Goal: Information Seeking & Learning: Learn about a topic

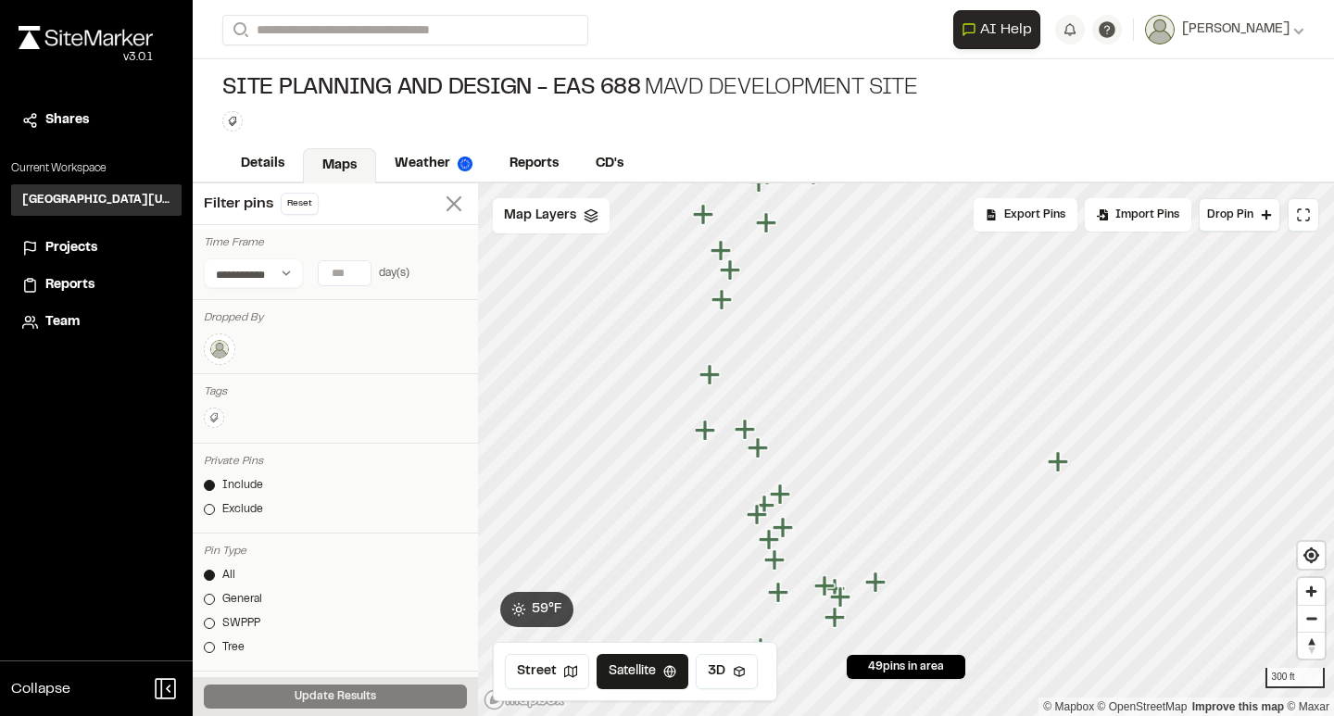
click at [452, 213] on icon at bounding box center [454, 204] width 26 height 26
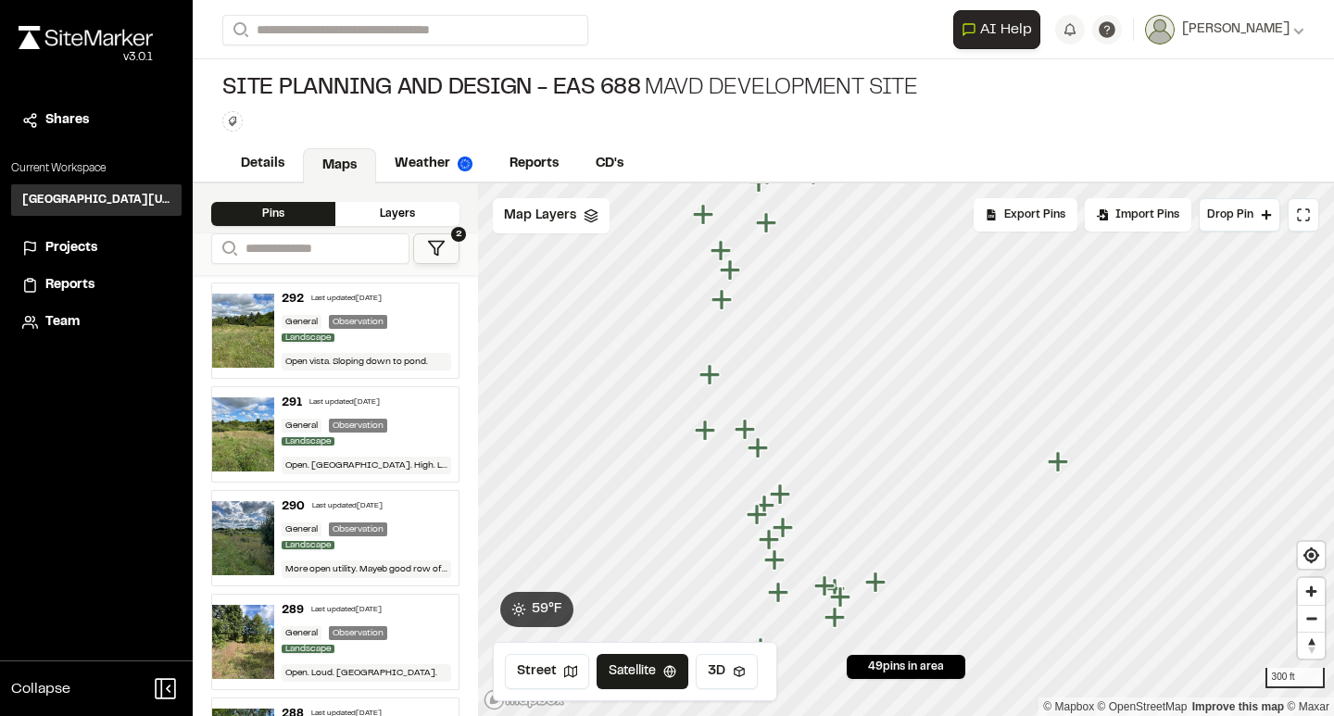
click at [412, 325] on div "General Observation Landscape" at bounding box center [367, 330] width 170 height 31
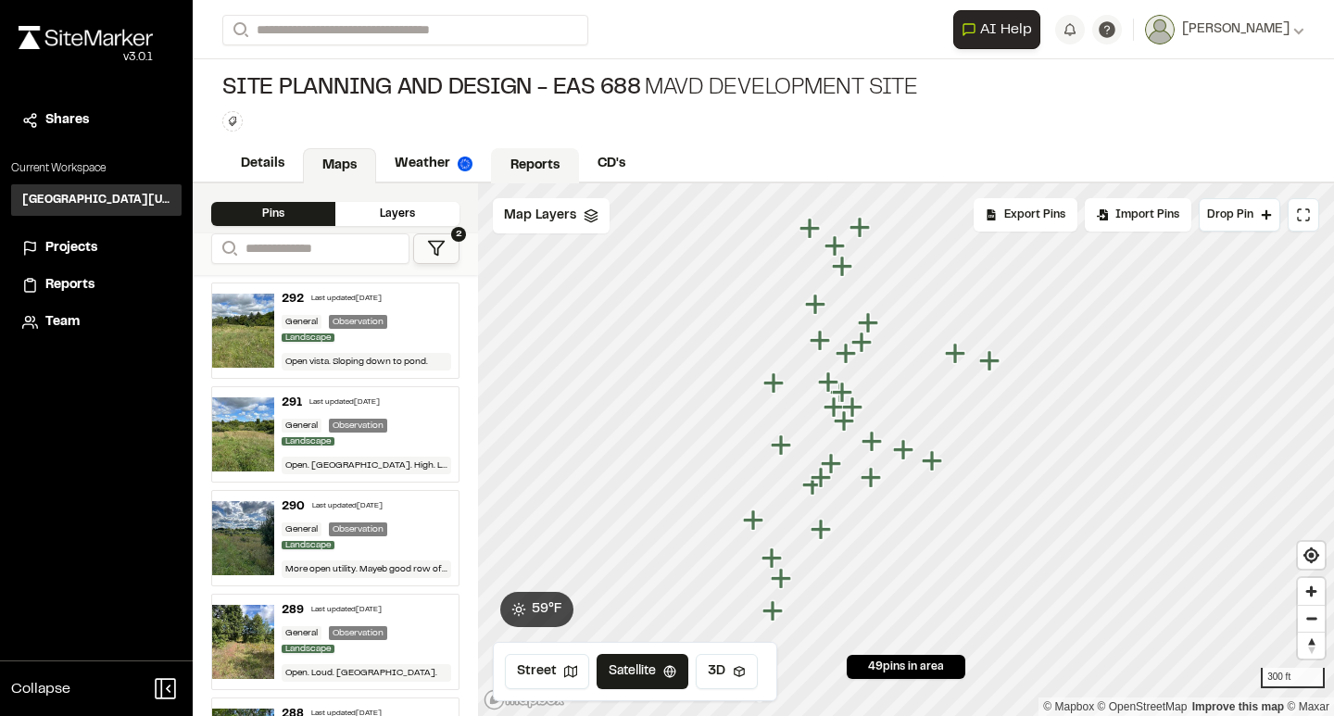
click at [522, 163] on link "Reports" at bounding box center [535, 165] width 88 height 35
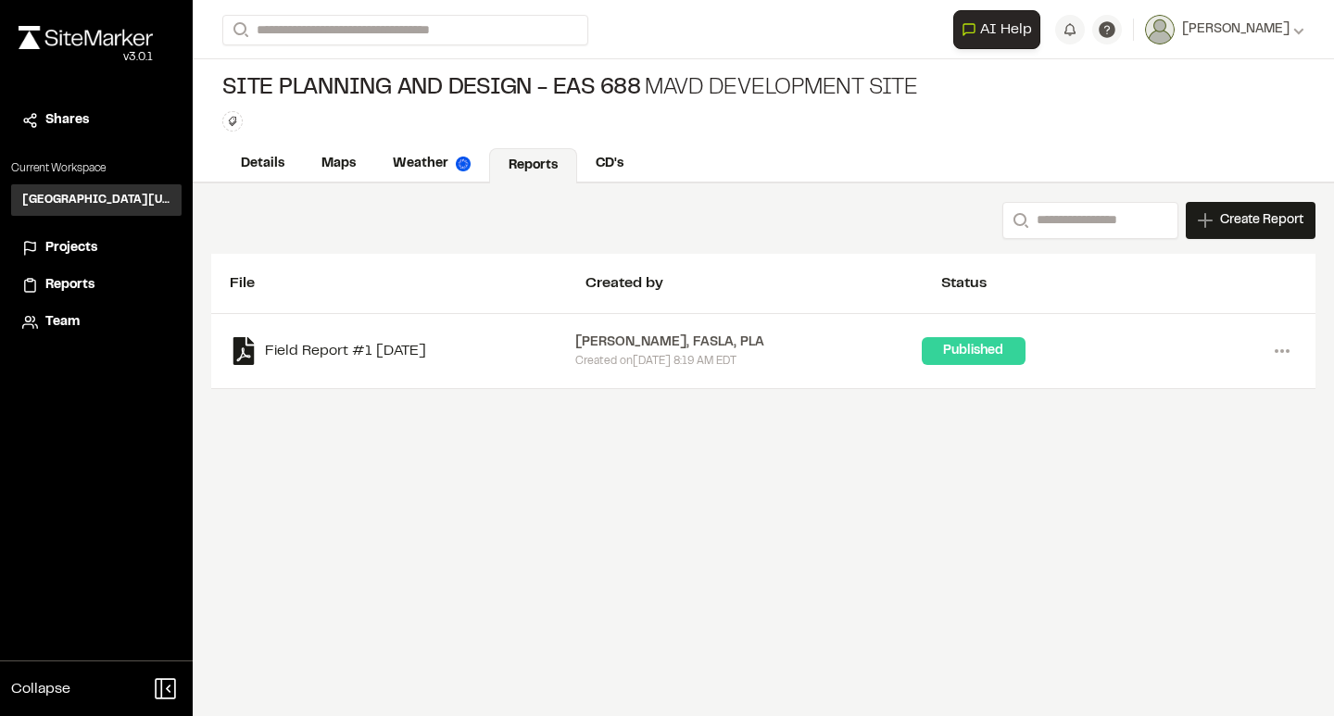
click at [409, 349] on link "Field Report #1 2025-08-30" at bounding box center [403, 351] width 346 height 28
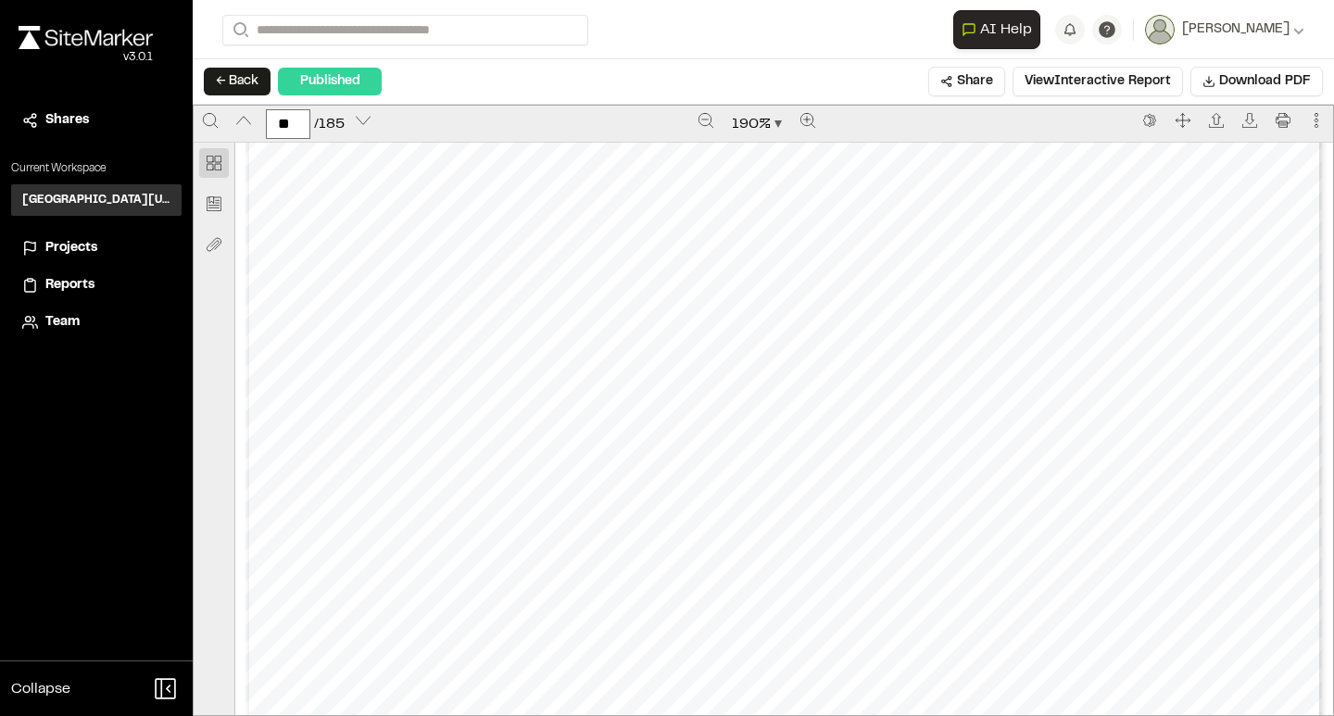
scroll to position [49378, 0]
type input "**"
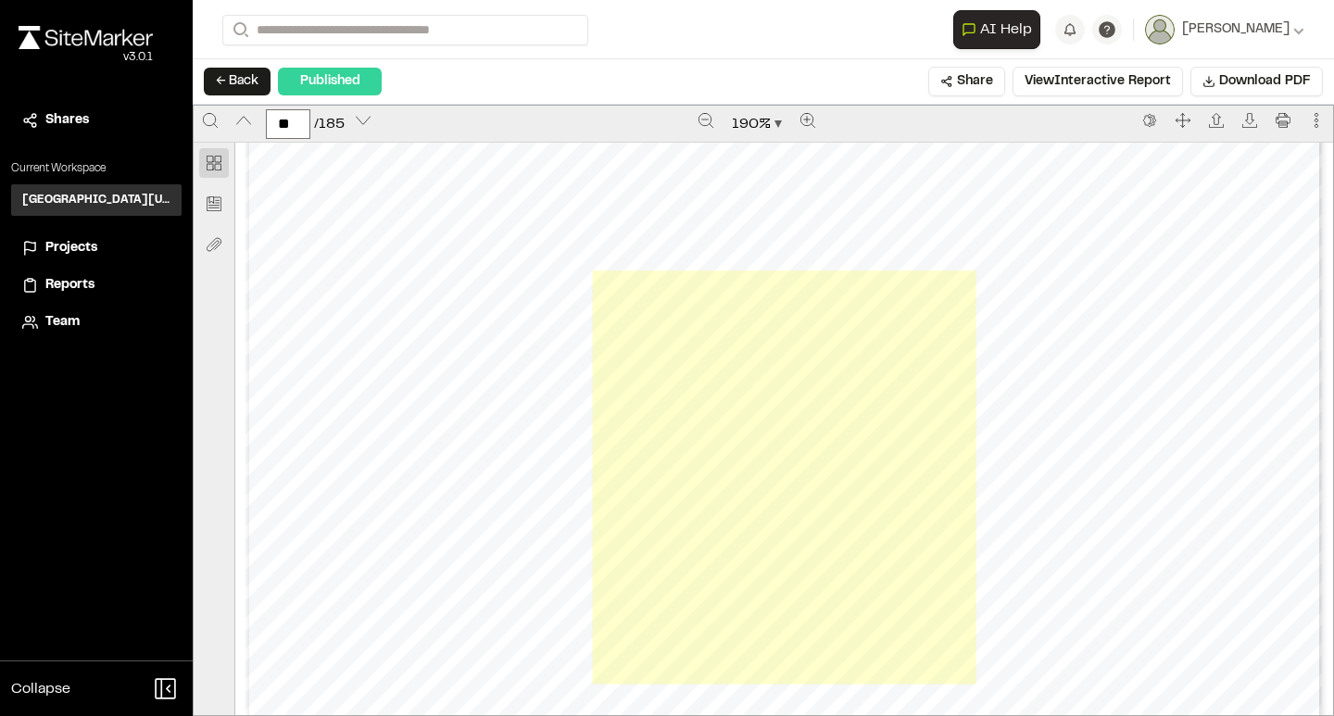
click at [762, 471] on link "Page 40" at bounding box center [784, 476] width 383 height 413
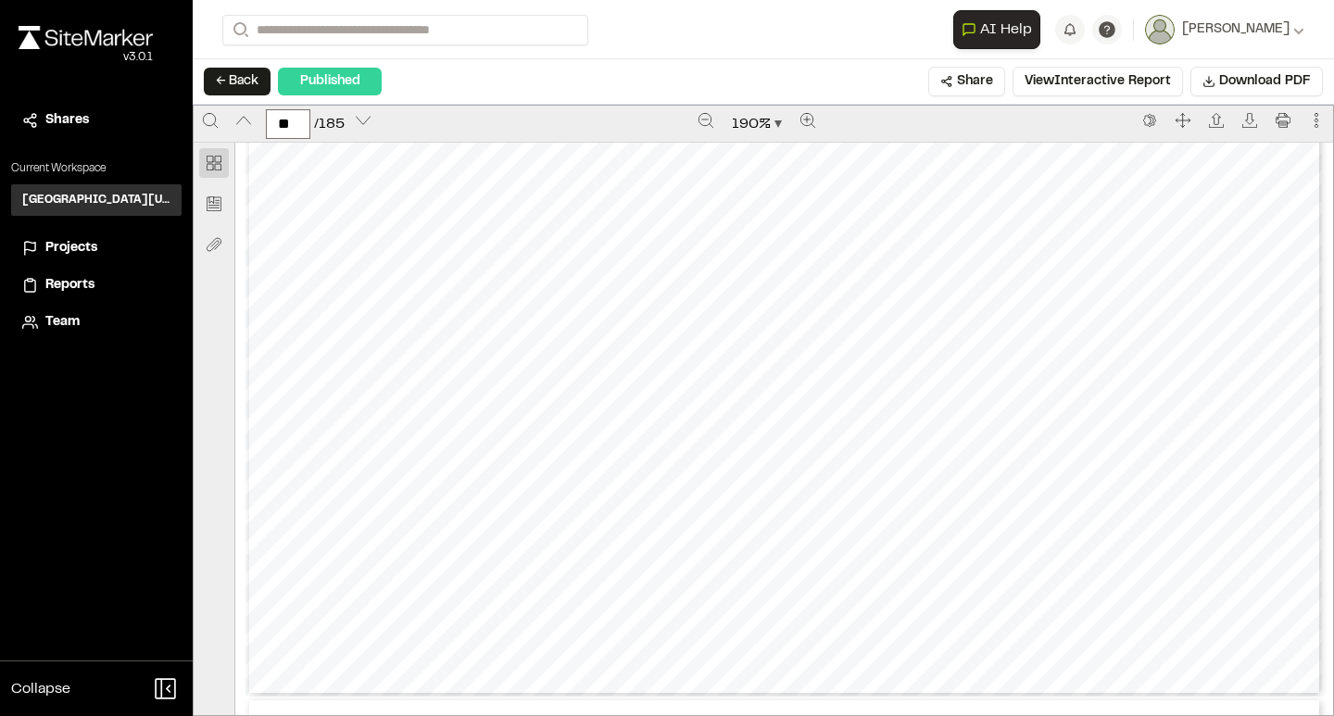
scroll to position [41707, 0]
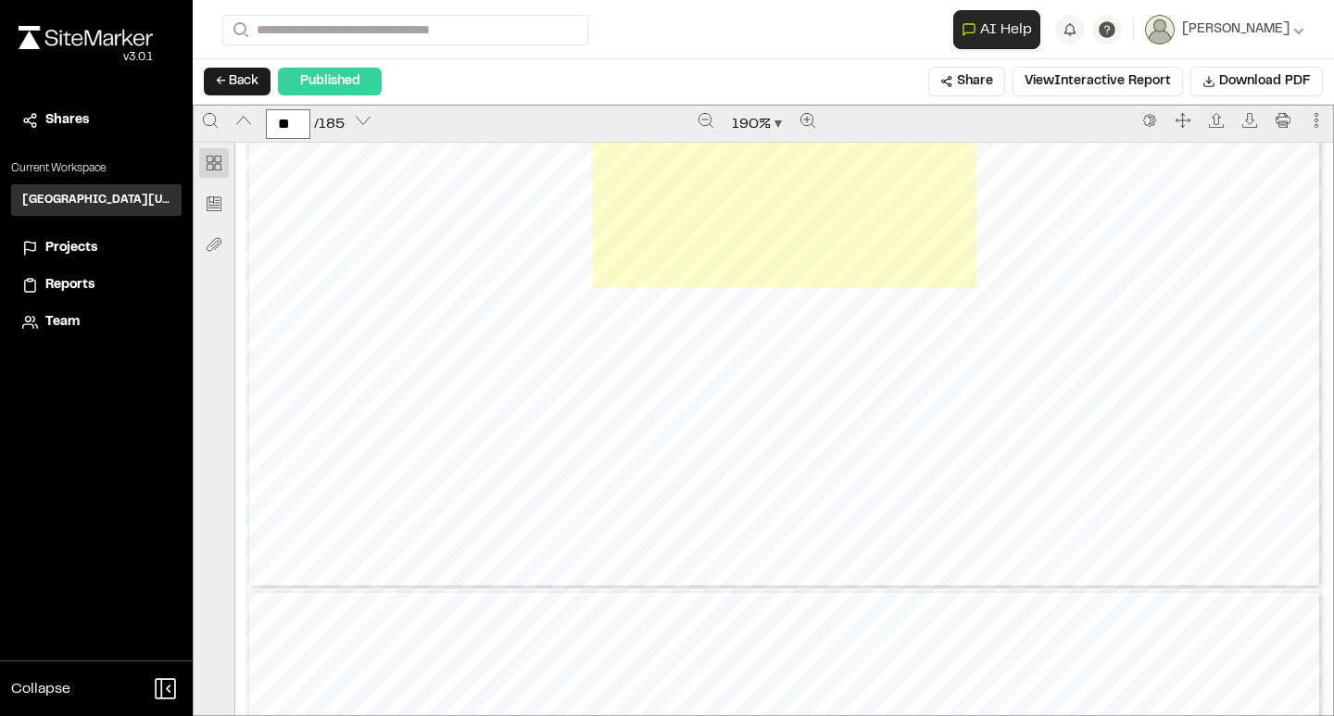
type input "**"
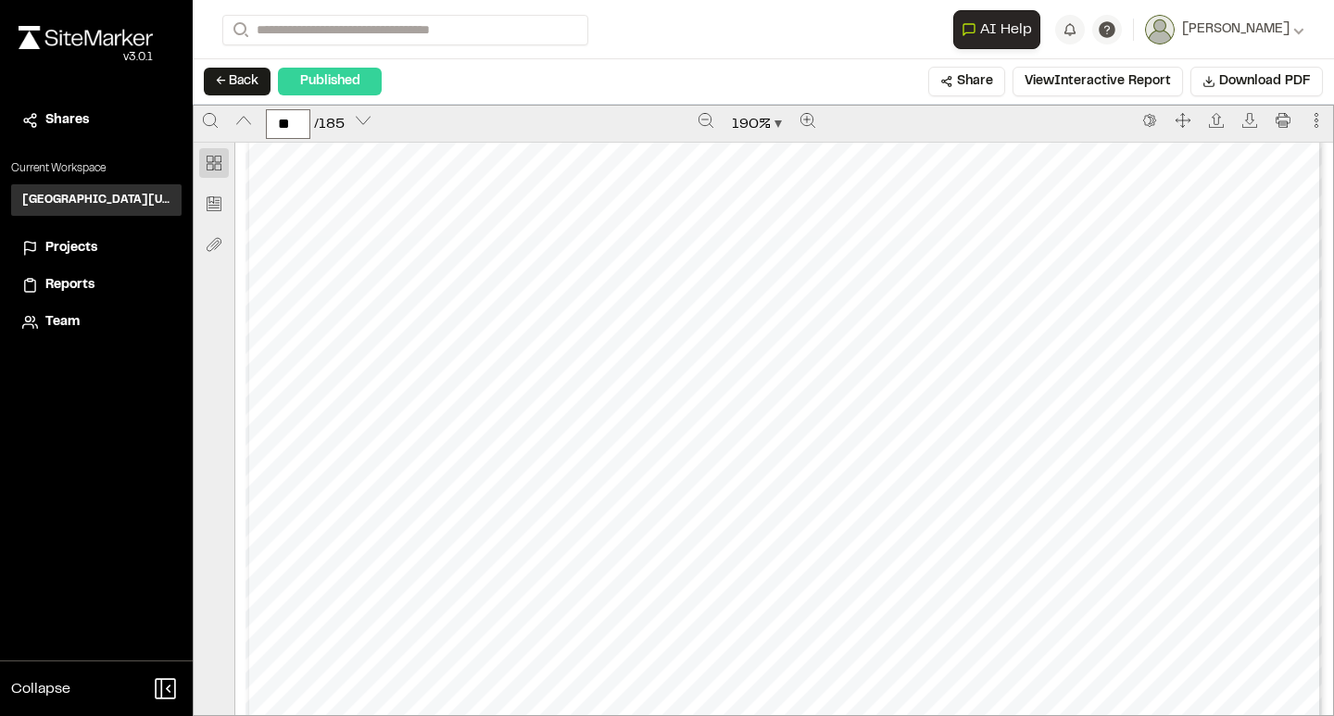
scroll to position [54496, 0]
click at [1083, 89] on button "View Interactive Report" at bounding box center [1098, 82] width 170 height 30
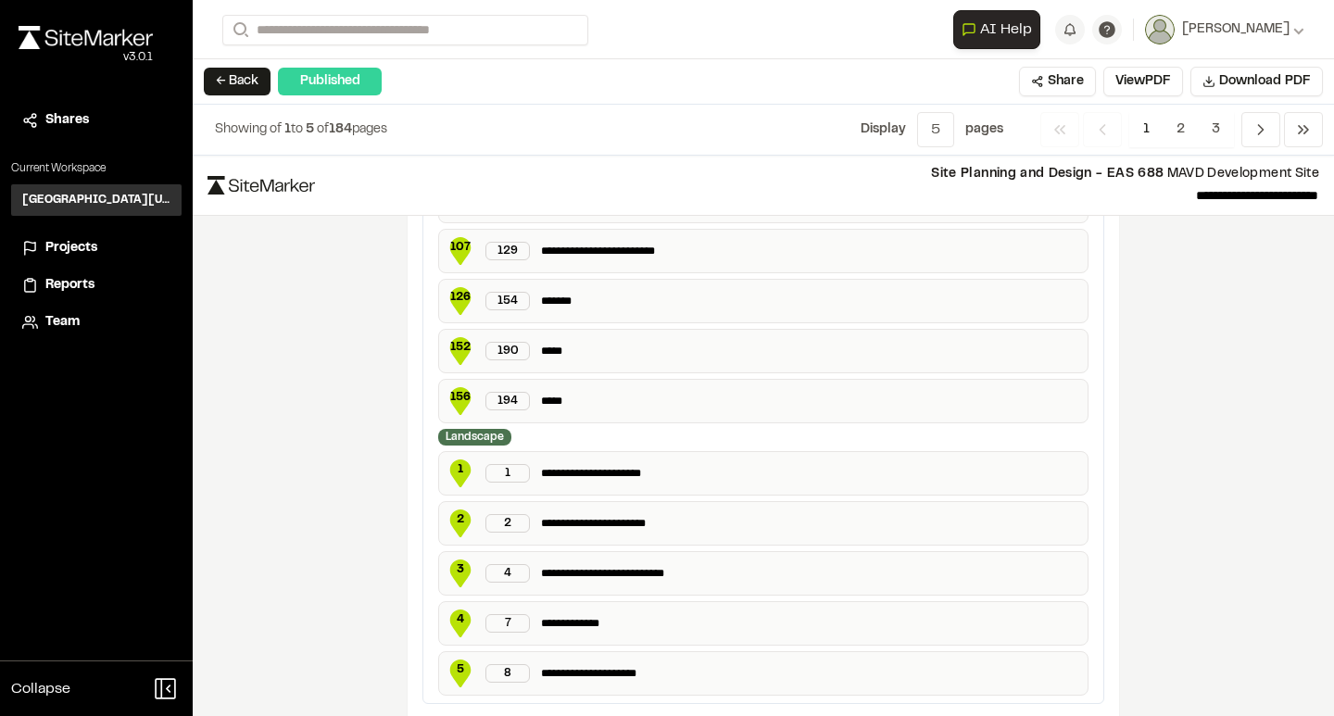
scroll to position [1110, 0]
click at [698, 483] on div "**********" at bounding box center [763, 472] width 650 height 44
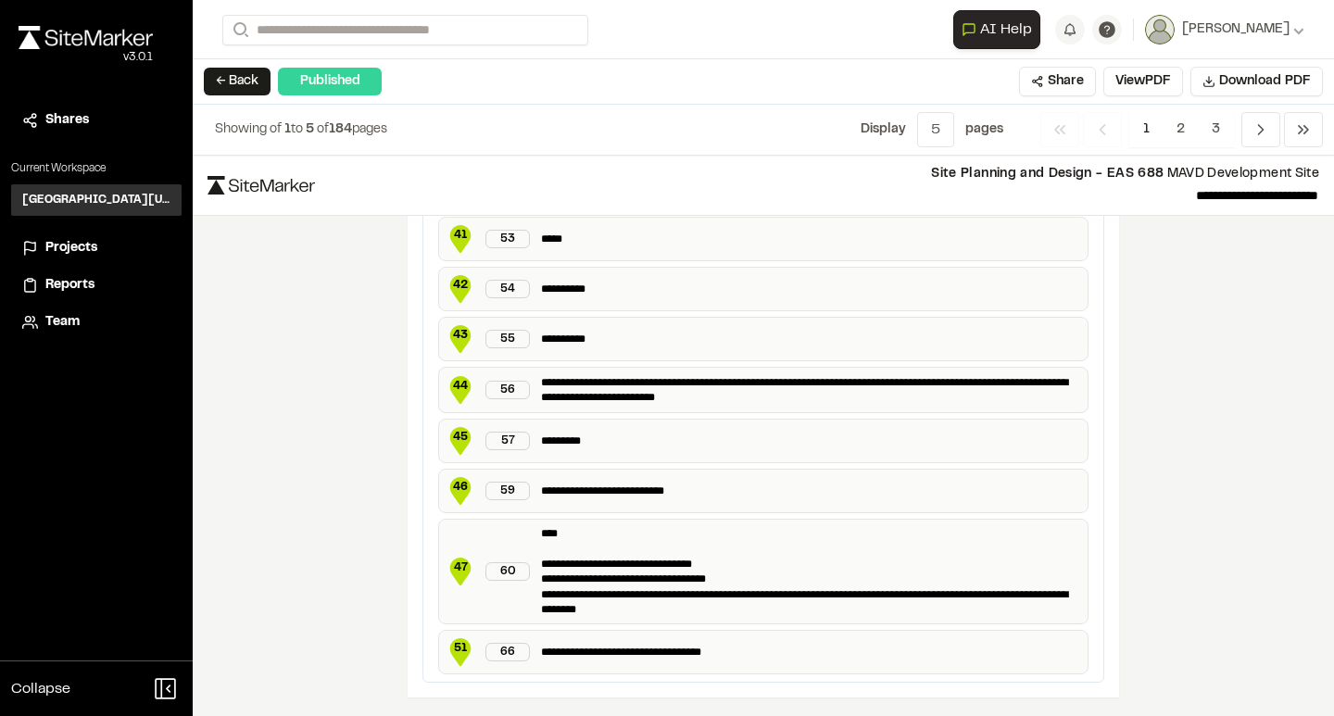
scroll to position [0, 0]
click at [1254, 118] on span "Previous" at bounding box center [1260, 129] width 39 height 35
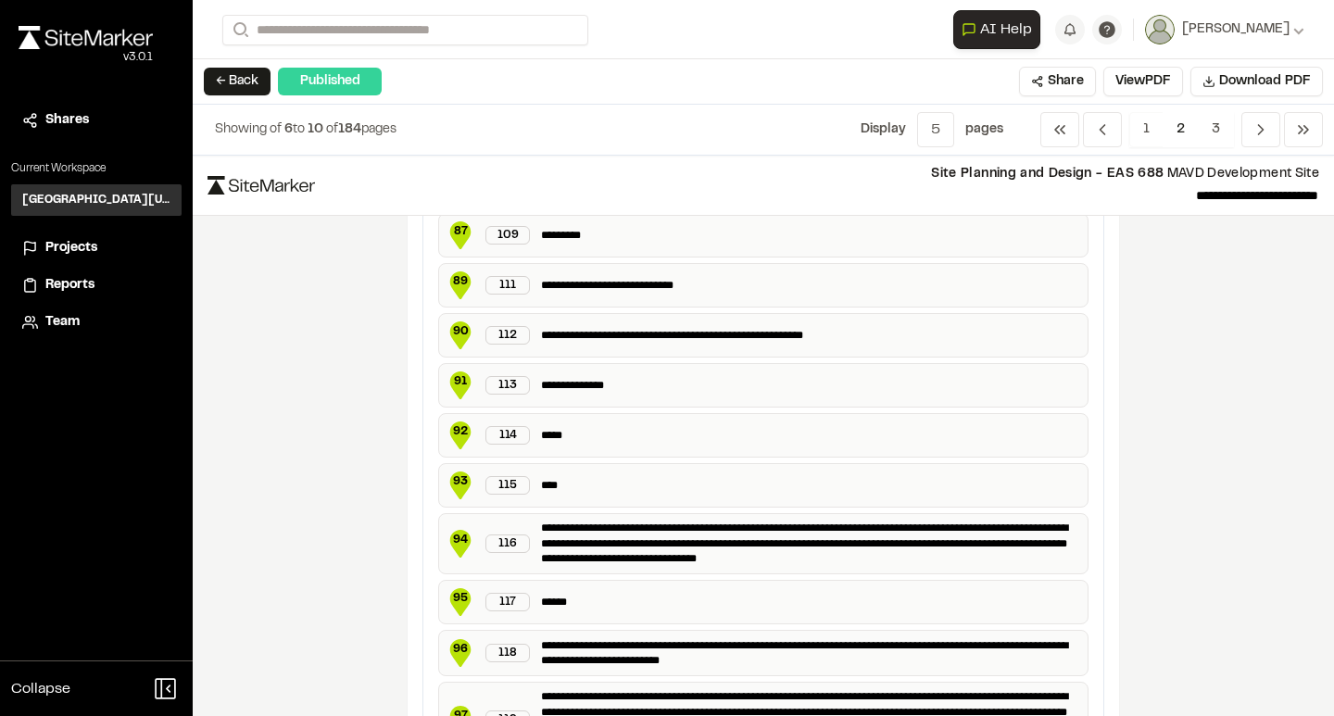
scroll to position [1931, 0]
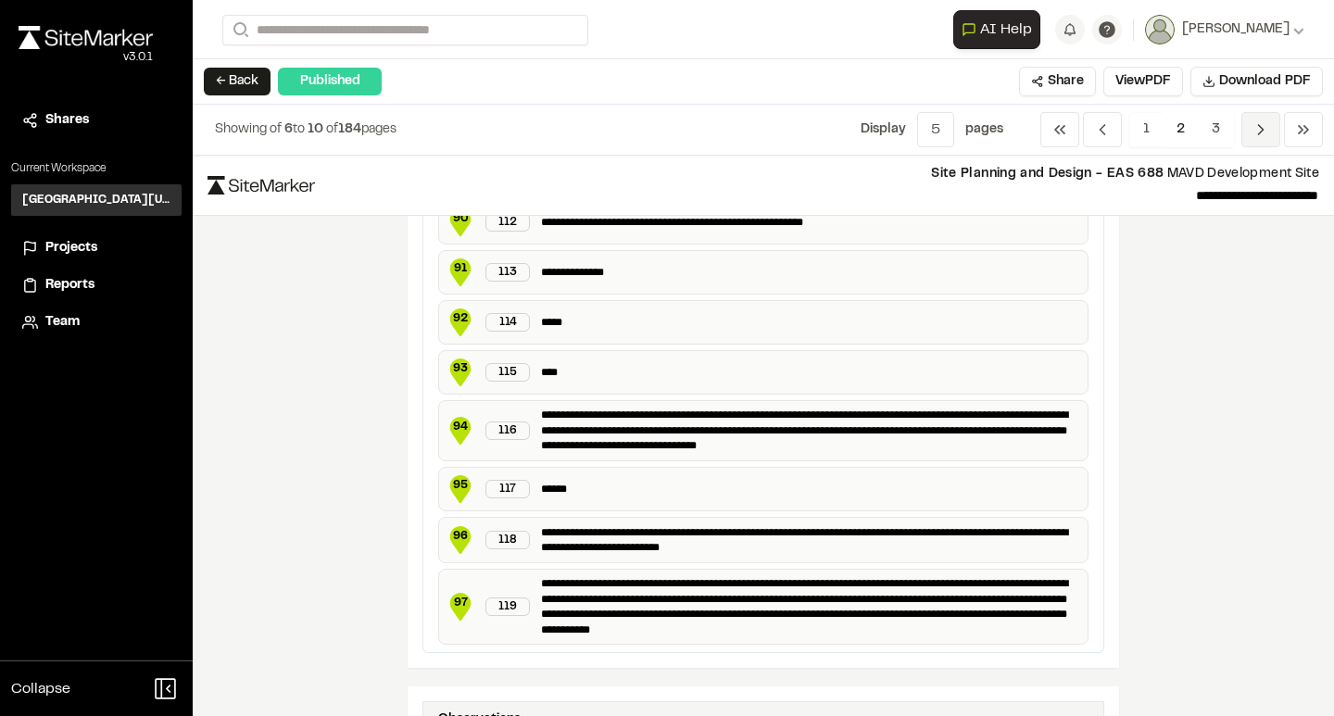
click at [1257, 138] on icon "Navigation" at bounding box center [1261, 129] width 19 height 19
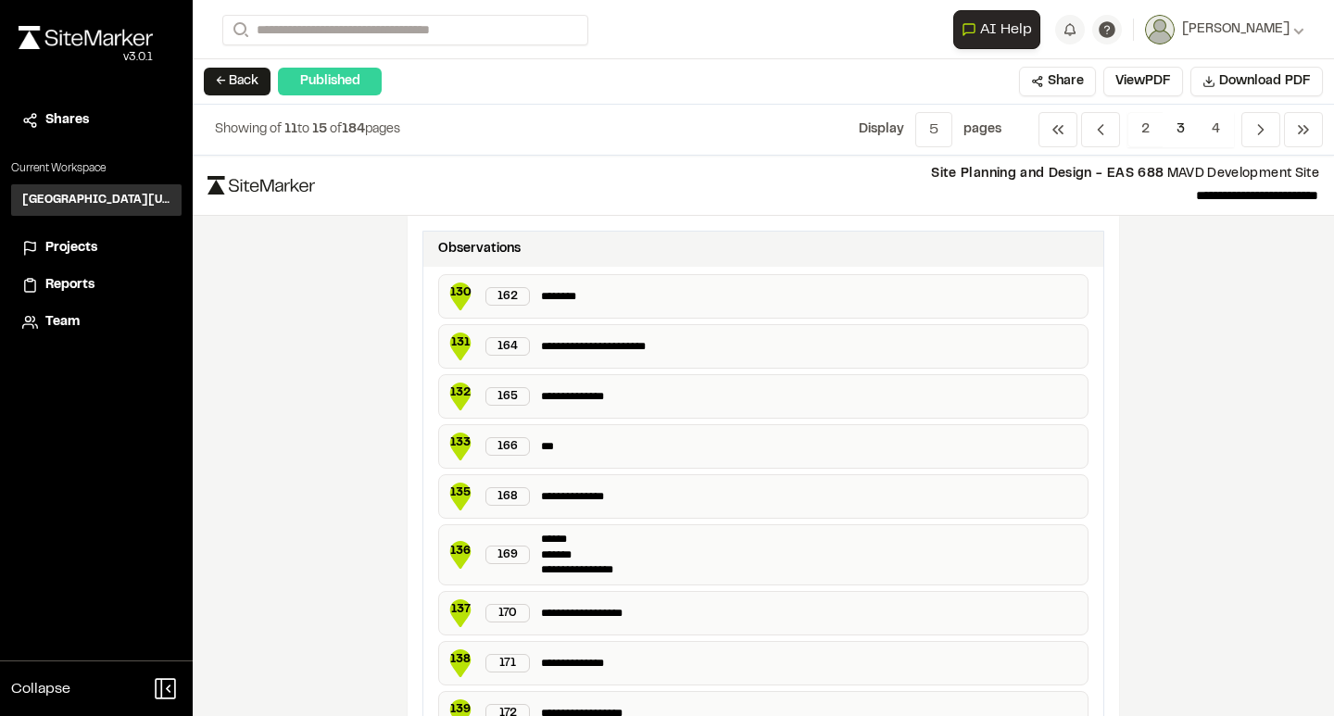
click at [461, 355] on icon at bounding box center [460, 347] width 21 height 28
click at [648, 340] on p "**********" at bounding box center [810, 346] width 539 height 19
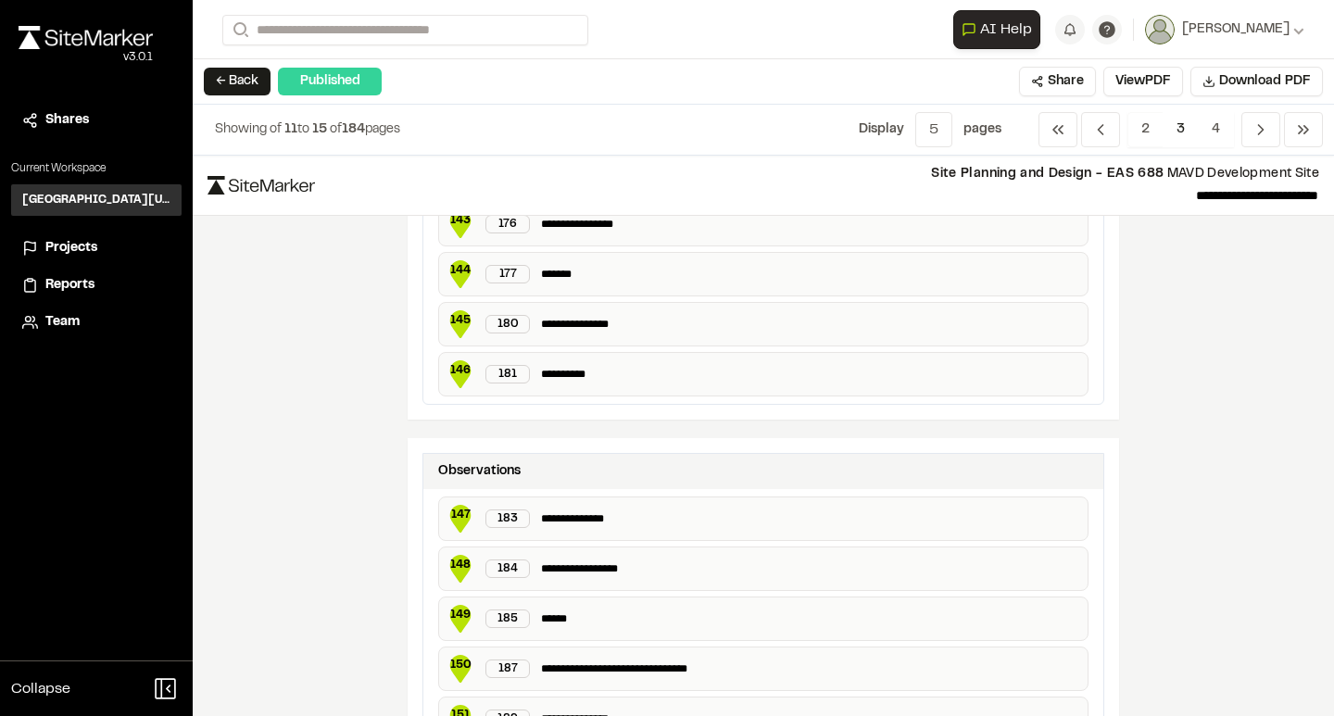
scroll to position [847, 0]
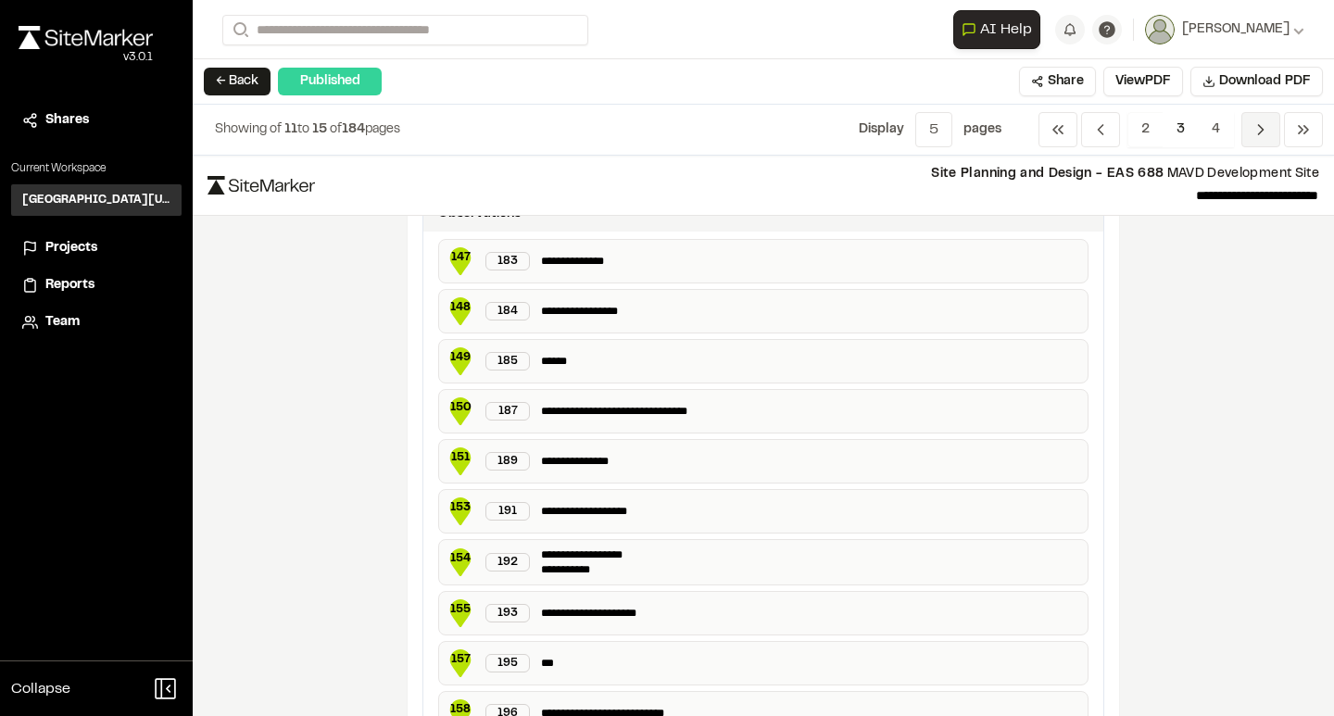
click at [1254, 118] on span "Previous" at bounding box center [1260, 129] width 39 height 35
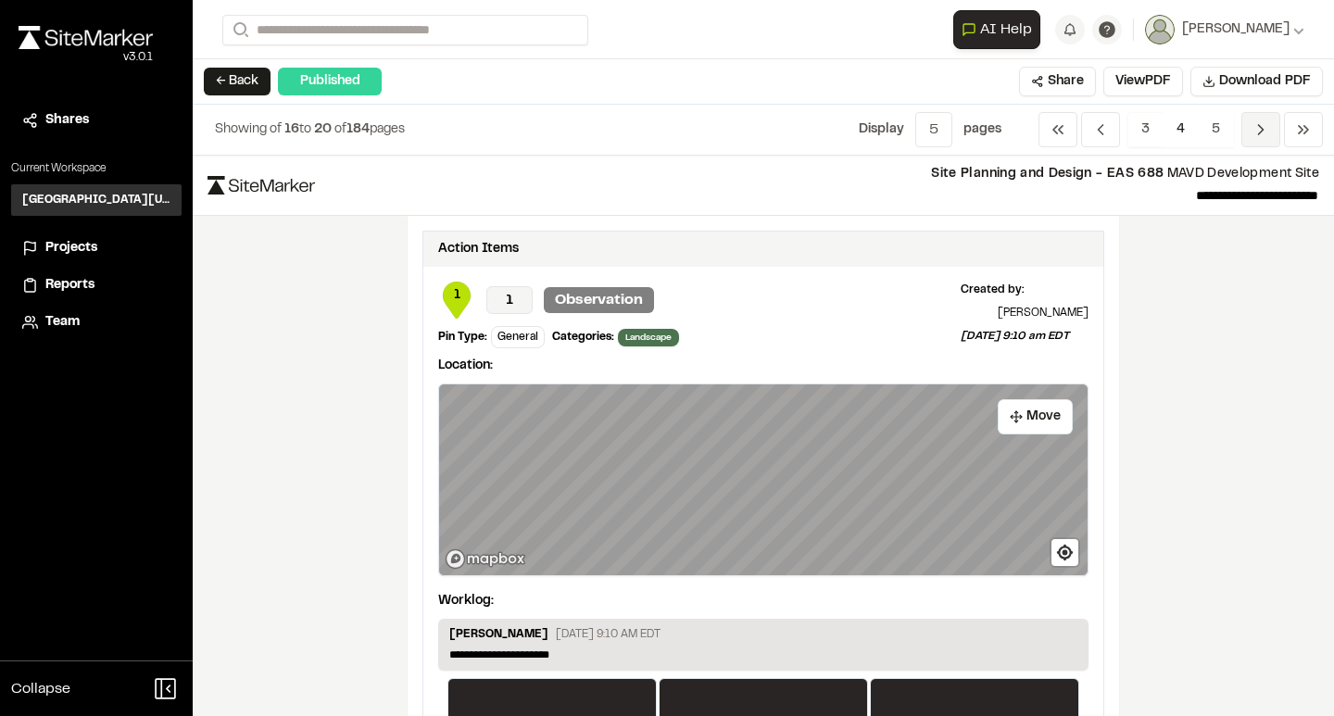
click at [1257, 121] on icon "Navigation" at bounding box center [1261, 129] width 19 height 19
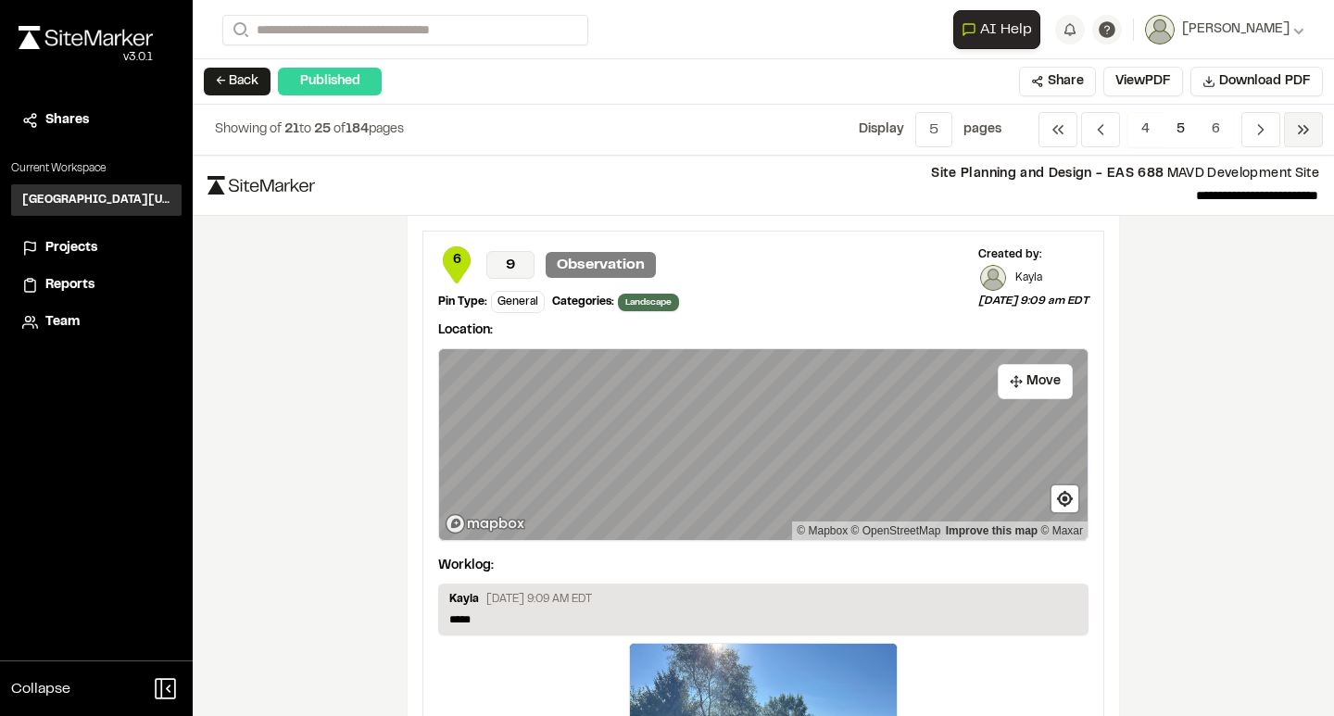
click at [1303, 132] on icon "Navigation" at bounding box center [1303, 129] width 19 height 19
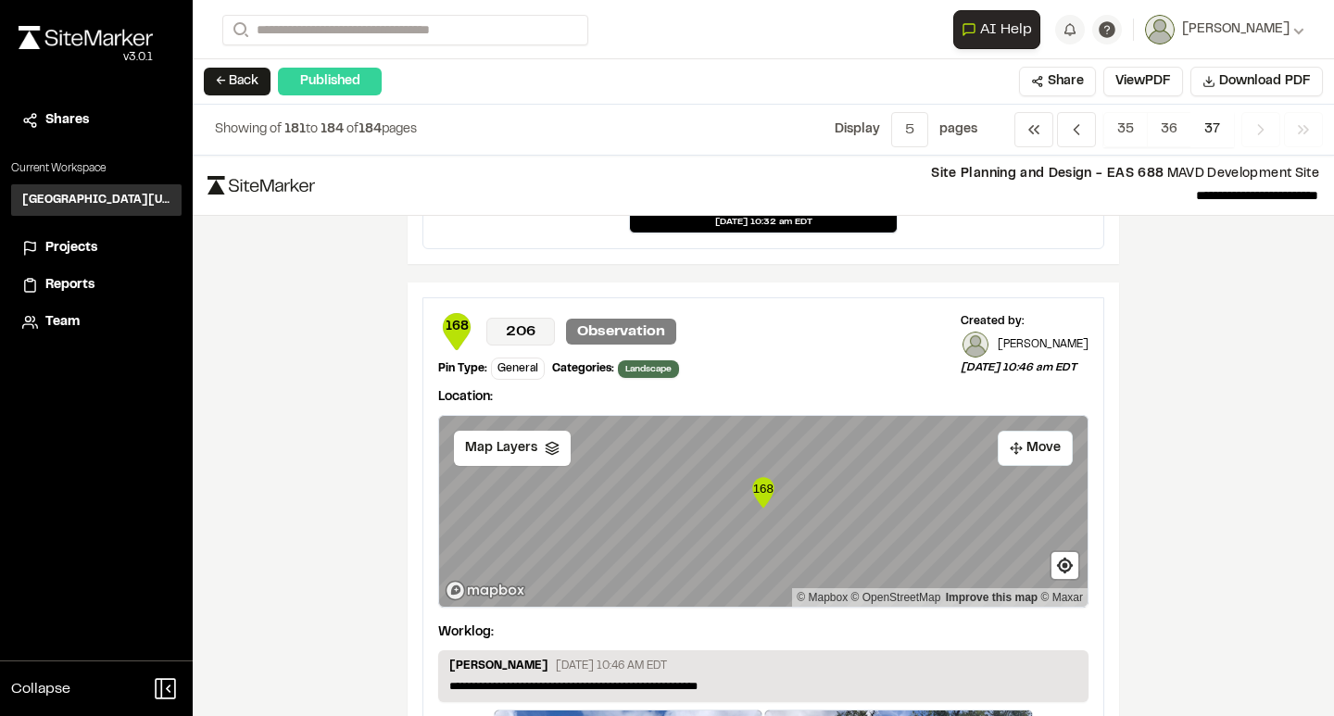
scroll to position [1022, 0]
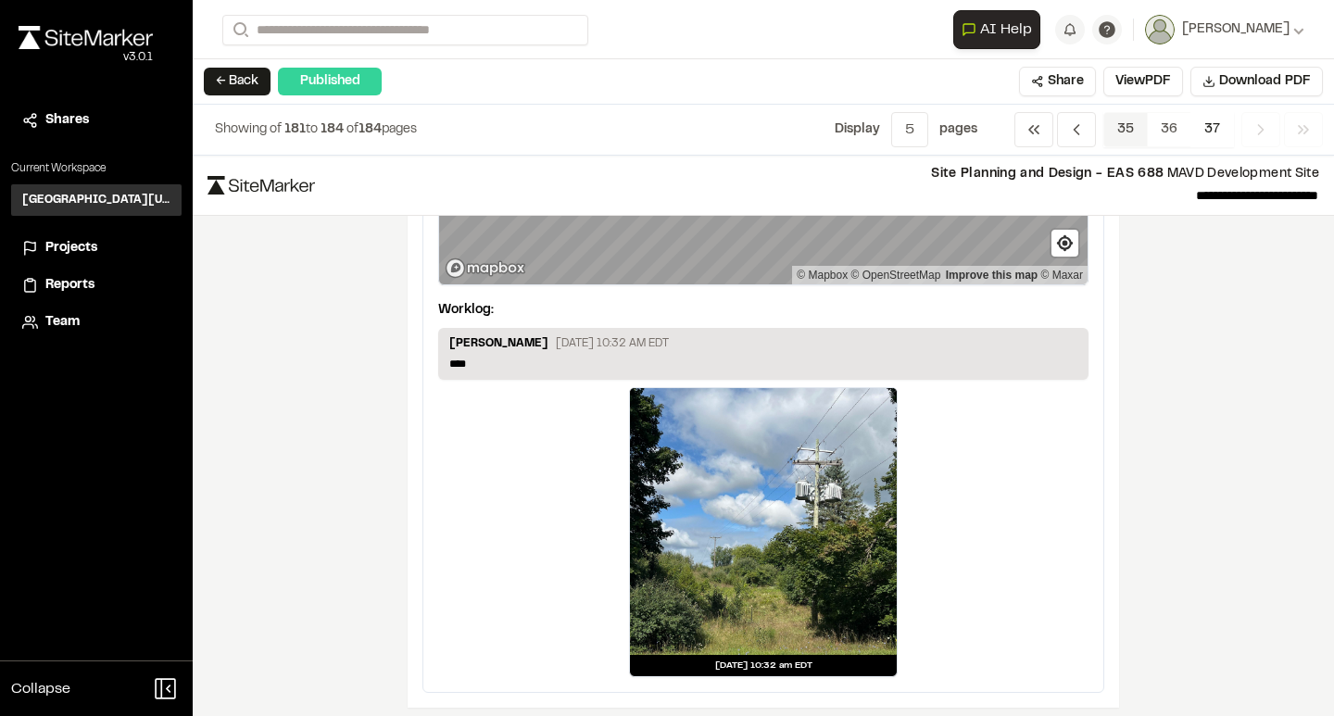
click at [1109, 136] on span "35" at bounding box center [1125, 129] width 44 height 35
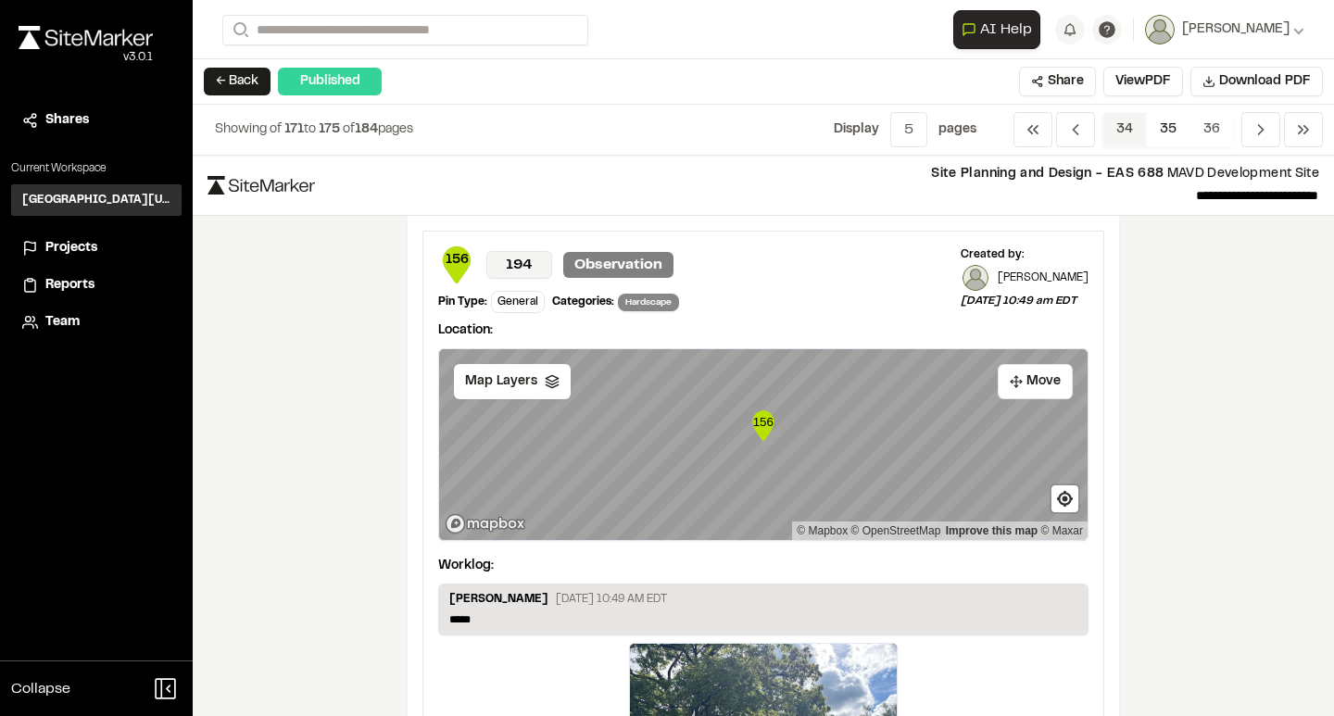
click at [1134, 131] on span "34" at bounding box center [1124, 129] width 44 height 35
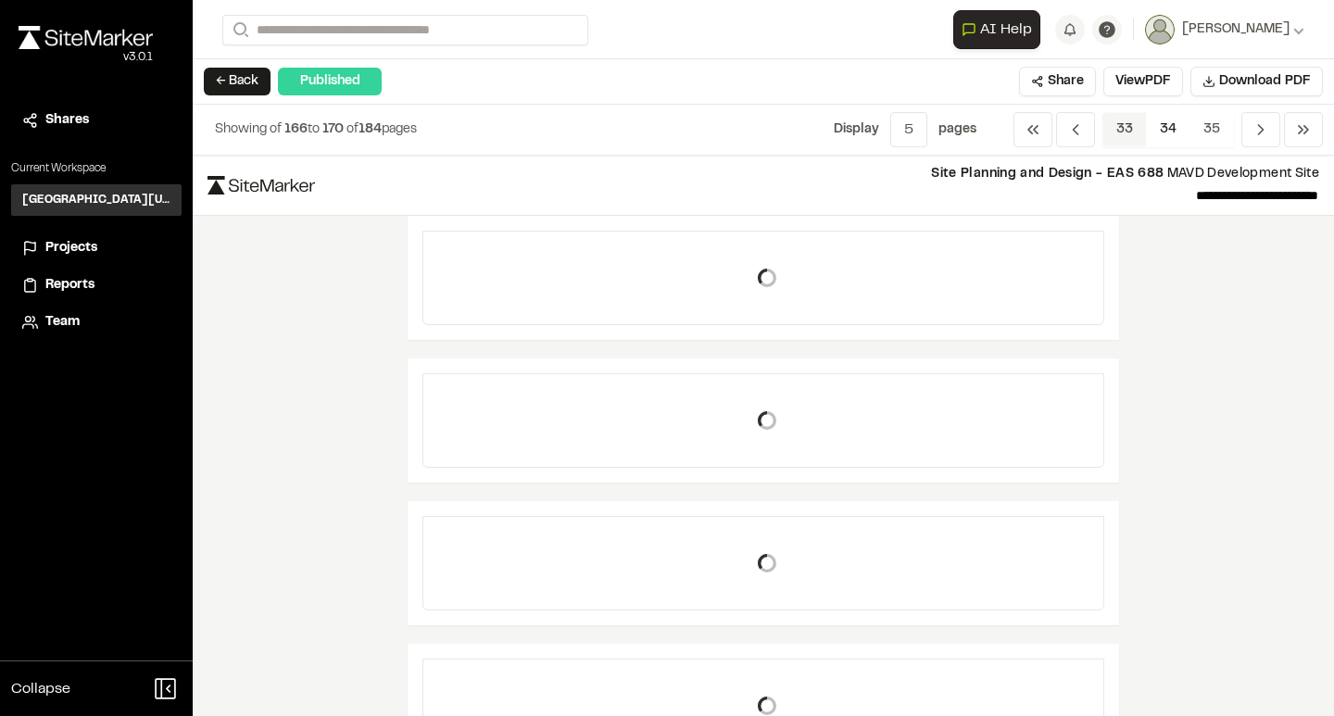
click at [1128, 134] on span "33" at bounding box center [1124, 129] width 44 height 35
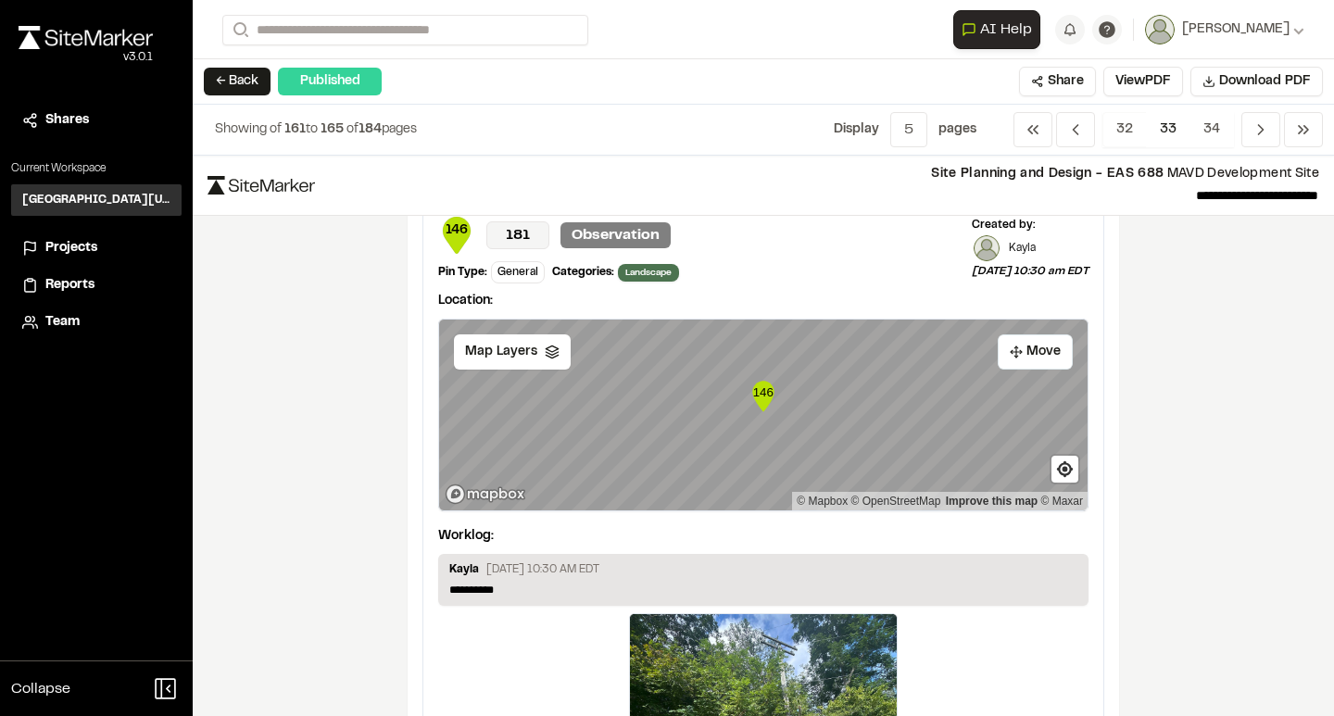
scroll to position [45, 0]
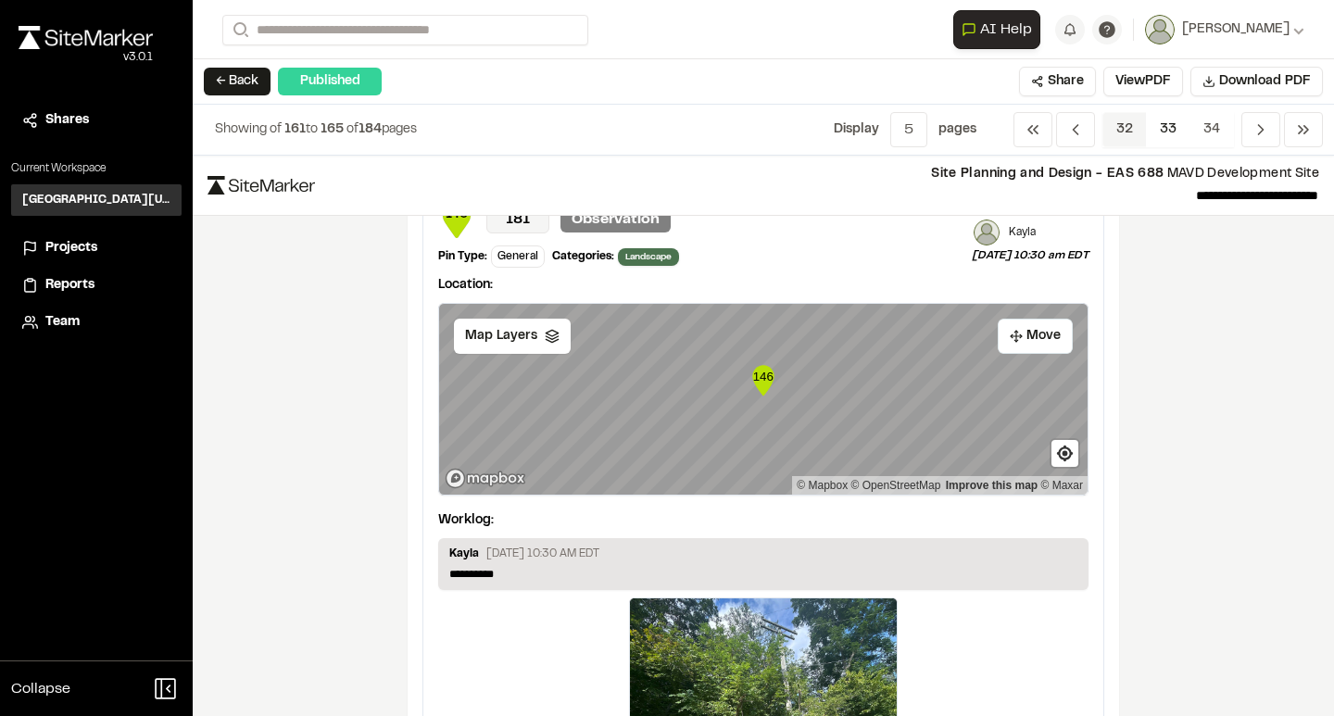
click at [1122, 132] on span "32" at bounding box center [1124, 129] width 44 height 35
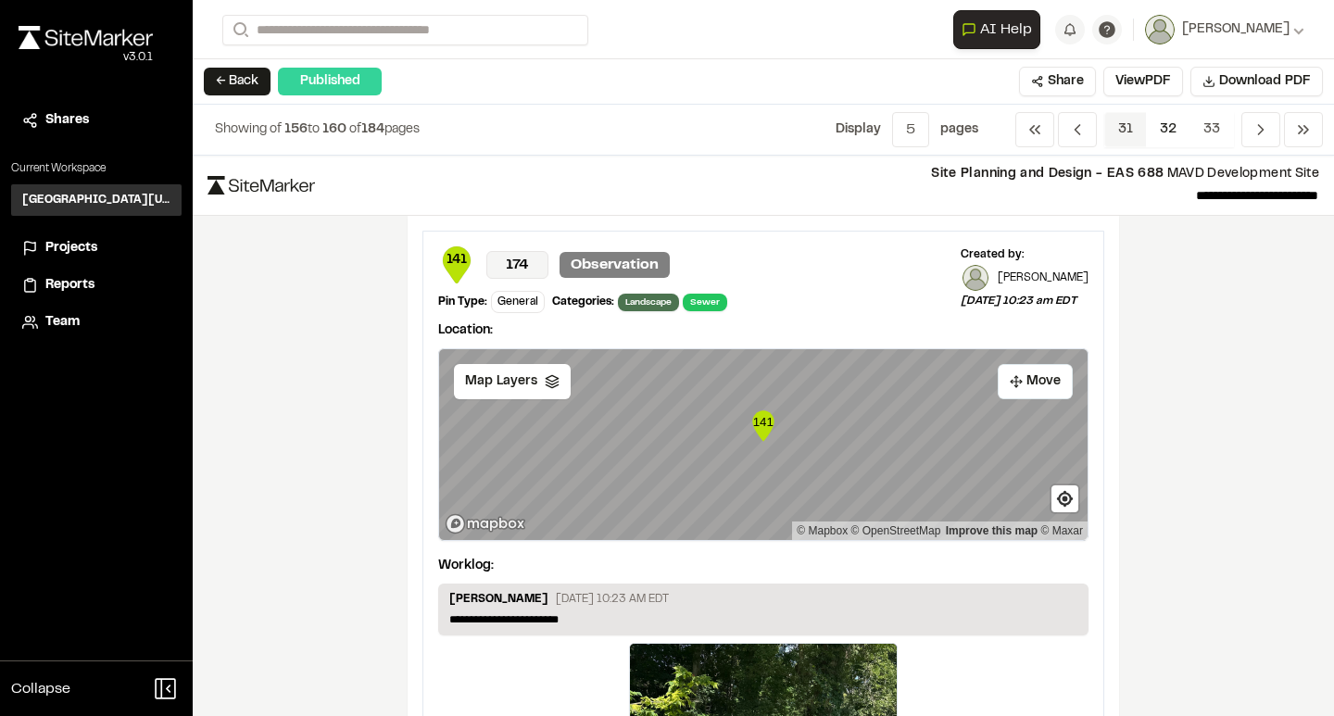
click at [1123, 132] on span "31" at bounding box center [1125, 129] width 43 height 35
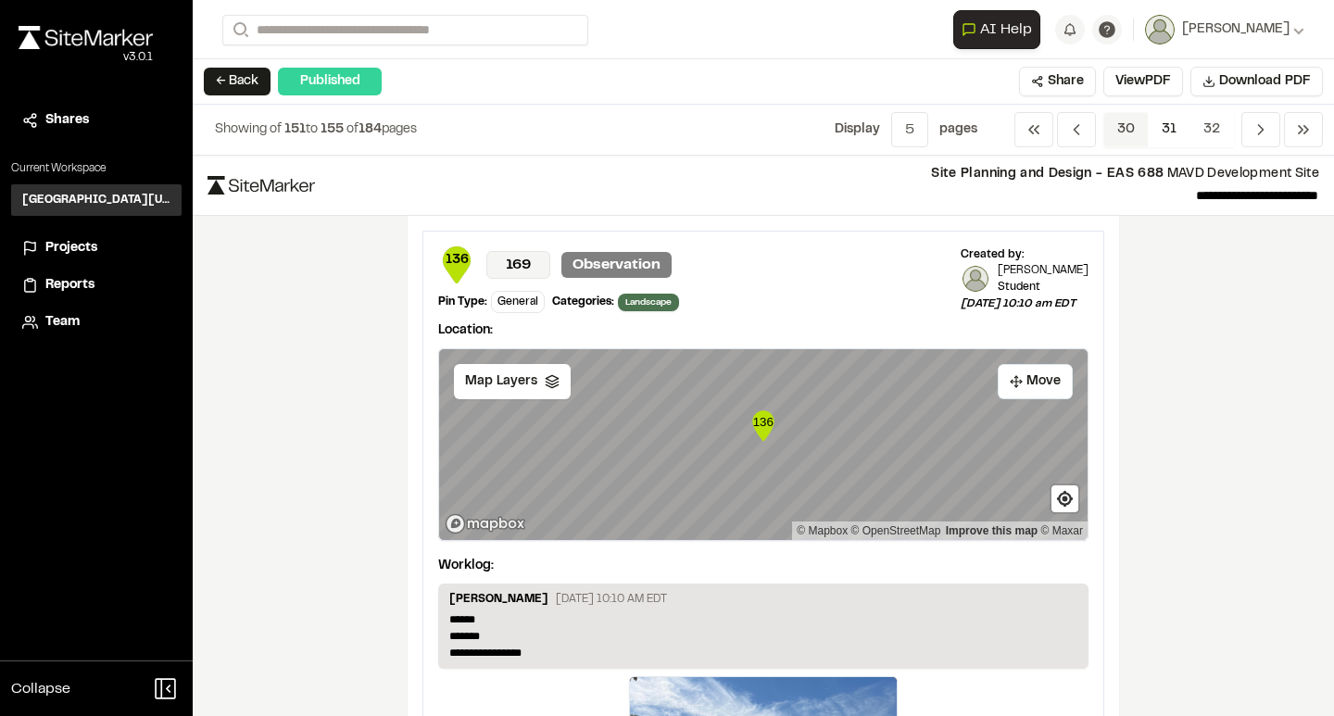
click at [1123, 132] on span "30" at bounding box center [1125, 129] width 45 height 35
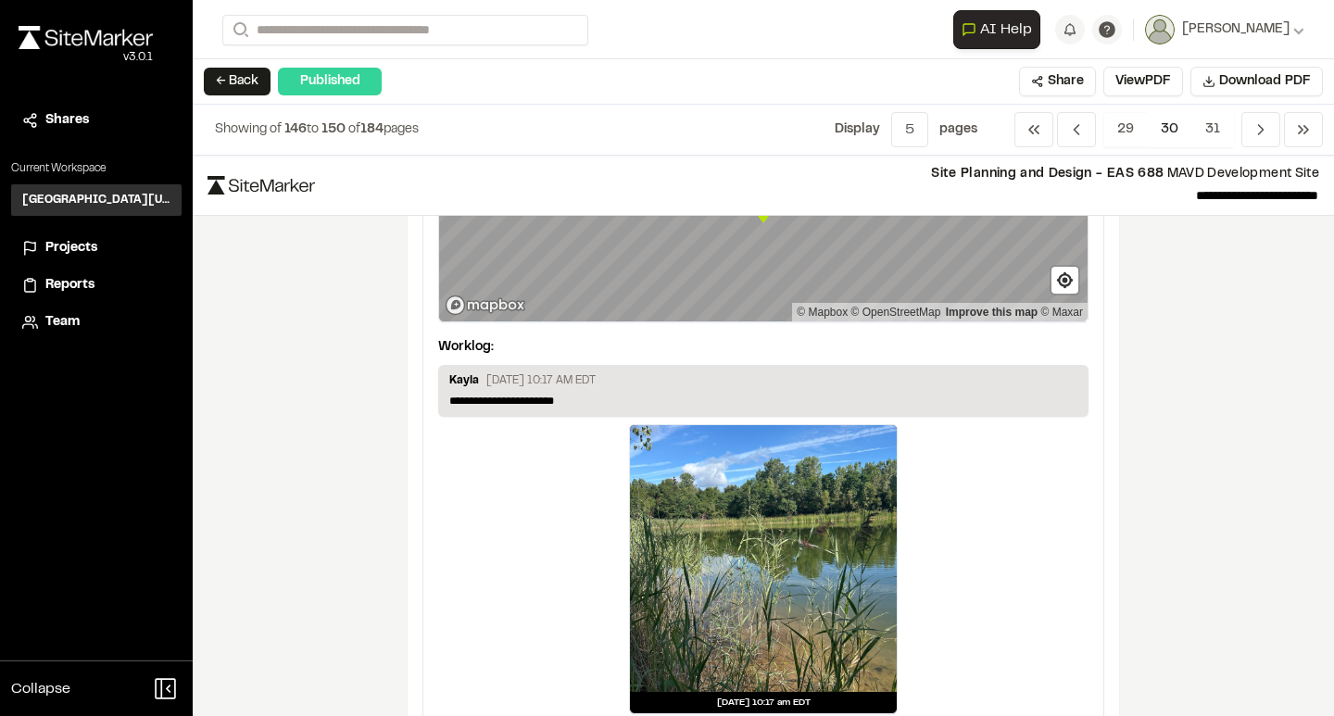
scroll to position [224, 0]
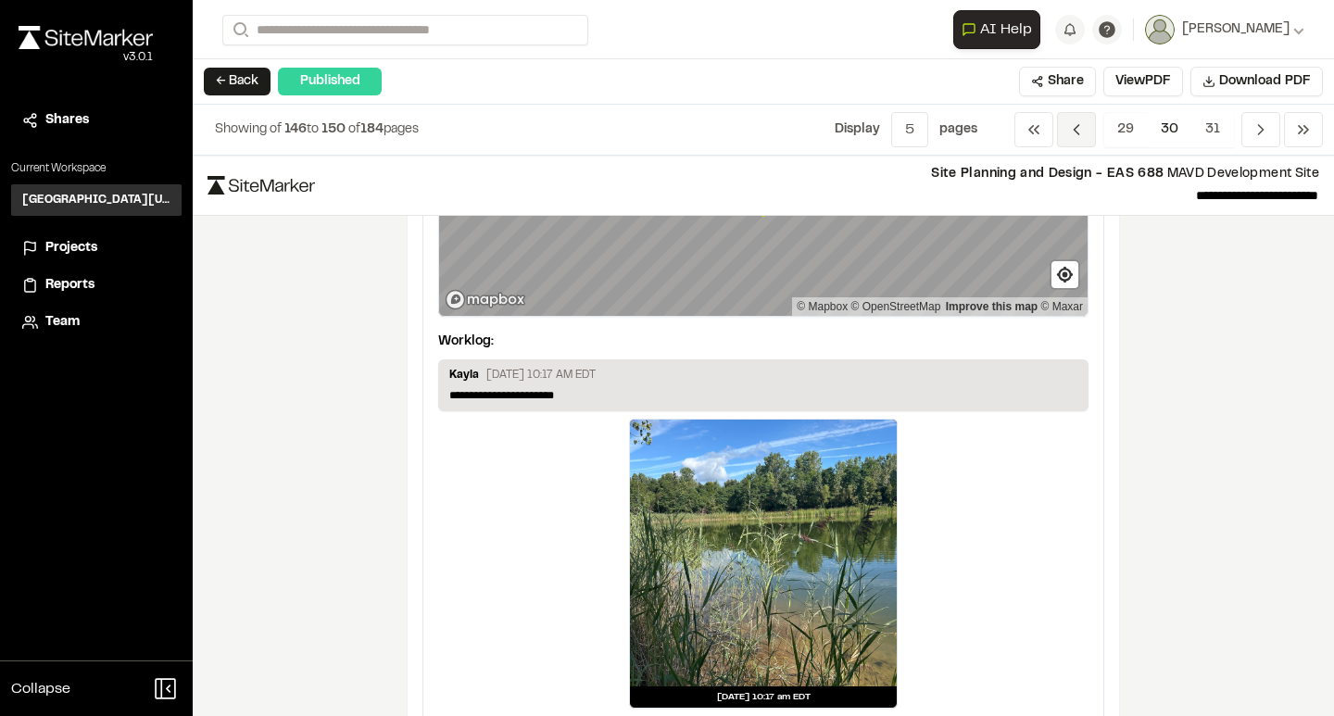
click at [1076, 137] on icon "Navigation" at bounding box center [1076, 129] width 19 height 19
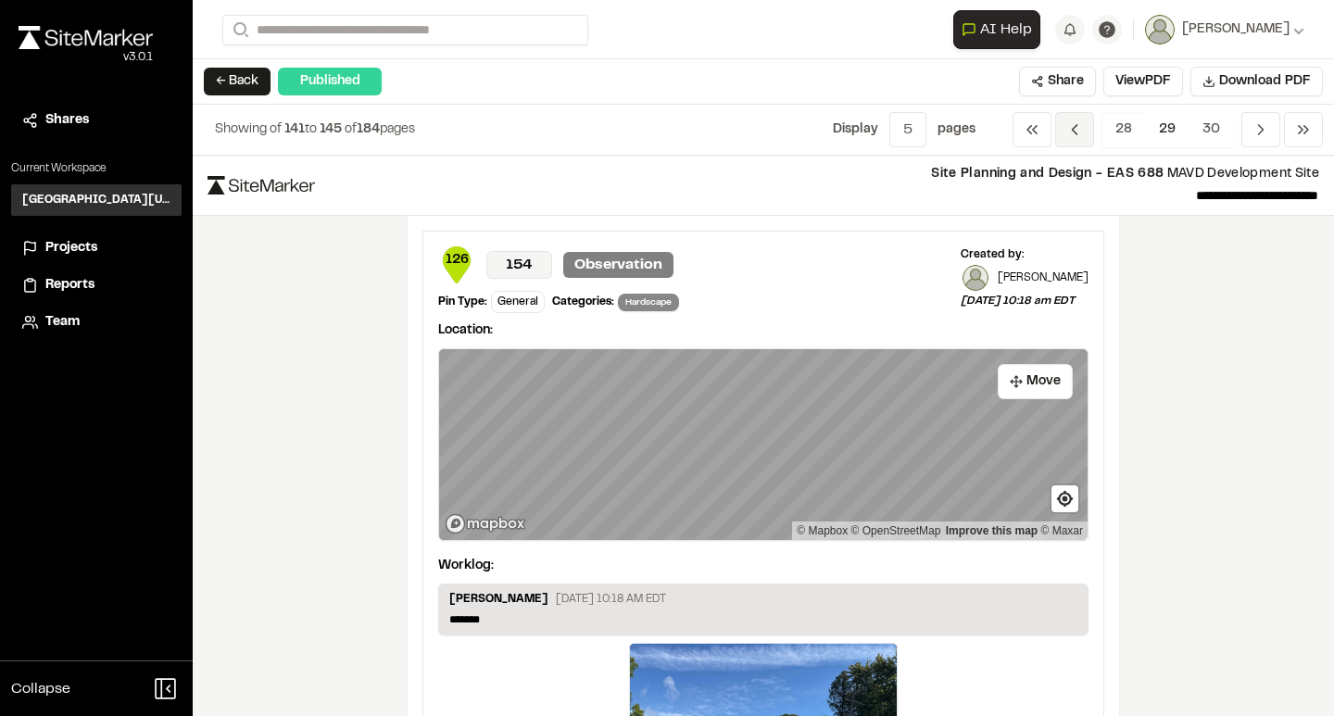
click at [1076, 137] on icon "Navigation" at bounding box center [1074, 129] width 19 height 19
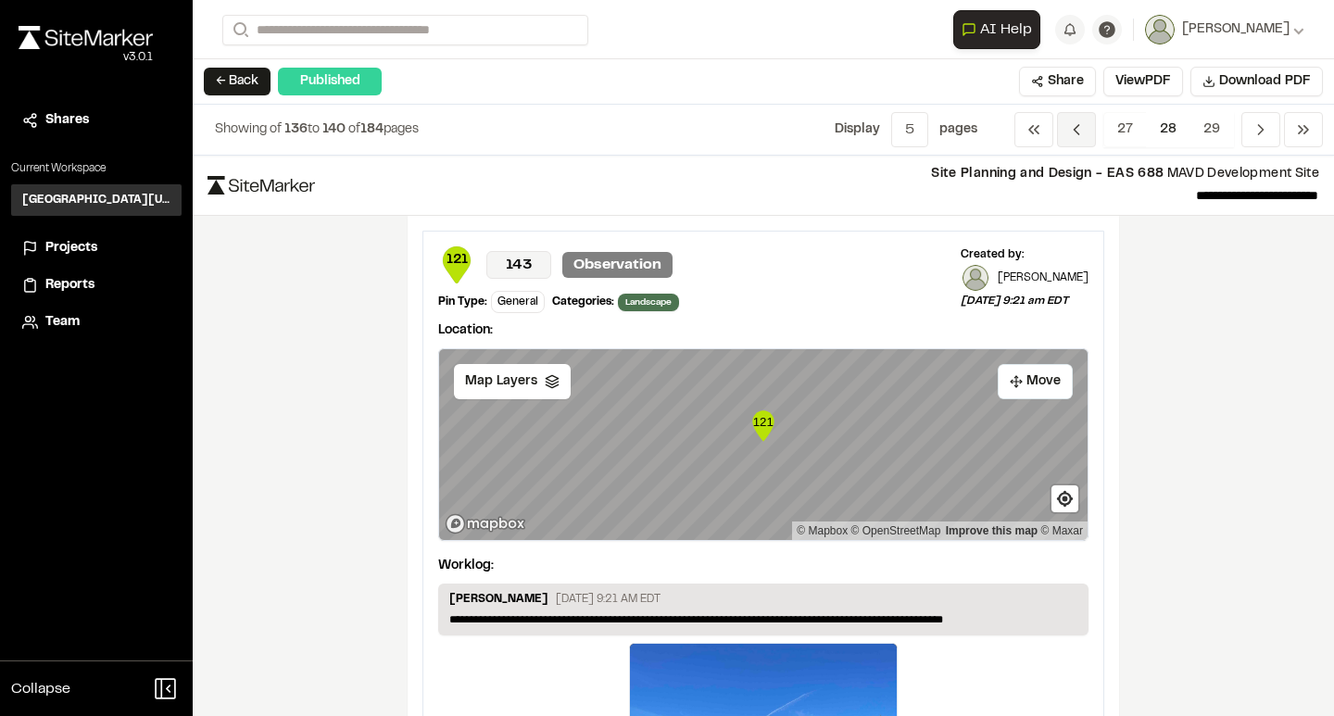
click at [1076, 137] on icon "Navigation" at bounding box center [1076, 129] width 19 height 19
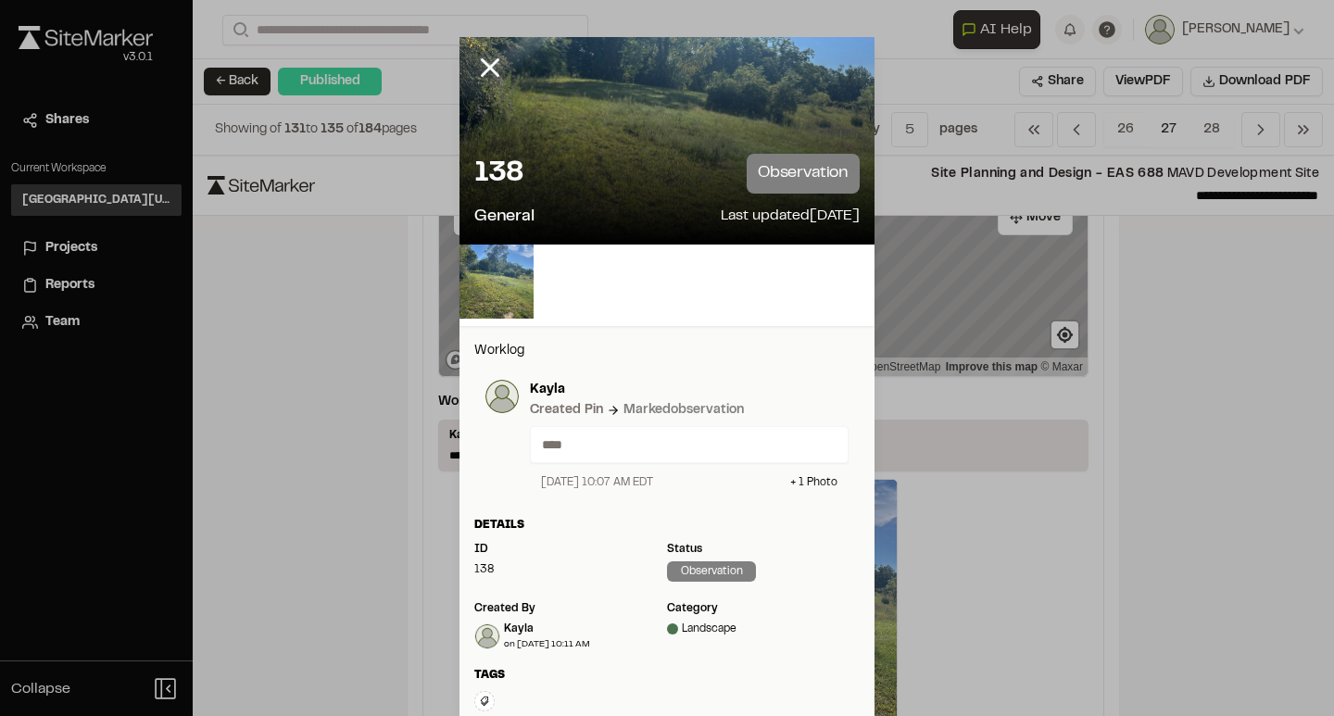
scroll to position [0, 0]
click at [486, 55] on icon at bounding box center [489, 67] width 31 height 31
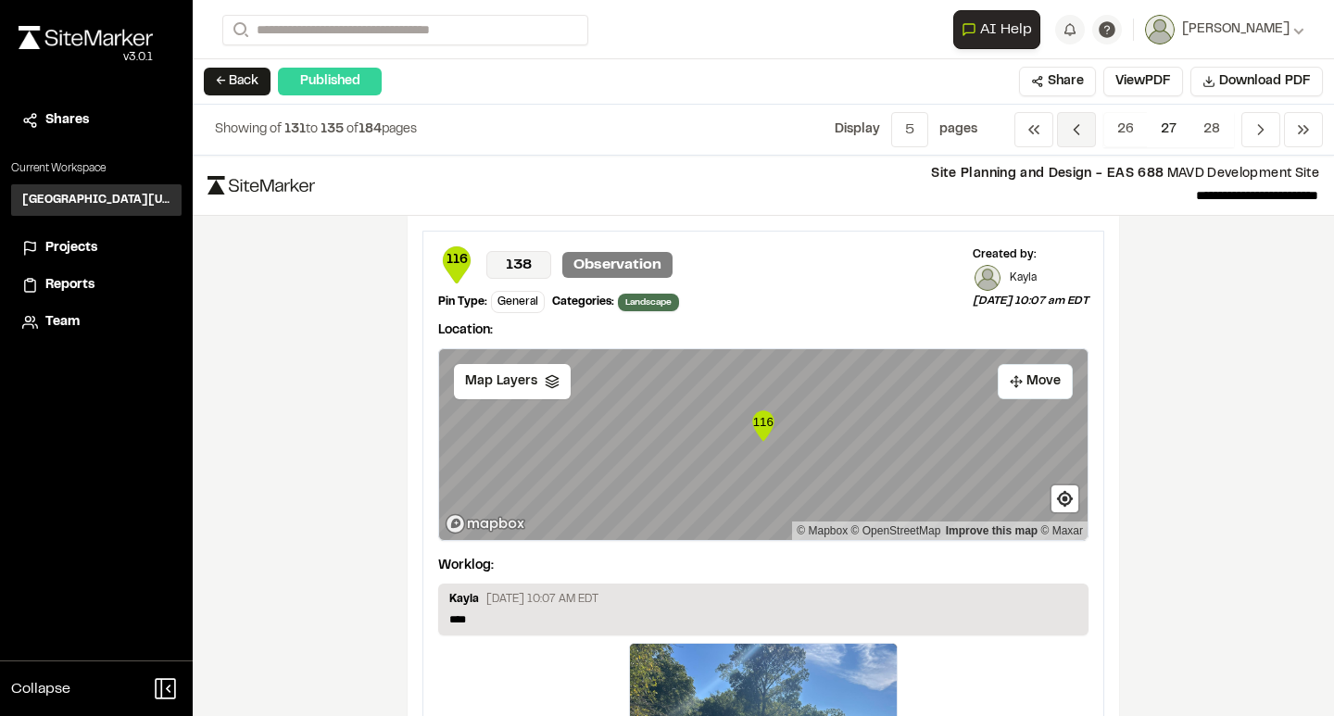
click at [1075, 131] on polyline "Navigation" at bounding box center [1077, 129] width 5 height 9
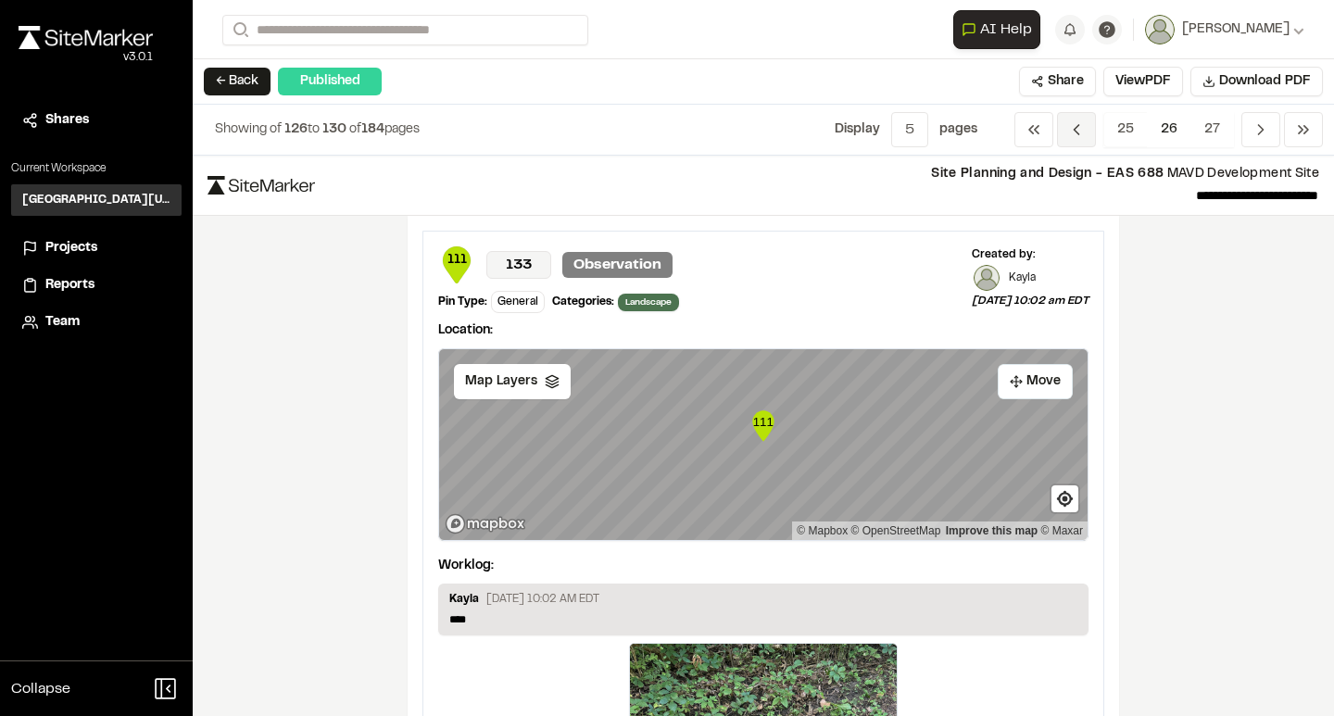
click at [1075, 131] on polyline "Navigation" at bounding box center [1077, 129] width 5 height 9
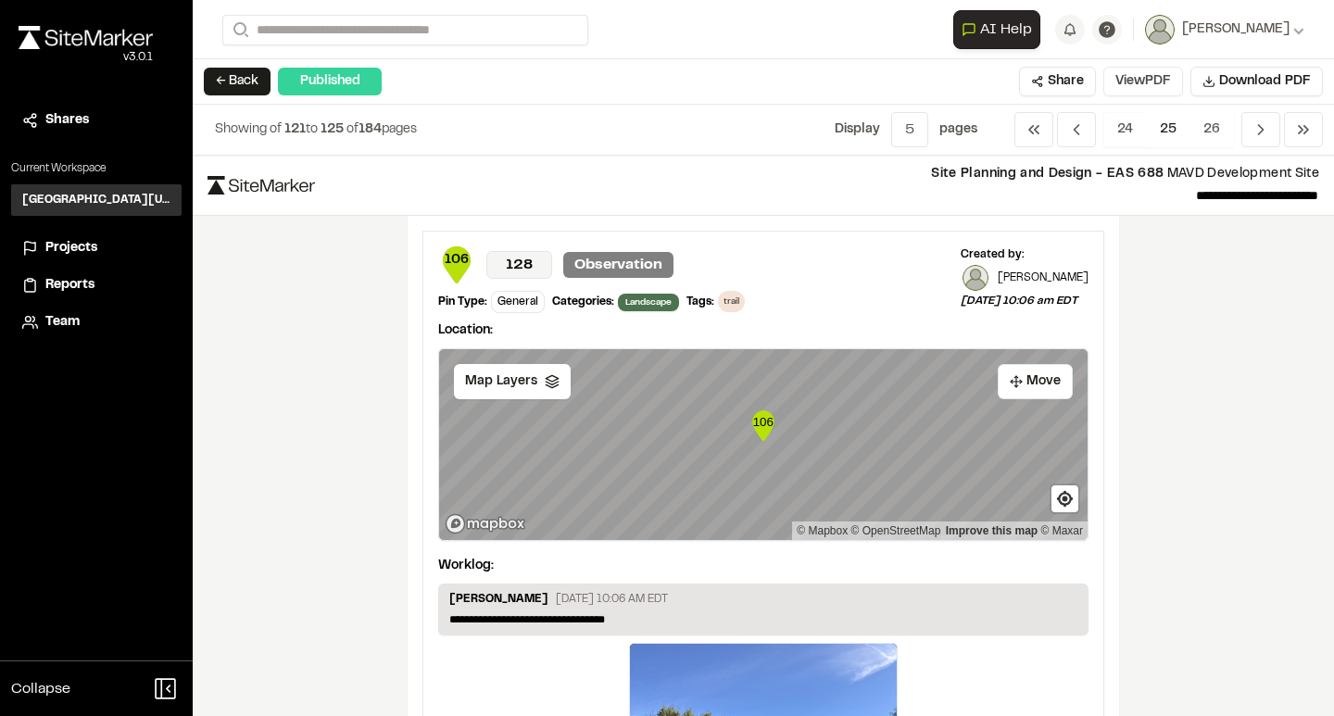
click at [1139, 82] on button "View PDF" at bounding box center [1143, 82] width 80 height 30
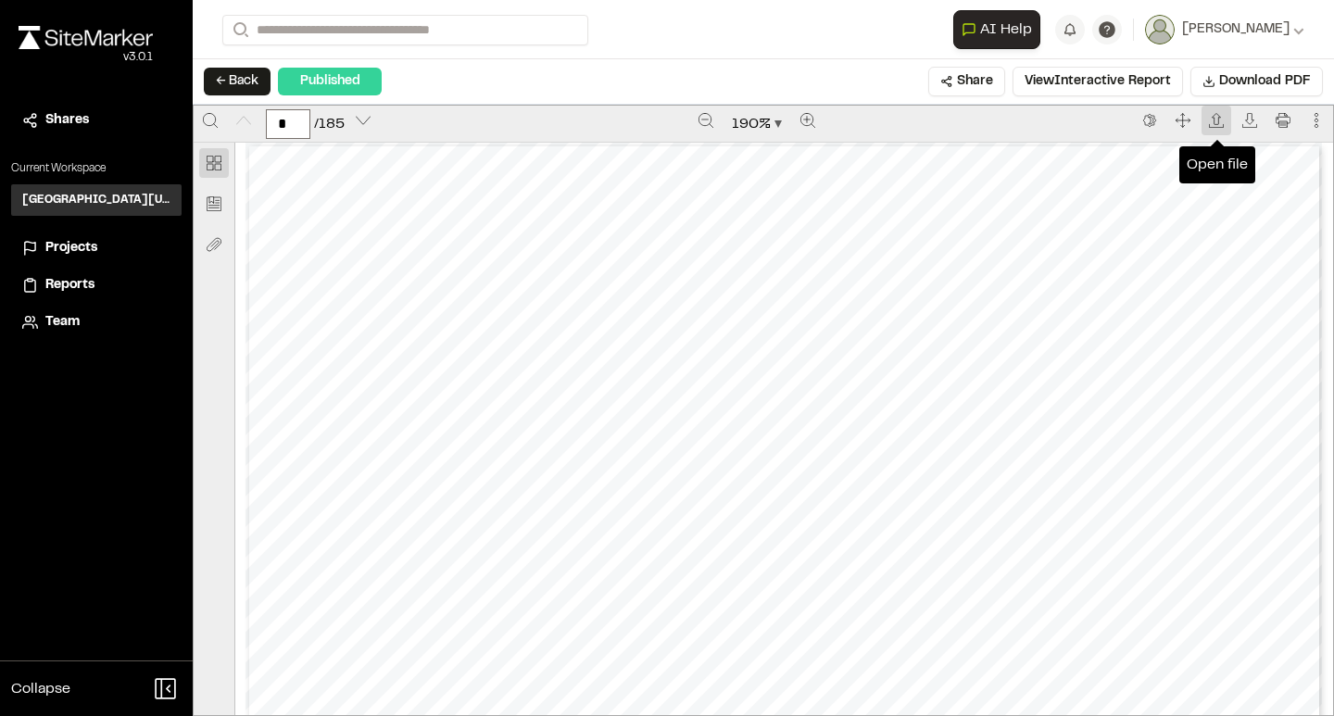
click at [1230, 118] on button "Open file" at bounding box center [1216, 121] width 30 height 30
click at [1156, 120] on icon "Switch to the dark theme" at bounding box center [1149, 120] width 15 height 15
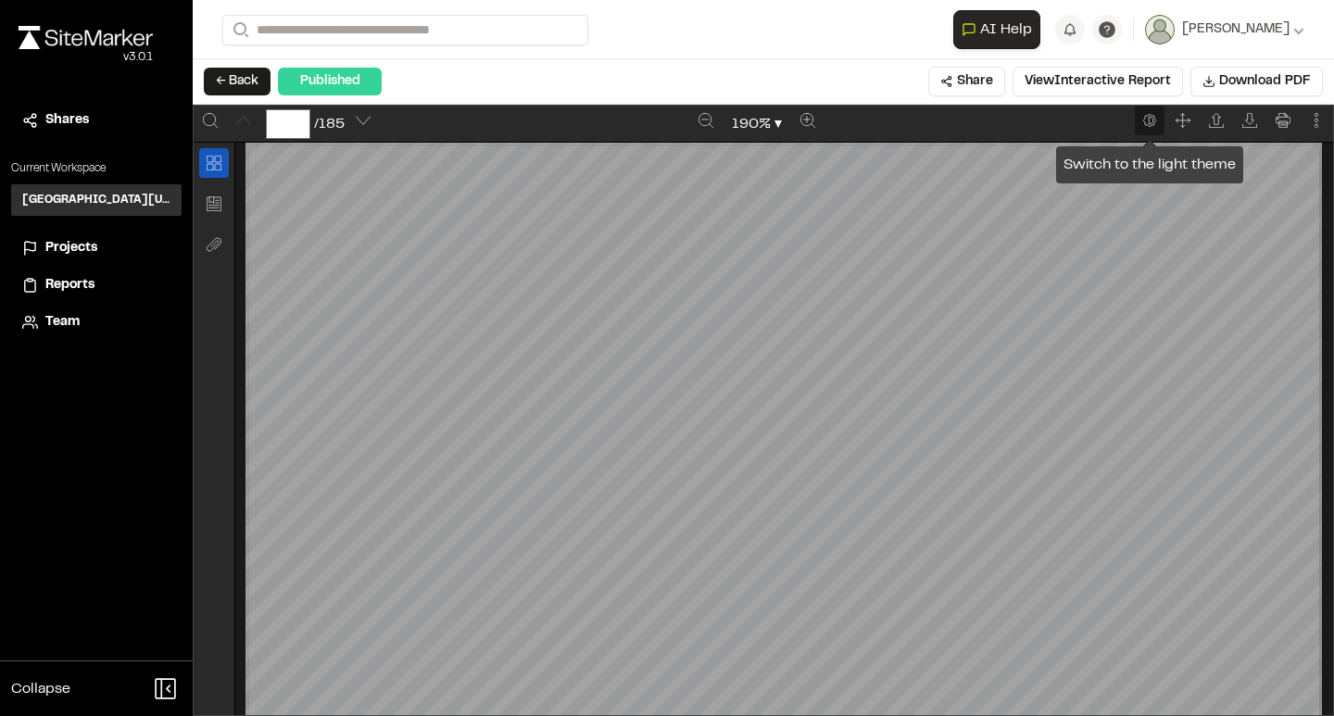
click at [1156, 120] on icon "Switch to the light theme" at bounding box center [1149, 120] width 15 height 15
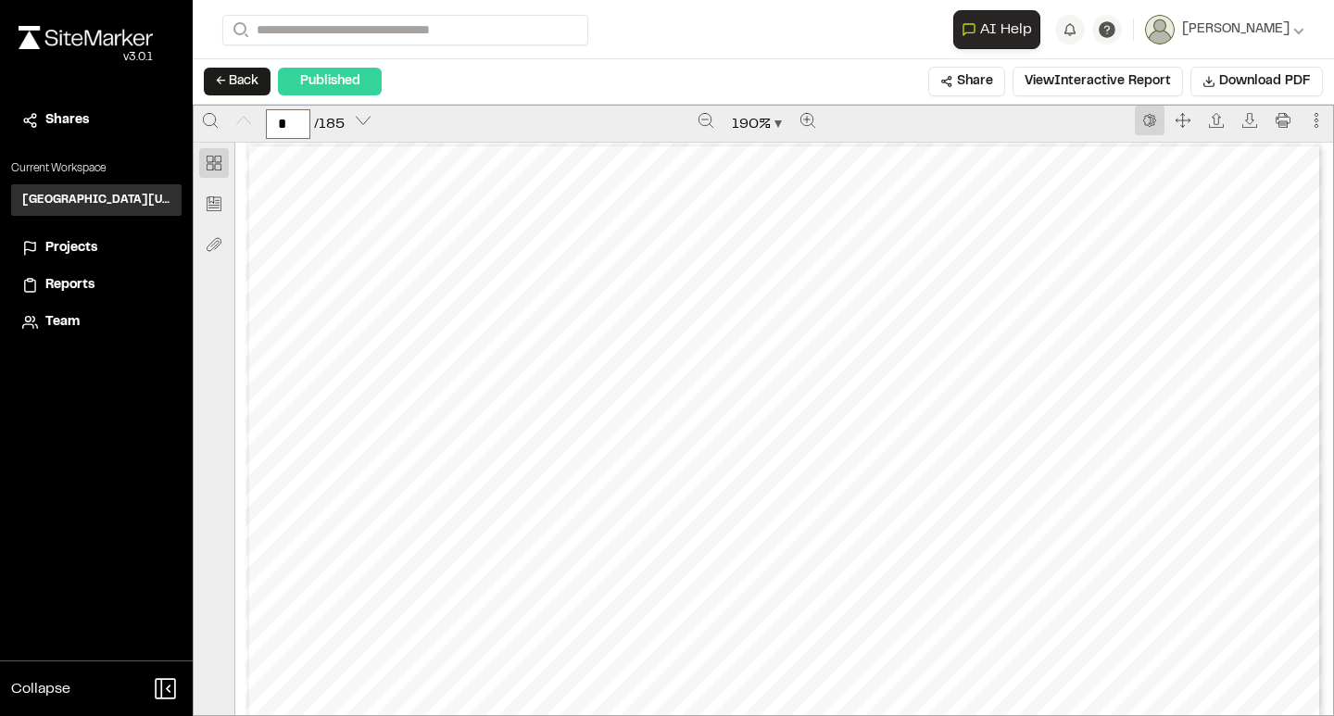
scroll to position [16, 0]
click at [207, 198] on icon "Bookmark" at bounding box center [214, 203] width 14 height 14
click at [220, 168] on icon "Thumbnail" at bounding box center [214, 163] width 15 height 15
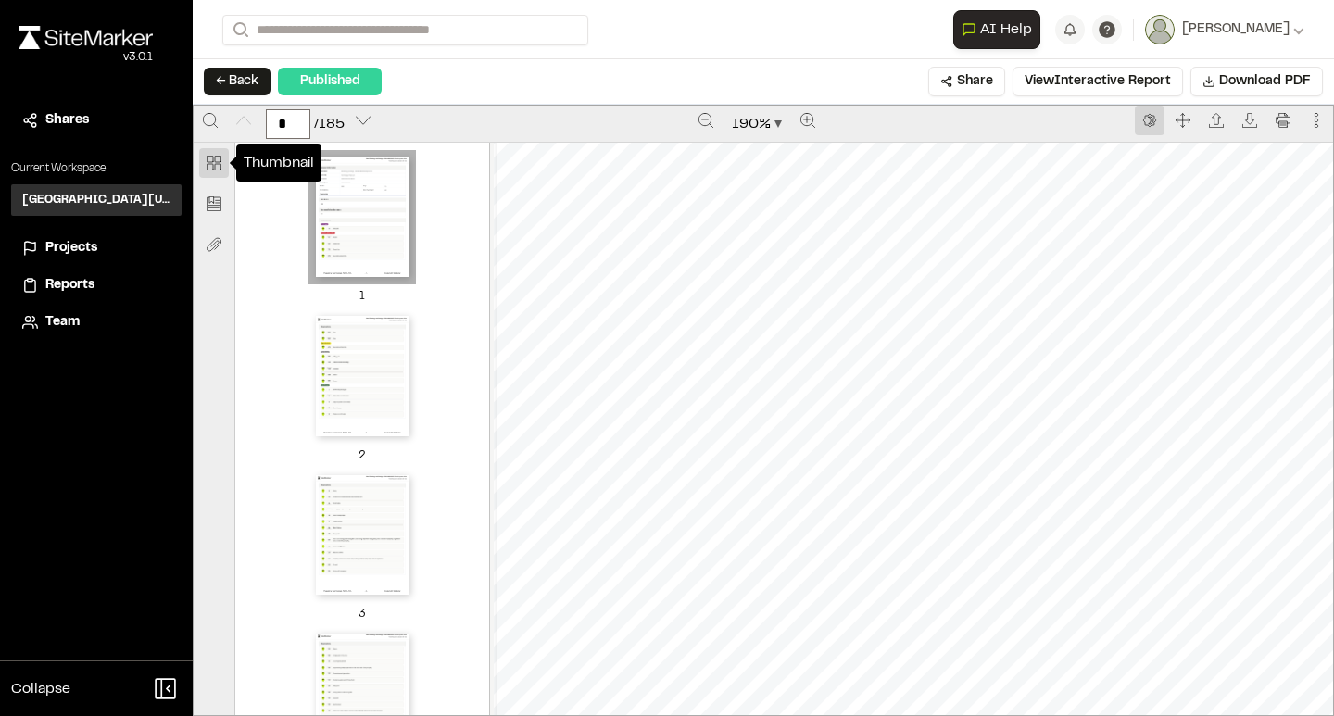
click at [208, 163] on icon "Thumbnail" at bounding box center [214, 163] width 15 height 15
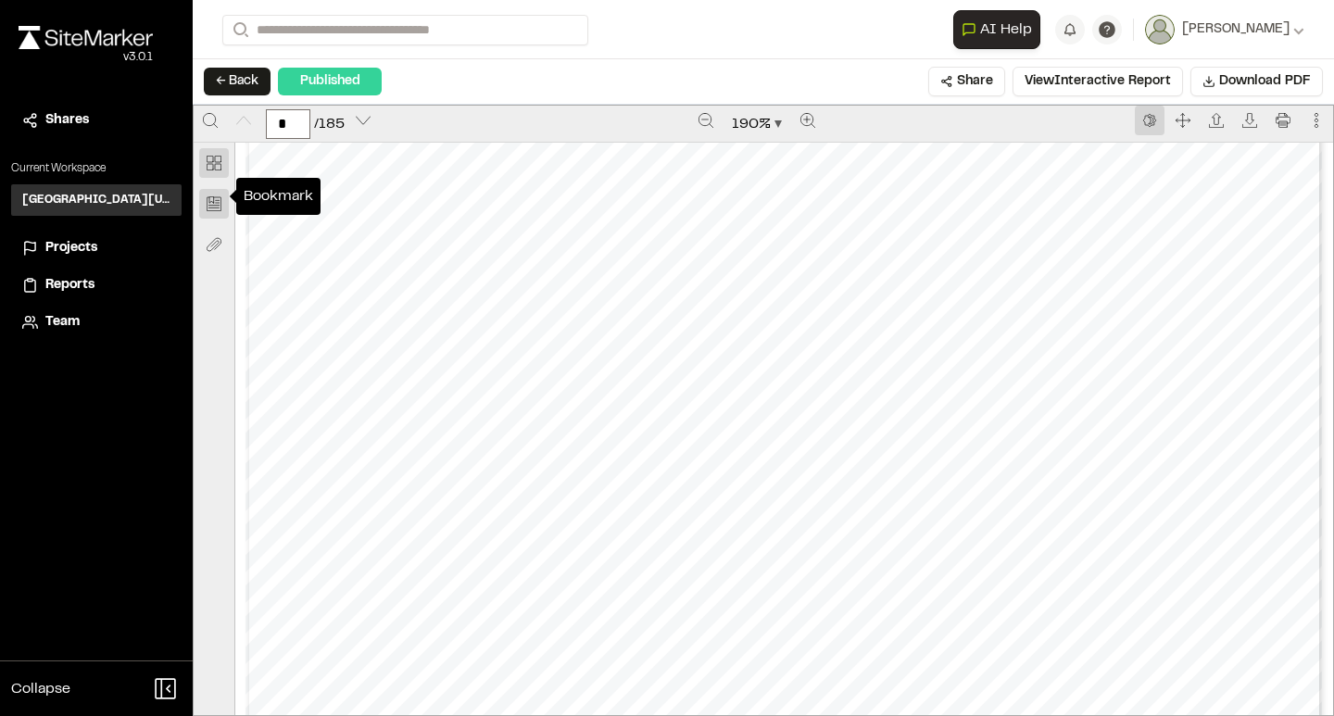
click at [216, 200] on icon "Bookmark" at bounding box center [214, 203] width 14 height 14
click at [220, 204] on button "Bookmark" at bounding box center [214, 204] width 30 height 30
click at [212, 198] on icon "Bookmark" at bounding box center [214, 203] width 15 height 15
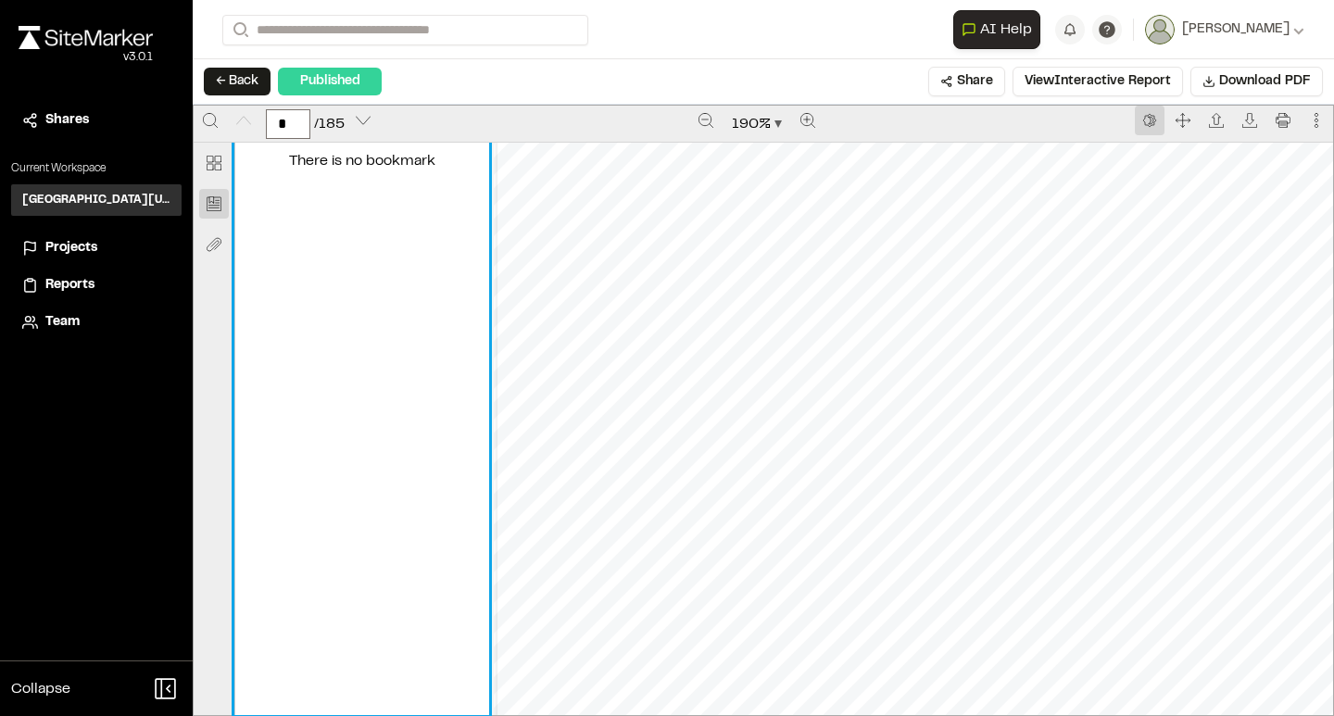
click at [367, 222] on div "There is no bookmark" at bounding box center [362, 429] width 254 height 572
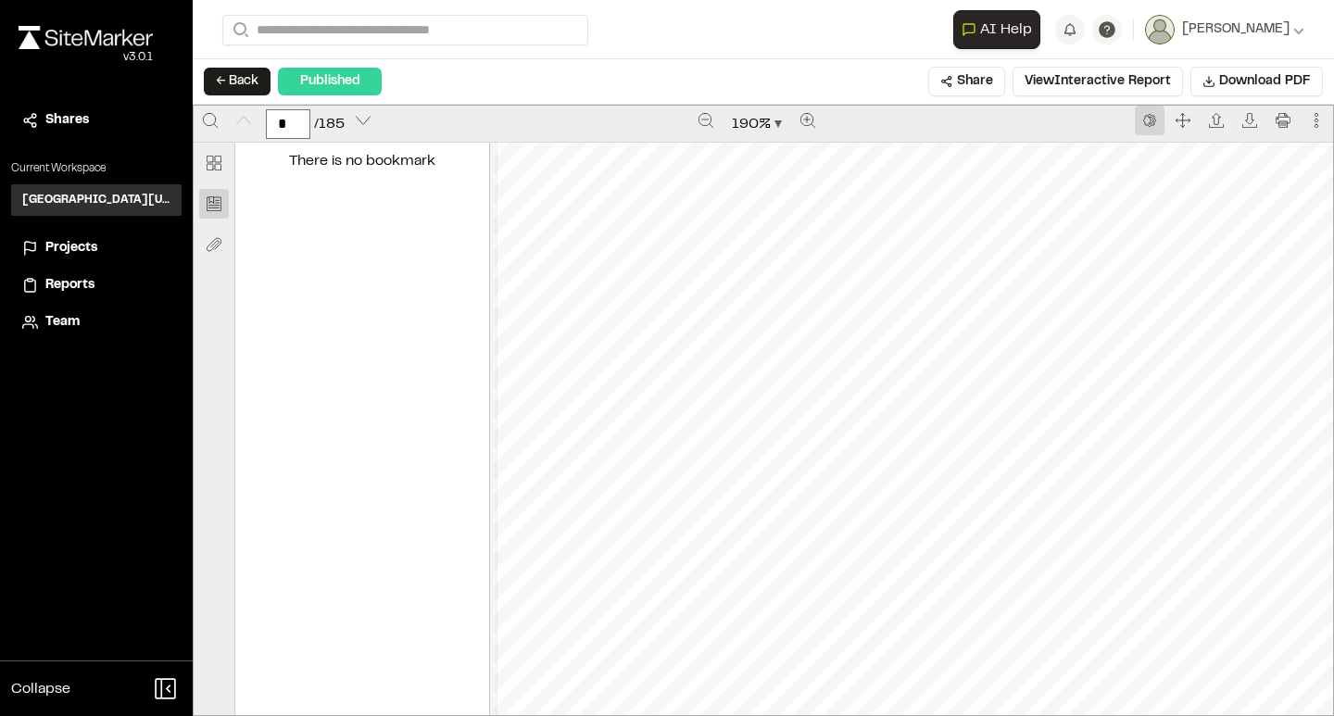
drag, startPoint x: 570, startPoint y: 250, endPoint x: 614, endPoint y: 249, distance: 44.5
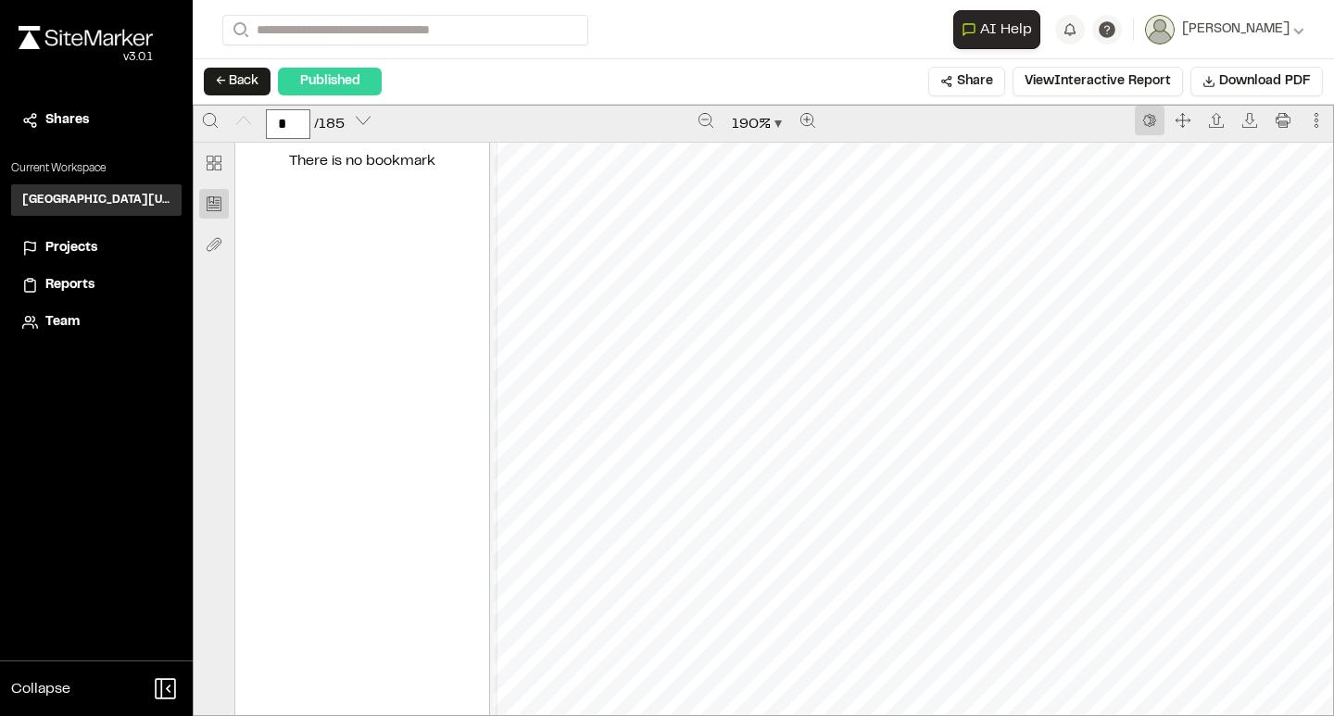
drag, startPoint x: 632, startPoint y: 242, endPoint x: 674, endPoint y: 241, distance: 42.6
click at [1316, 128] on icon "More actions" at bounding box center [1316, 120] width 15 height 15
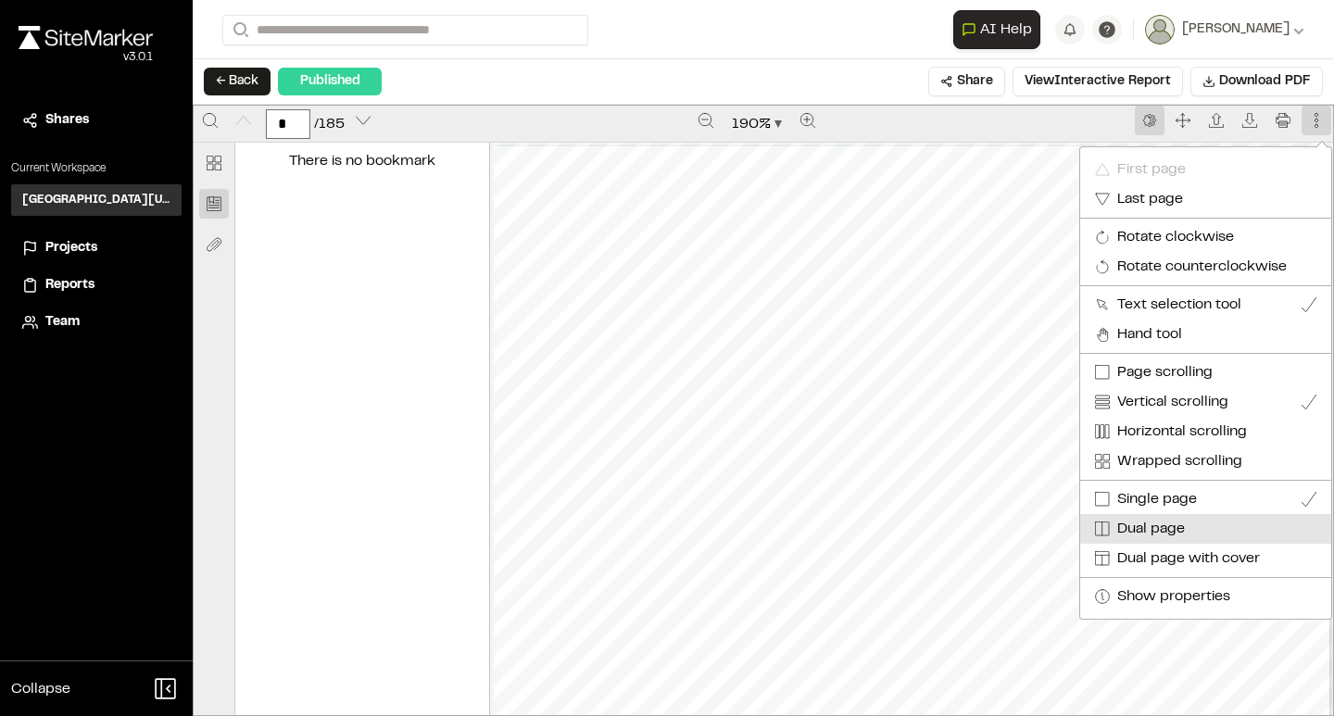
click at [1153, 516] on button "Dual page" at bounding box center [1205, 529] width 251 height 30
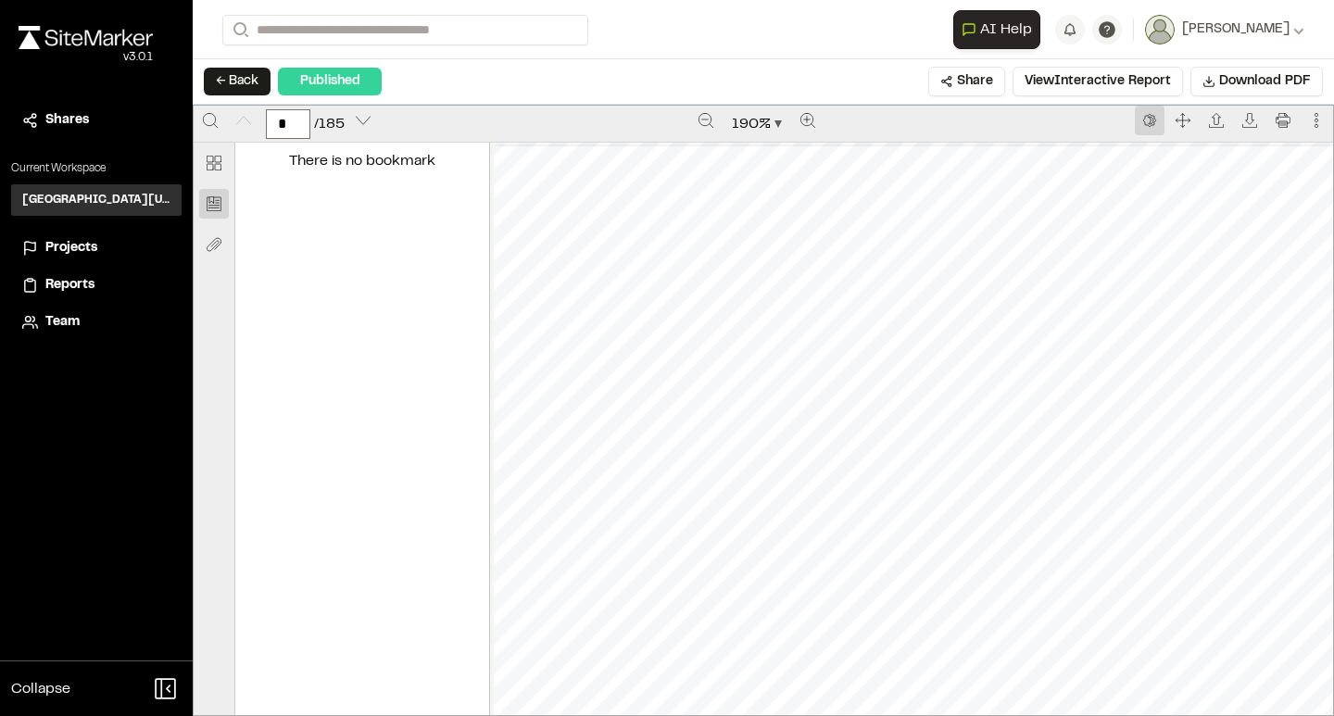
scroll to position [0, 0]
click at [693, 124] on button "Zoom out" at bounding box center [706, 121] width 30 height 30
click at [693, 124] on button "Zoom out" at bounding box center [707, 121] width 30 height 30
click at [693, 124] on button "Zoom out" at bounding box center [706, 121] width 30 height 30
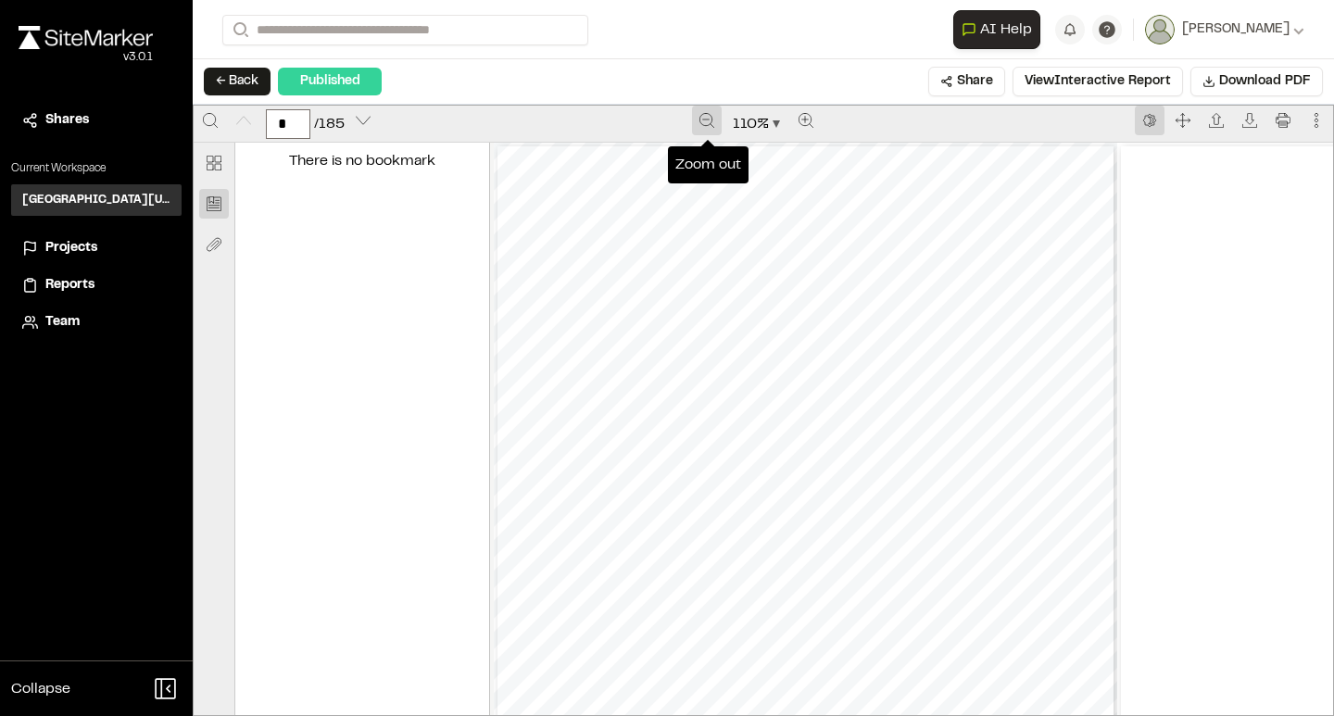
click at [693, 124] on button "Zoom out" at bounding box center [707, 121] width 30 height 30
click at [693, 124] on button "Zoom out" at bounding box center [706, 121] width 30 height 30
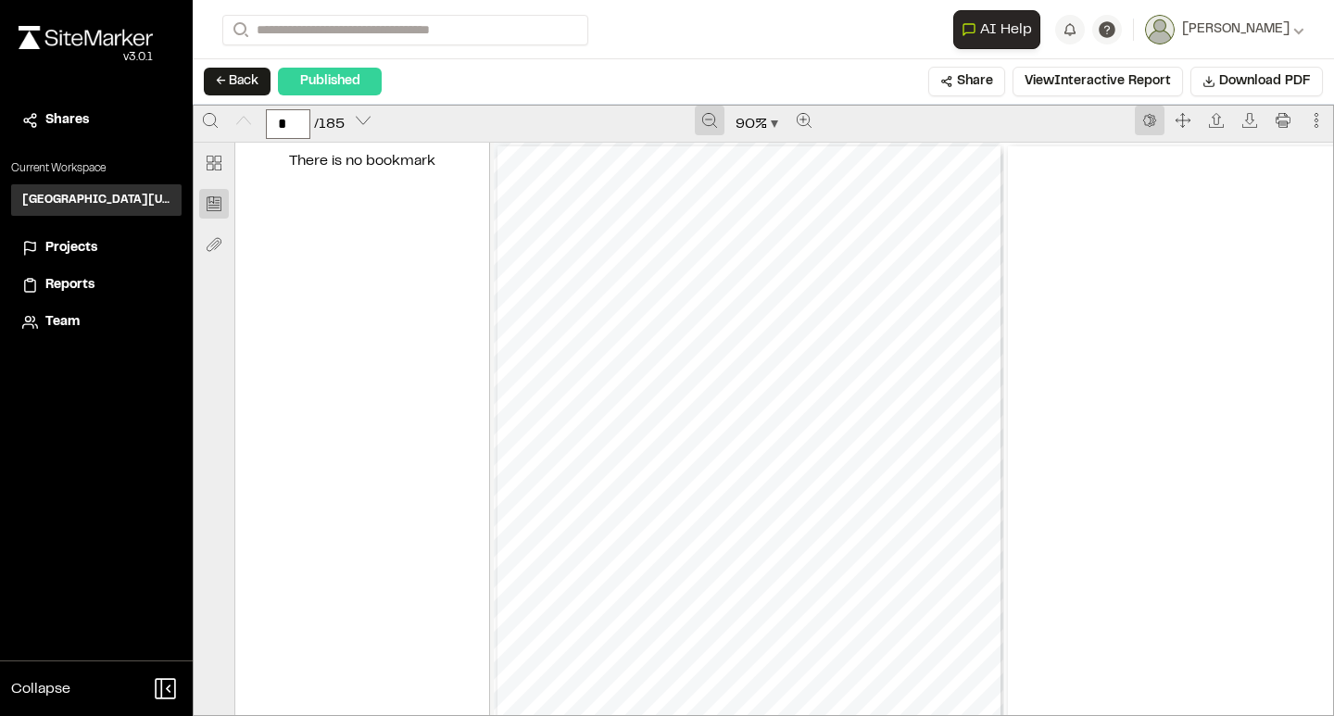
click at [693, 124] on div "90 %" at bounding box center [756, 124] width 753 height 37
click at [707, 123] on icon "Zoom out" at bounding box center [709, 120] width 15 height 15
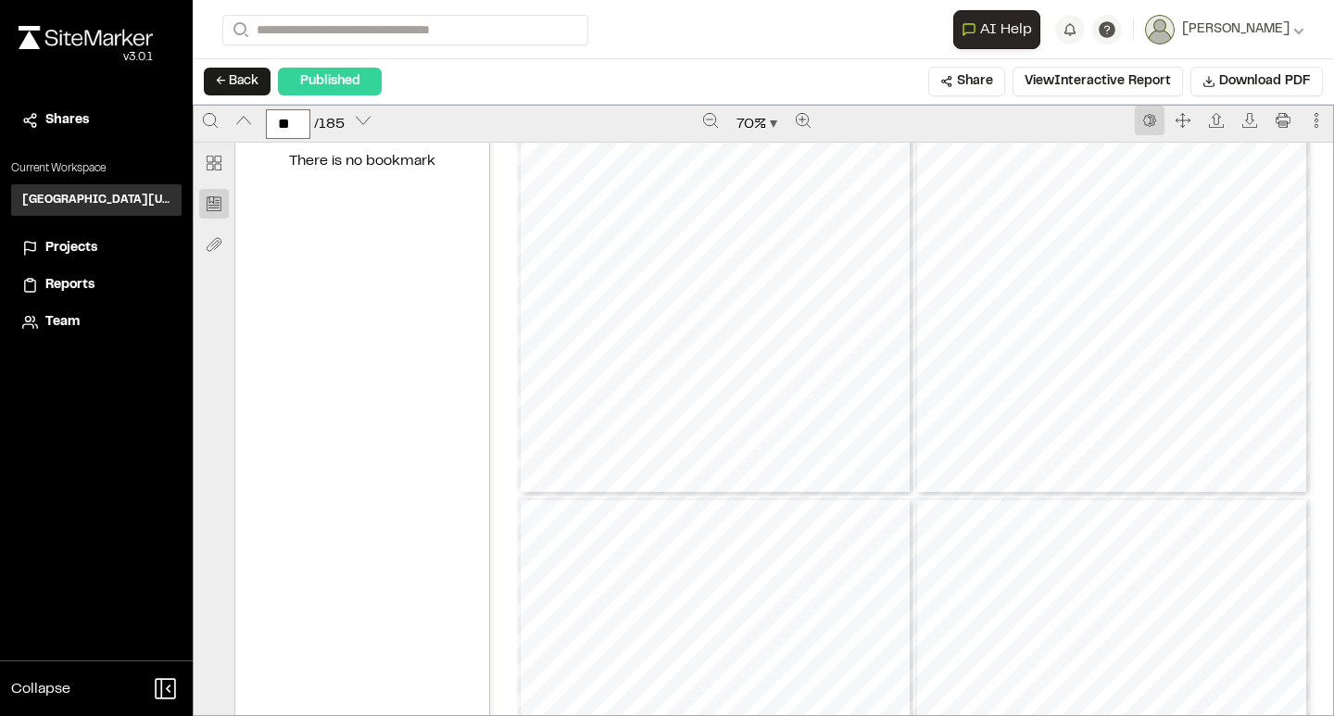
scroll to position [9404, 0]
type input "**"
click at [994, 187] on div "Prepared by [PERSON_NAME], FASLA, PLA - 40 - Created with SiteMarker" at bounding box center [1111, 394] width 396 height 513
click at [1148, 217] on div "Prepared by [PERSON_NAME], FASLA, PLA - 40 - Created with SiteMarker" at bounding box center [1111, 394] width 396 height 513
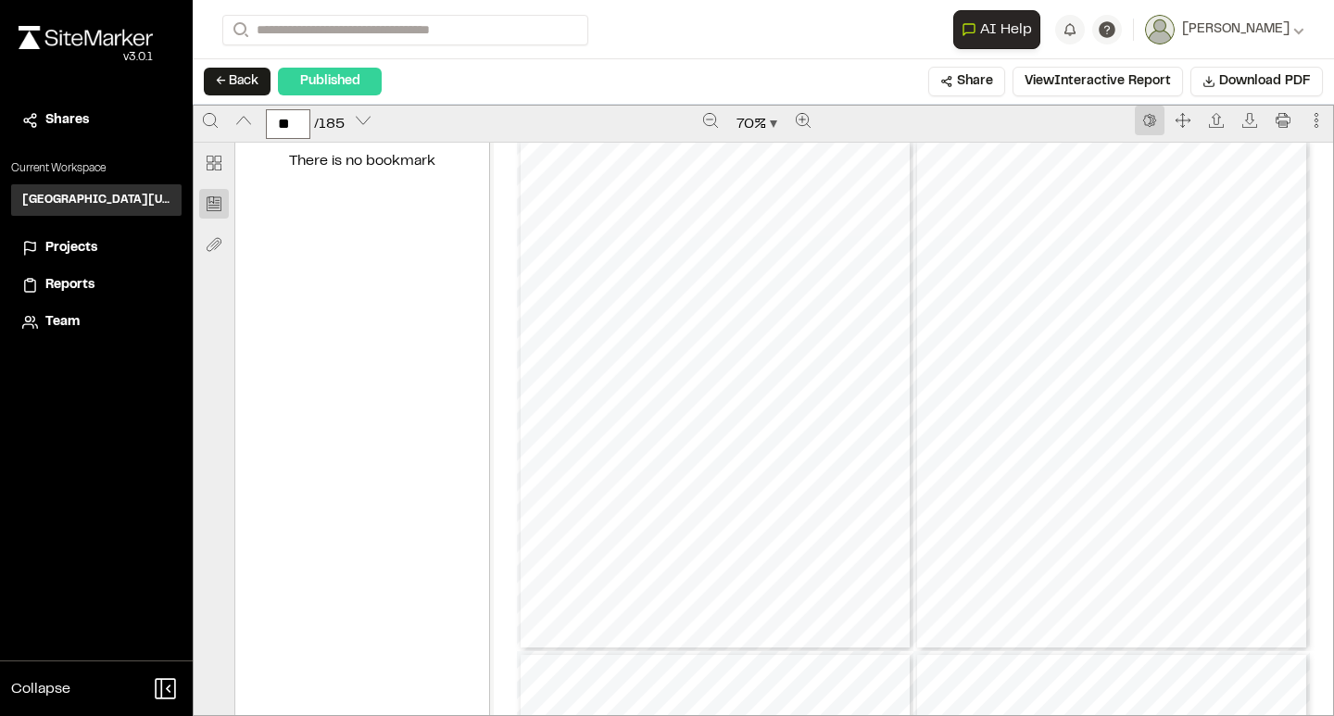
click at [1107, 313] on div "Prepared by [PERSON_NAME], FASLA, PLA - 40 - Created with SiteMarker" at bounding box center [1111, 394] width 396 height 513
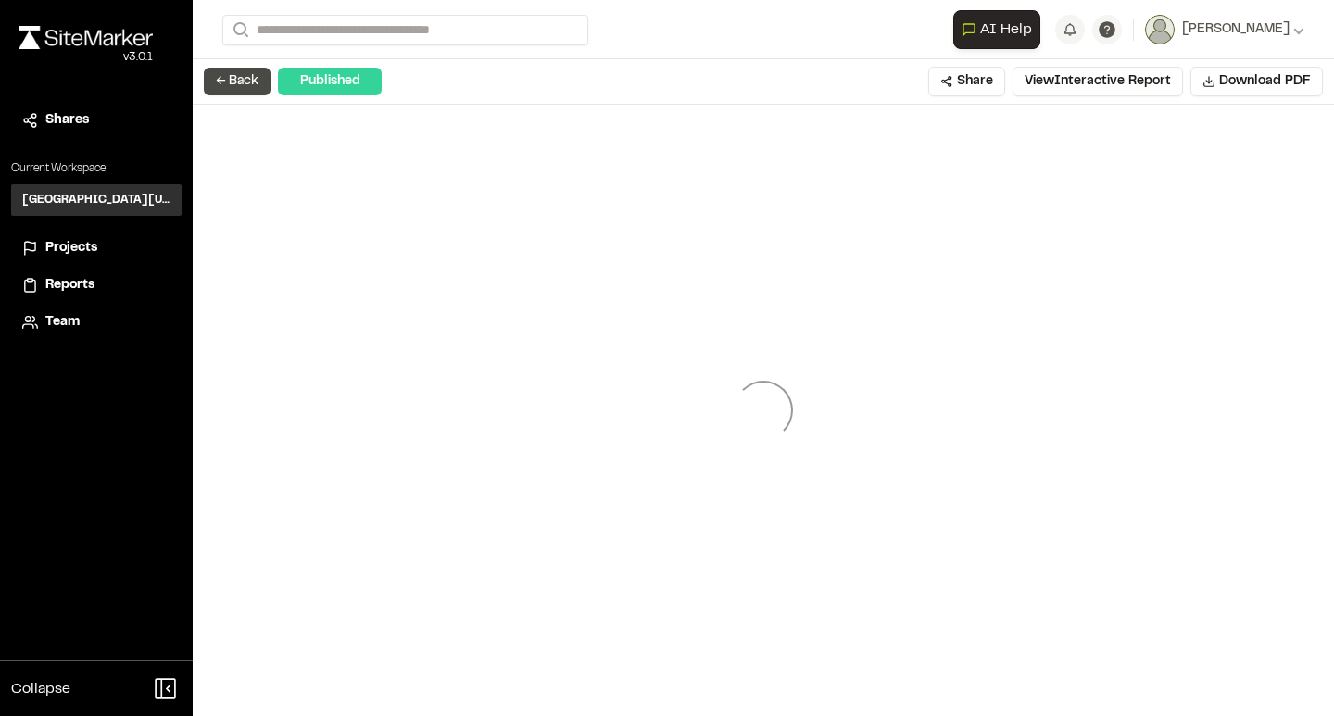
click at [231, 72] on button "← Back" at bounding box center [237, 82] width 67 height 28
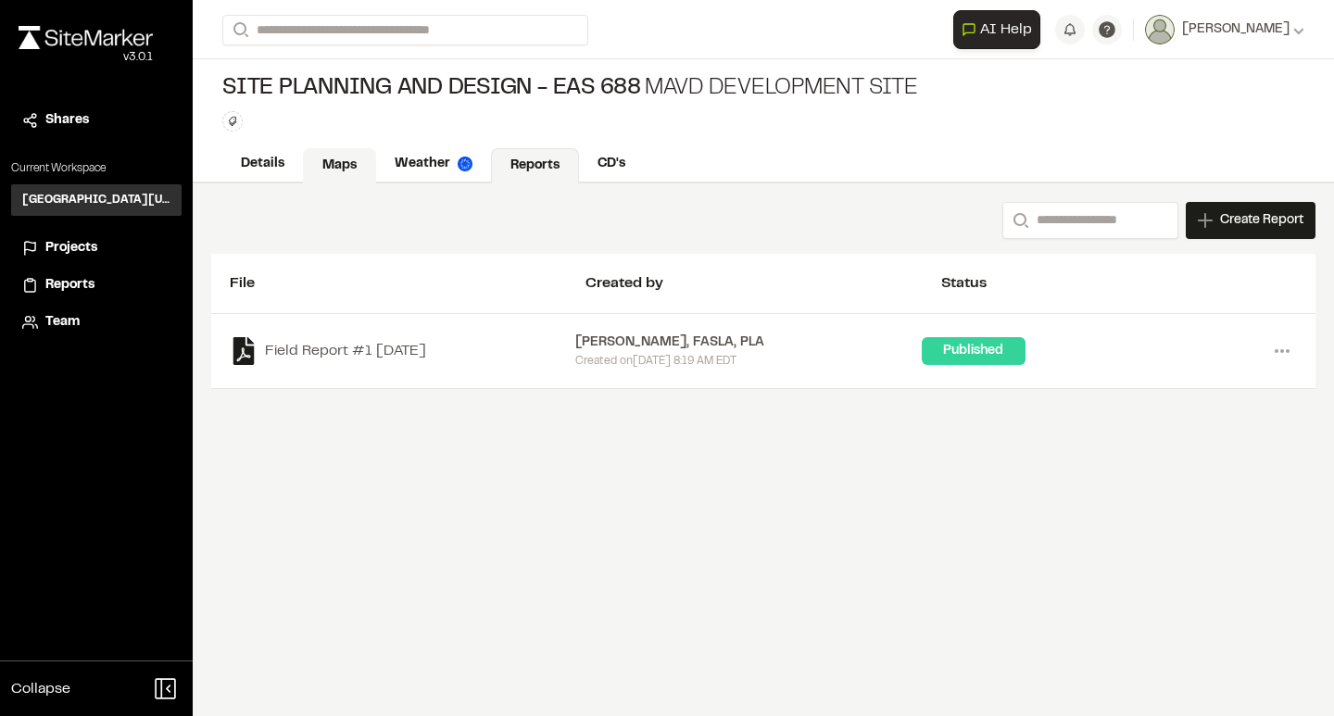
click at [326, 164] on link "Maps" at bounding box center [339, 165] width 73 height 35
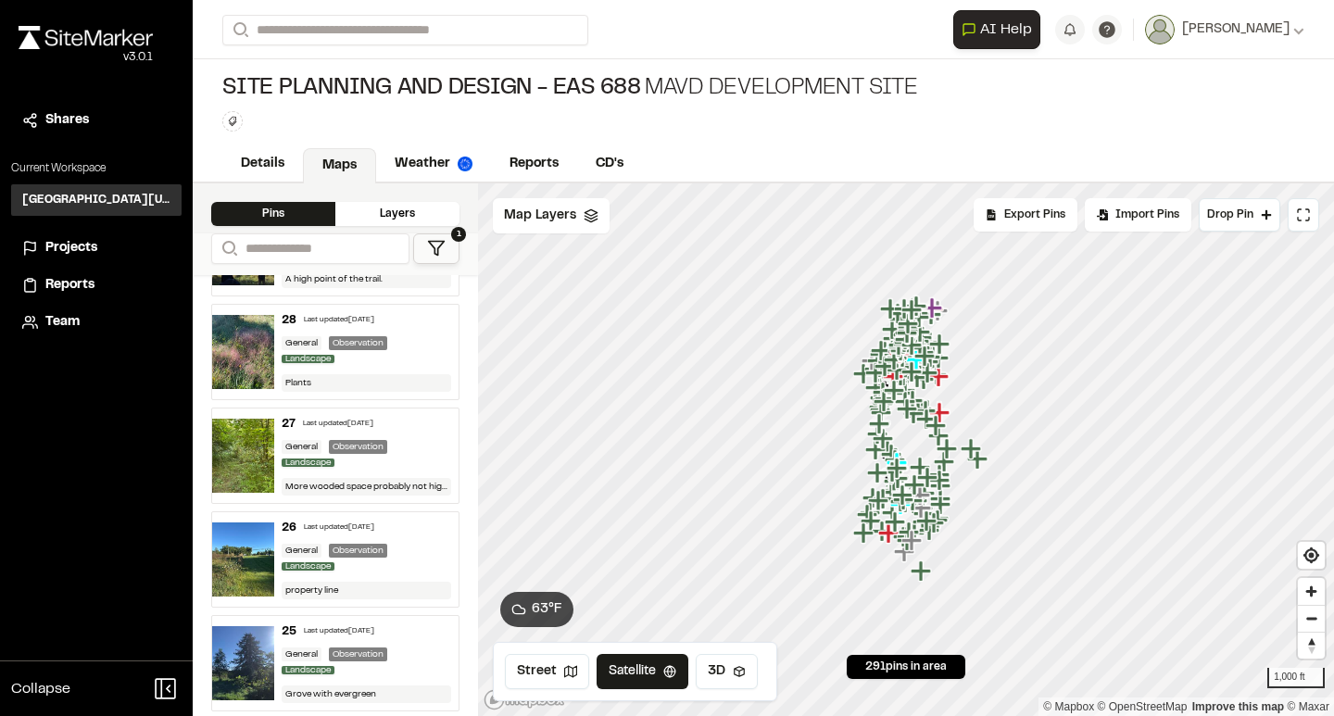
scroll to position [27239, 0]
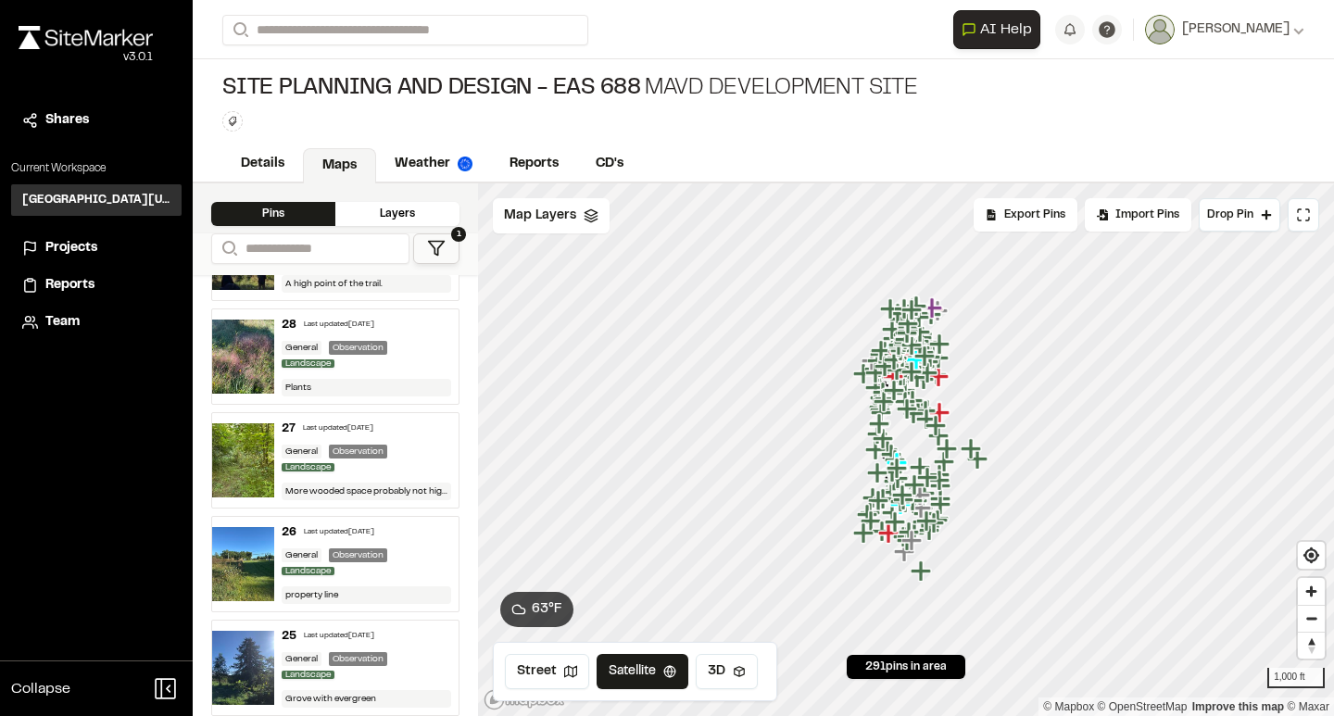
click at [423, 541] on div "26 Last updated Aug 29, 2025" at bounding box center [367, 532] width 170 height 17
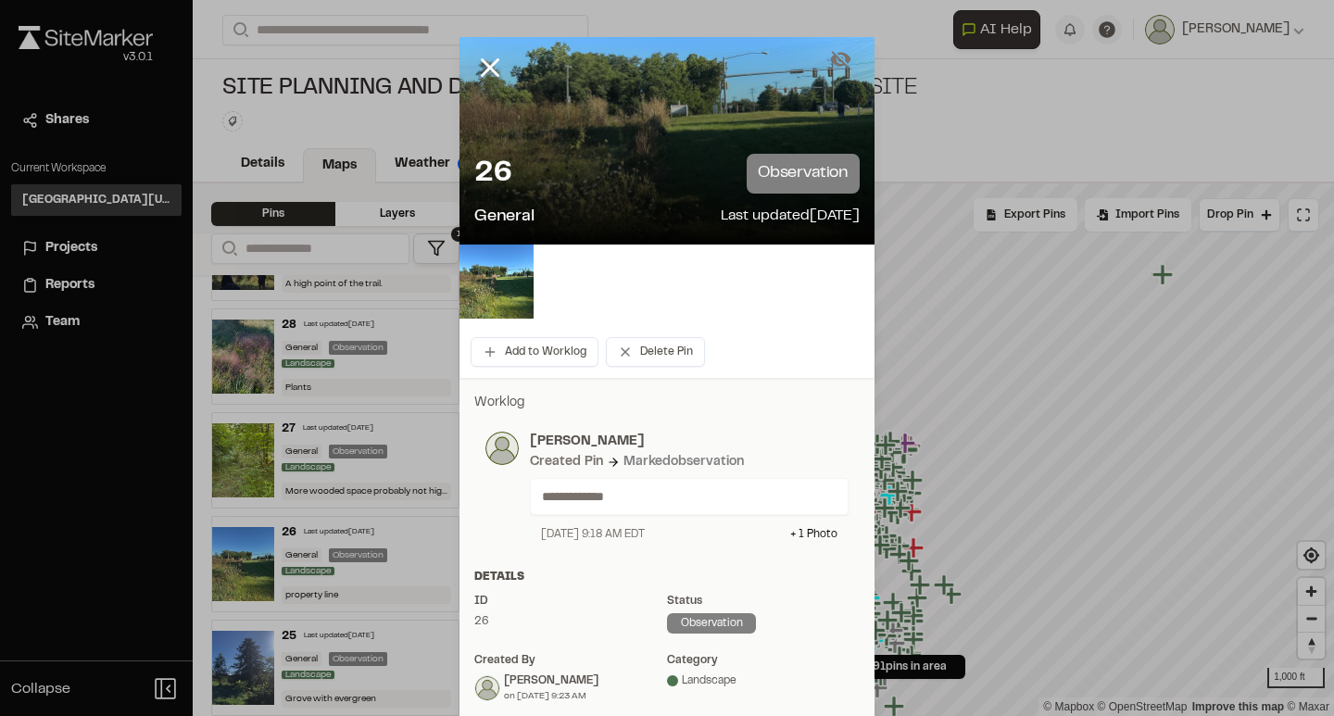
scroll to position [0, 0]
click at [486, 71] on line at bounding box center [491, 68] width 16 height 16
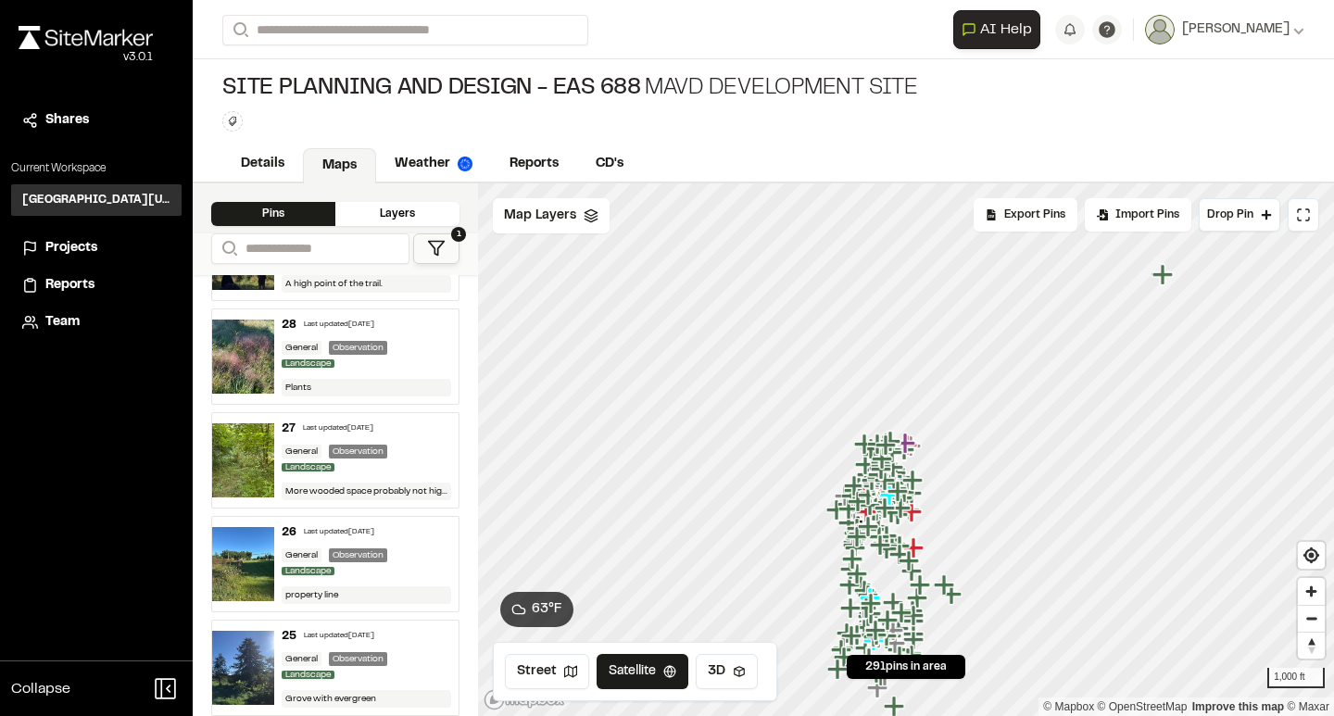
click at [415, 459] on div "General Observation Landscape" at bounding box center [367, 460] width 170 height 31
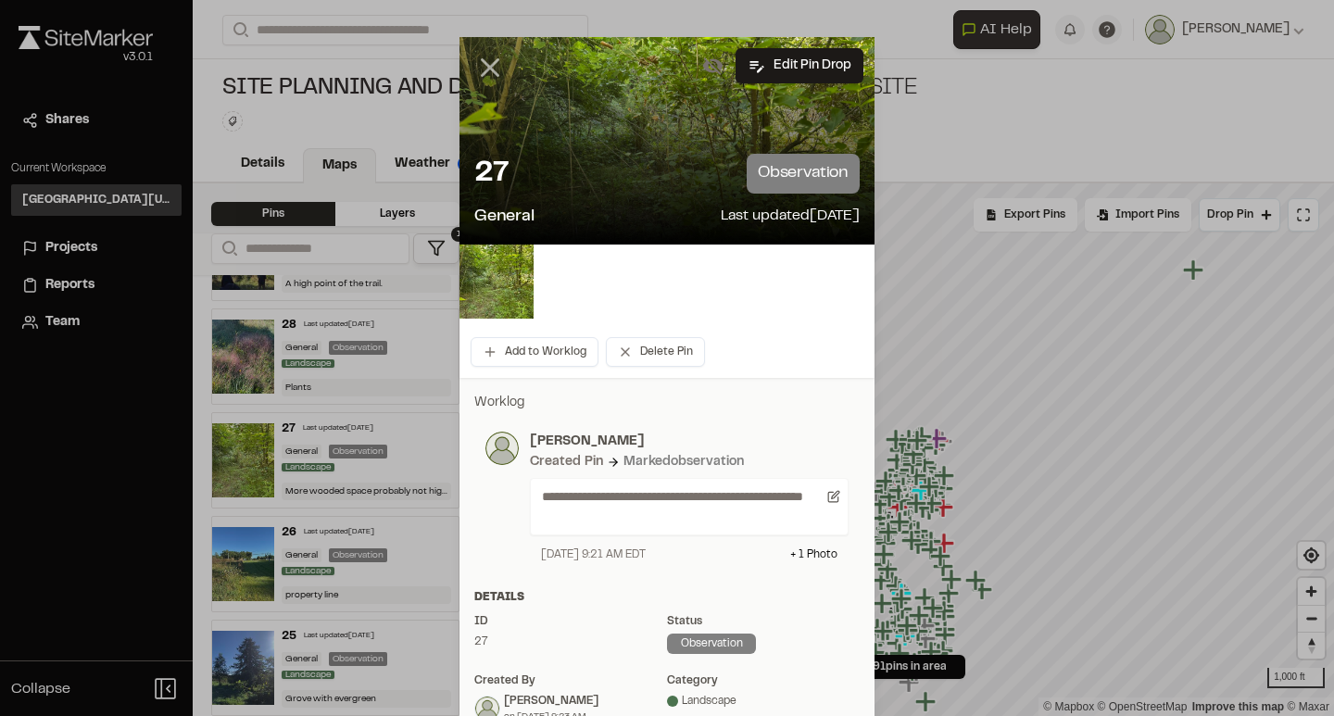
click at [489, 59] on icon at bounding box center [489, 67] width 31 height 31
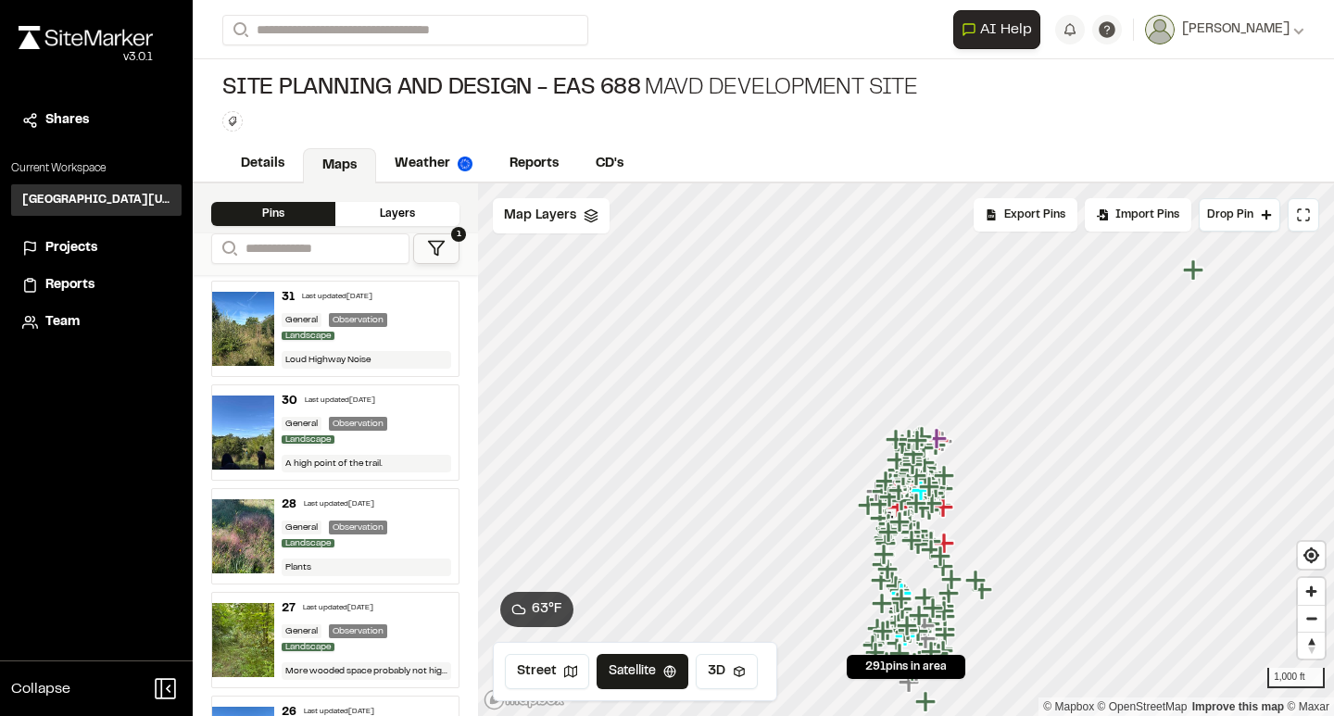
scroll to position [27057, 0]
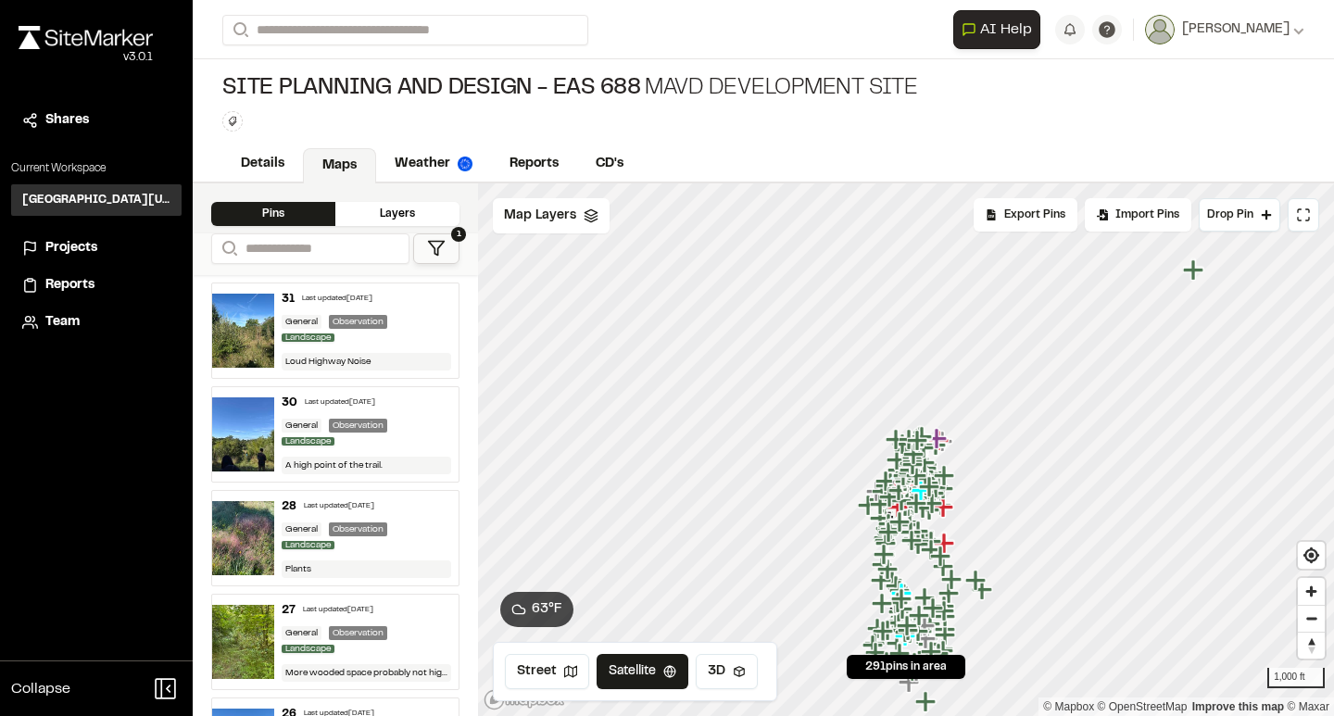
click at [420, 422] on div "General Observation Landscape" at bounding box center [367, 434] width 170 height 31
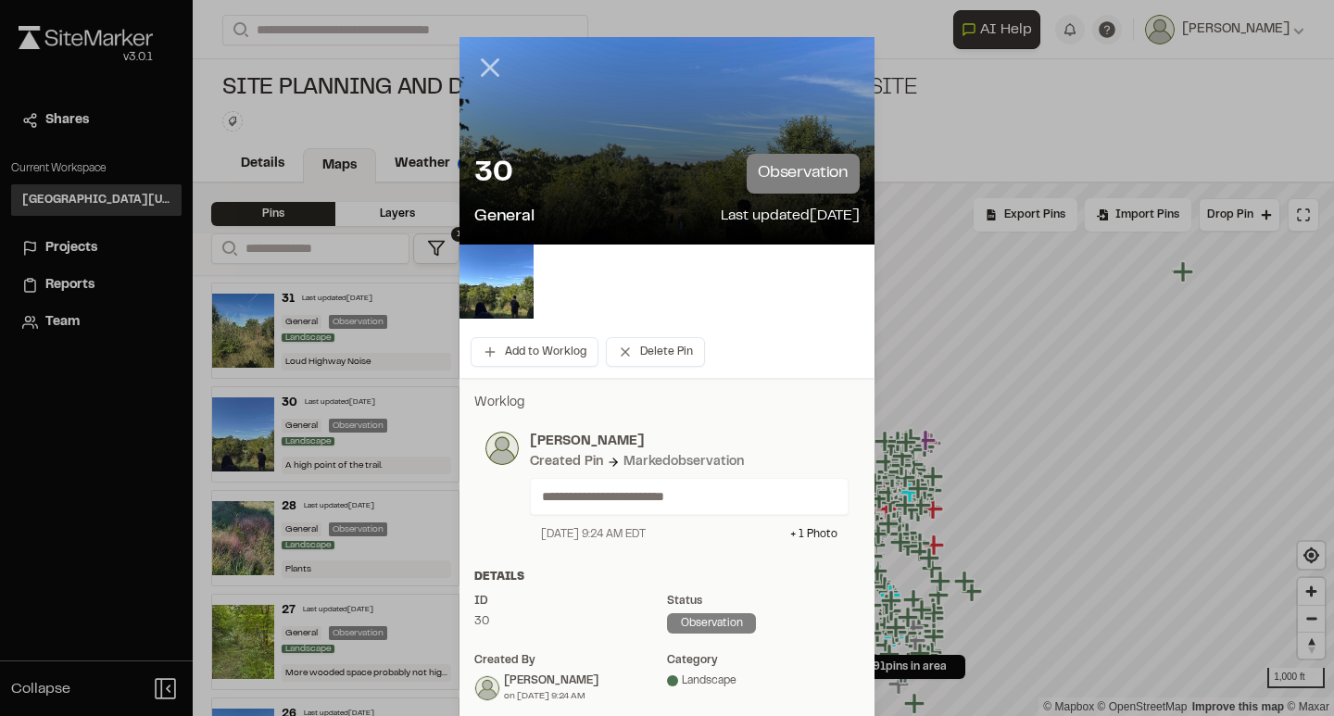
click at [490, 73] on icon at bounding box center [489, 67] width 31 height 31
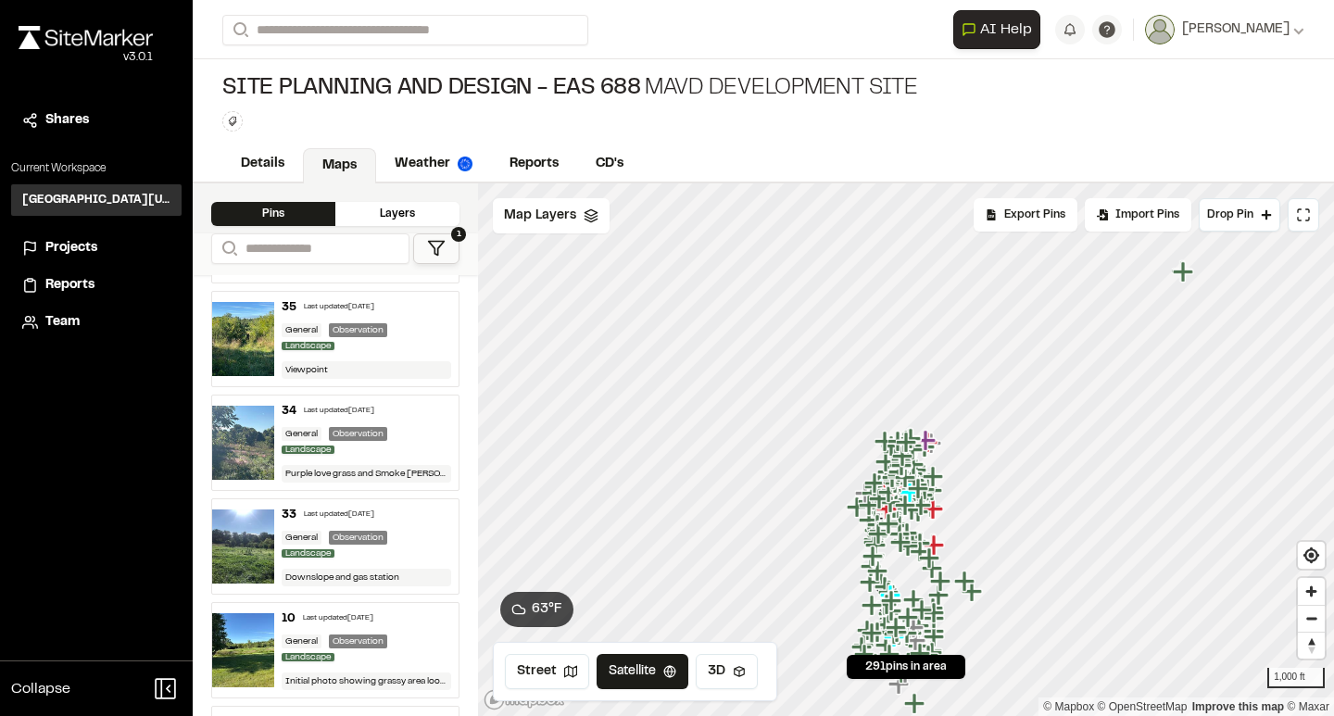
scroll to position [26529, 0]
click at [416, 441] on div "General Observation Landscape" at bounding box center [367, 443] width 170 height 31
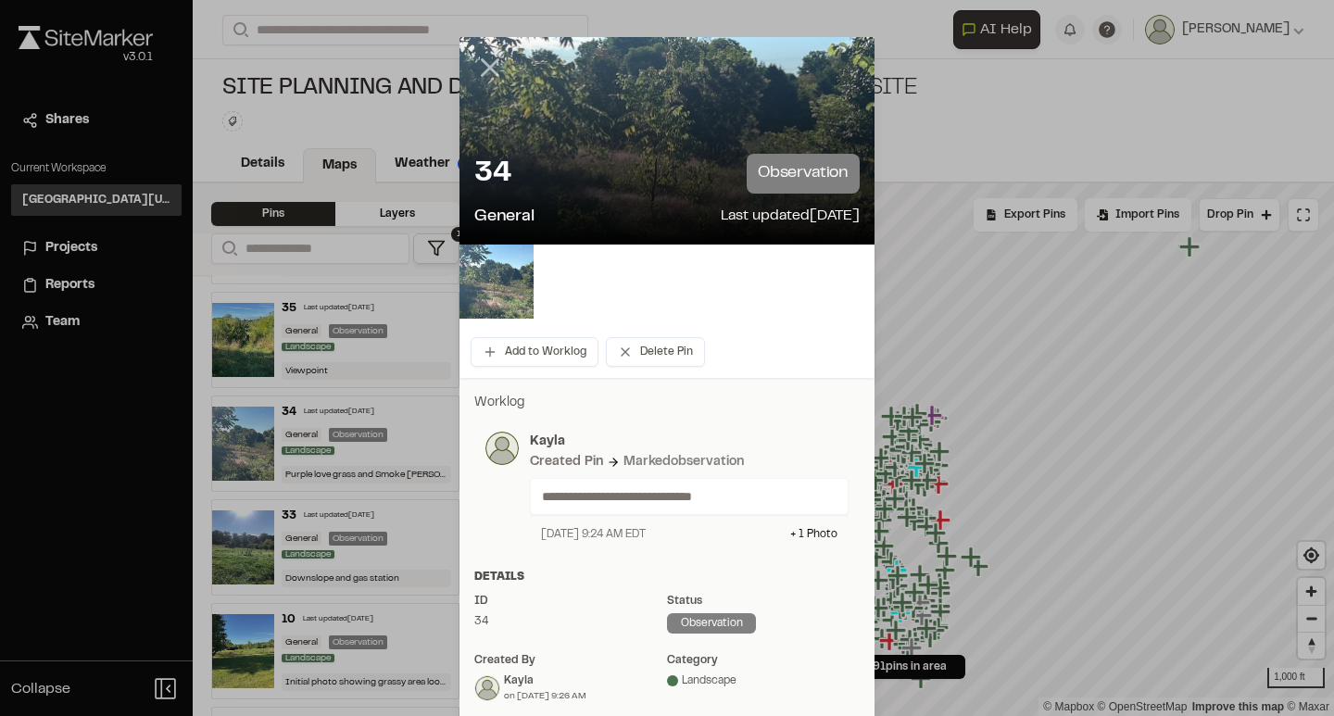
scroll to position [0, 0]
click at [490, 64] on icon at bounding box center [489, 67] width 31 height 31
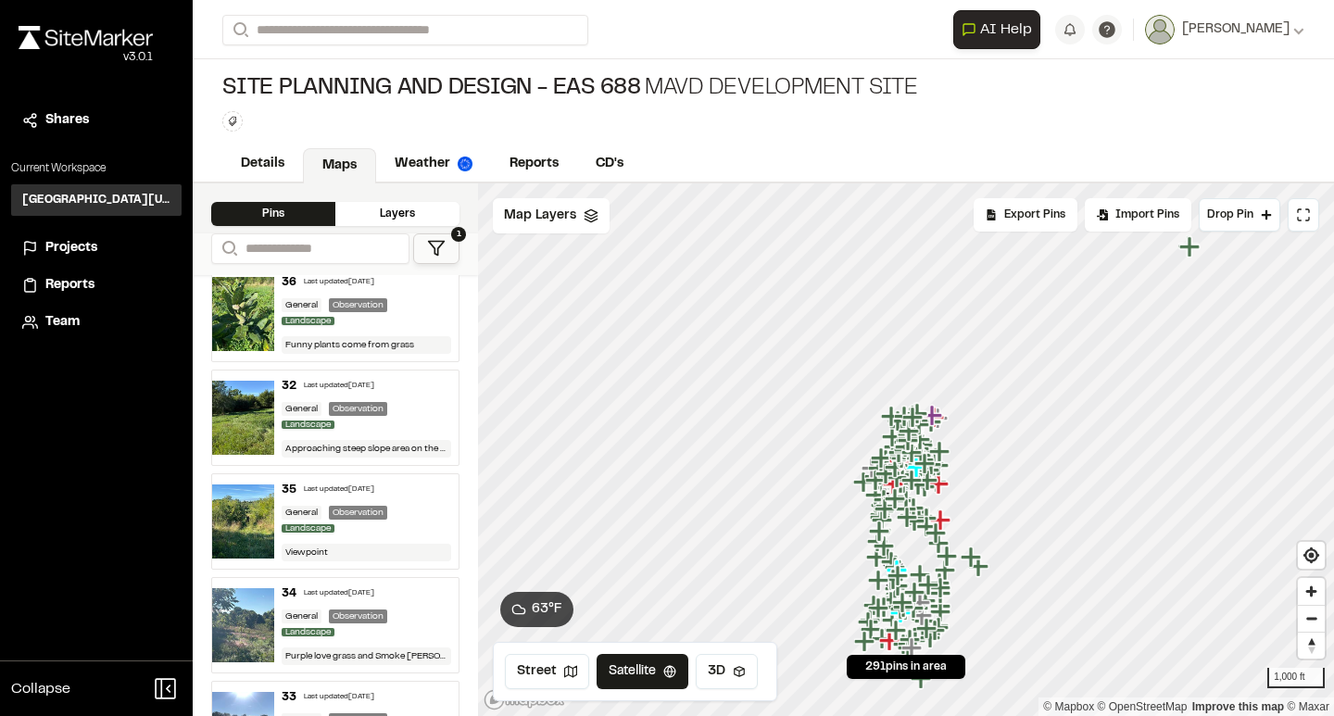
scroll to position [26276, 0]
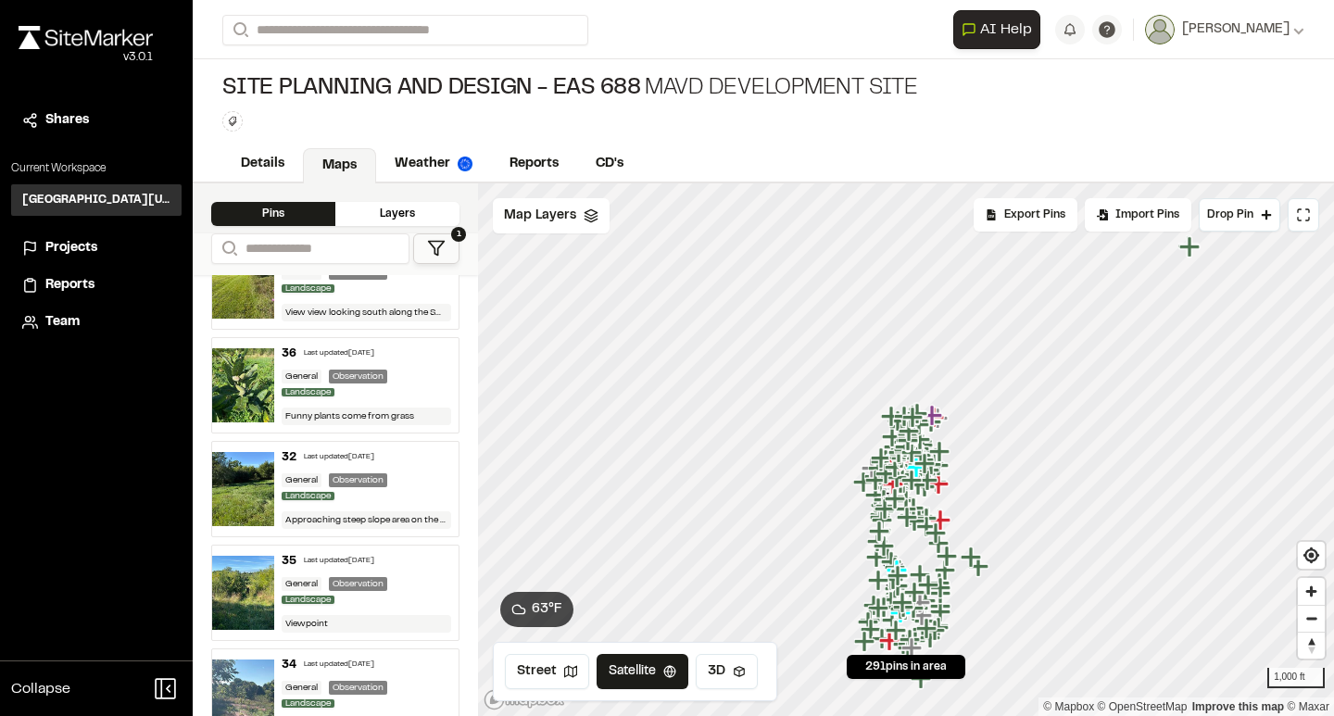
click at [431, 400] on div "General Observation Landscape" at bounding box center [367, 385] width 170 height 31
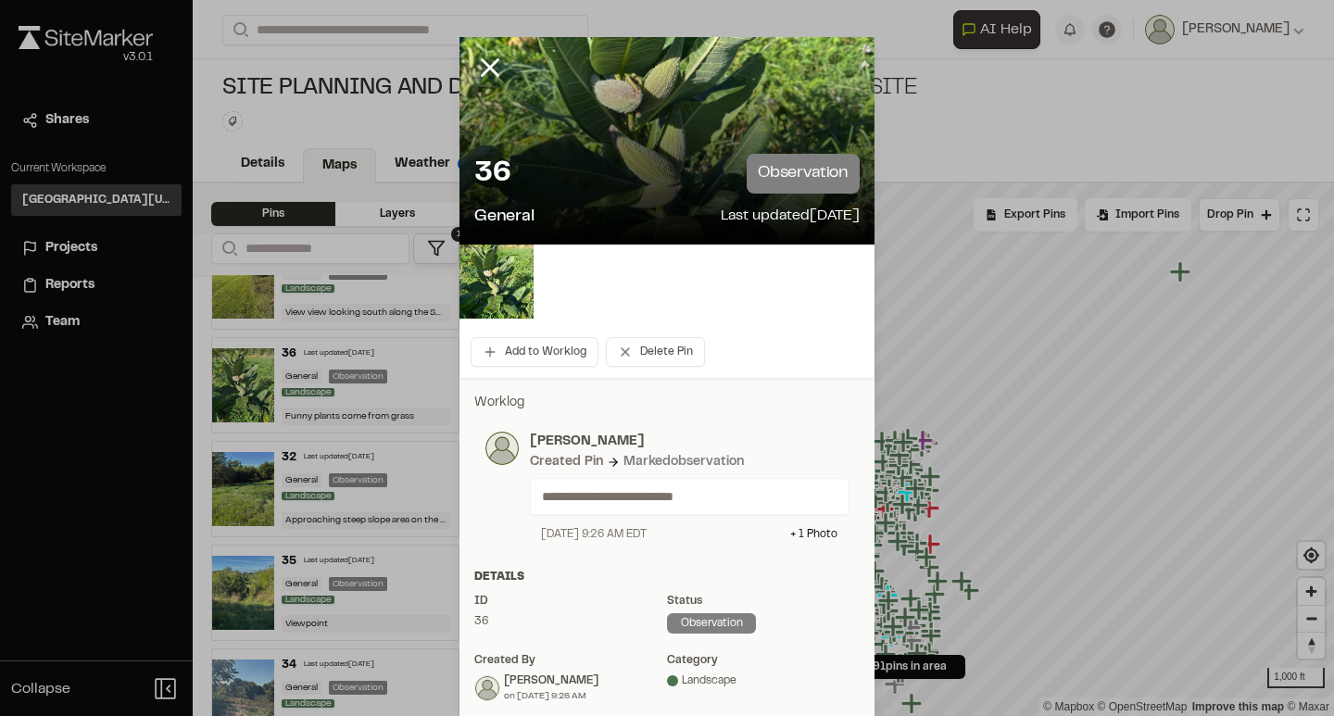
scroll to position [0, 0]
click at [507, 287] on img at bounding box center [496, 282] width 74 height 74
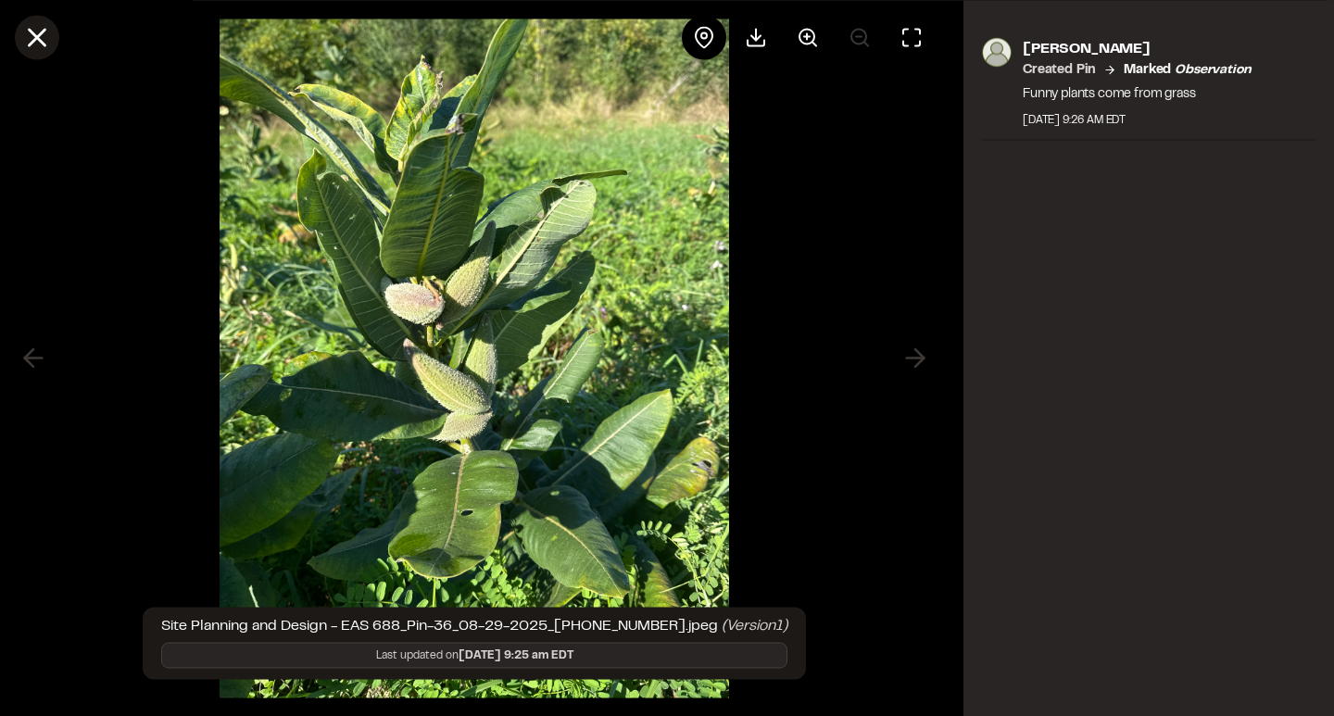
click at [39, 40] on line at bounding box center [38, 38] width 16 height 16
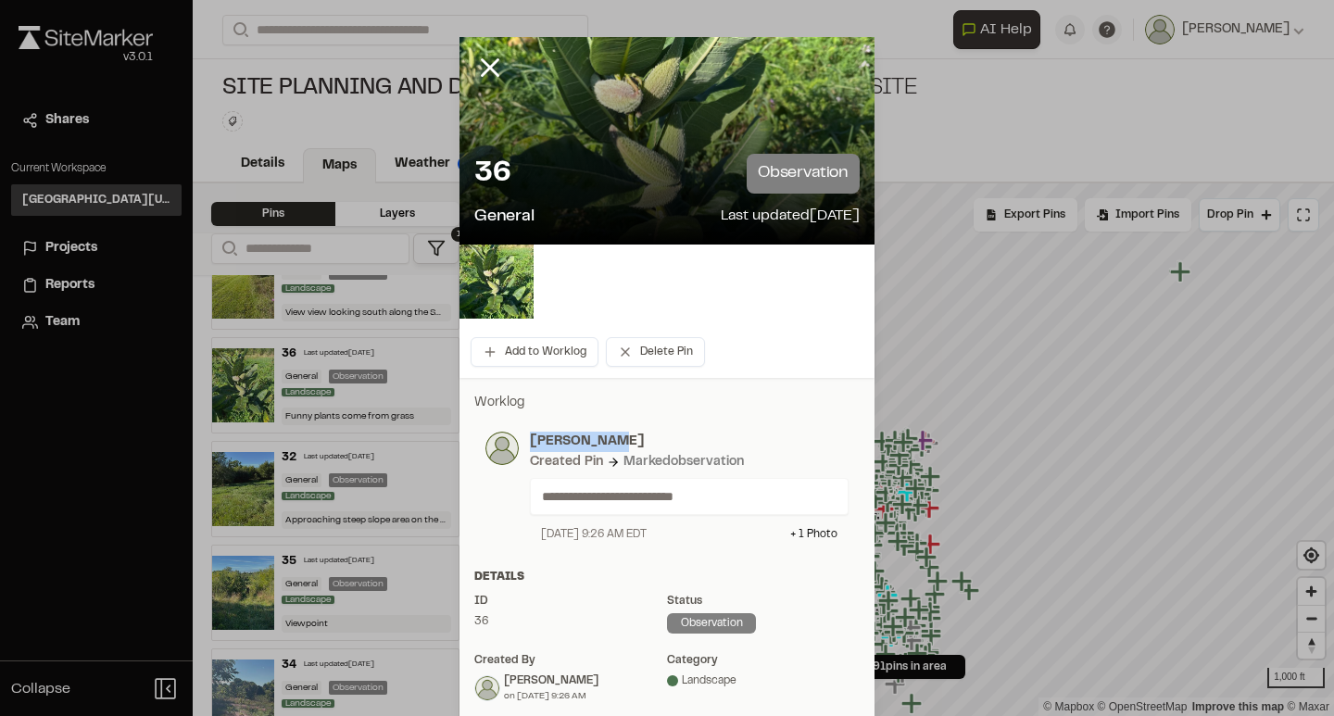
drag, startPoint x: 598, startPoint y: 438, endPoint x: 526, endPoint y: 448, distance: 72.1
click at [526, 448] on div "**********" at bounding box center [684, 487] width 330 height 111
copy p "[PERSON_NAME]"
click at [496, 68] on icon at bounding box center [489, 67] width 31 height 31
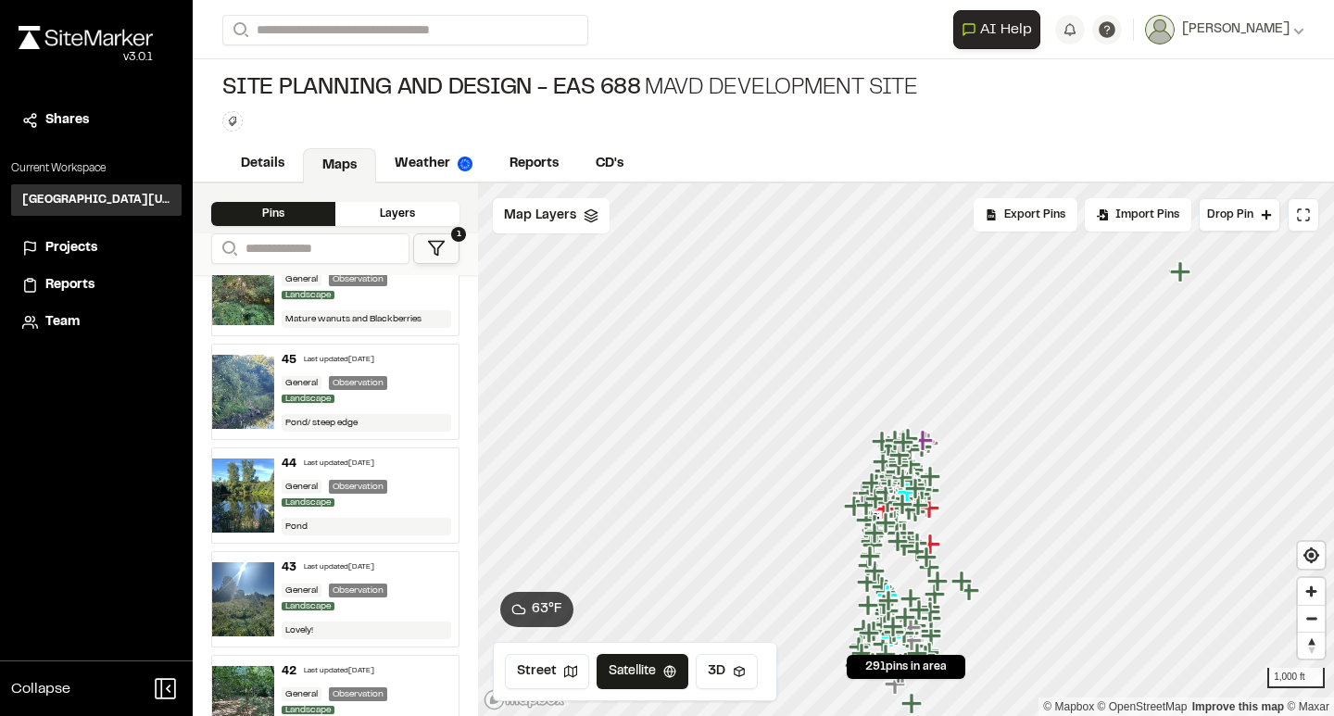
scroll to position [25441, 0]
click at [406, 587] on div "General Observation Landscape" at bounding box center [367, 598] width 170 height 31
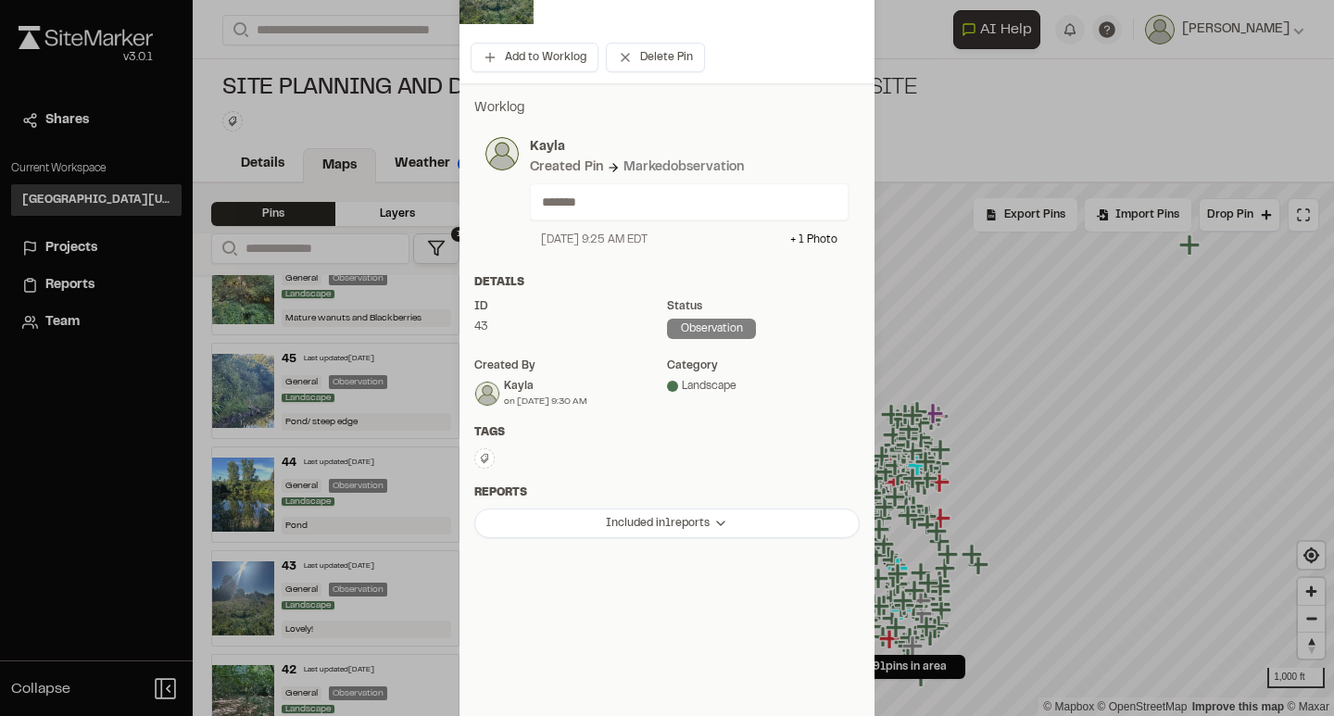
scroll to position [293, 0]
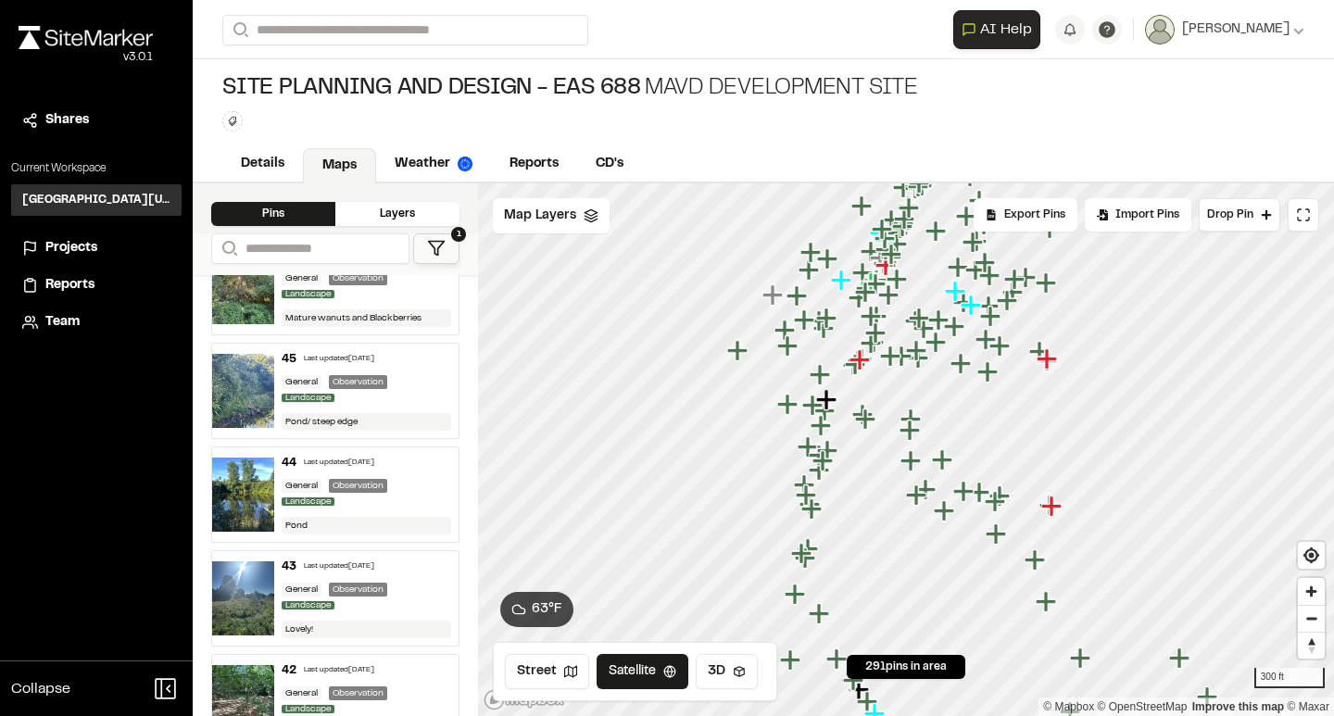
drag, startPoint x: 980, startPoint y: 344, endPoint x: 914, endPoint y: 511, distance: 180.1
click at [932, 472] on icon "Map marker" at bounding box center [944, 460] width 24 height 24
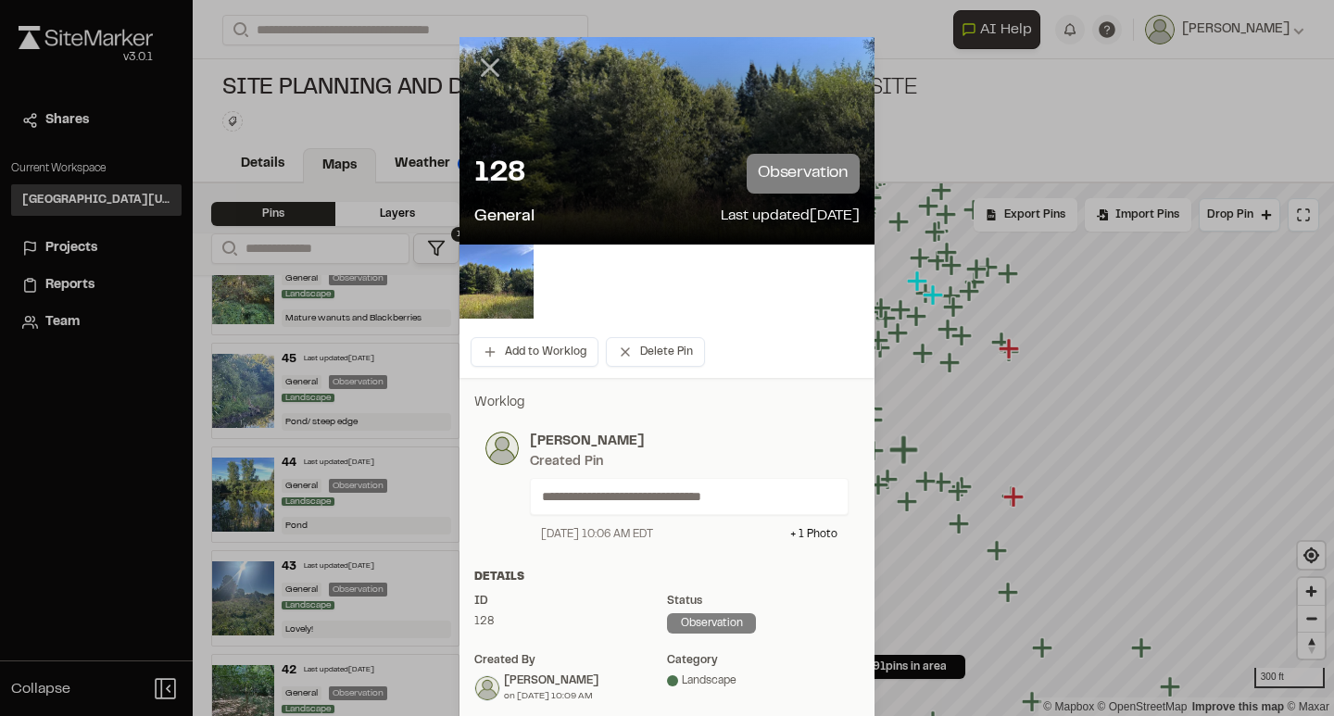
click at [495, 70] on line at bounding box center [491, 68] width 16 height 16
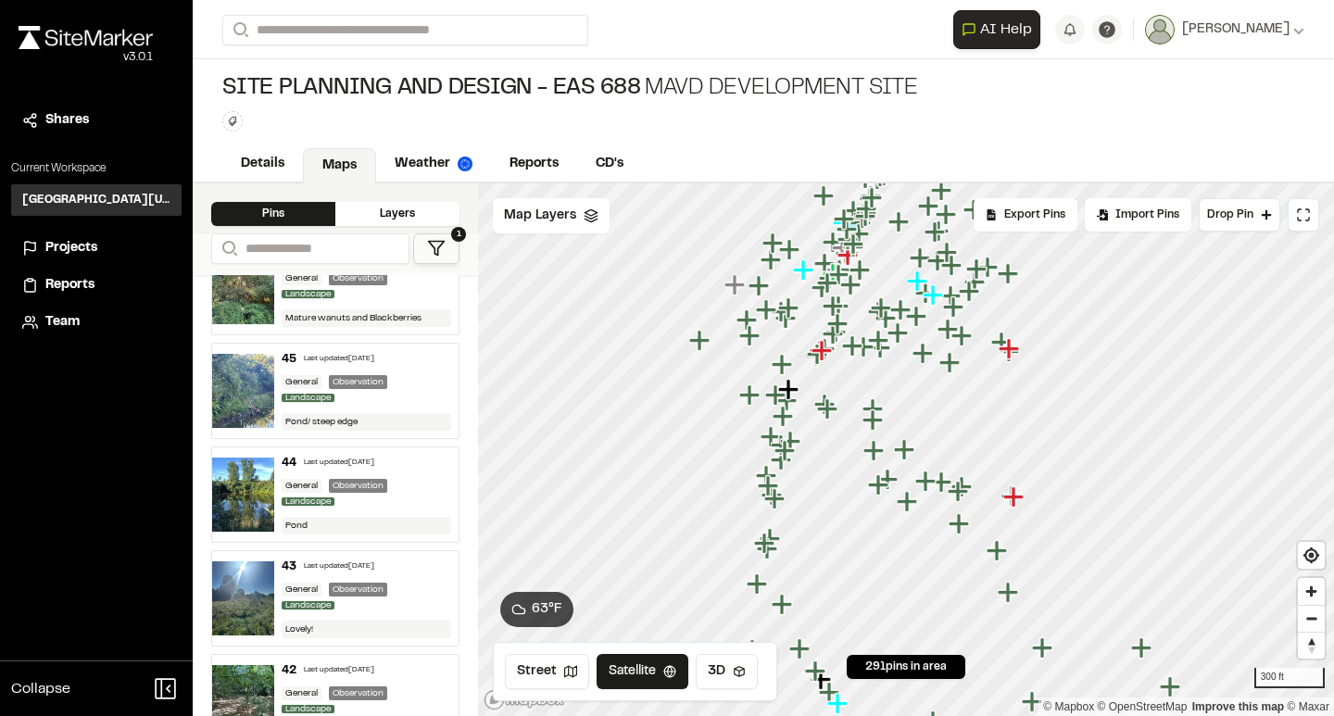
click at [872, 421] on icon "Map marker" at bounding box center [872, 419] width 20 height 20
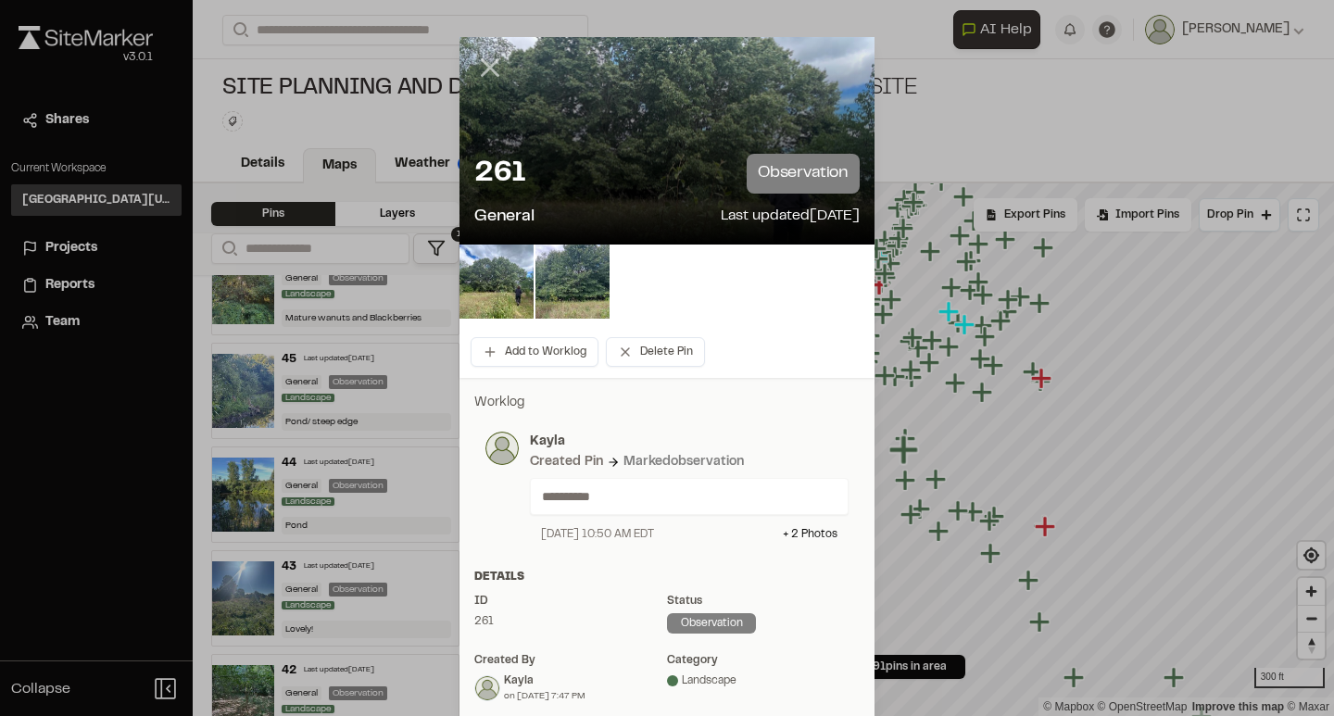
click at [481, 77] on icon at bounding box center [489, 67] width 31 height 31
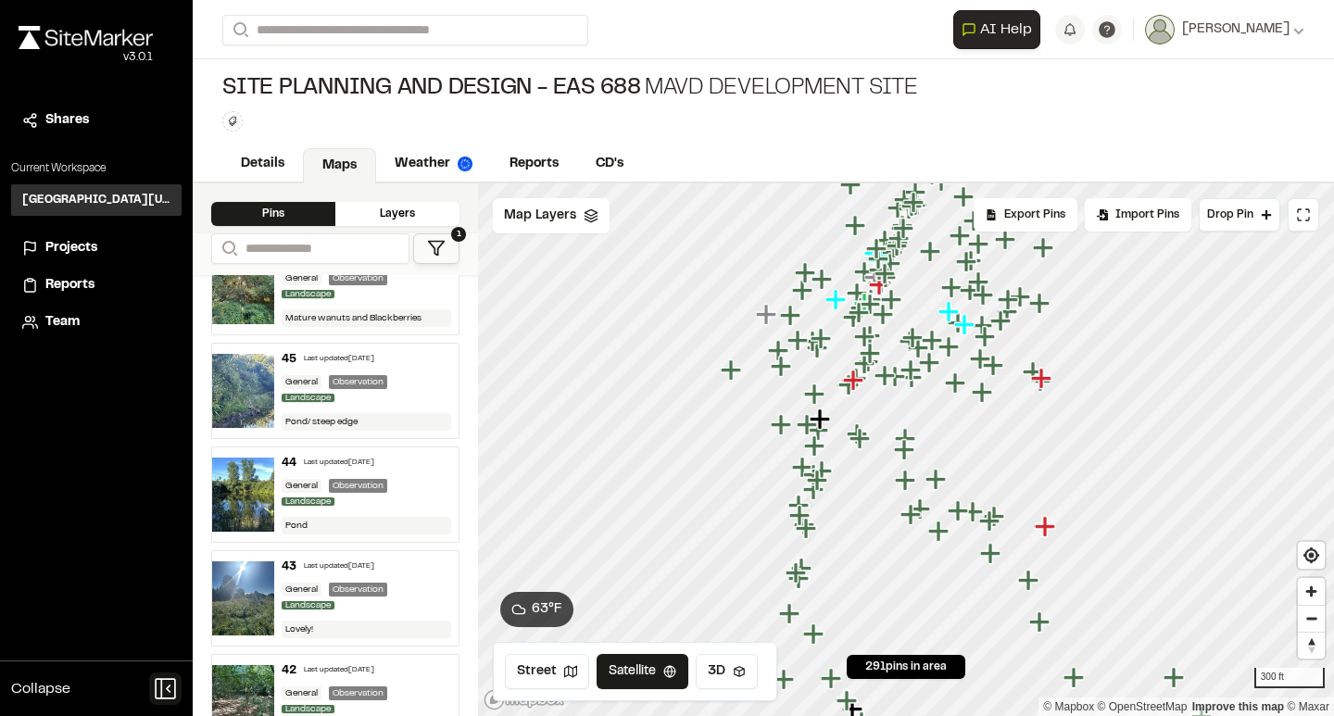
click at [162, 686] on icon at bounding box center [165, 688] width 21 height 21
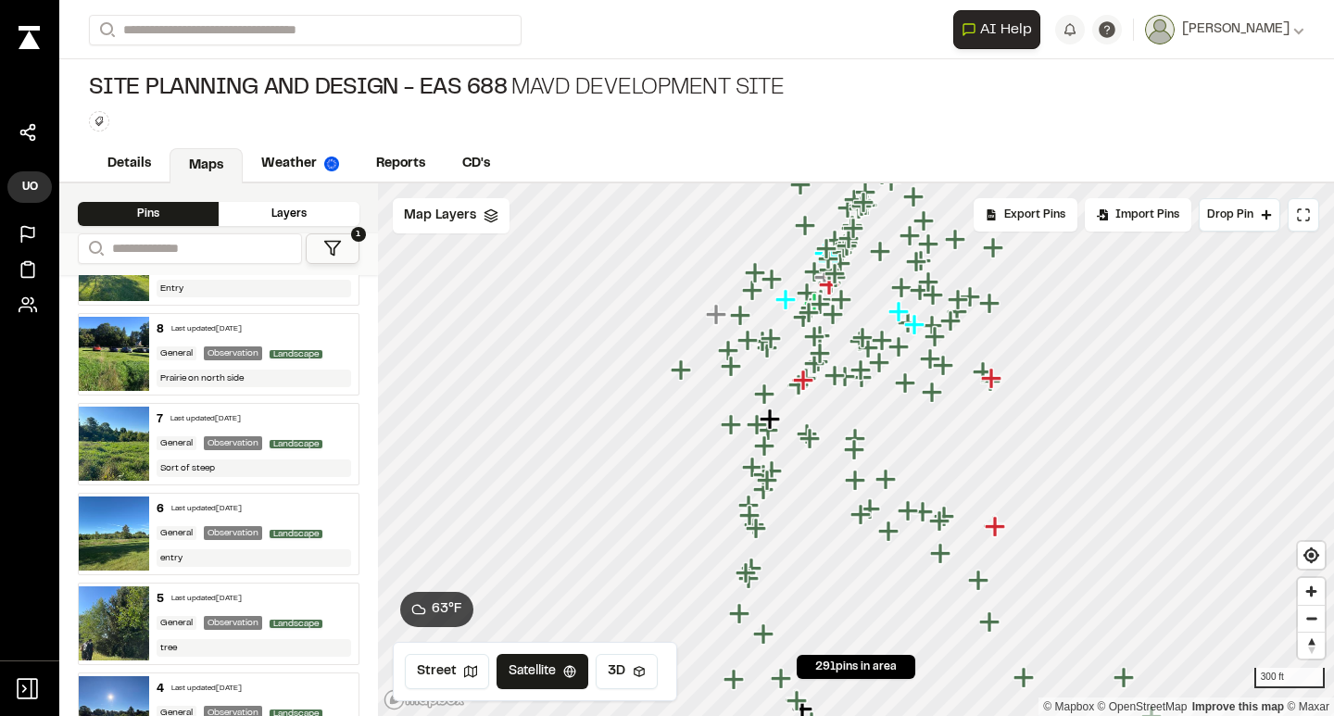
click at [193, 360] on div "General" at bounding box center [177, 353] width 40 height 14
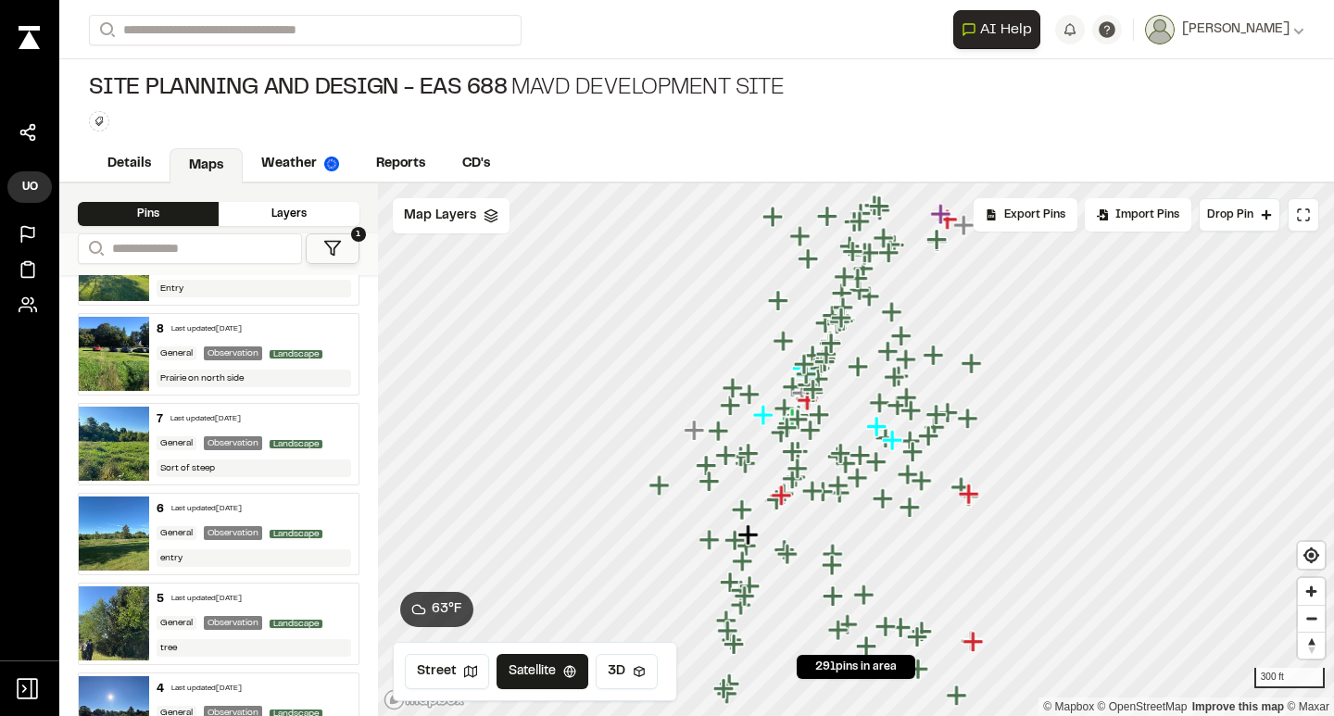
drag, startPoint x: 923, startPoint y: 635, endPoint x: 918, endPoint y: 395, distance: 240.0
click at [918, 399] on icon "Map marker" at bounding box center [912, 411] width 24 height 24
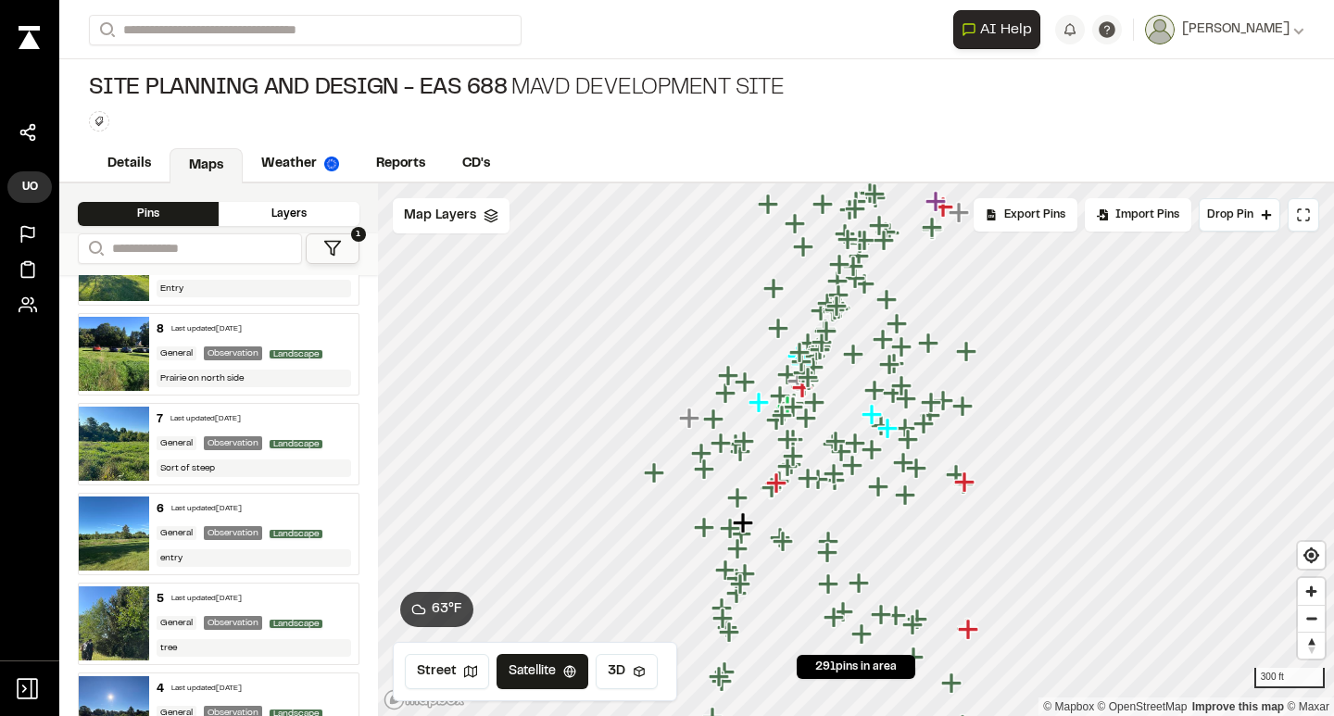
click at [251, 347] on div "8 Last updated Aug 29, 2025 General Observation Landscape Prairie on north side" at bounding box center [254, 354] width 210 height 81
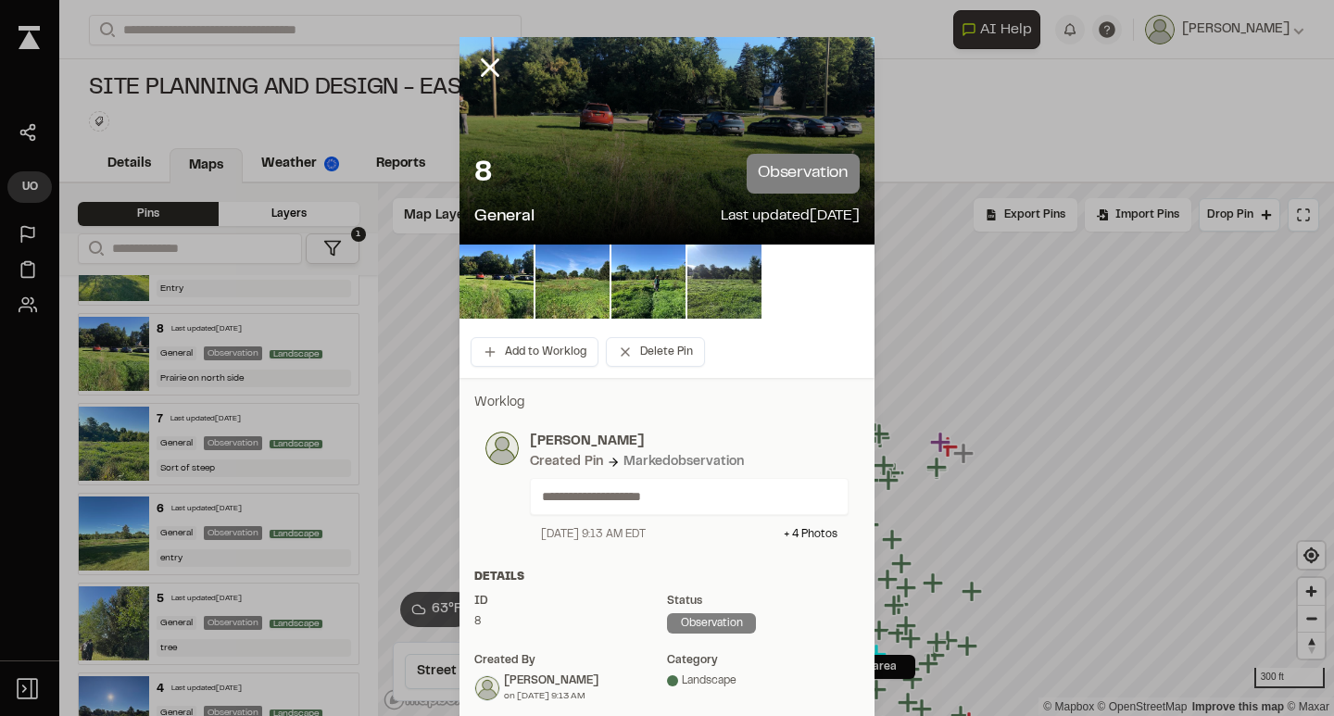
scroll to position [0, 0]
click at [493, 69] on line at bounding box center [491, 68] width 16 height 16
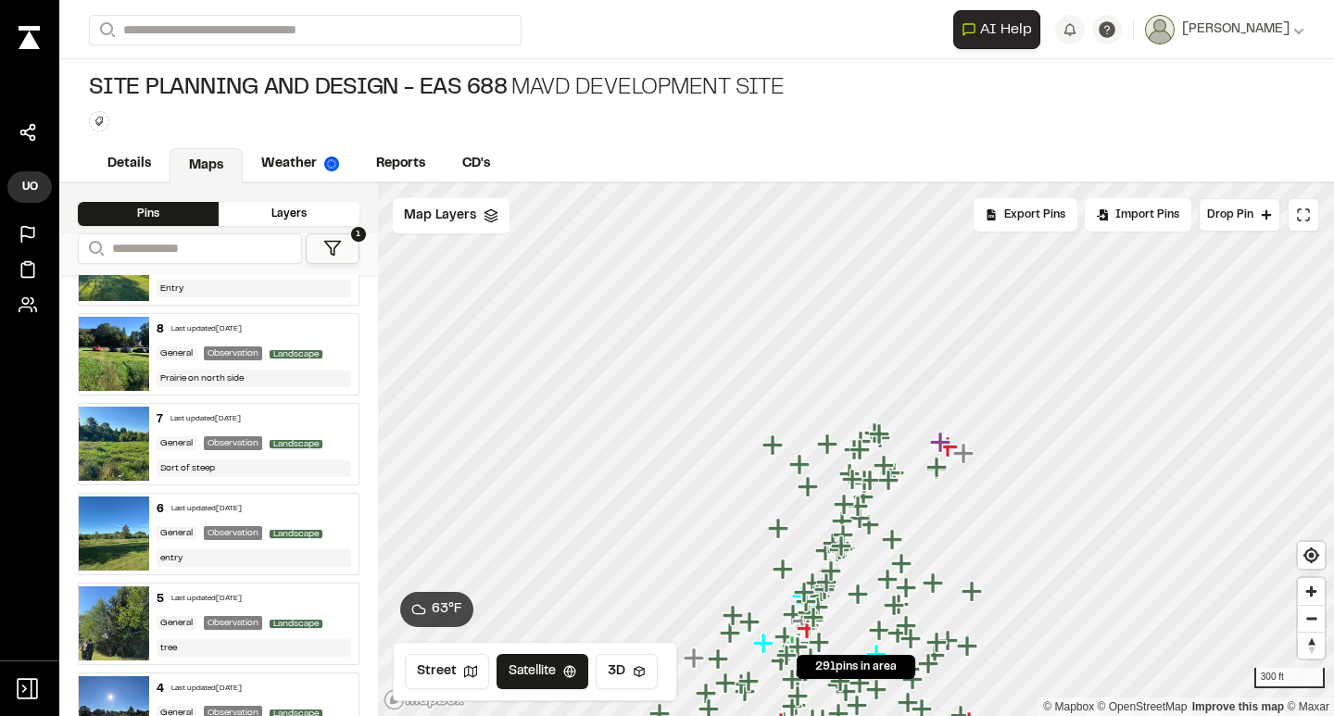
click at [298, 206] on div "Layers" at bounding box center [289, 214] width 141 height 24
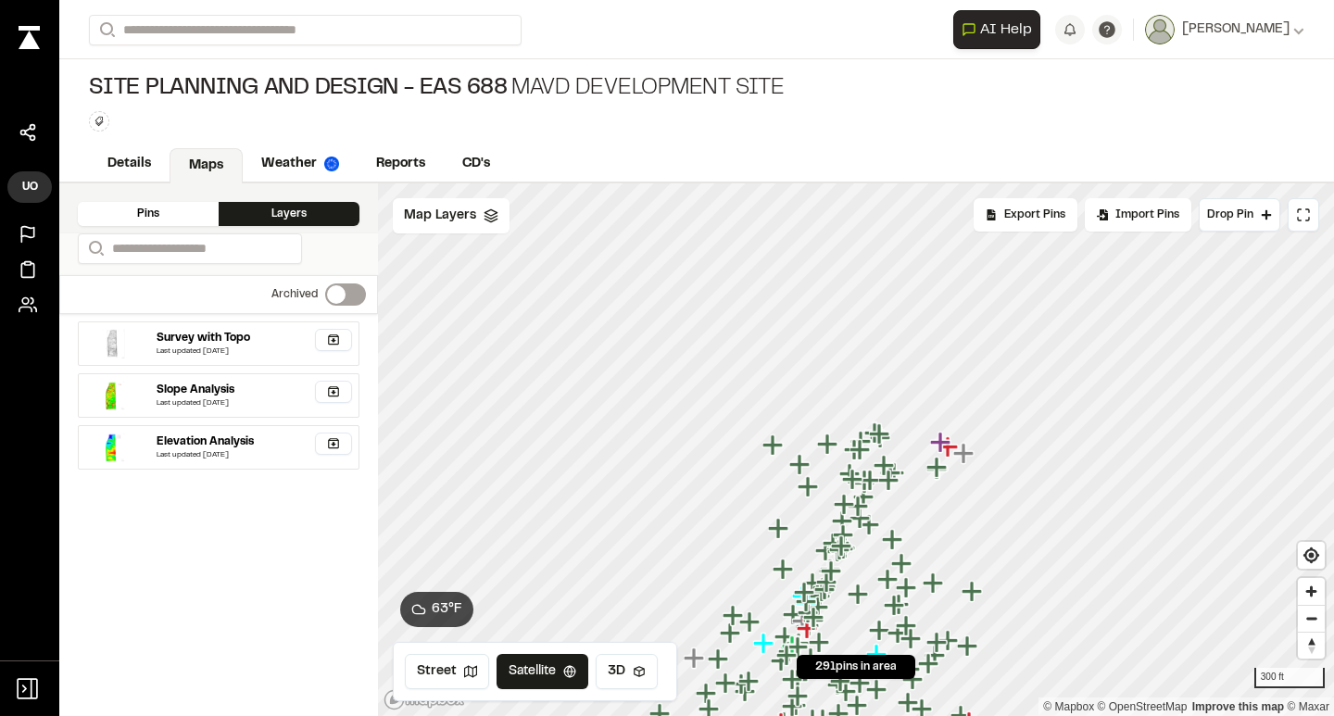
click at [163, 212] on div "Pins" at bounding box center [148, 214] width 141 height 24
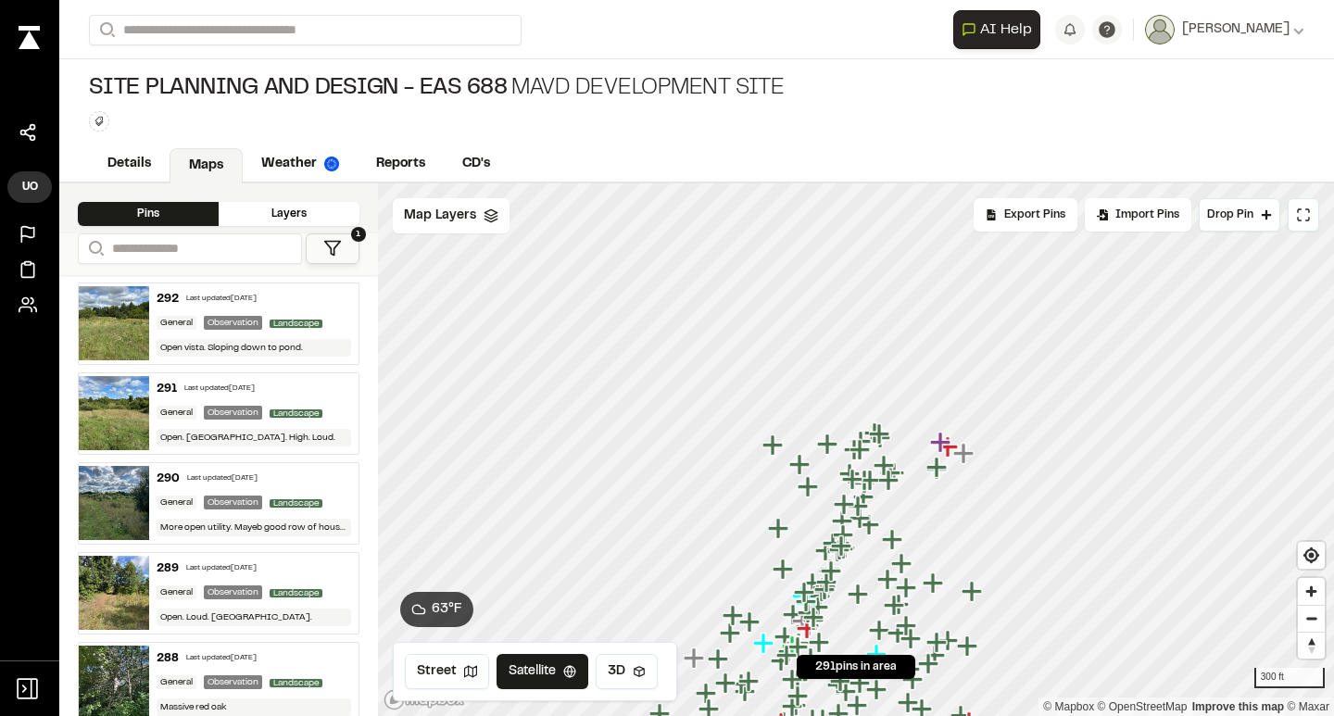
click at [179, 420] on div "General" at bounding box center [177, 413] width 40 height 14
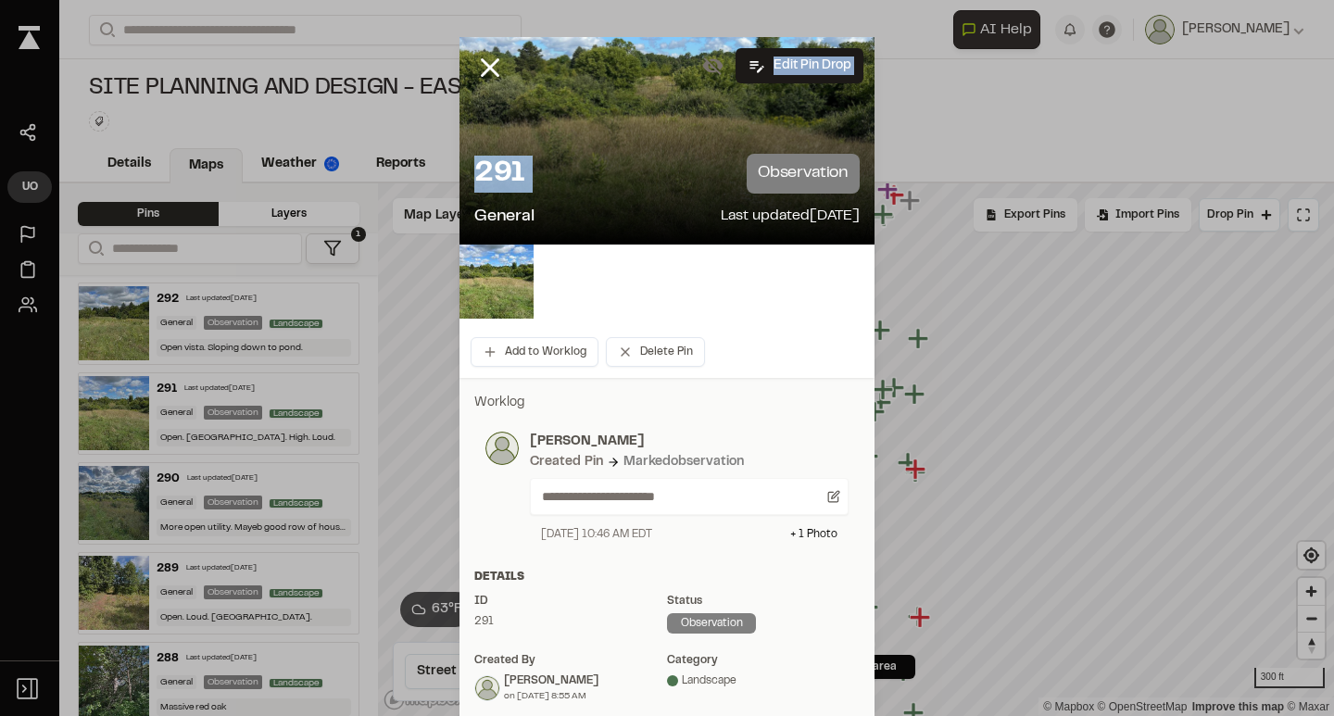
drag, startPoint x: 620, startPoint y: 46, endPoint x: 703, endPoint y: 165, distance: 145.0
click at [703, 165] on div "Private pin Edit Pin Drop 291 observation General Last updated Sep 4, 2025" at bounding box center [666, 141] width 415 height 208
click at [485, 63] on line at bounding box center [491, 68] width 16 height 16
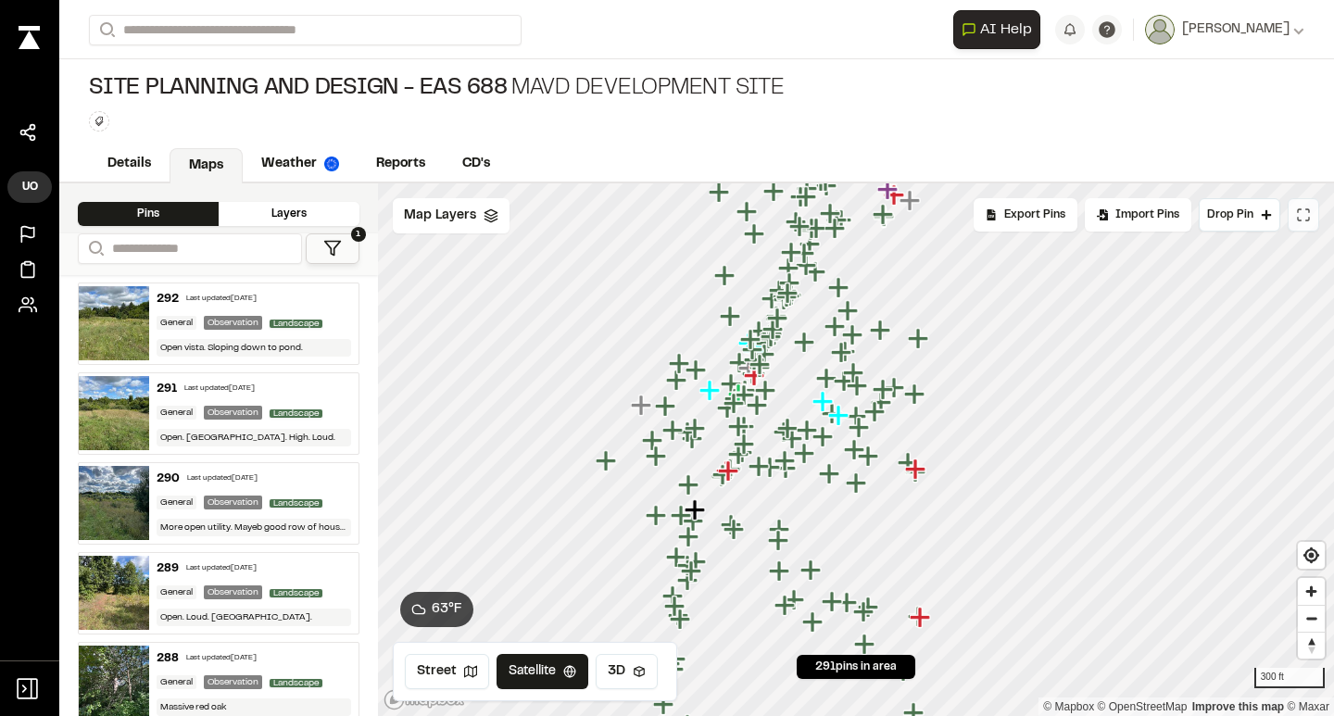
click at [1313, 220] on button at bounding box center [1303, 214] width 31 height 33
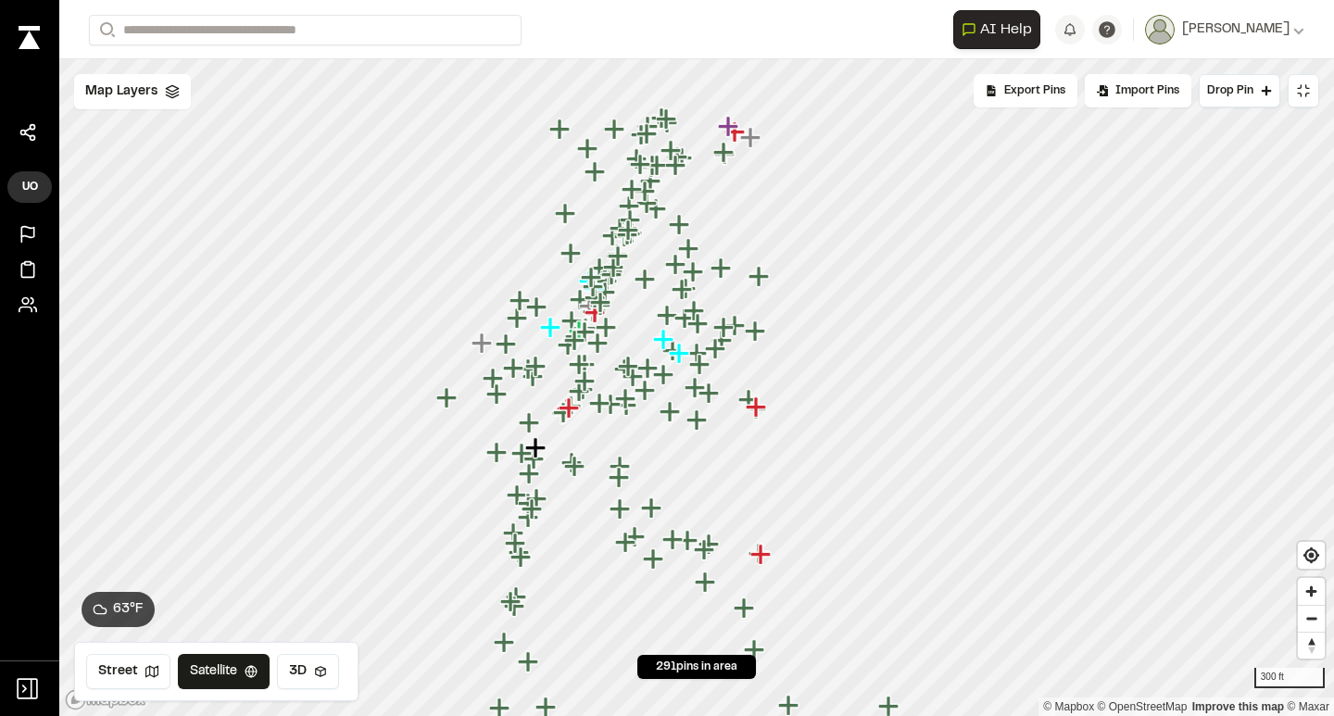
click at [616, 373] on icon "Map marker" at bounding box center [626, 370] width 24 height 24
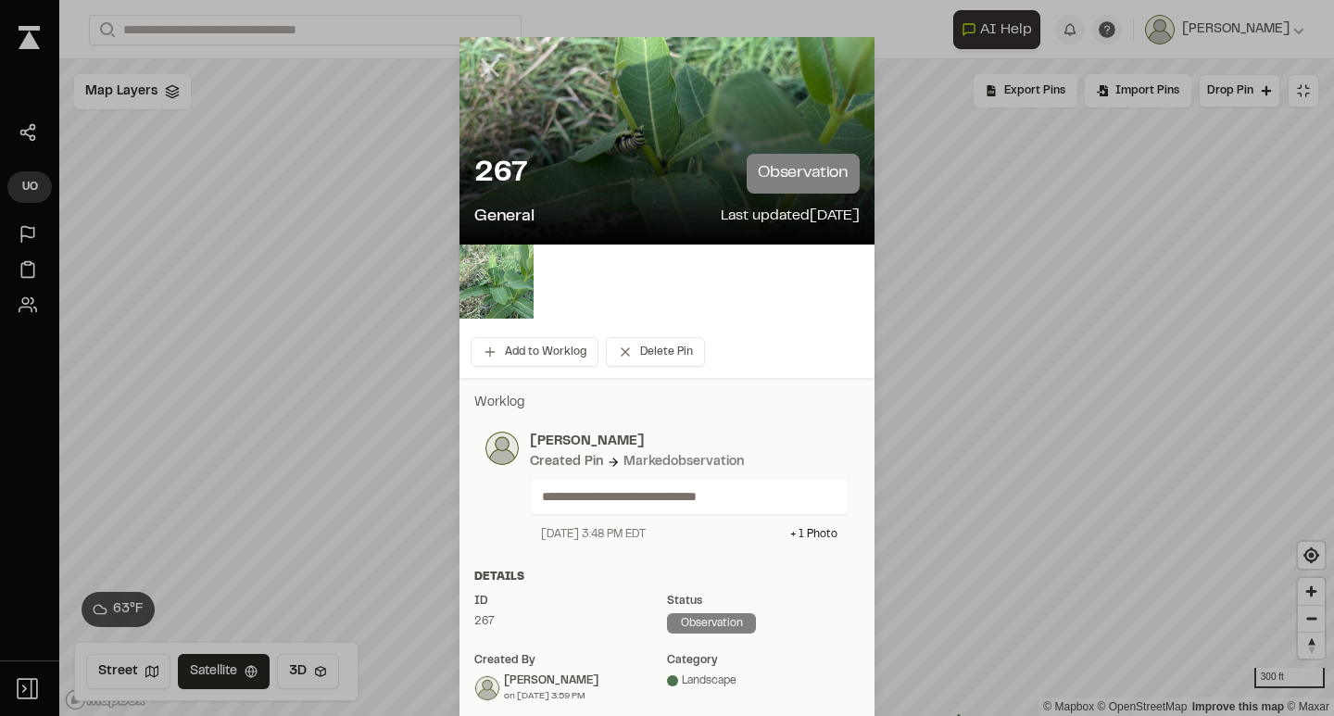
click at [481, 65] on icon at bounding box center [489, 67] width 31 height 31
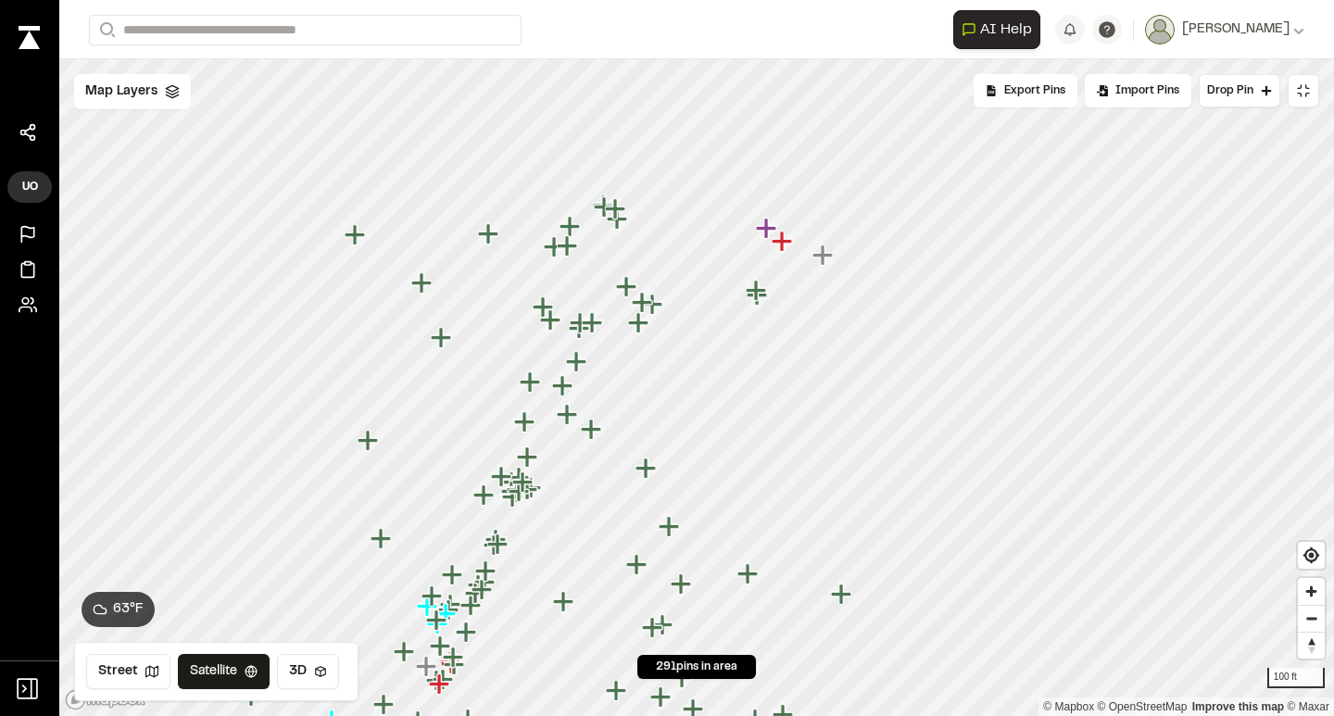
click at [530, 59] on div at bounding box center [696, 59] width 1275 height 0
click at [157, 95] on div "Map Layers" at bounding box center [132, 91] width 117 height 35
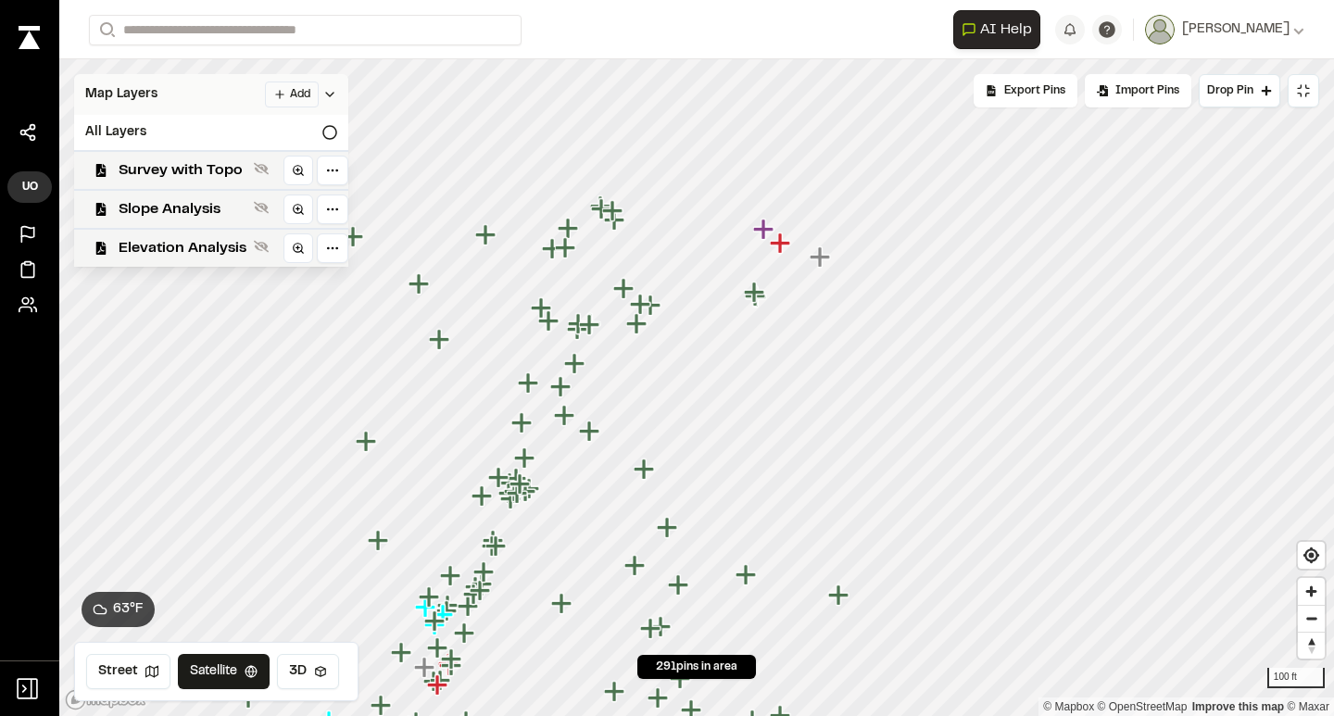
click at [274, 94] on html "**********" at bounding box center [667, 358] width 1334 height 716
click at [206, 92] on html "**********" at bounding box center [667, 358] width 1334 height 716
click at [334, 94] on icon at bounding box center [329, 94] width 15 height 15
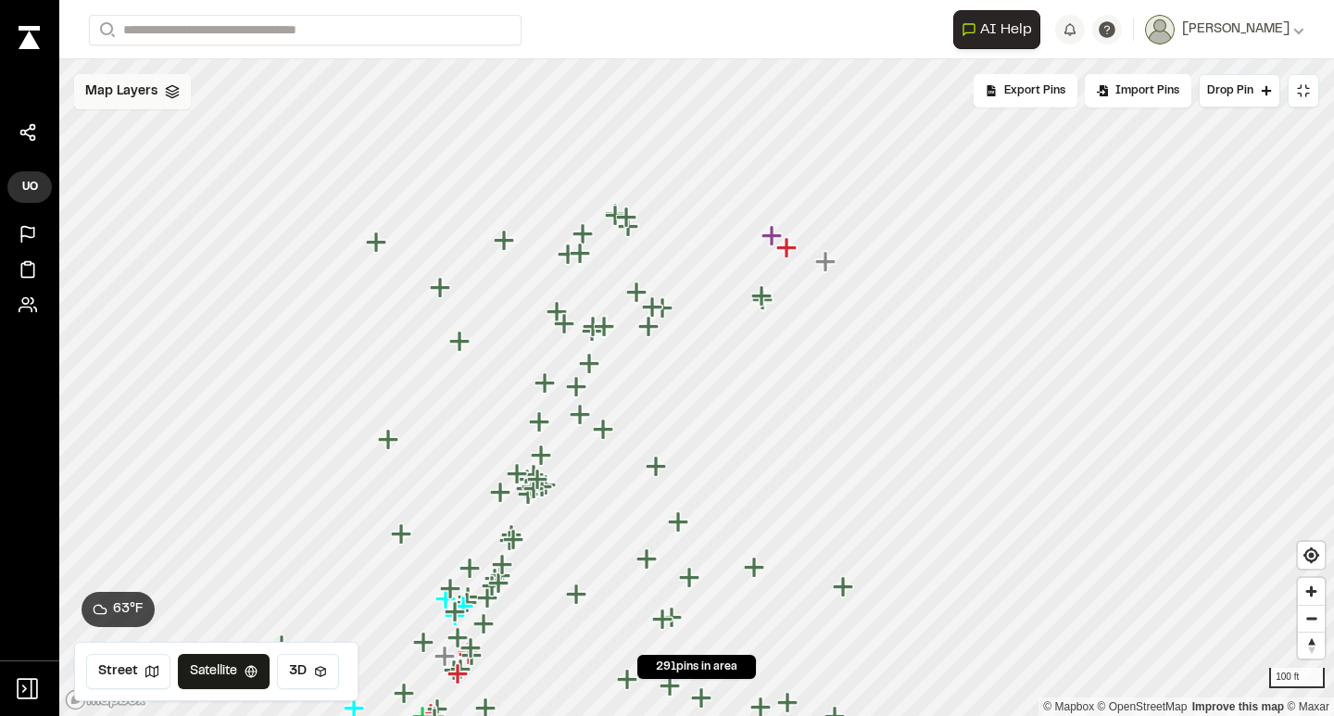
click at [784, 250] on icon "Map marker" at bounding box center [786, 247] width 20 height 20
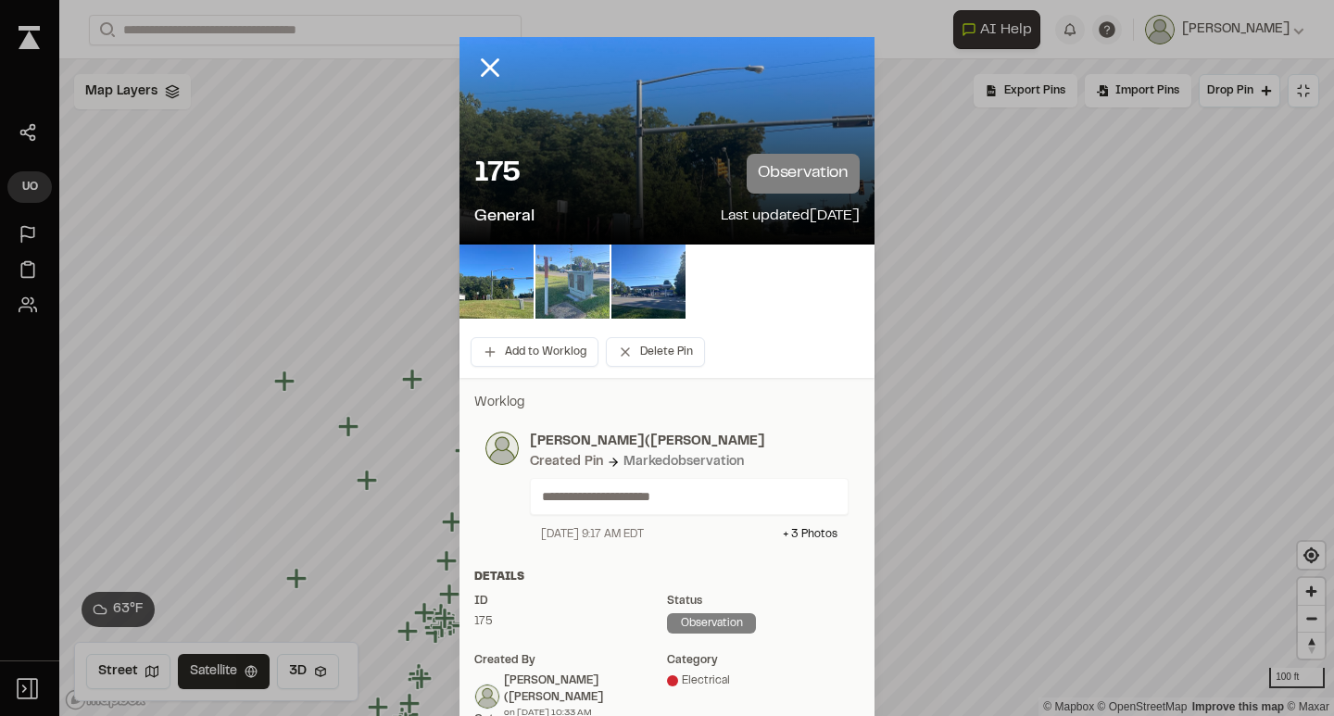
click at [574, 291] on img at bounding box center [572, 282] width 74 height 74
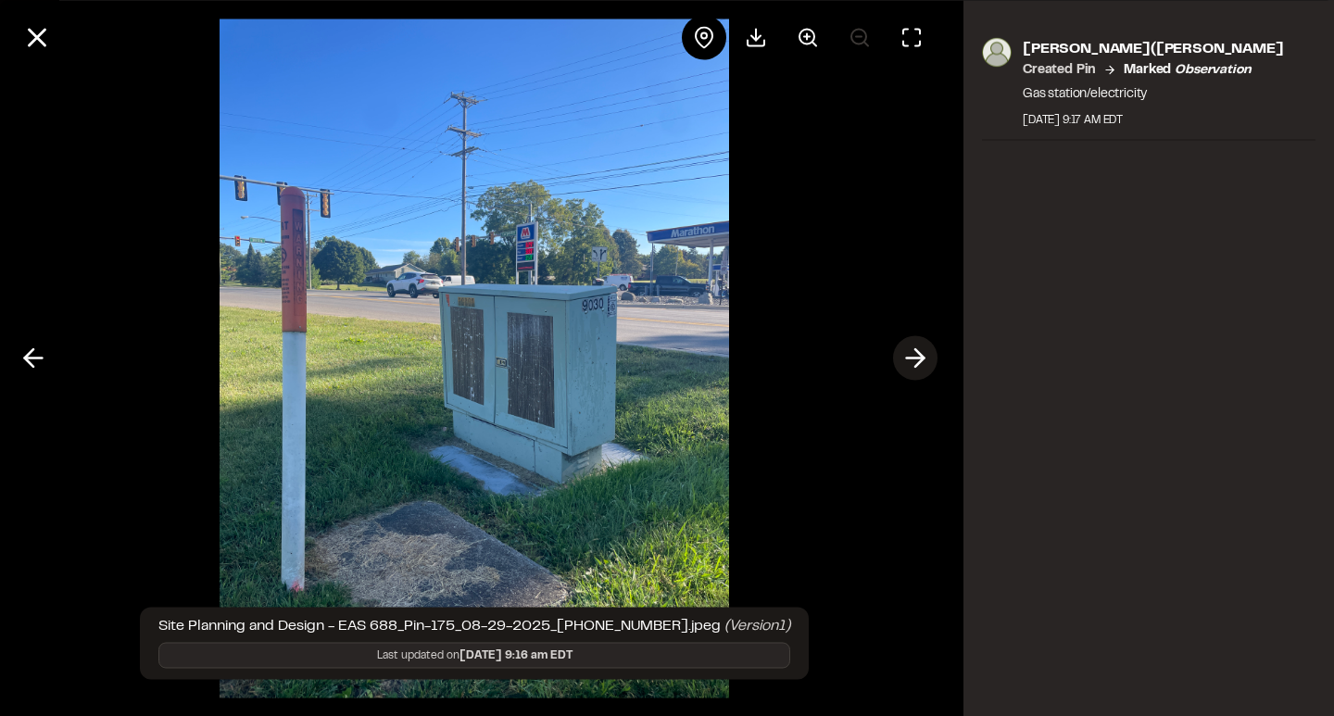
click at [912, 368] on icon at bounding box center [915, 358] width 30 height 31
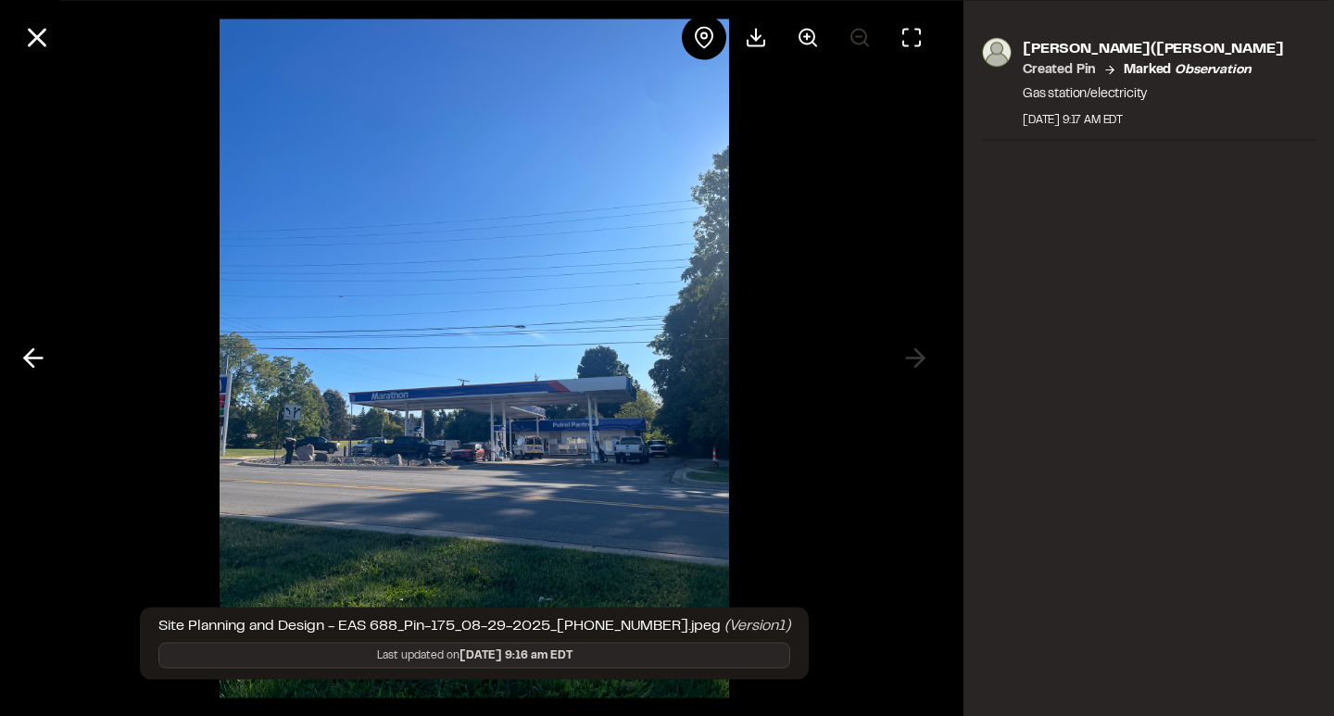
click at [912, 368] on div at bounding box center [474, 358] width 949 height 716
click at [35, 34] on line at bounding box center [38, 38] width 16 height 16
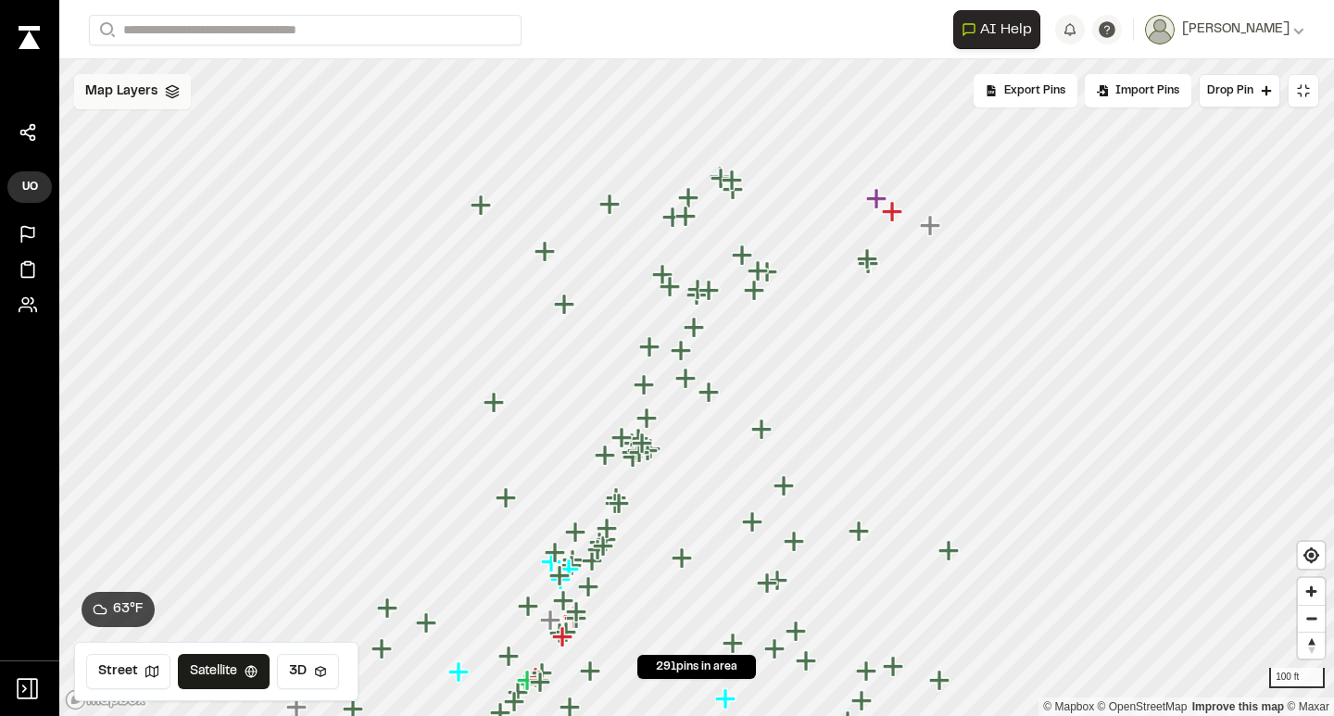
click at [26, 44] on img at bounding box center [29, 37] width 21 height 23
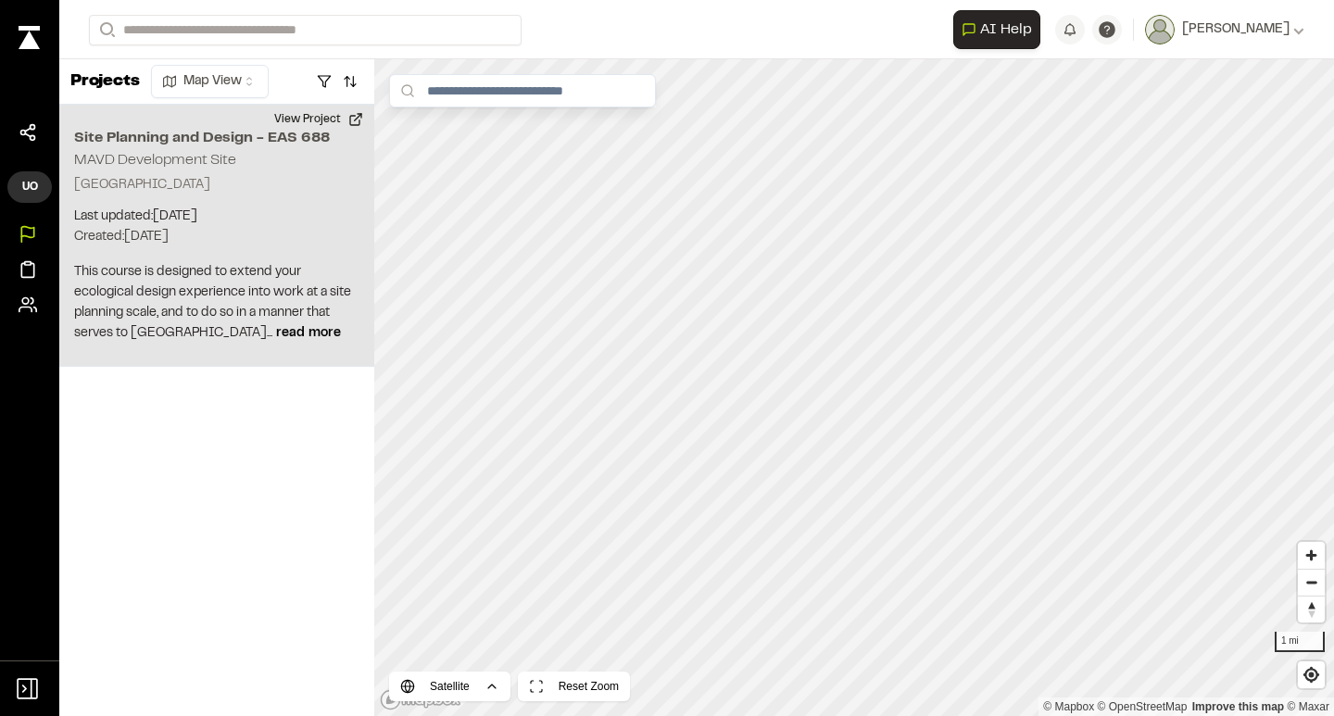
click at [136, 145] on h2 "Site Planning and Design - EAS 688" at bounding box center [216, 138] width 285 height 22
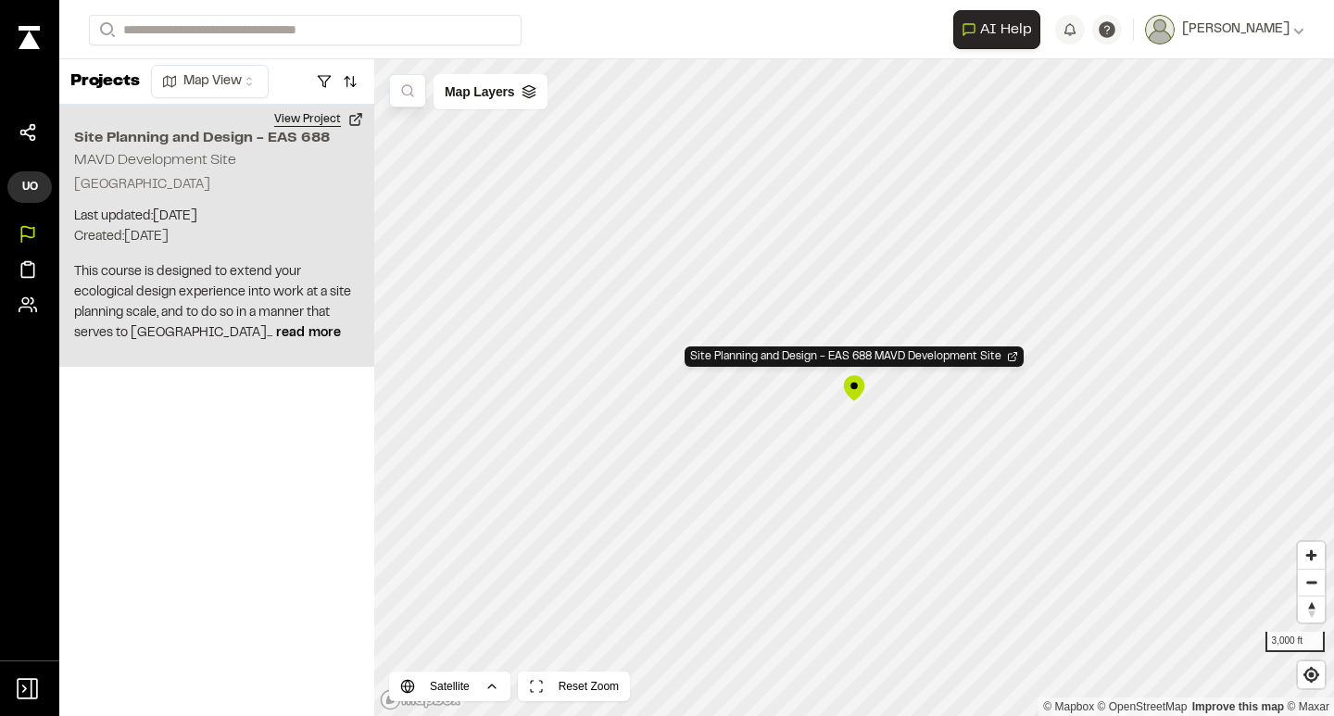
click at [346, 116] on button "View Project" at bounding box center [318, 120] width 111 height 30
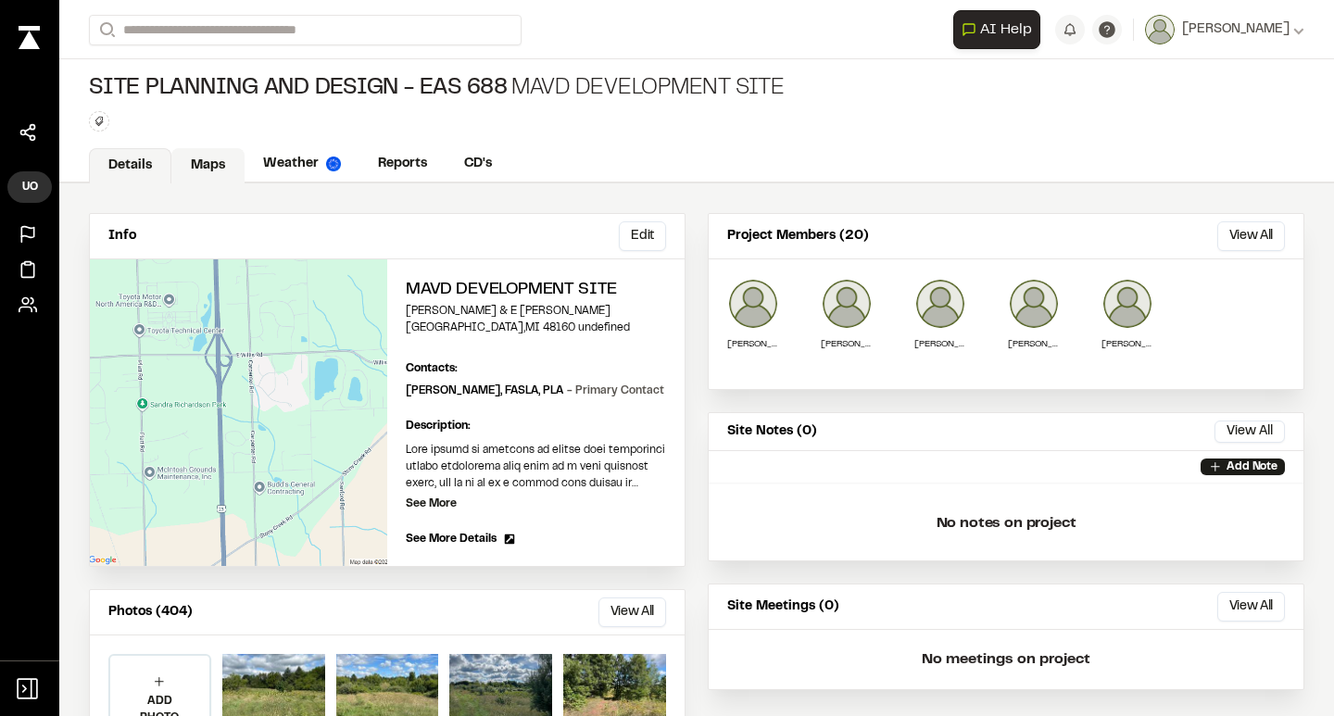
click at [185, 155] on link "Maps" at bounding box center [207, 165] width 73 height 35
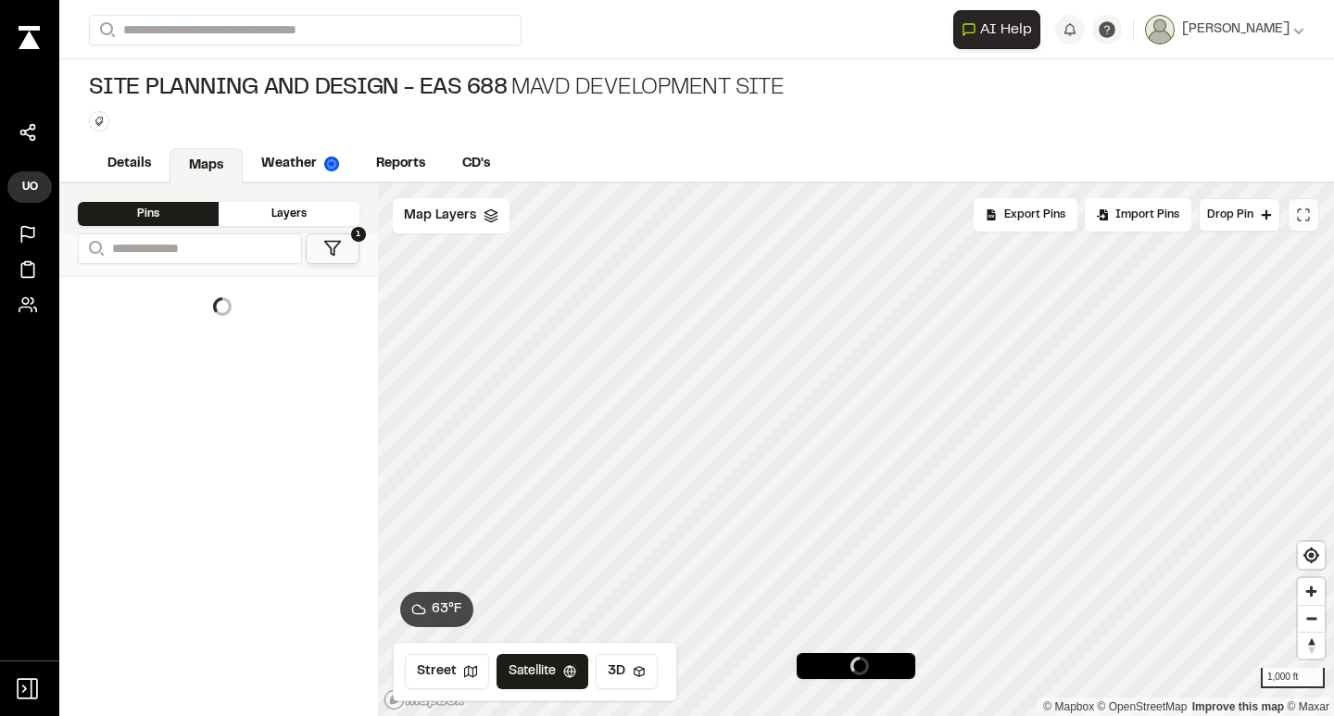
click at [1308, 212] on icon at bounding box center [1303, 215] width 15 height 15
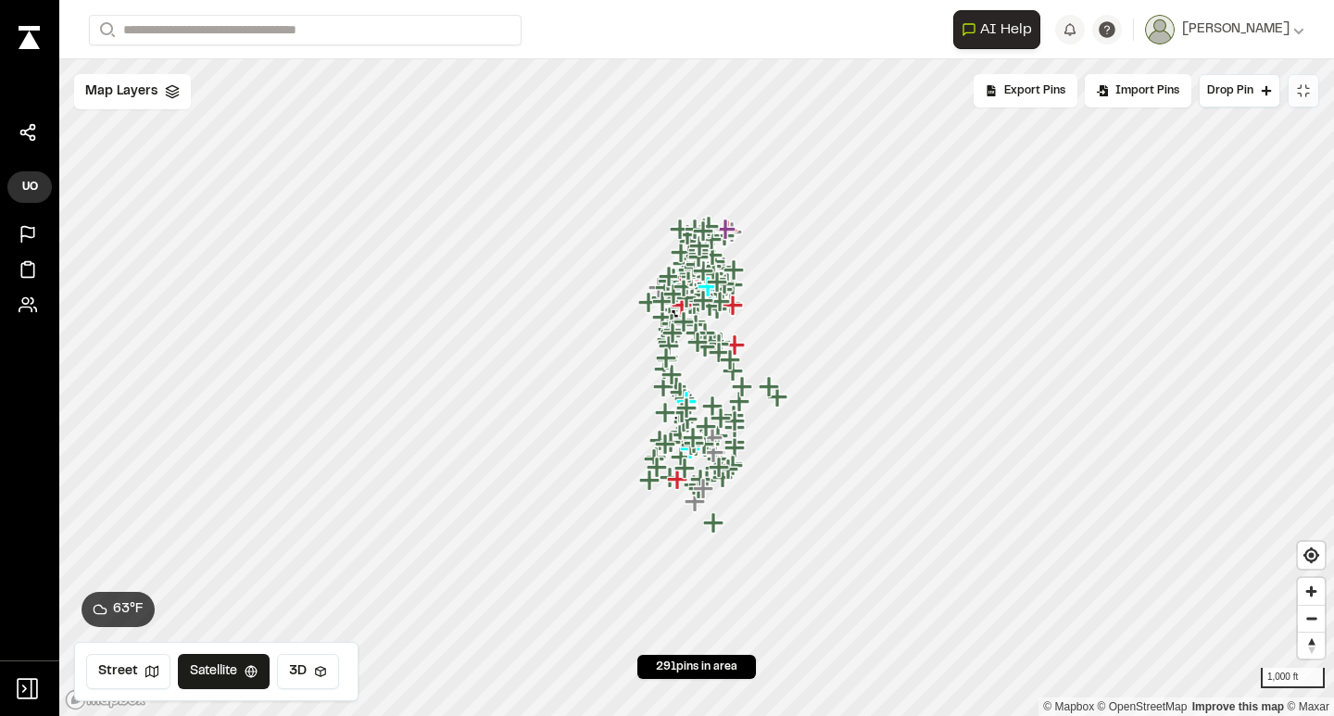
click at [1302, 103] on button at bounding box center [1303, 90] width 31 height 33
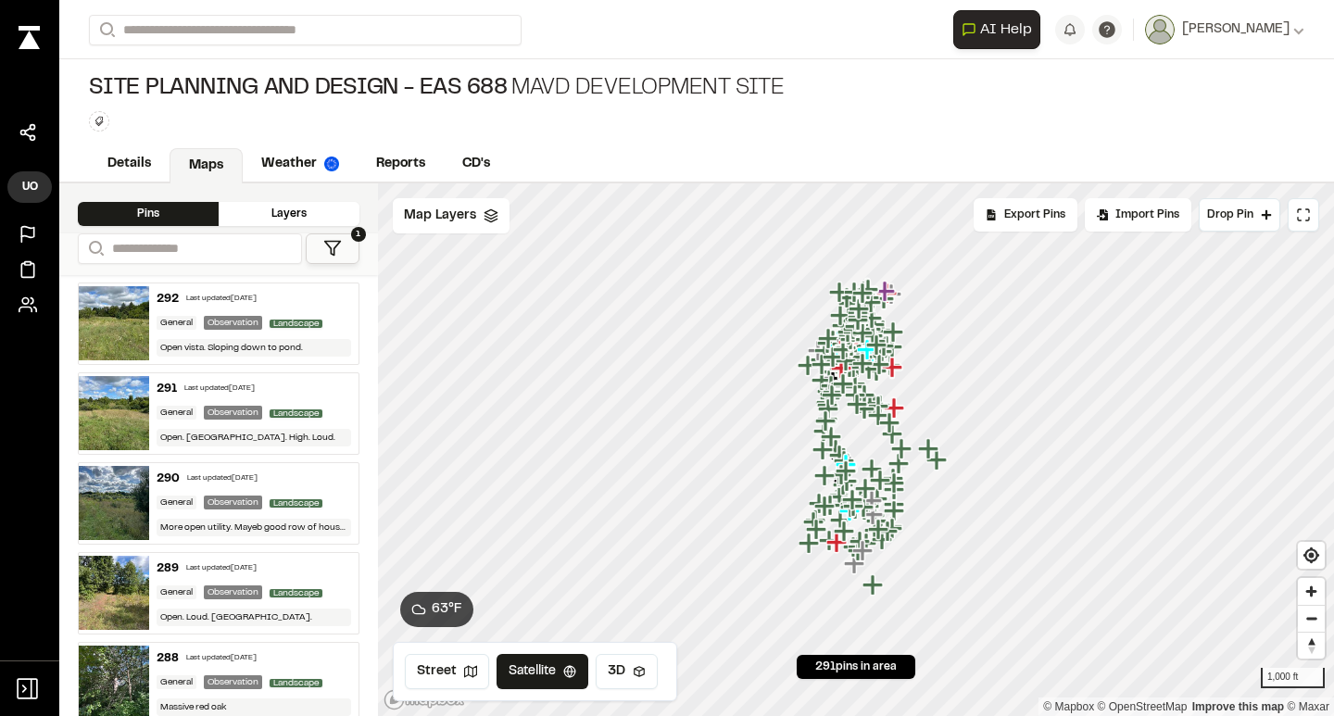
click at [1304, 90] on div "Site Planning and Design - EAS 688 MAVD Development Site Type Enter or comma to…" at bounding box center [696, 102] width 1275 height 87
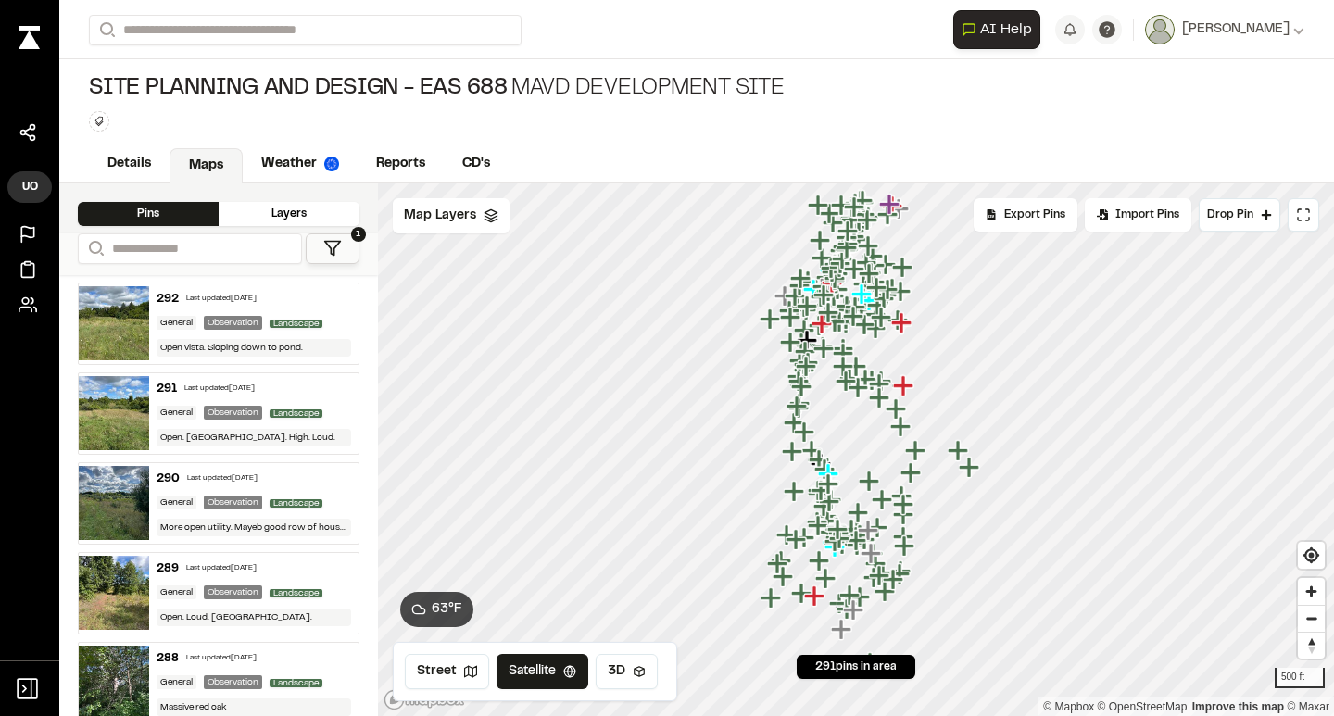
click at [329, 268] on div "**********" at bounding box center [218, 254] width 319 height 42
click at [327, 251] on icon at bounding box center [332, 248] width 19 height 19
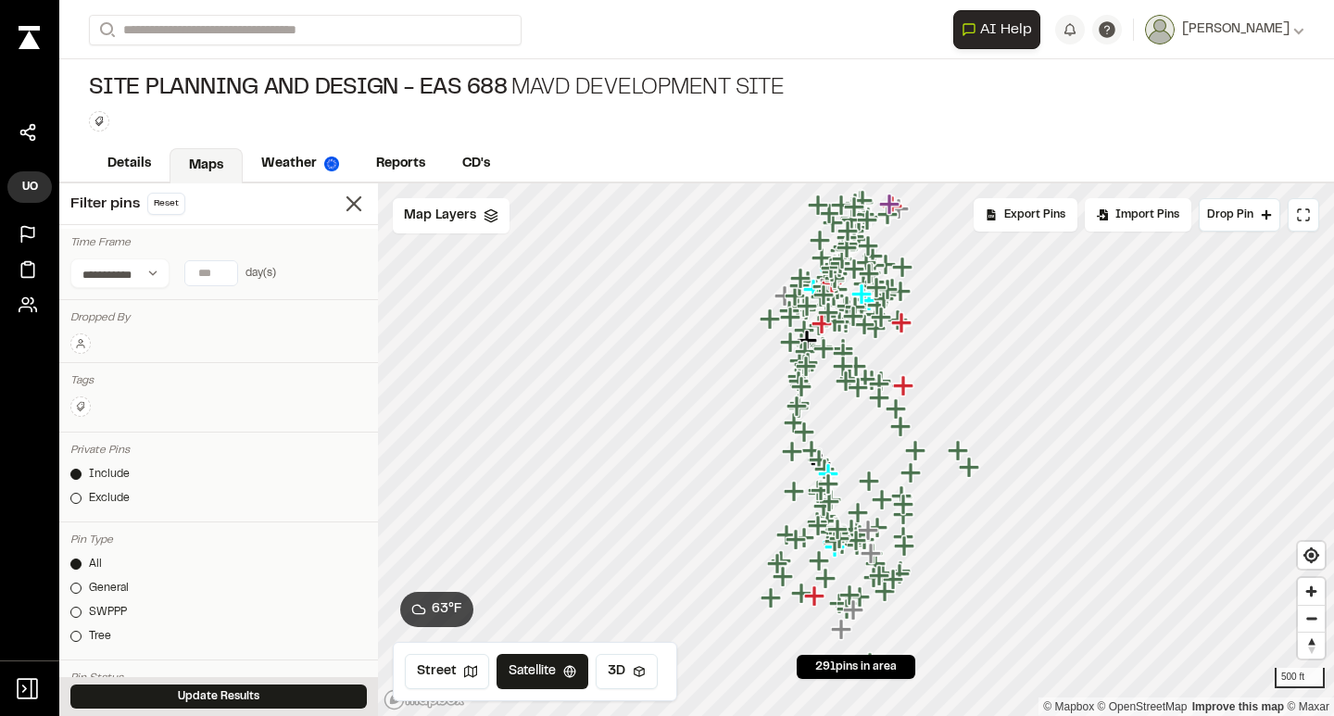
click at [74, 344] on button at bounding box center [80, 343] width 20 height 20
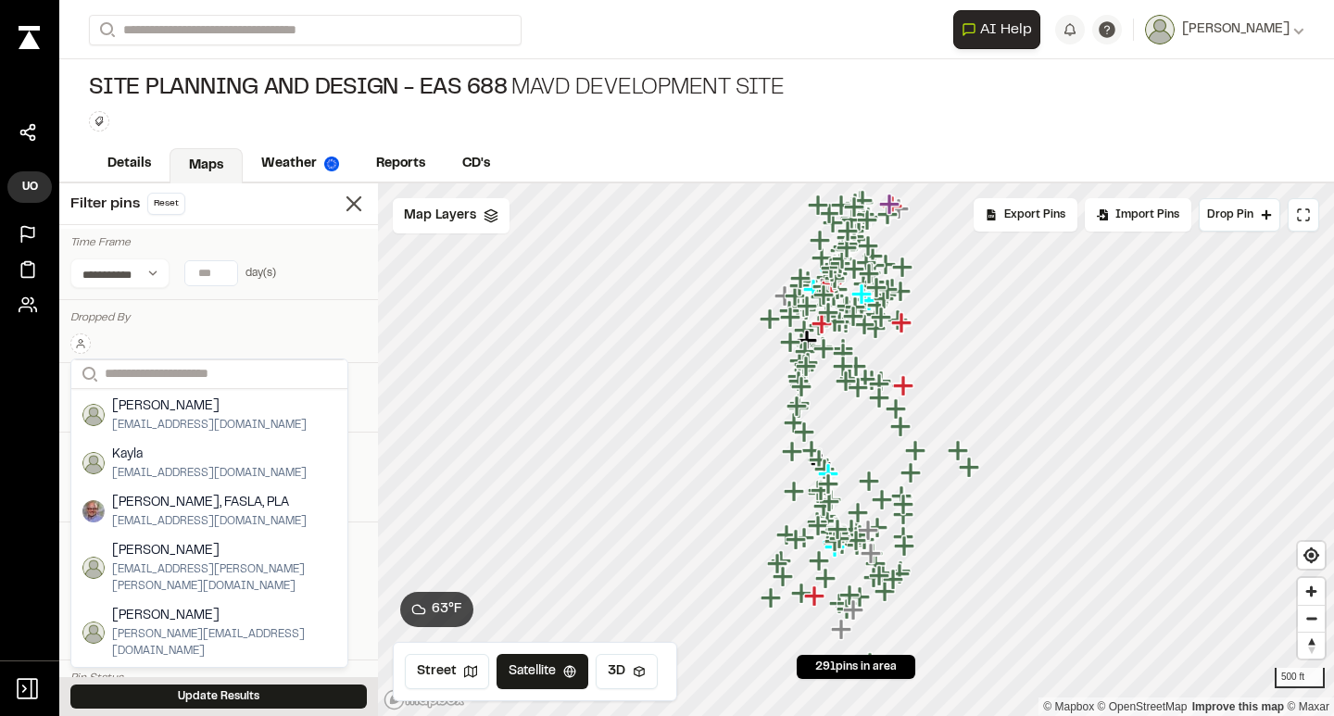
scroll to position [136, 0]
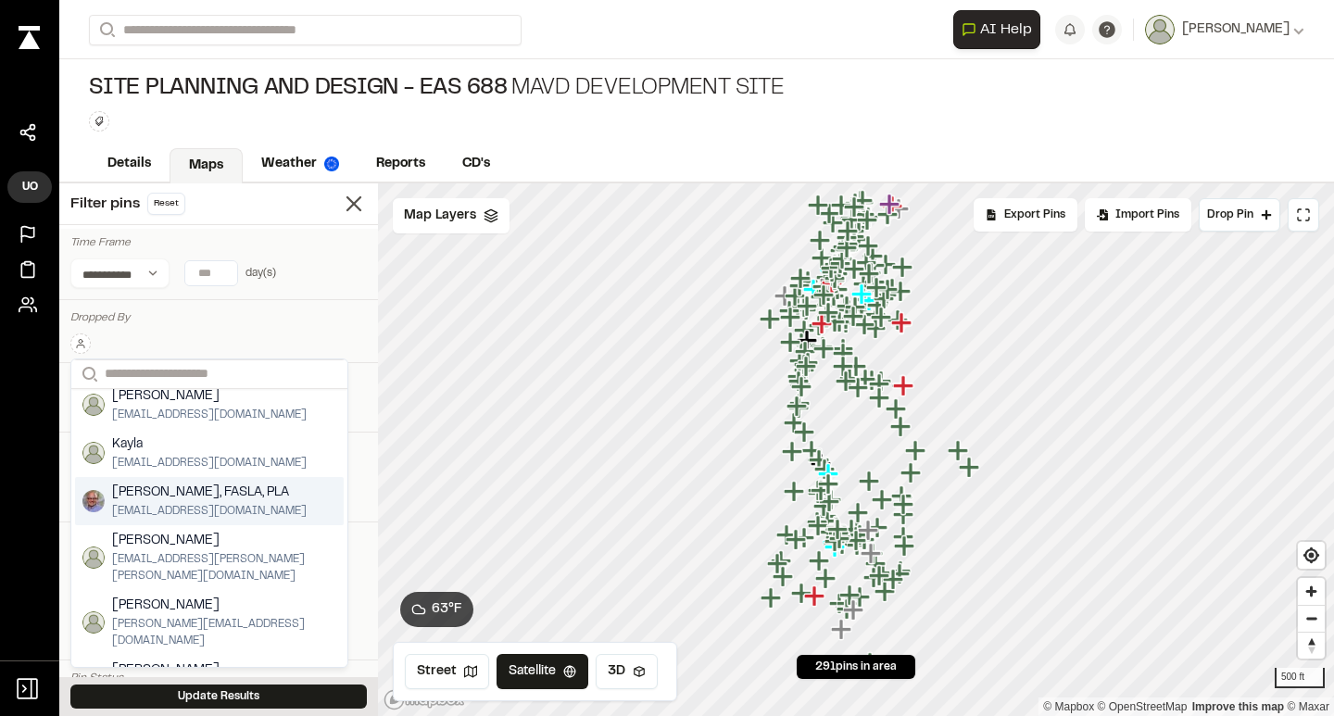
click at [163, 497] on span "[PERSON_NAME], FASLA, PLA" at bounding box center [209, 493] width 195 height 20
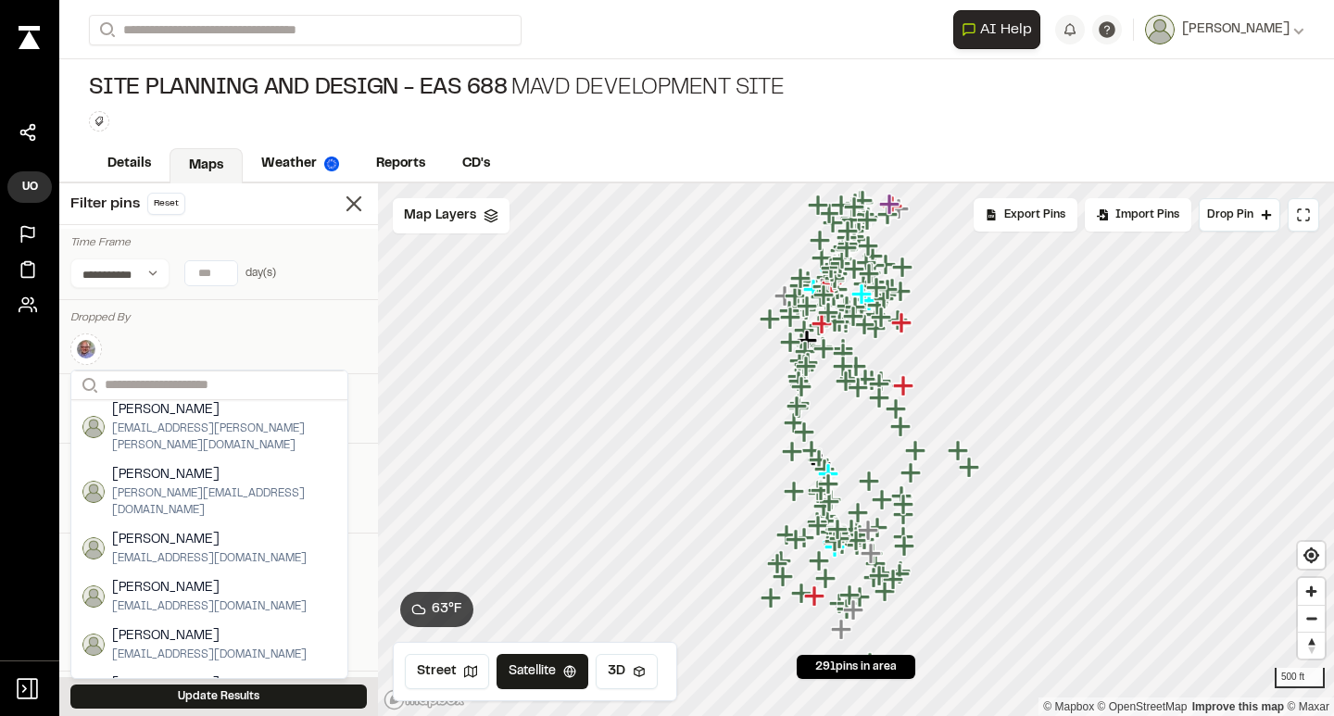
scroll to position [280, 0]
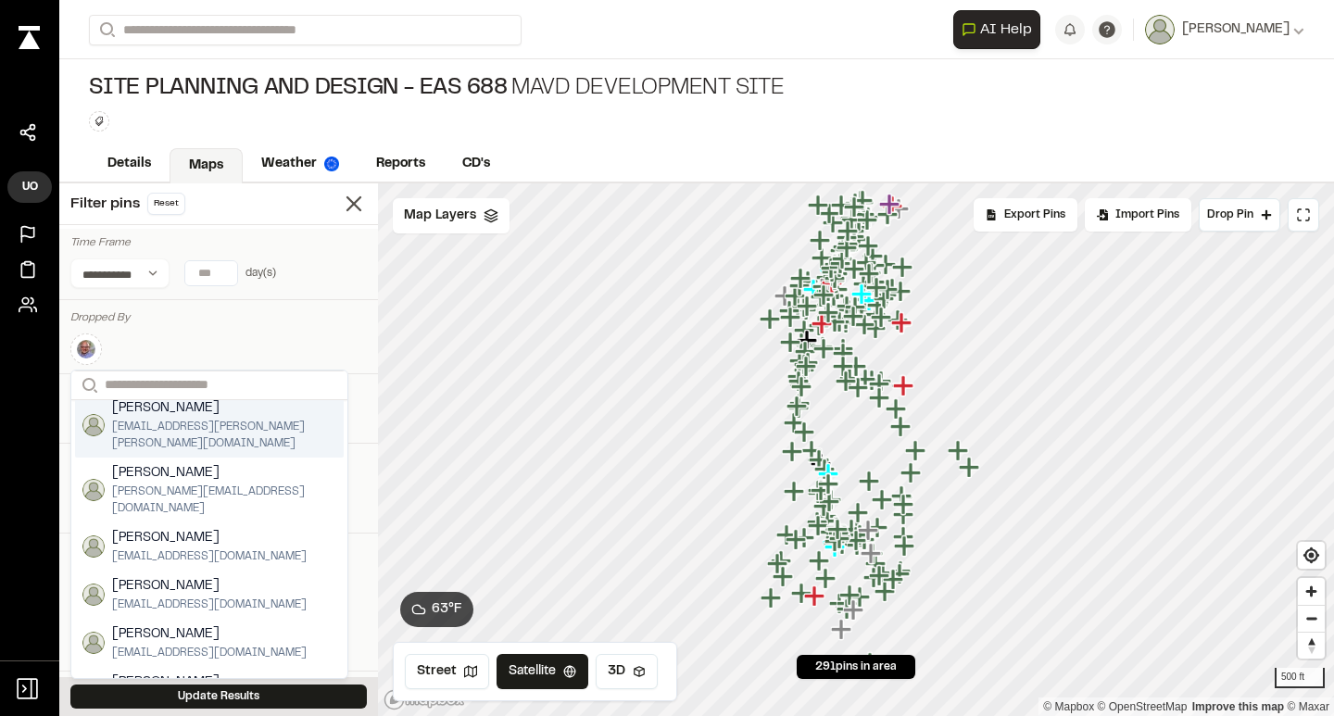
click at [187, 421] on span "j.peter.bailey@gmail.com" at bounding box center [224, 435] width 224 height 33
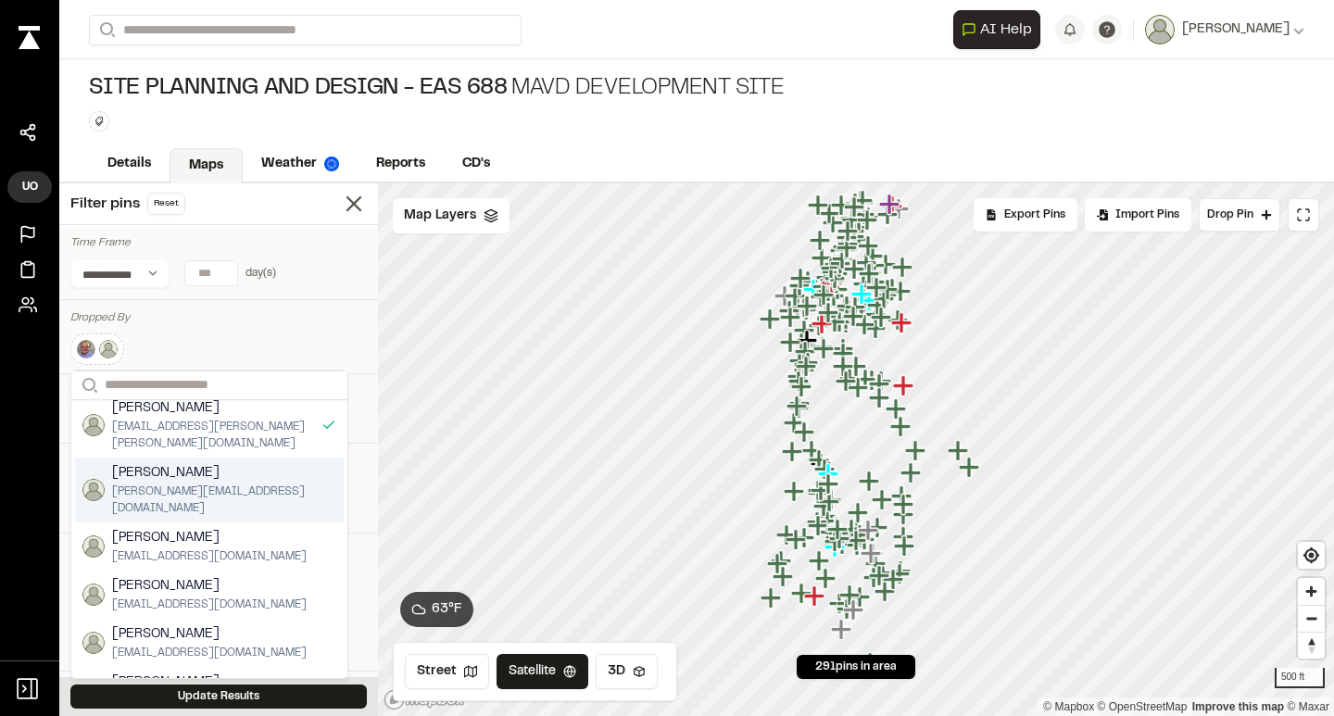
click at [193, 484] on span "jamiecc@umich.edu" at bounding box center [224, 500] width 224 height 33
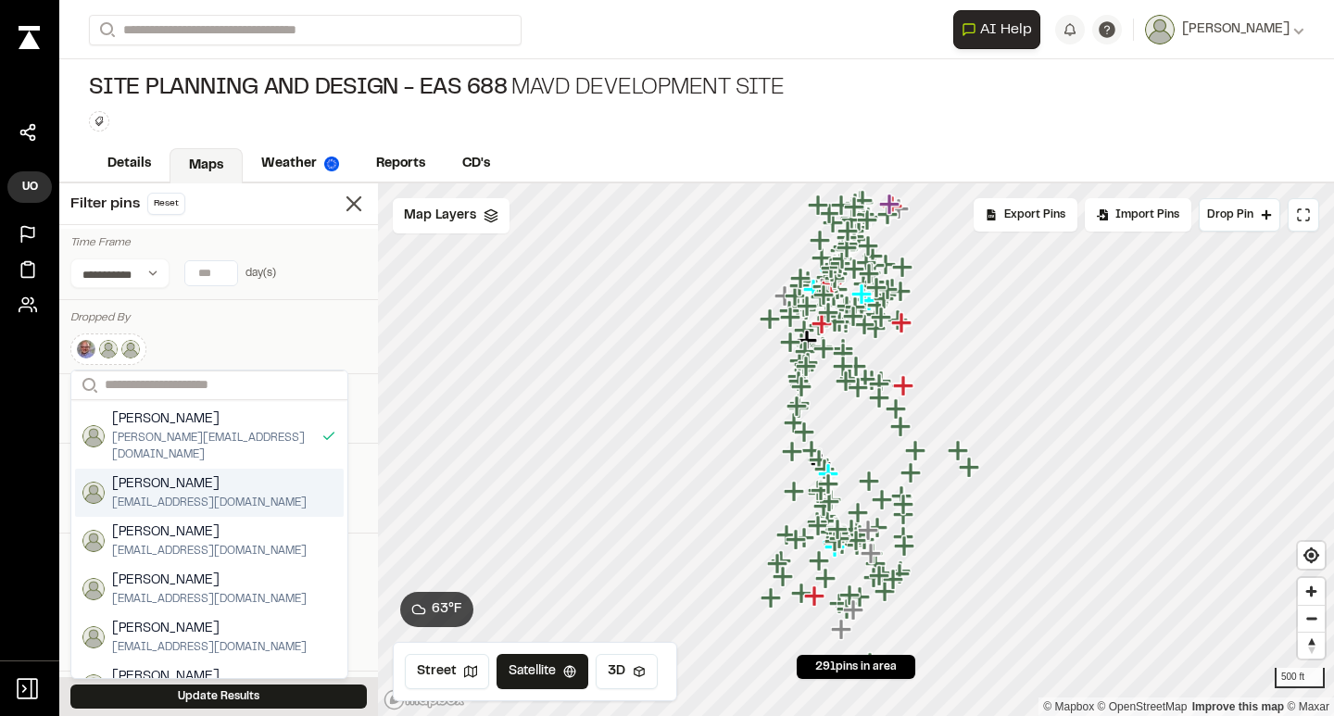
scroll to position [334, 0]
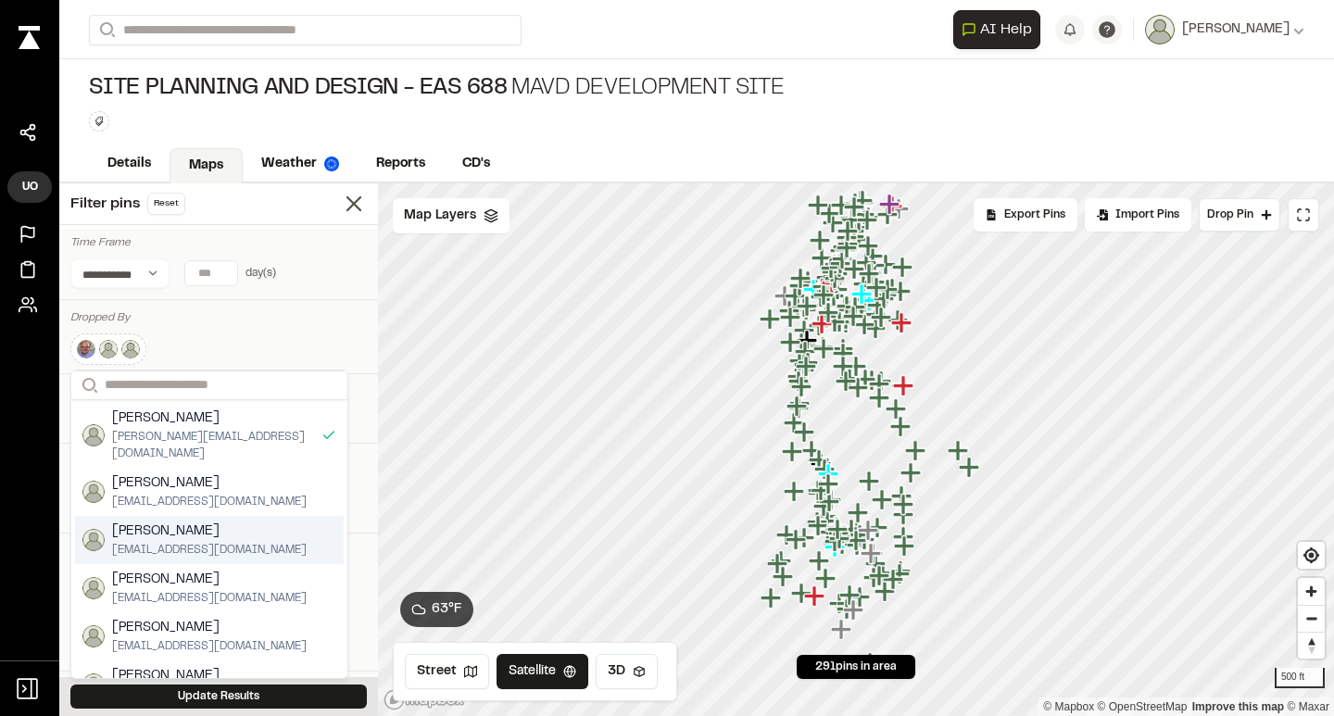
click at [227, 516] on div "Hanna hannaej@umich.edu" at bounding box center [209, 540] width 269 height 48
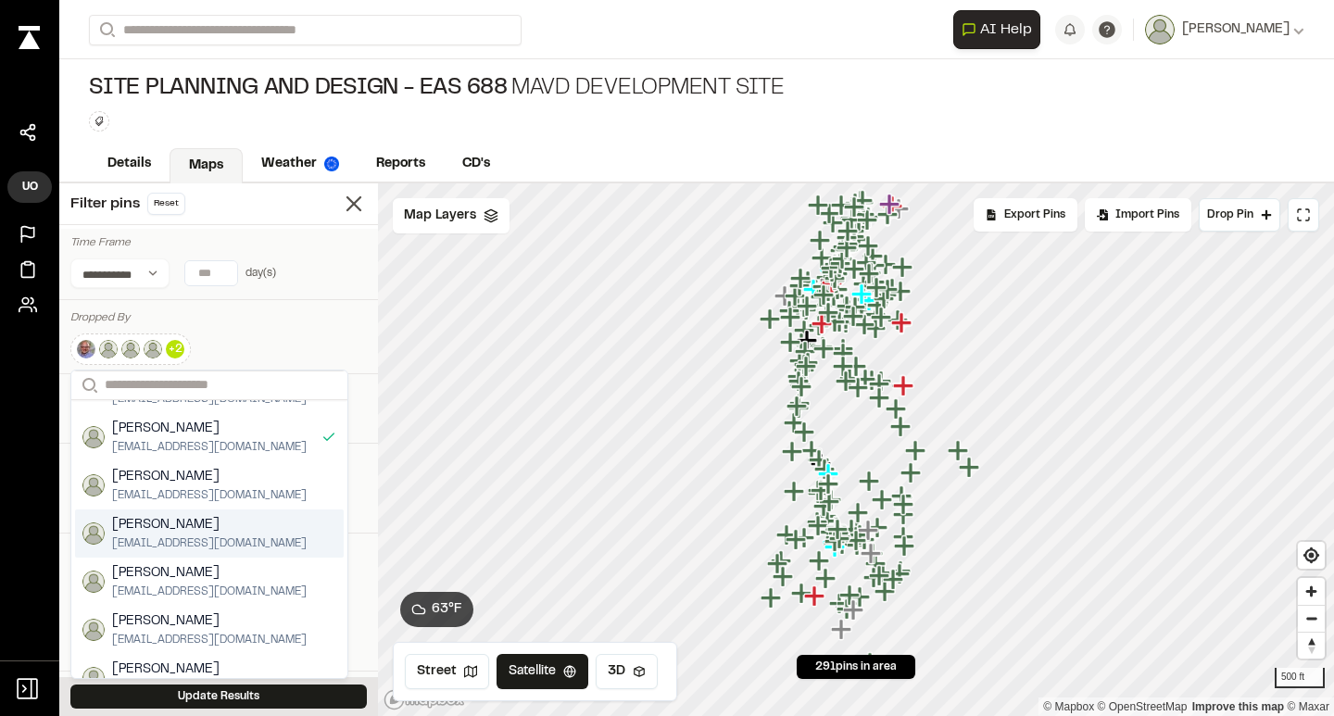
scroll to position [432, 0]
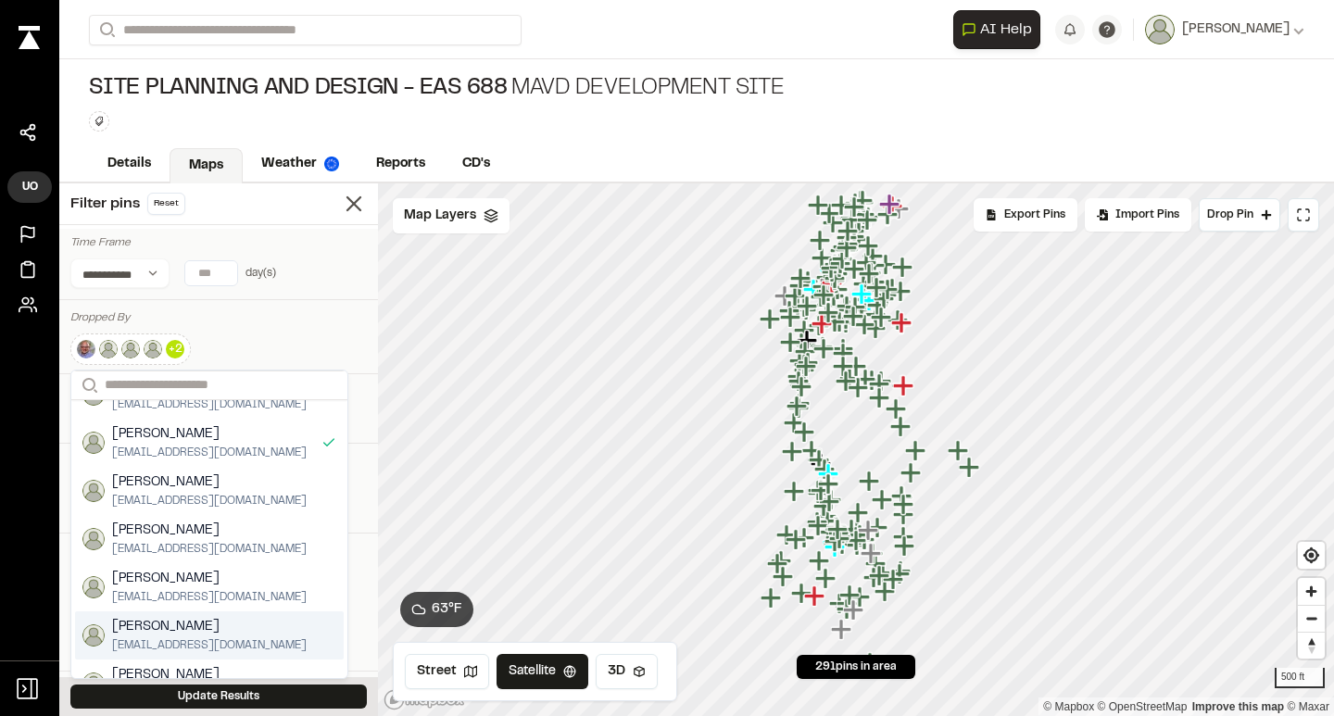
click at [222, 611] on div "Henry Schnaidt henryws@umich.edu" at bounding box center [209, 635] width 269 height 48
click at [239, 703] on button "Update Results" at bounding box center [218, 697] width 296 height 24
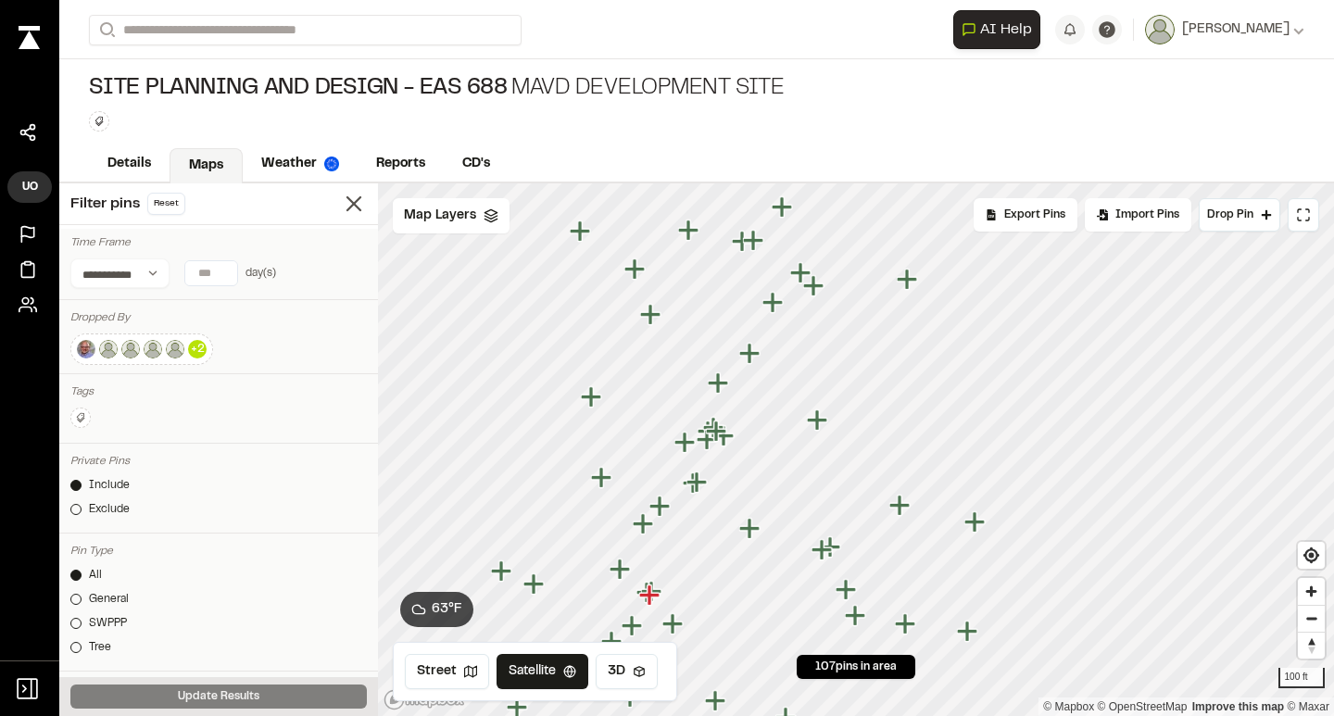
click at [818, 416] on icon "Map marker" at bounding box center [817, 419] width 20 height 20
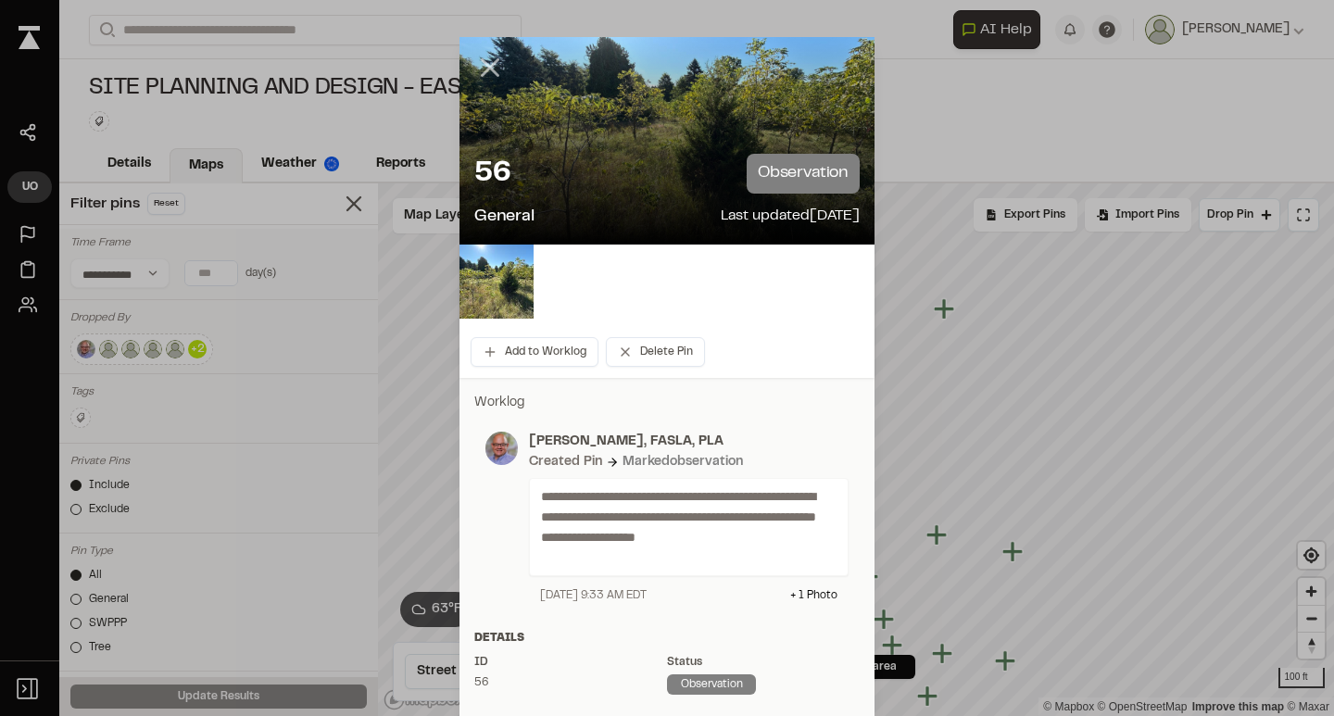
click at [483, 70] on icon at bounding box center [489, 67] width 31 height 31
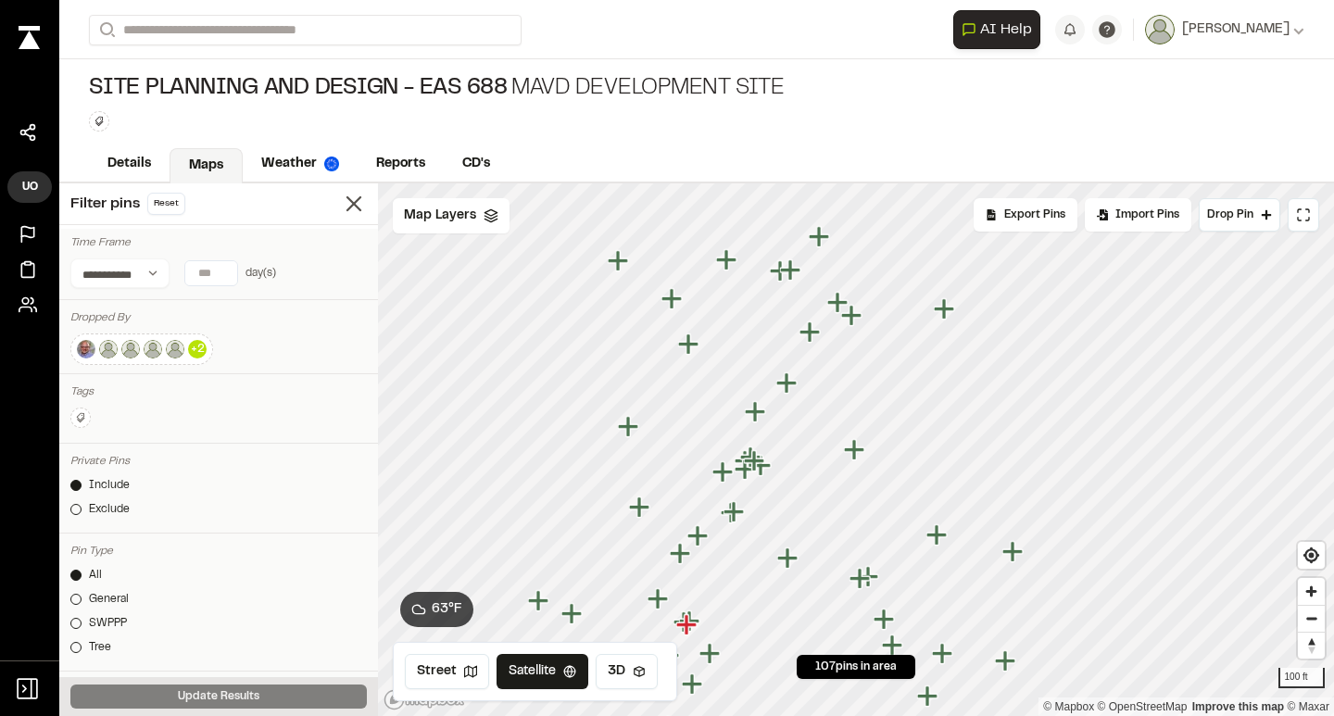
click at [853, 310] on icon "Map marker" at bounding box center [851, 315] width 20 height 20
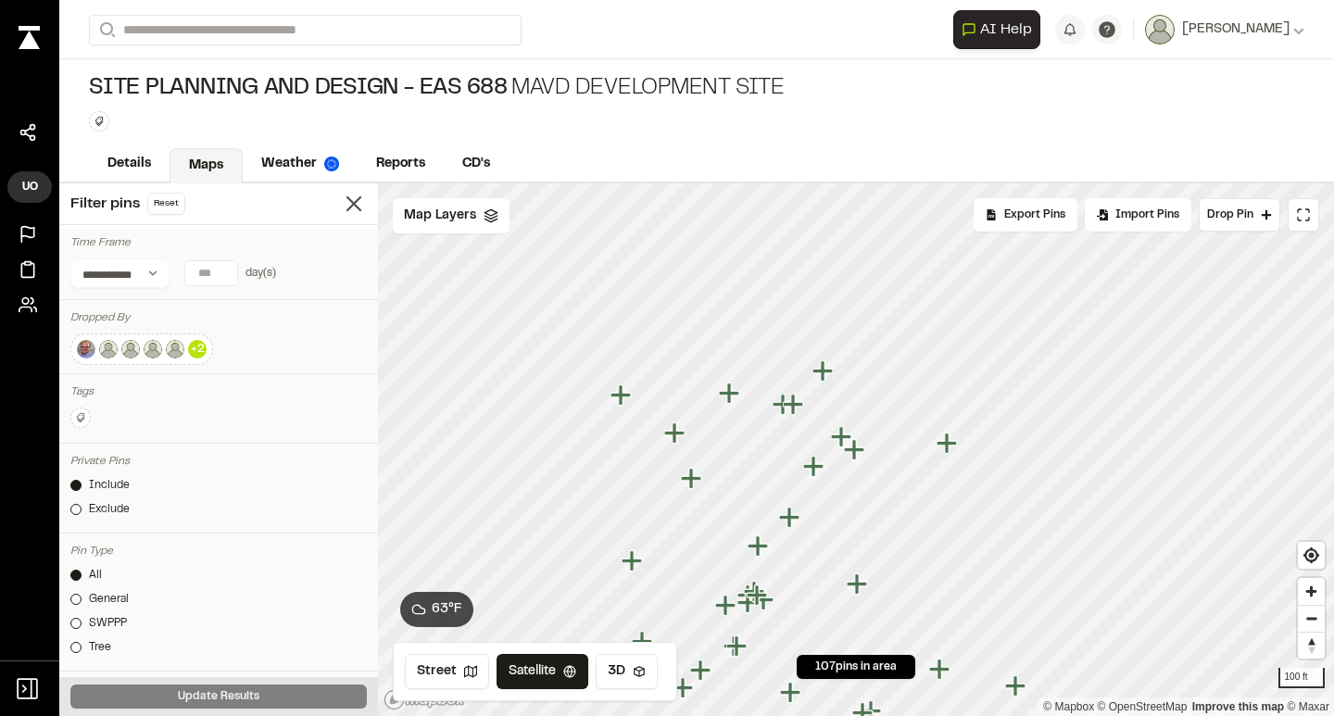
click at [947, 442] on icon "Map marker" at bounding box center [947, 443] width 20 height 20
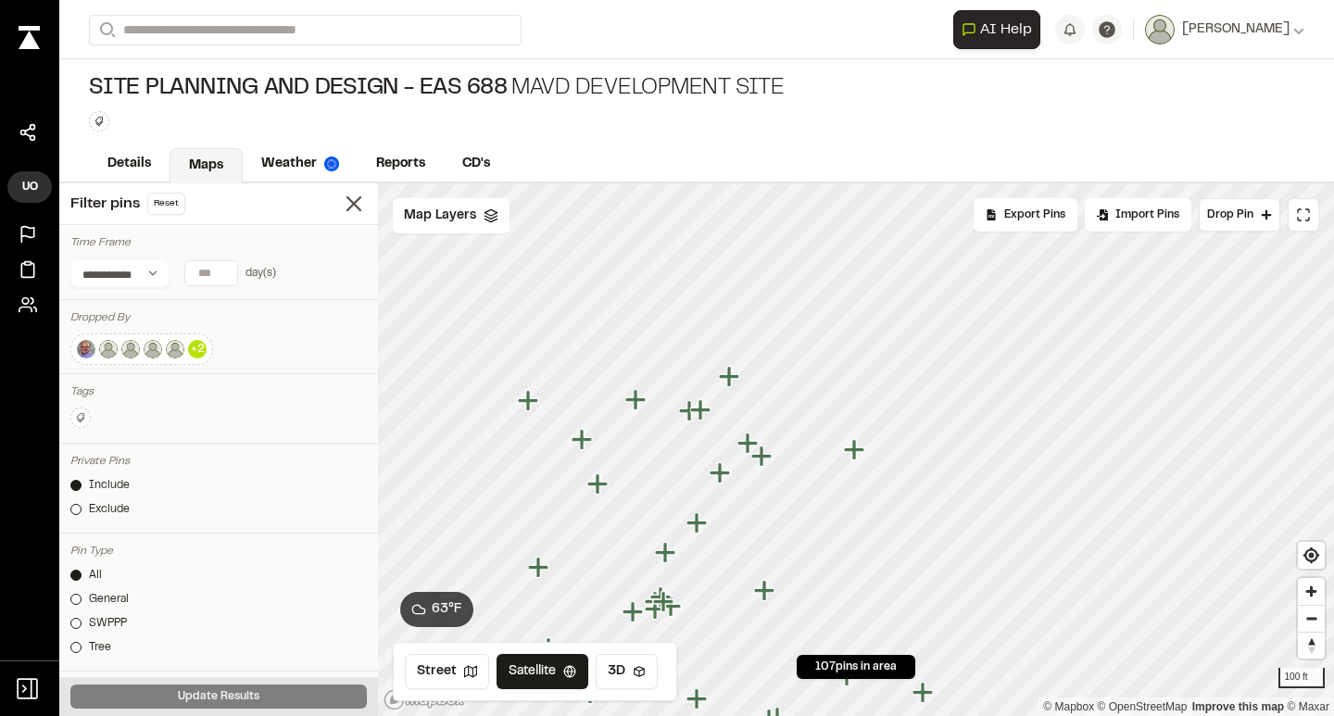
click at [743, 443] on icon "Map marker" at bounding box center [747, 443] width 20 height 20
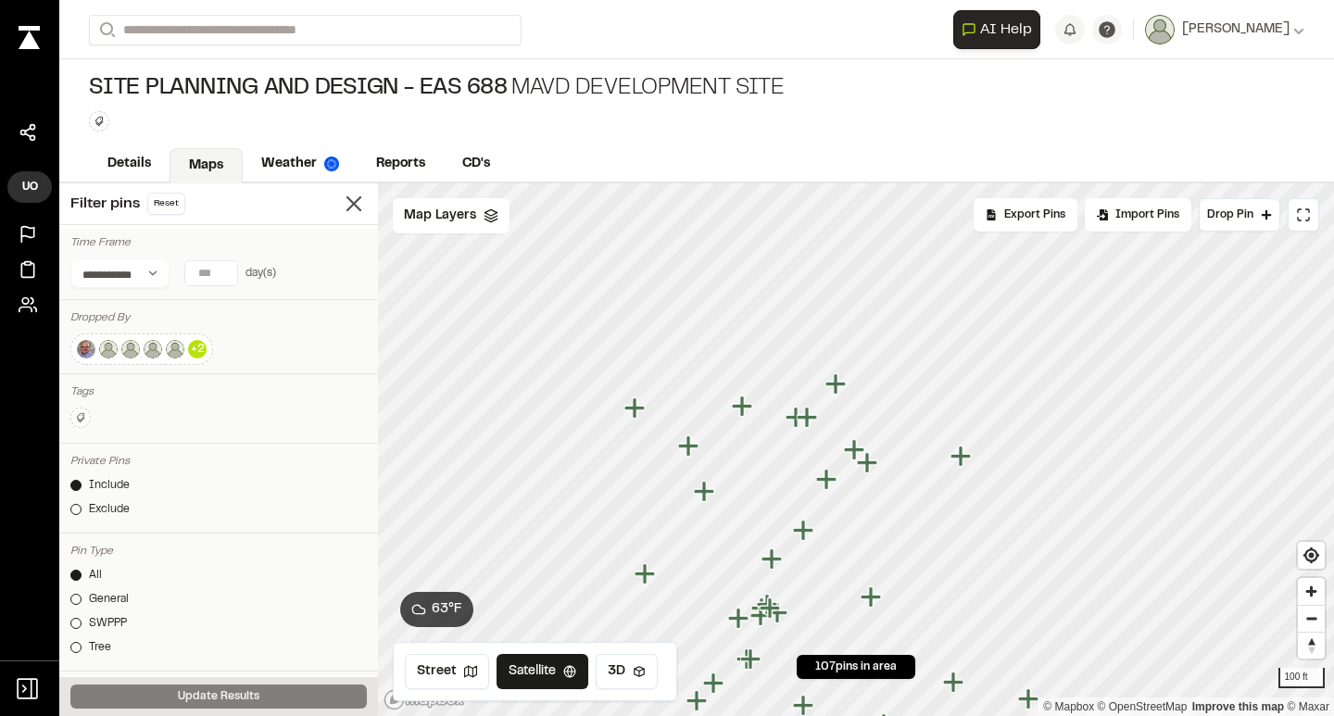
click at [799, 534] on icon "Map marker" at bounding box center [805, 531] width 24 height 24
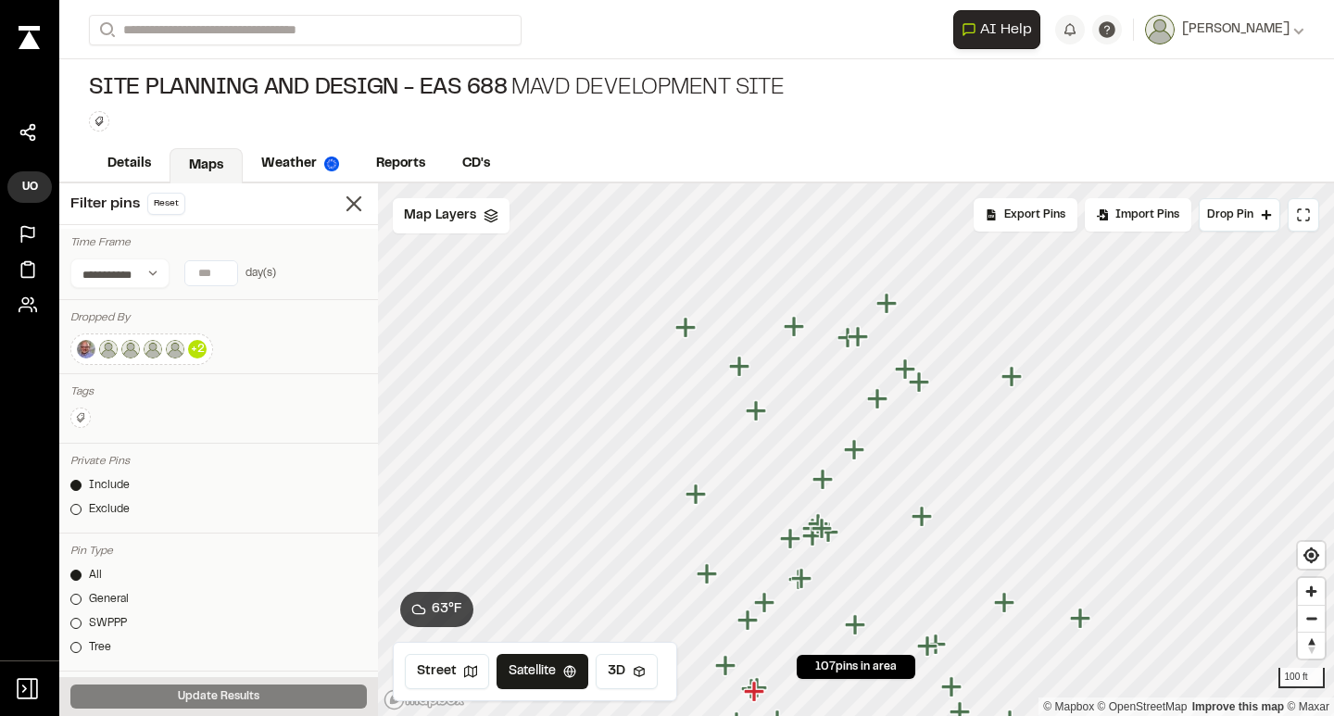
click at [857, 454] on icon "Map marker" at bounding box center [854, 449] width 20 height 20
click at [824, 485] on icon "Map marker" at bounding box center [822, 479] width 20 height 20
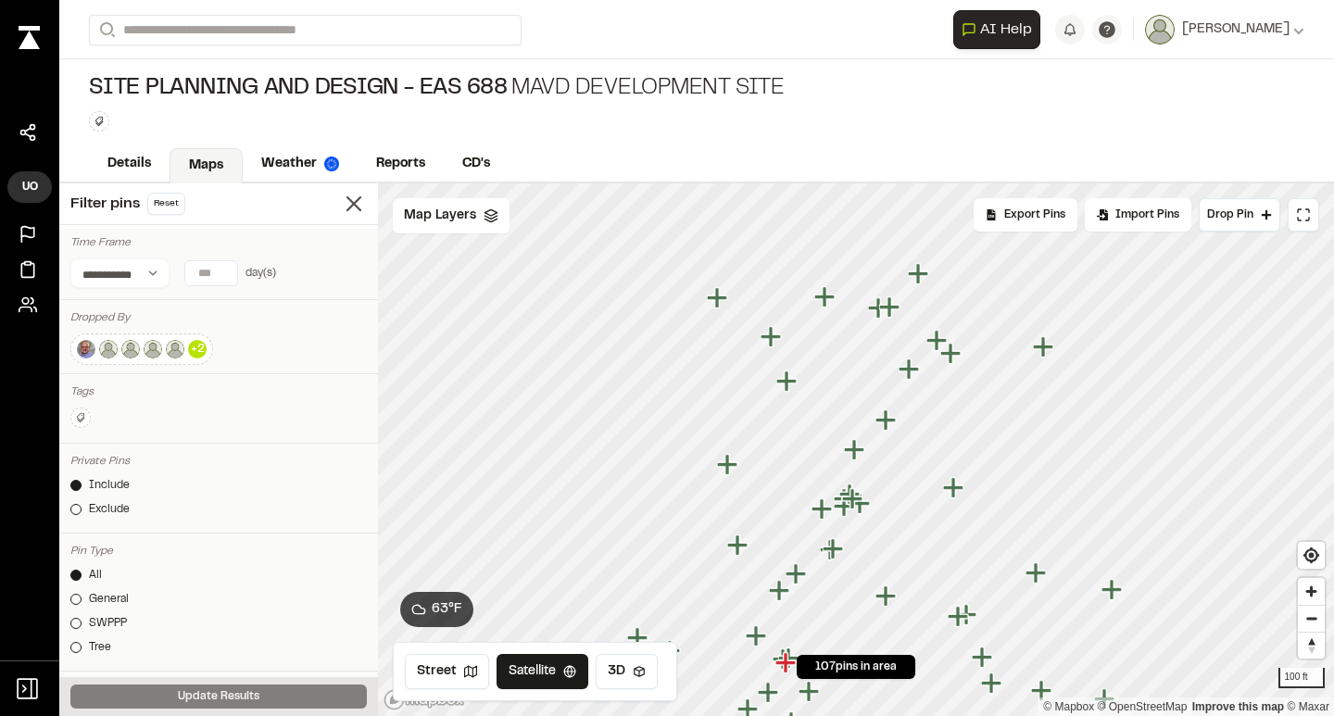
click at [857, 501] on icon "Map marker" at bounding box center [854, 499] width 24 height 24
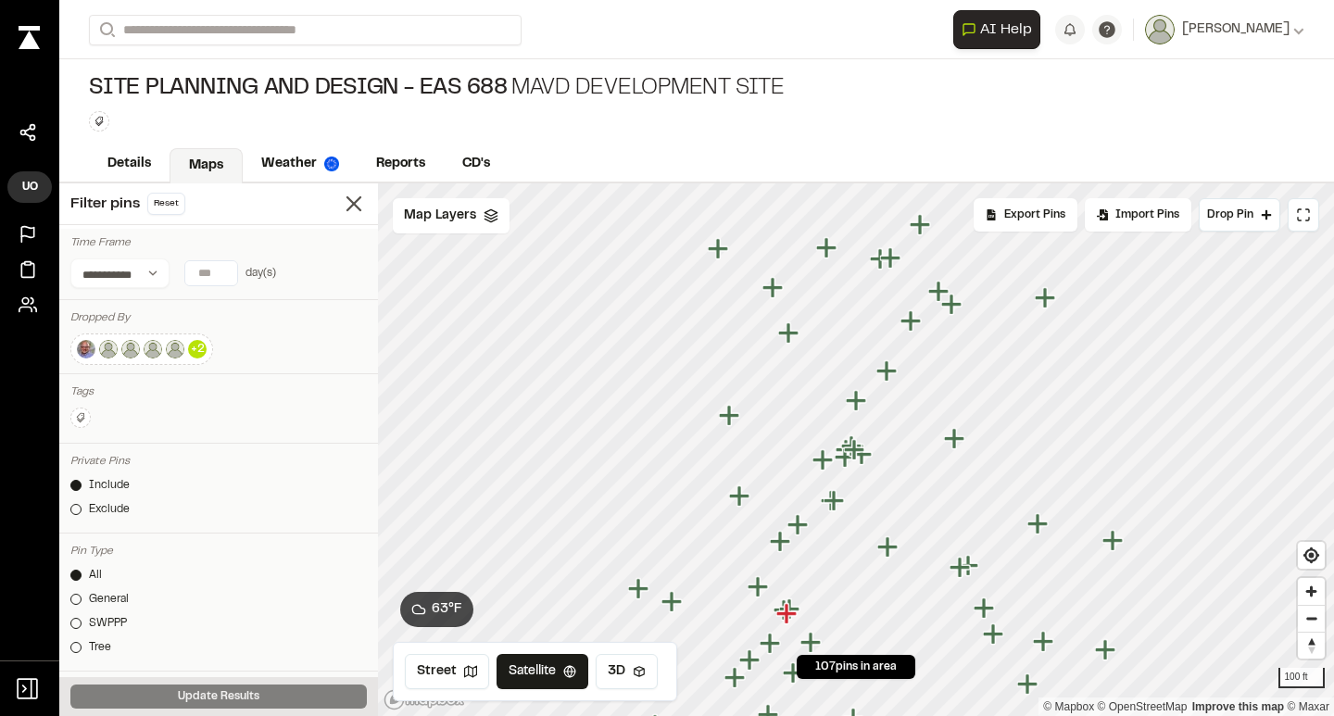
click at [887, 552] on icon "Map marker" at bounding box center [887, 546] width 20 height 20
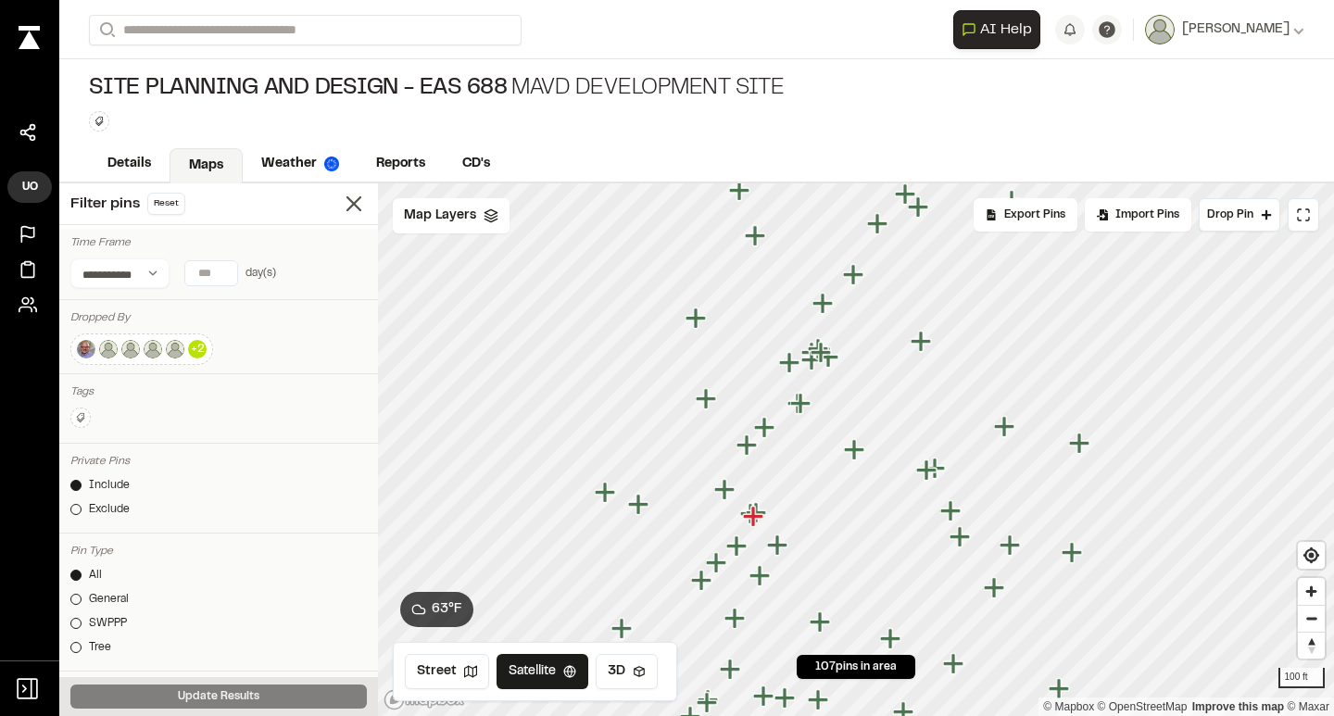
click at [1003, 427] on icon "Map marker" at bounding box center [1004, 426] width 20 height 20
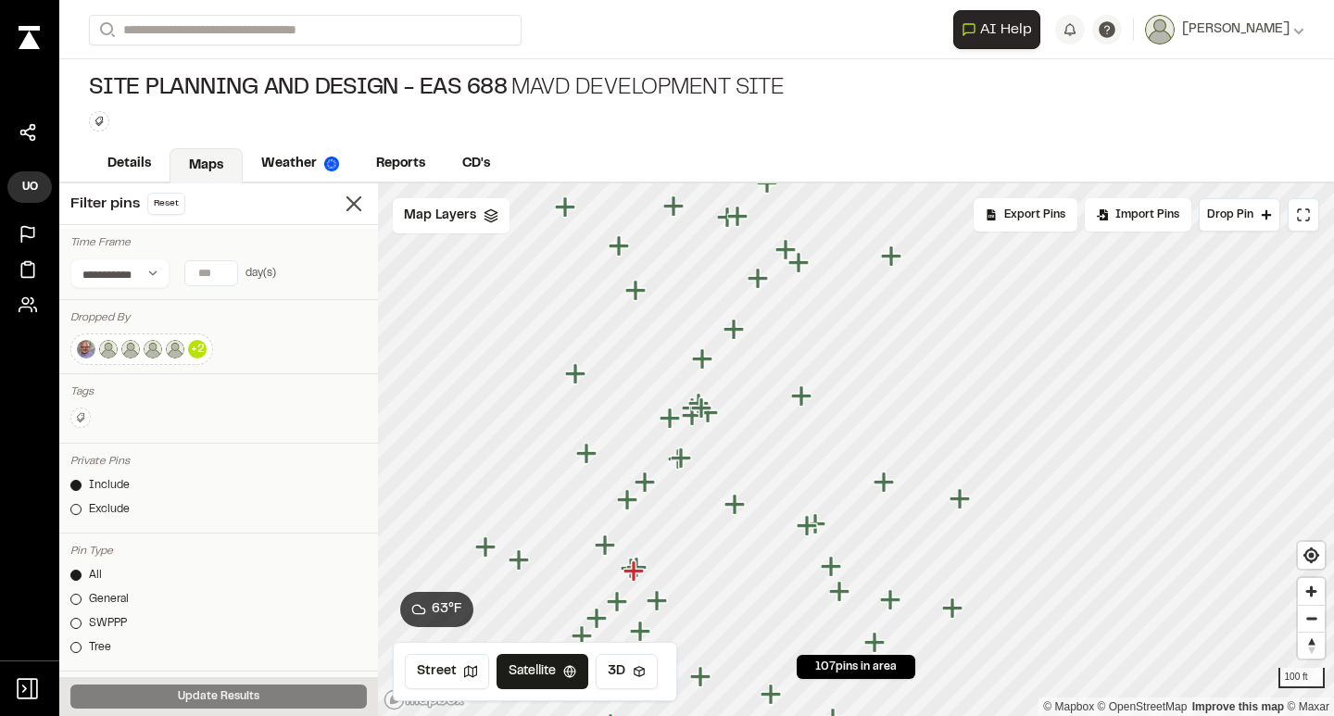
click at [885, 478] on icon "Map marker" at bounding box center [884, 482] width 20 height 20
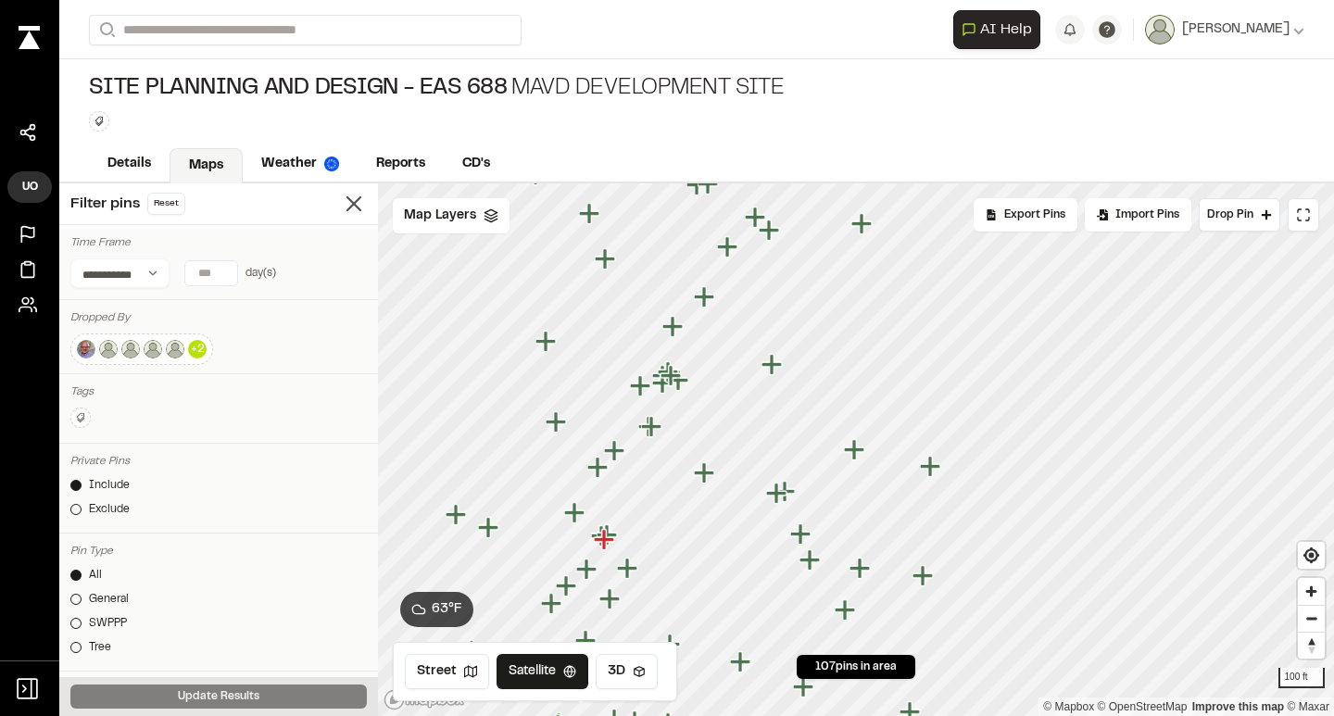
click at [786, 494] on icon "Map marker" at bounding box center [776, 493] width 20 height 20
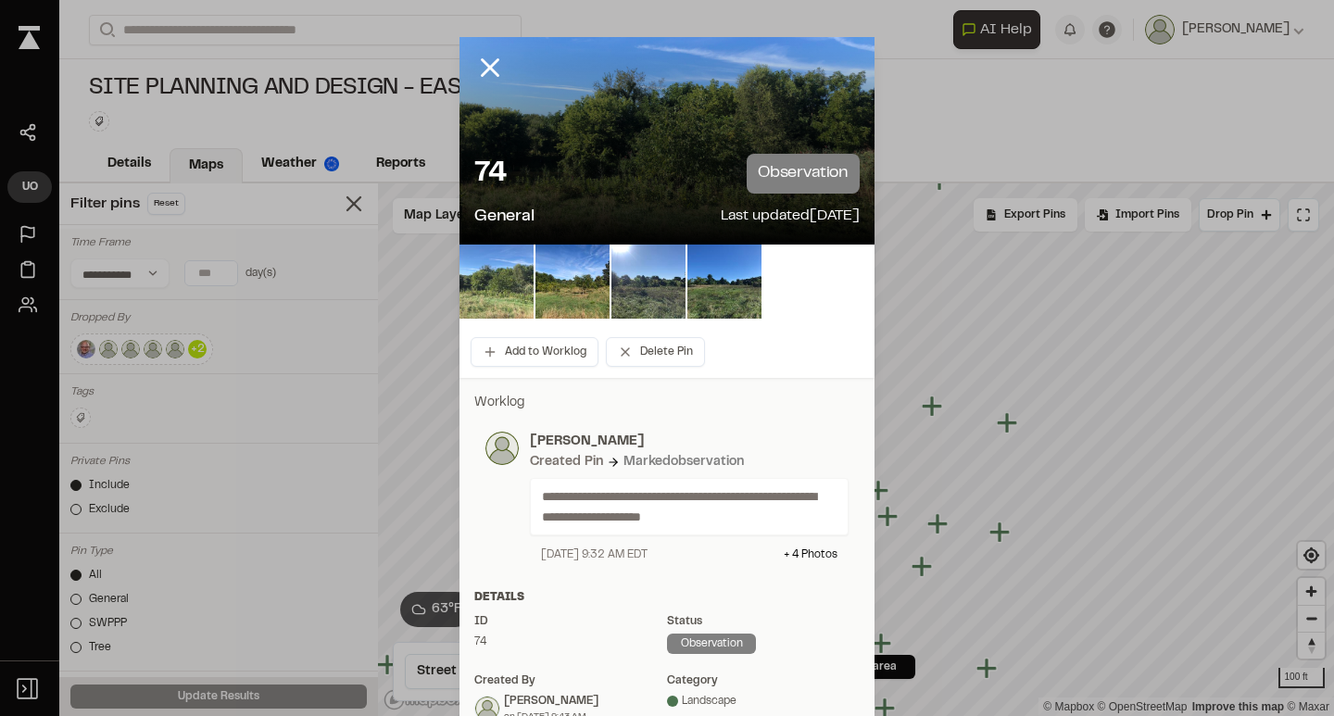
click at [520, 285] on img at bounding box center [496, 282] width 74 height 74
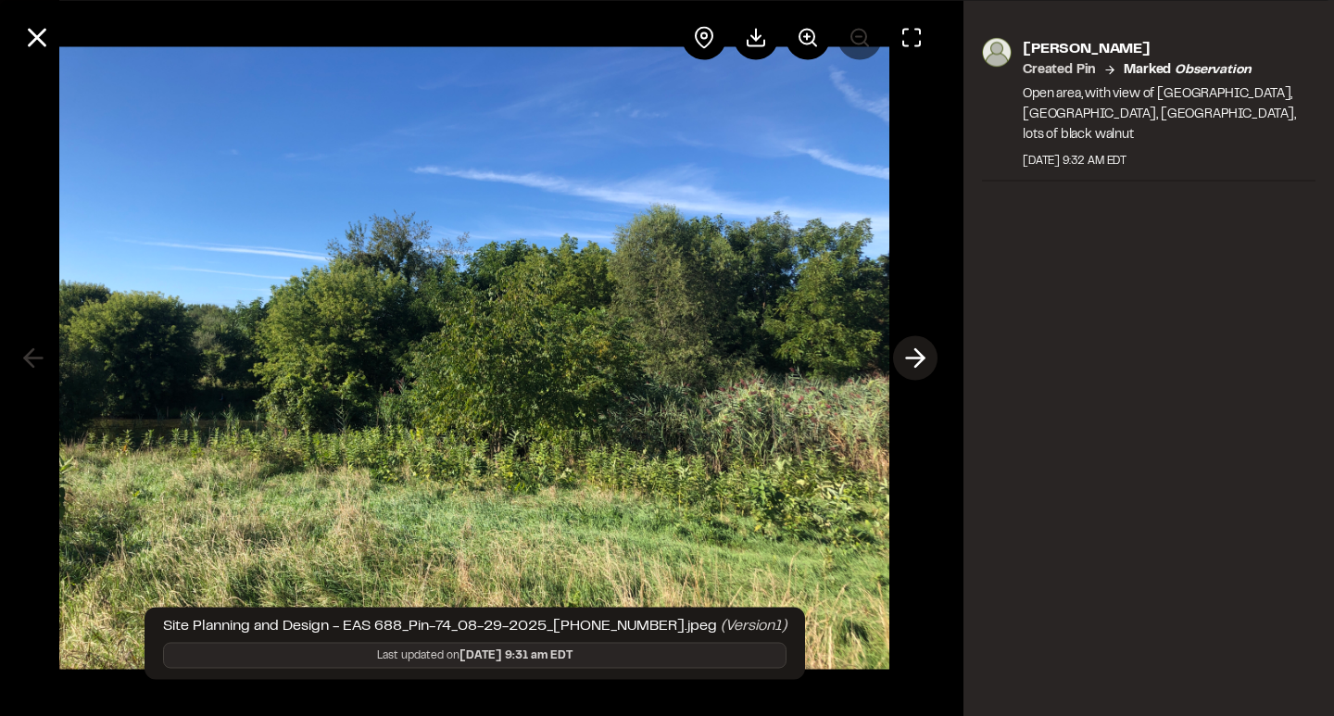
click at [913, 357] on icon at bounding box center [915, 358] width 30 height 31
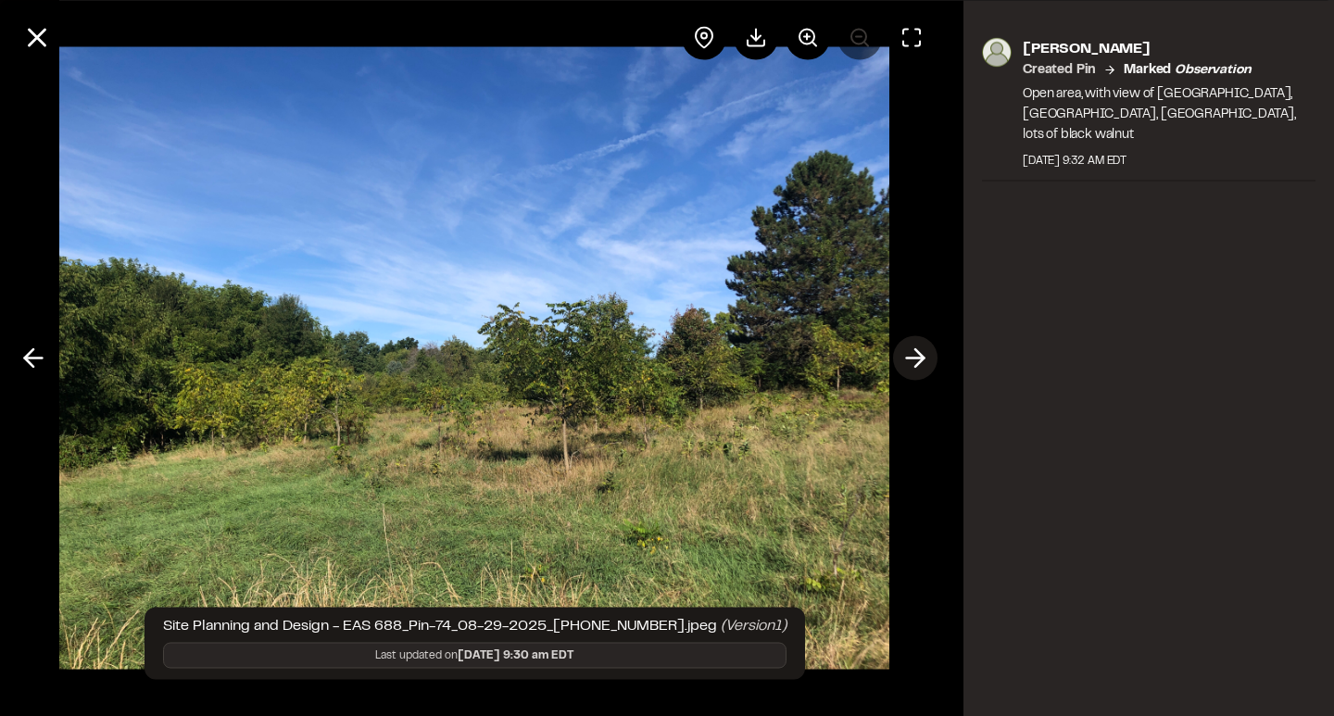
click at [913, 357] on icon at bounding box center [915, 358] width 30 height 31
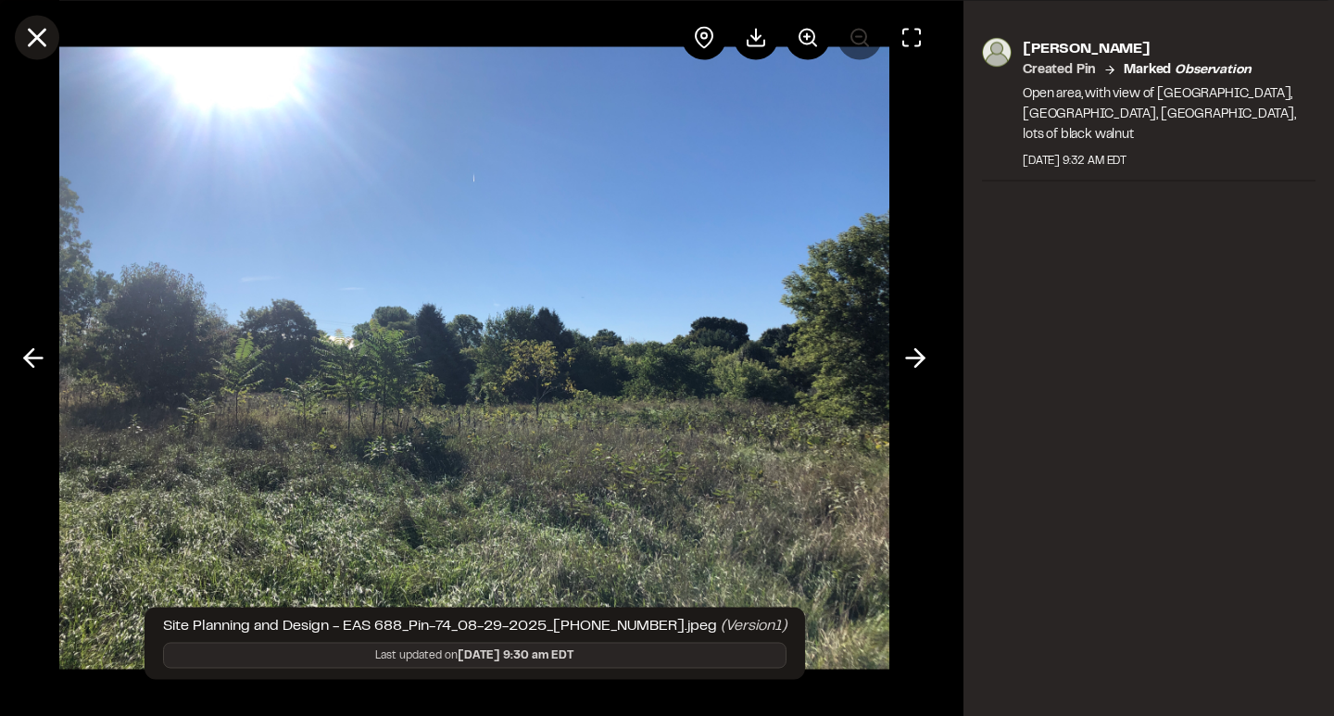
click at [44, 33] on icon at bounding box center [36, 36] width 31 height 31
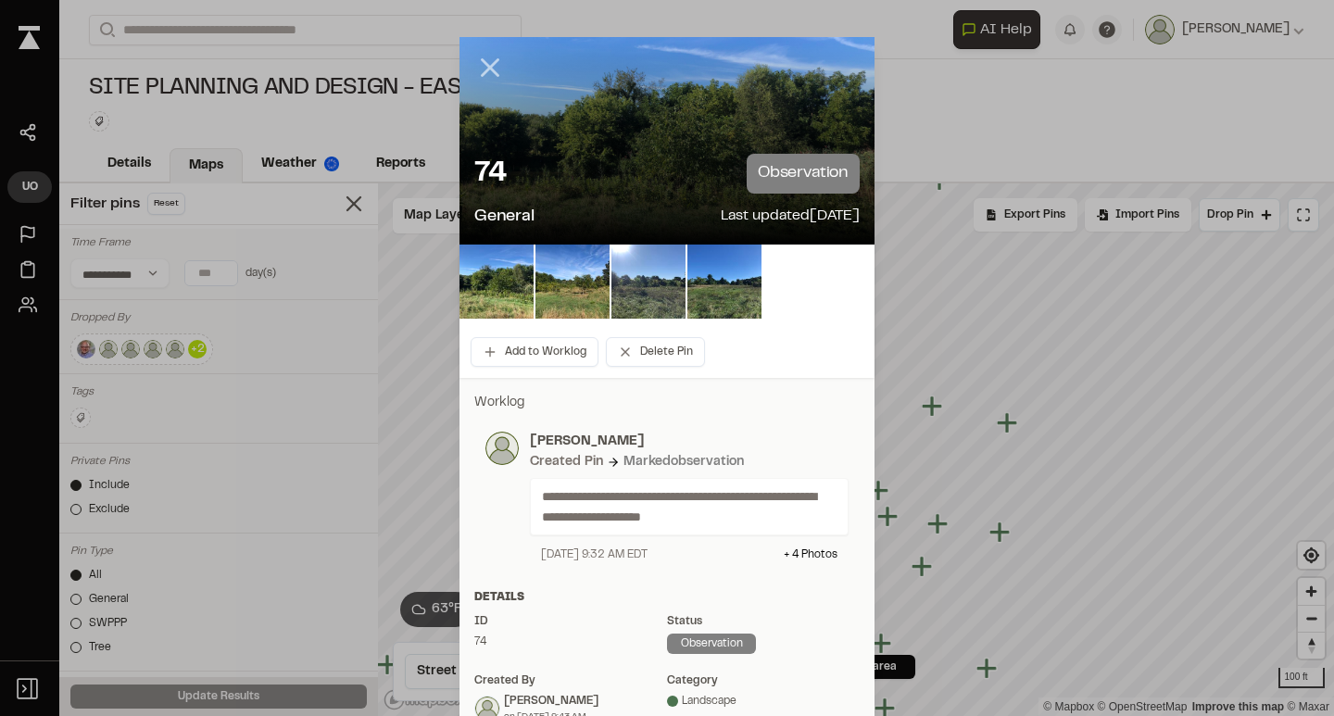
click at [478, 62] on icon at bounding box center [489, 67] width 31 height 31
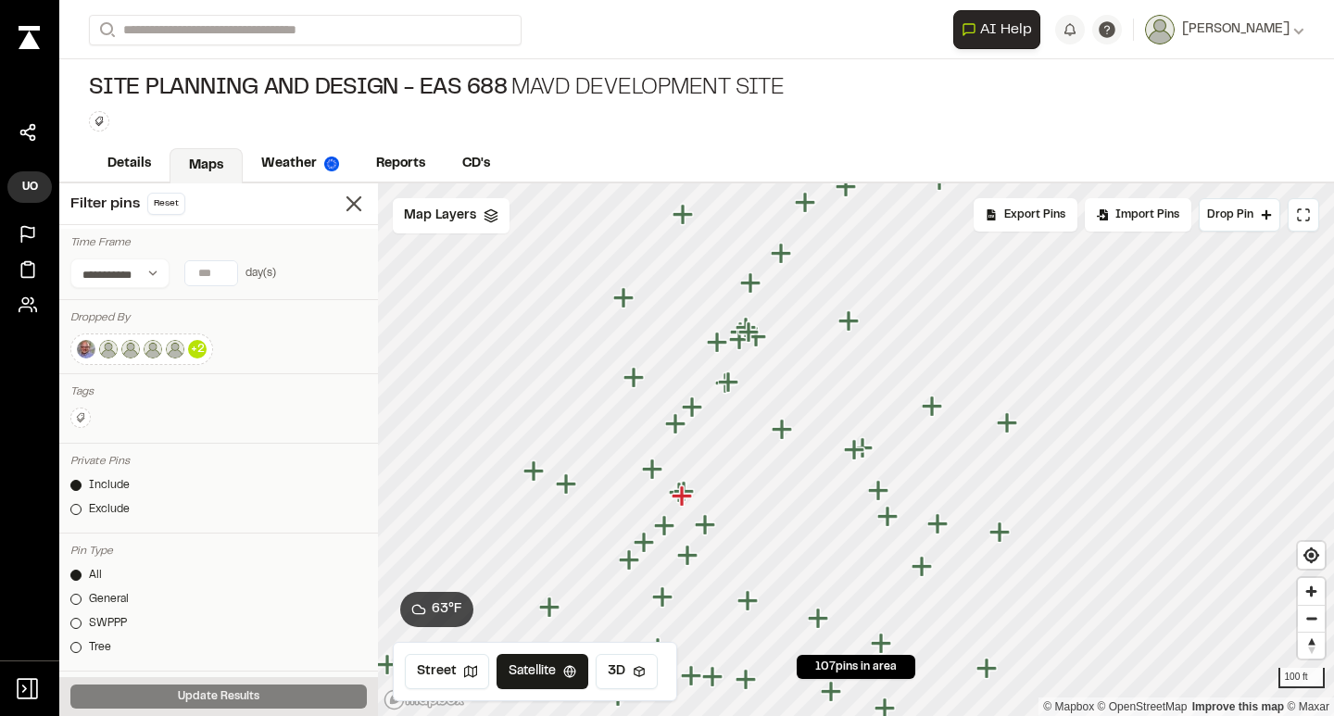
click at [849, 457] on icon "Map marker" at bounding box center [856, 450] width 24 height 24
click at [867, 453] on icon "Map marker" at bounding box center [856, 450] width 24 height 24
click at [868, 443] on icon "Map marker" at bounding box center [856, 450] width 24 height 24
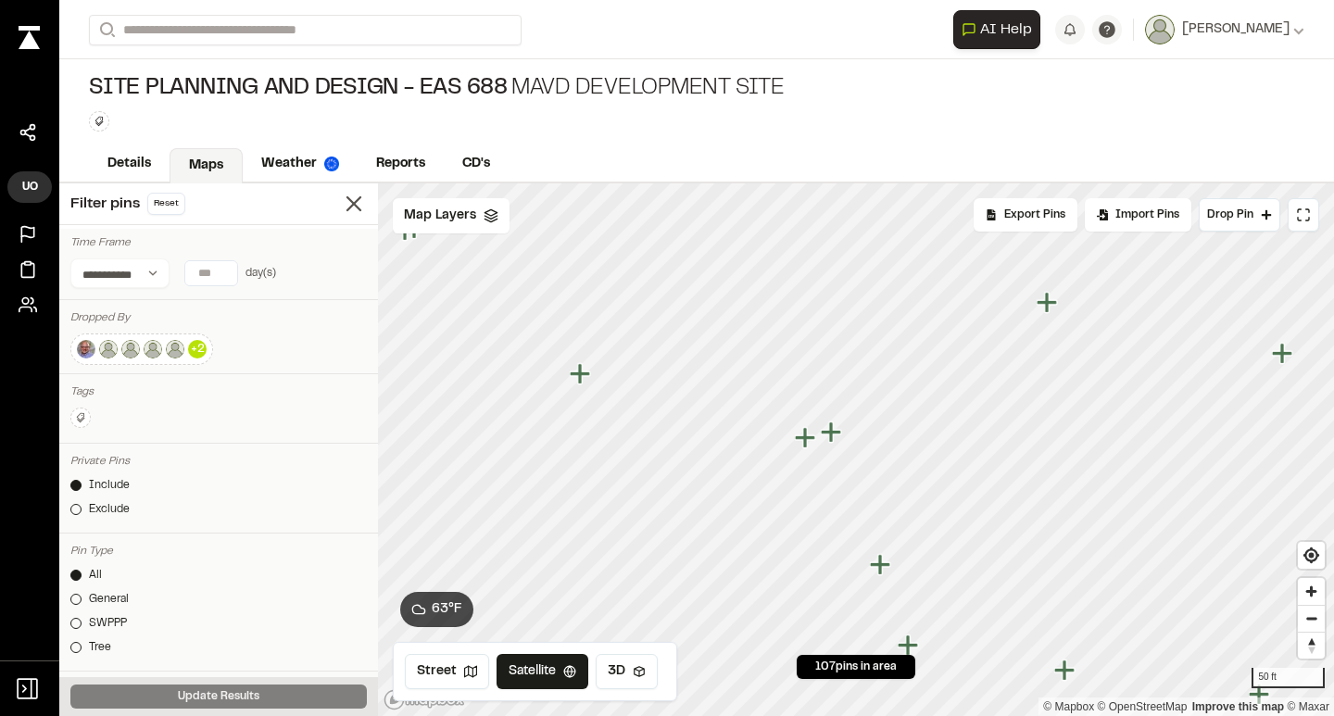
click at [831, 428] on icon "Map marker" at bounding box center [831, 431] width 20 height 20
click at [901, 577] on icon "Map marker" at bounding box center [903, 582] width 20 height 20
click at [886, 537] on icon "Map marker" at bounding box center [884, 530] width 24 height 24
click at [962, 606] on icon "Map marker" at bounding box center [962, 607] width 20 height 20
click at [1096, 339] on icon "Map marker" at bounding box center [1097, 341] width 20 height 20
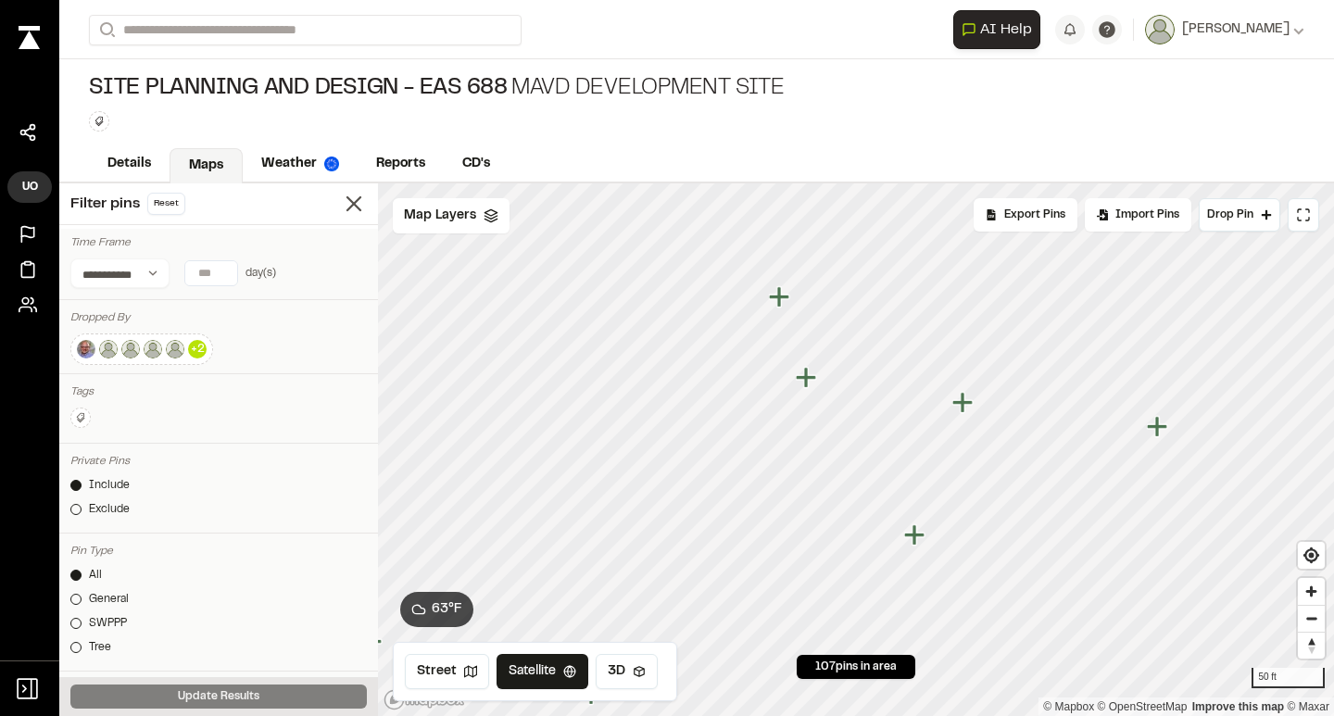
click at [804, 374] on icon "Map marker" at bounding box center [806, 377] width 20 height 20
click at [855, 447] on icon "Map marker" at bounding box center [854, 449] width 20 height 20
click at [702, 281] on icon "Map marker" at bounding box center [708, 279] width 24 height 24
click at [831, 251] on icon "Map marker" at bounding box center [832, 247] width 20 height 20
click at [837, 467] on icon "Map marker" at bounding box center [837, 467] width 20 height 20
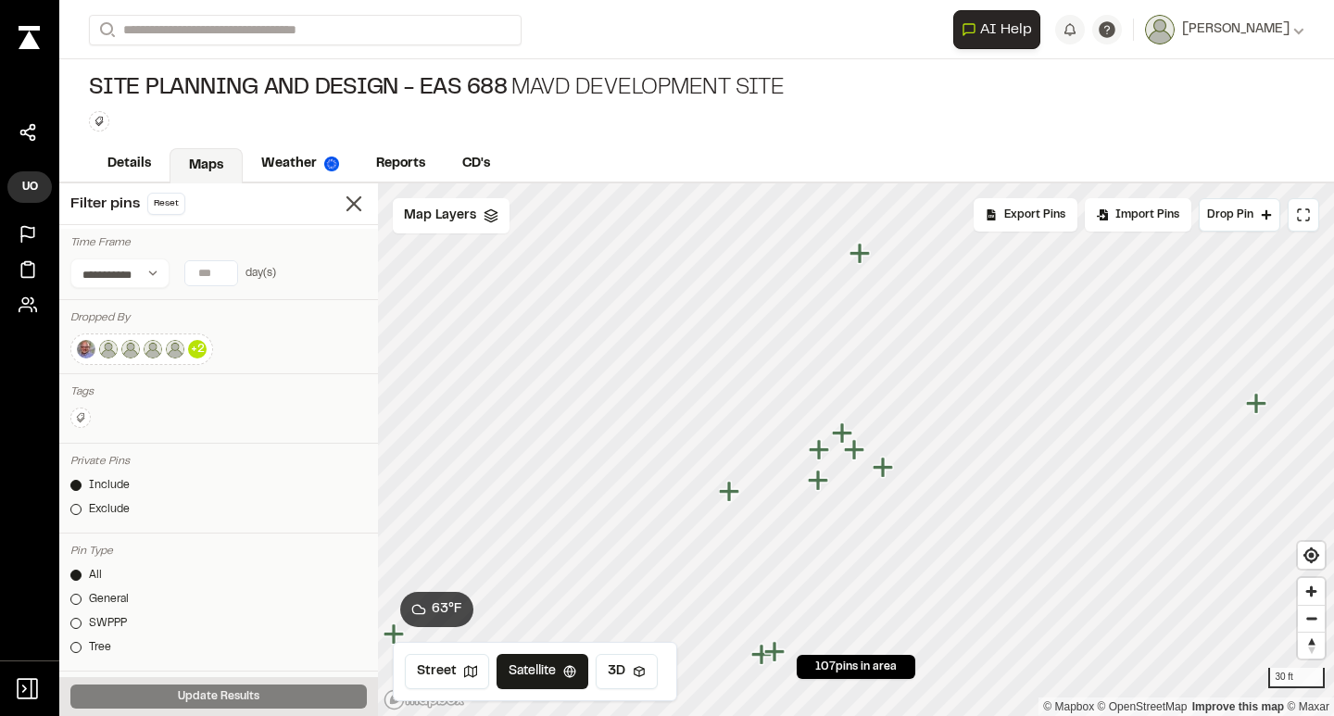
click at [836, 435] on icon "Map marker" at bounding box center [844, 433] width 24 height 24
click at [828, 463] on icon "Map marker" at bounding box center [831, 466] width 20 height 20
click at [851, 481] on icon "Map marker" at bounding box center [853, 480] width 20 height 20
click at [762, 461] on icon "Map marker" at bounding box center [765, 460] width 20 height 20
click at [895, 615] on icon "Map marker" at bounding box center [901, 611] width 24 height 24
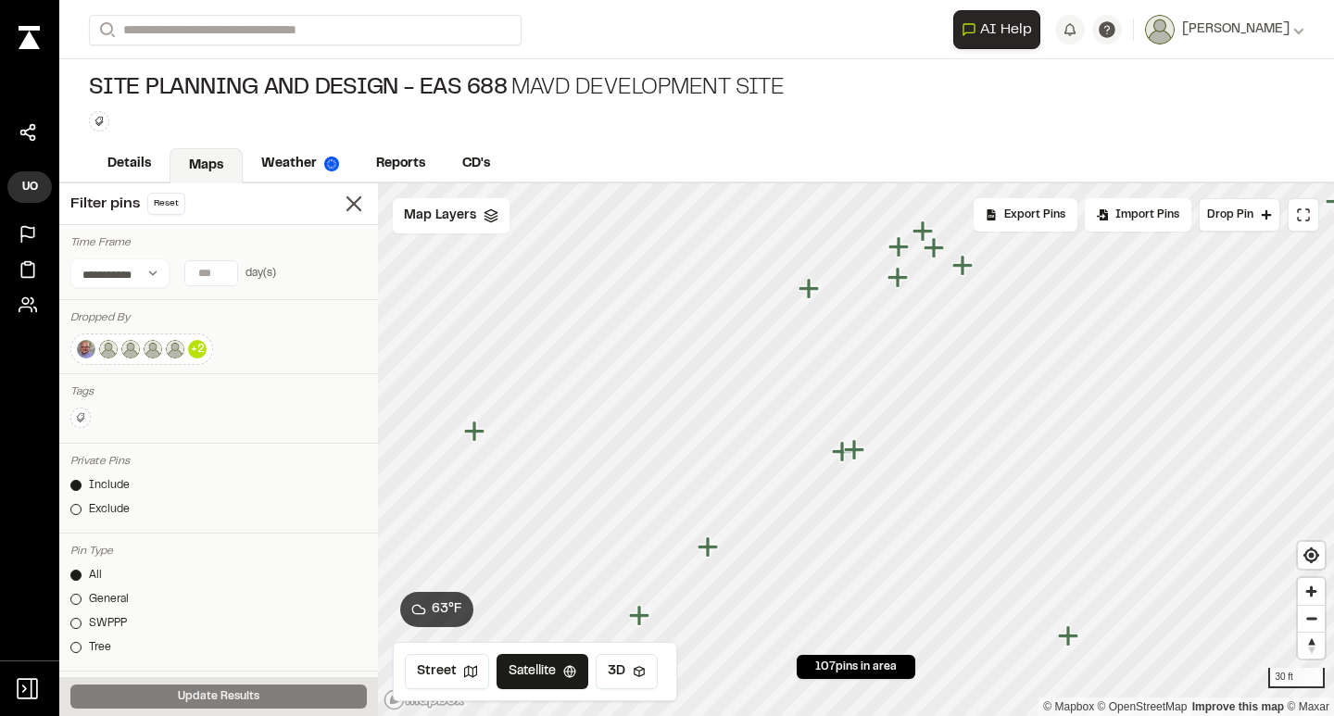
click at [704, 547] on icon "Map marker" at bounding box center [708, 546] width 20 height 20
click at [625, 330] on icon "Map marker" at bounding box center [622, 334] width 24 height 24
click at [1014, 637] on icon "Map marker" at bounding box center [1021, 635] width 24 height 24
click at [769, 449] on icon "Map marker" at bounding box center [765, 451] width 20 height 20
click at [828, 452] on icon "Map marker" at bounding box center [832, 453] width 20 height 20
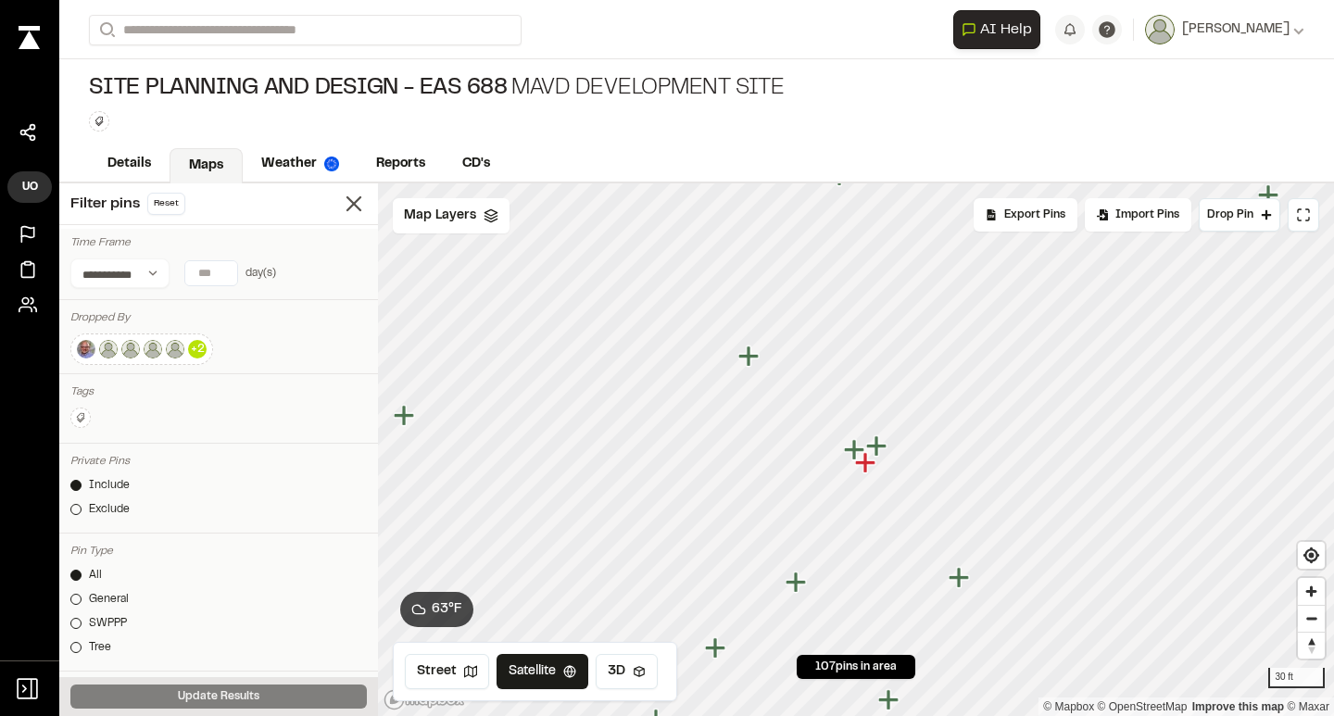
click at [867, 466] on icon "Map marker" at bounding box center [865, 462] width 20 height 20
click at [952, 565] on icon "Map marker" at bounding box center [947, 565] width 20 height 20
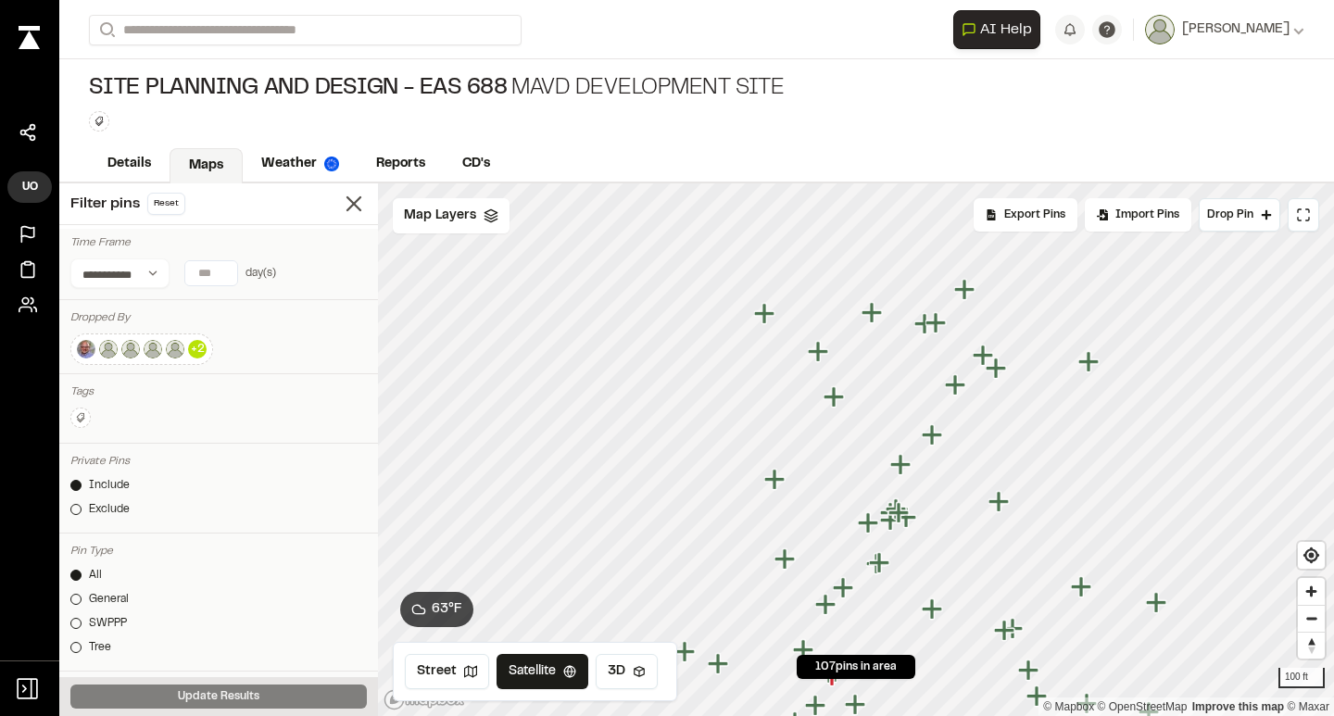
click at [1090, 360] on icon "Map marker" at bounding box center [1088, 361] width 20 height 20
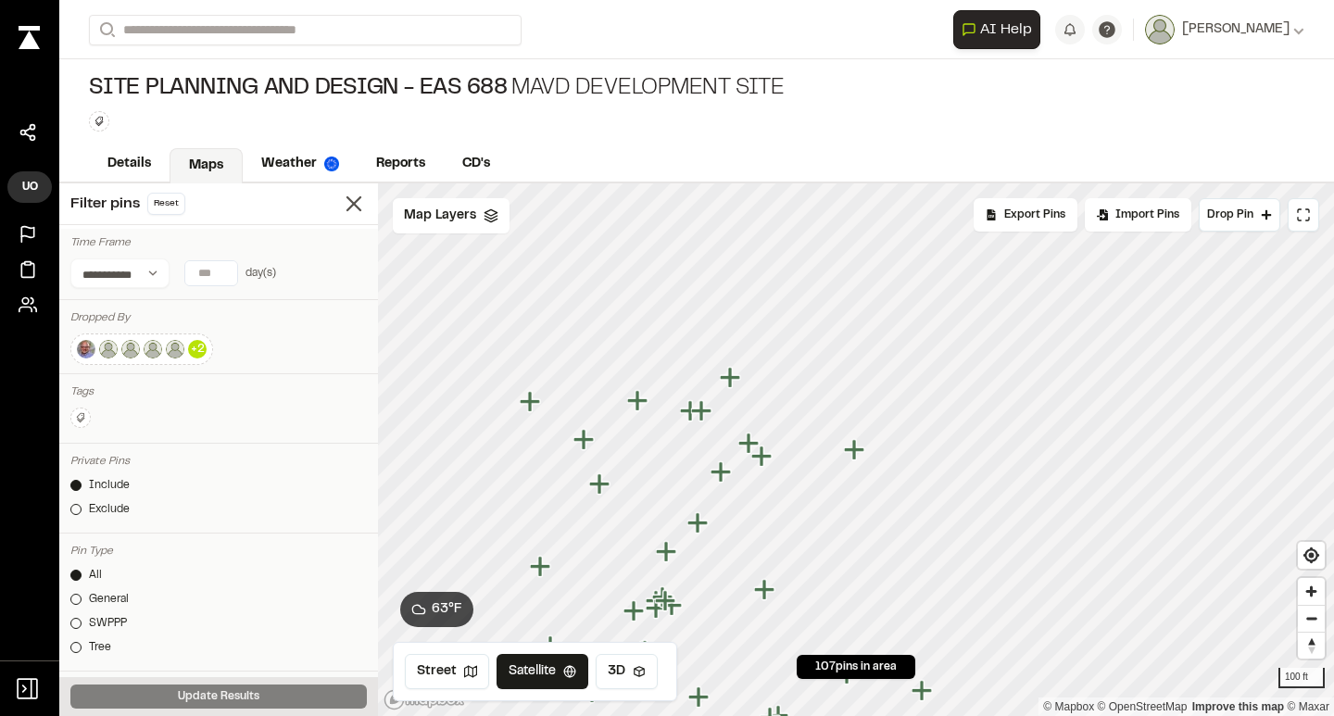
click at [770, 459] on icon "Map marker" at bounding box center [763, 457] width 24 height 24
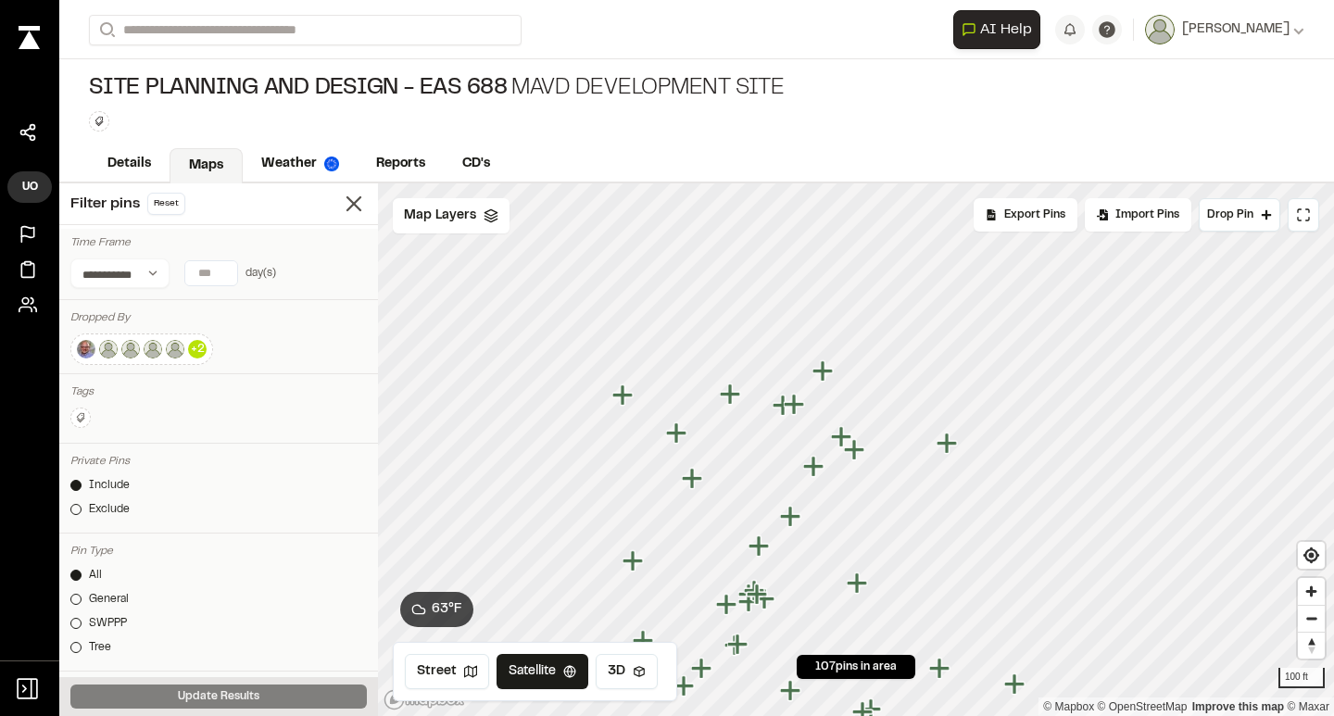
click at [844, 432] on icon "Map marker" at bounding box center [841, 436] width 20 height 20
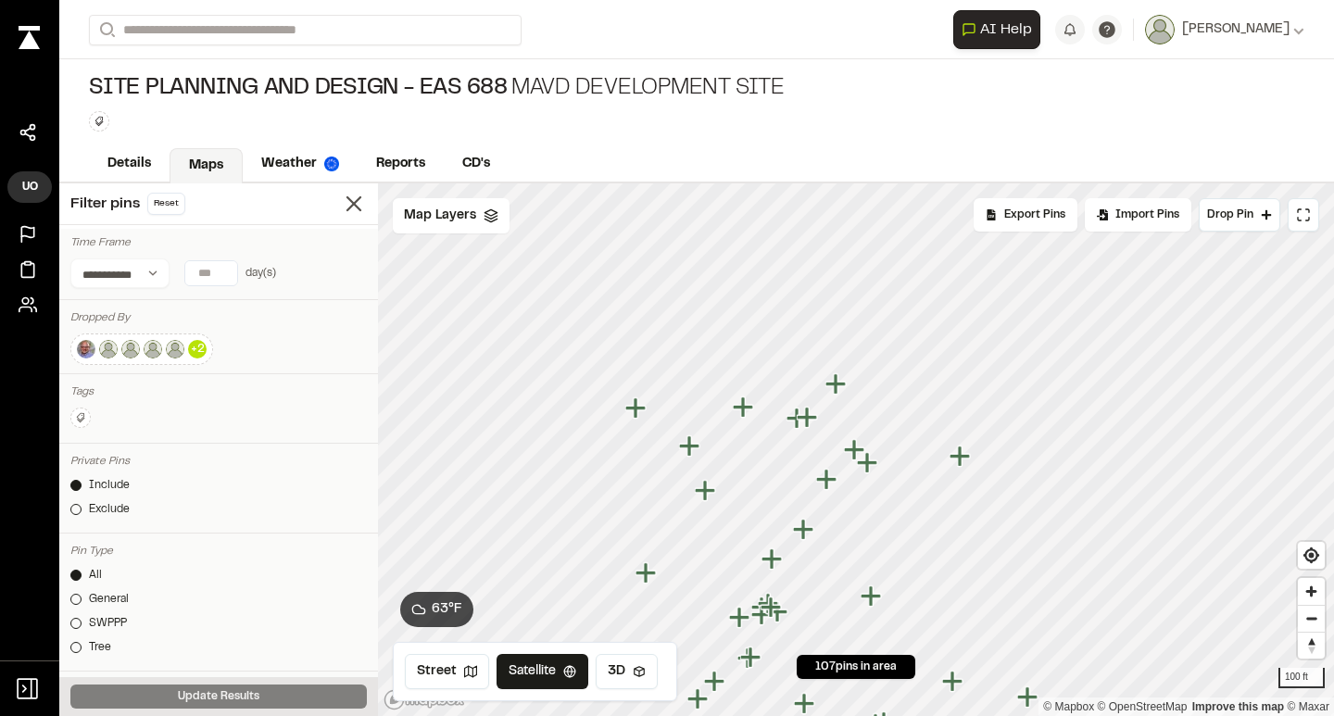
click at [815, 183] on div at bounding box center [856, 183] width 956 height 0
click at [824, 477] on icon "Map marker" at bounding box center [826, 479] width 20 height 20
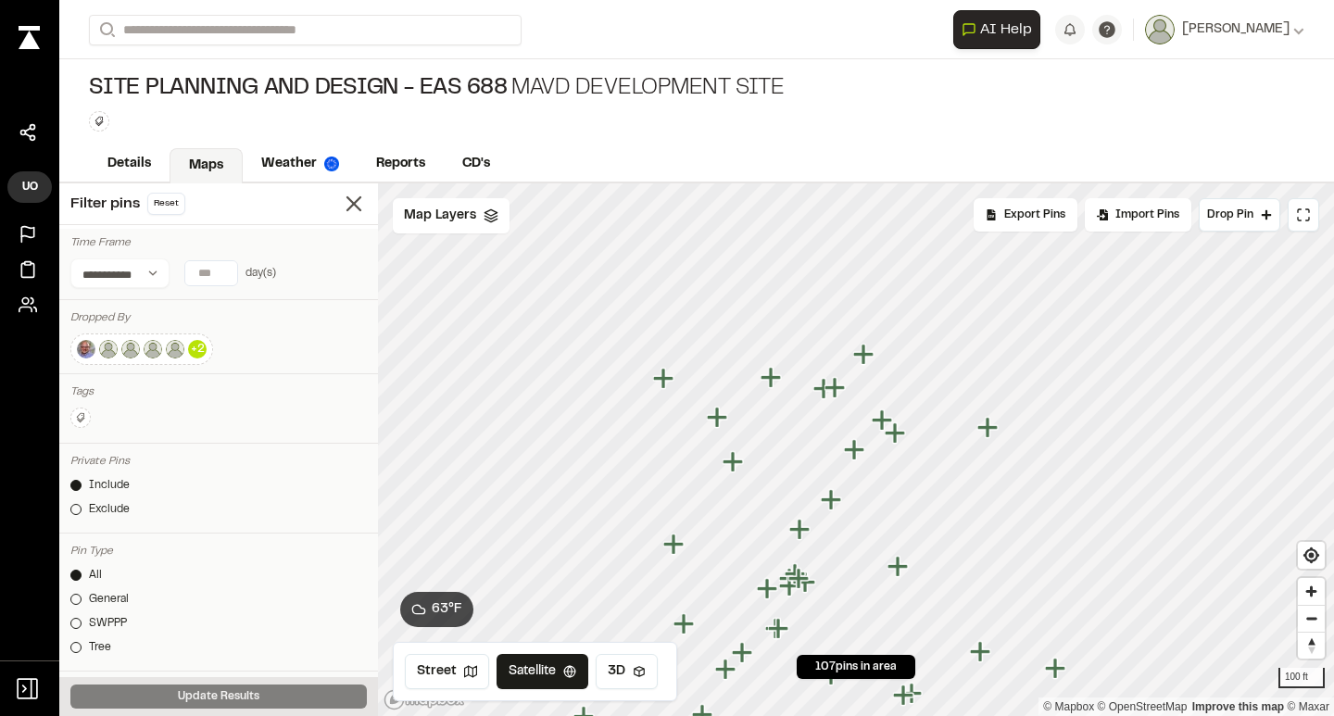
click at [868, 355] on icon "Map marker" at bounding box center [863, 354] width 20 height 20
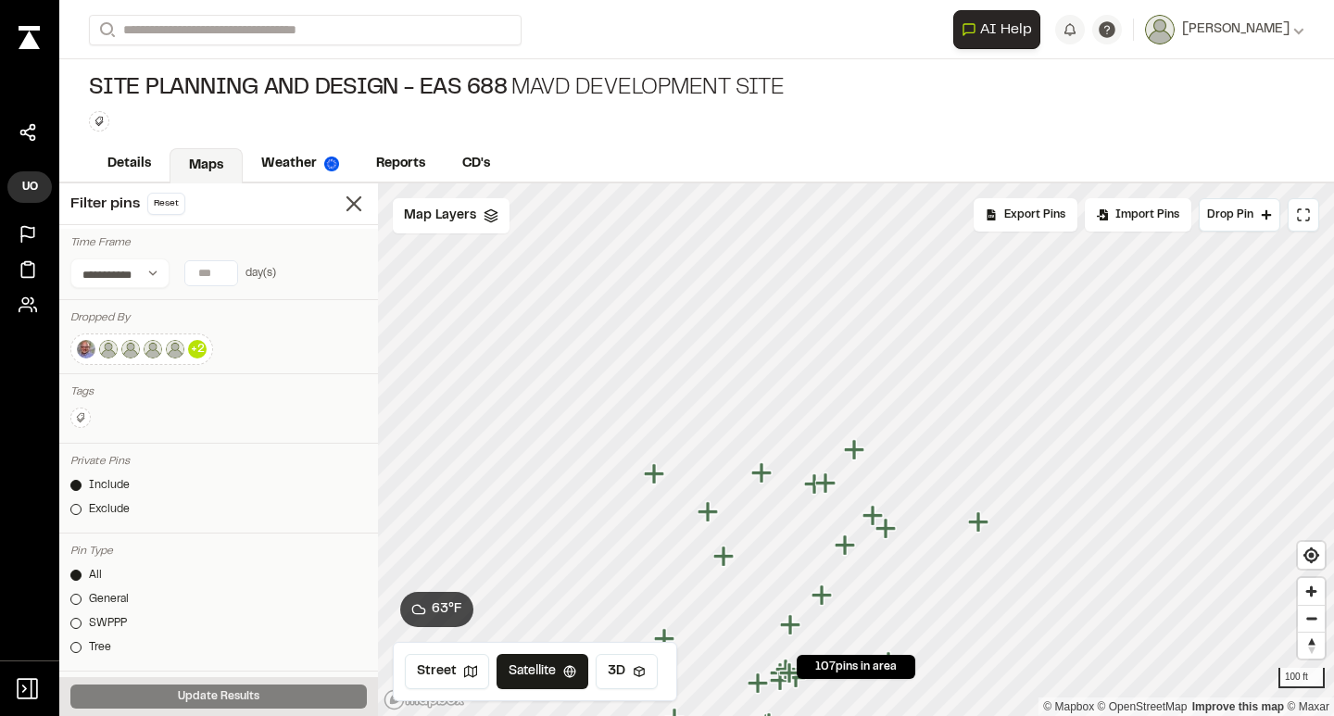
click at [824, 484] on icon "Map marker" at bounding box center [825, 482] width 20 height 20
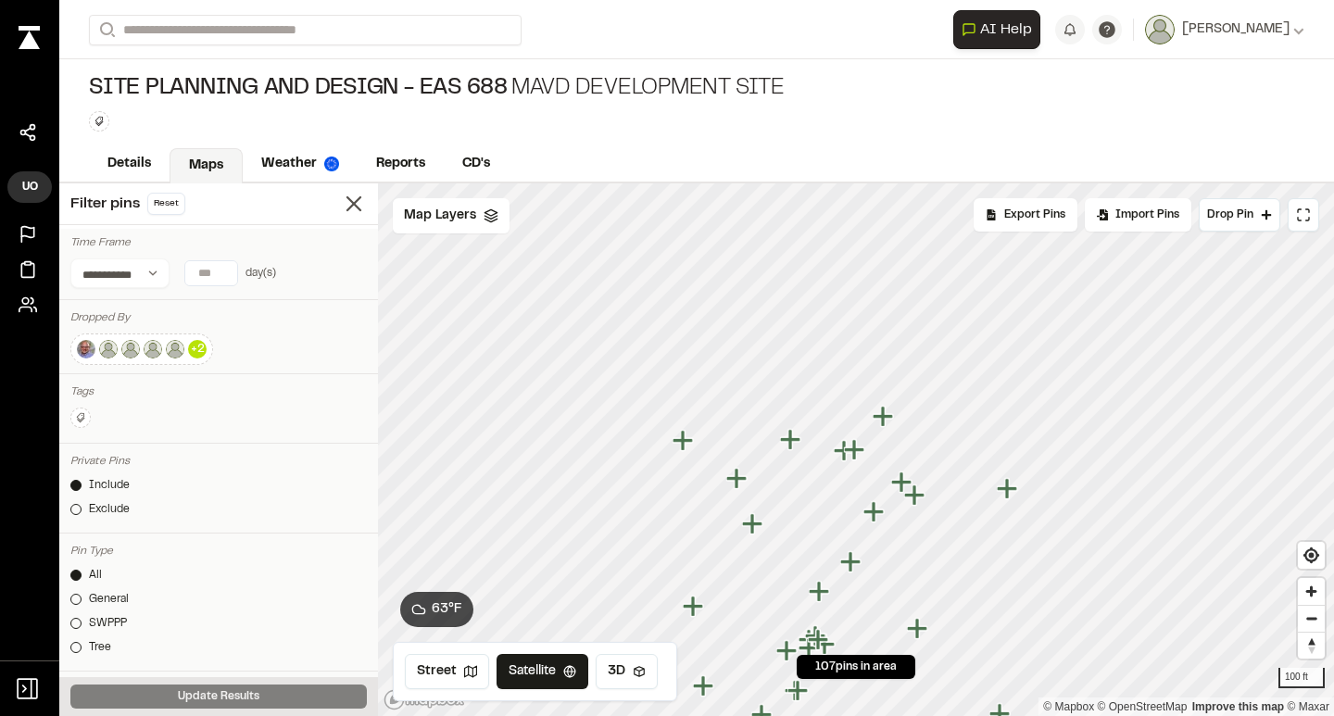
click at [837, 459] on icon "Map marker" at bounding box center [846, 451] width 24 height 24
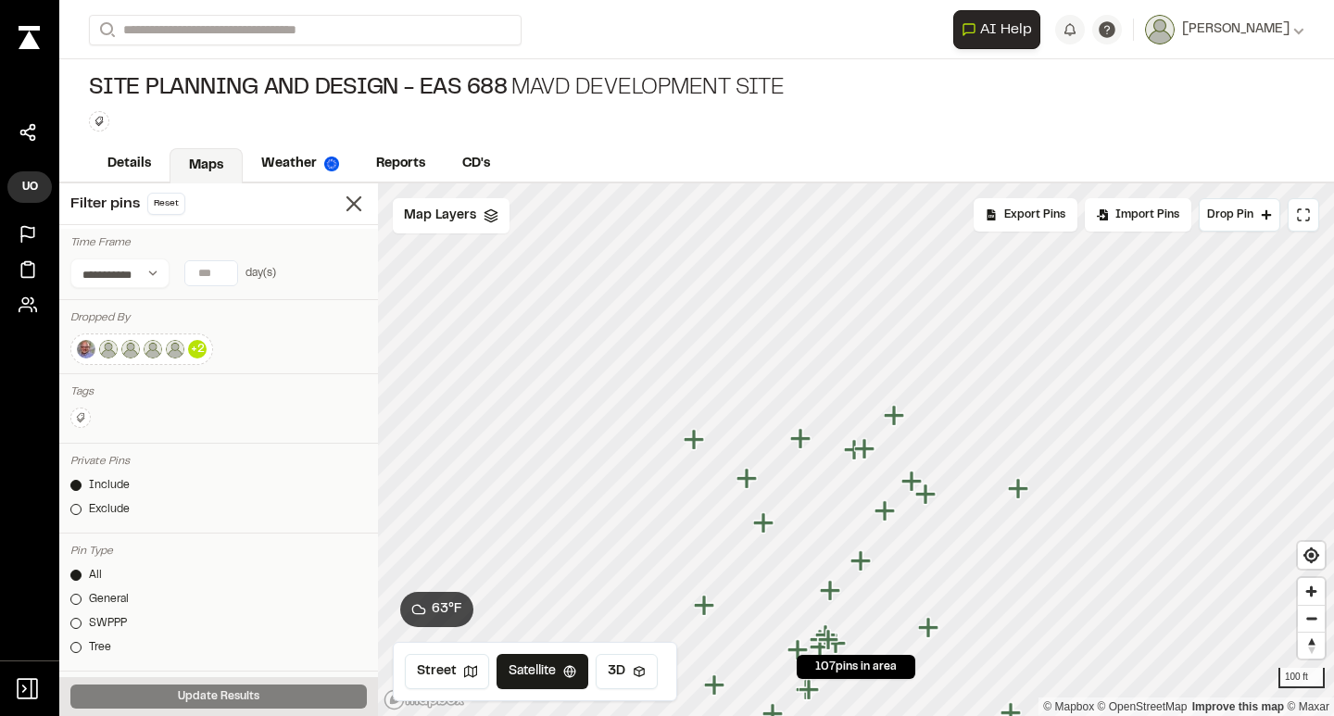
click at [801, 444] on icon "Map marker" at bounding box center [800, 438] width 20 height 20
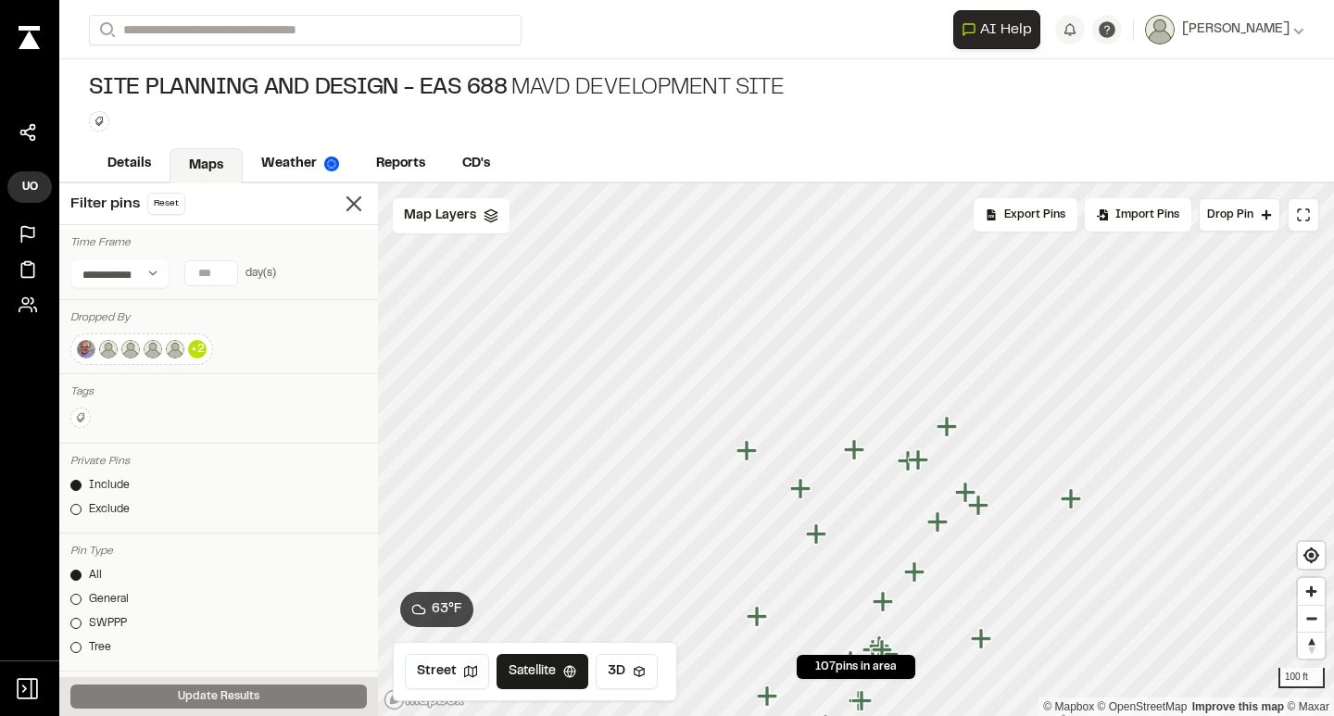
click at [823, 541] on icon "Map marker" at bounding box center [818, 534] width 24 height 24
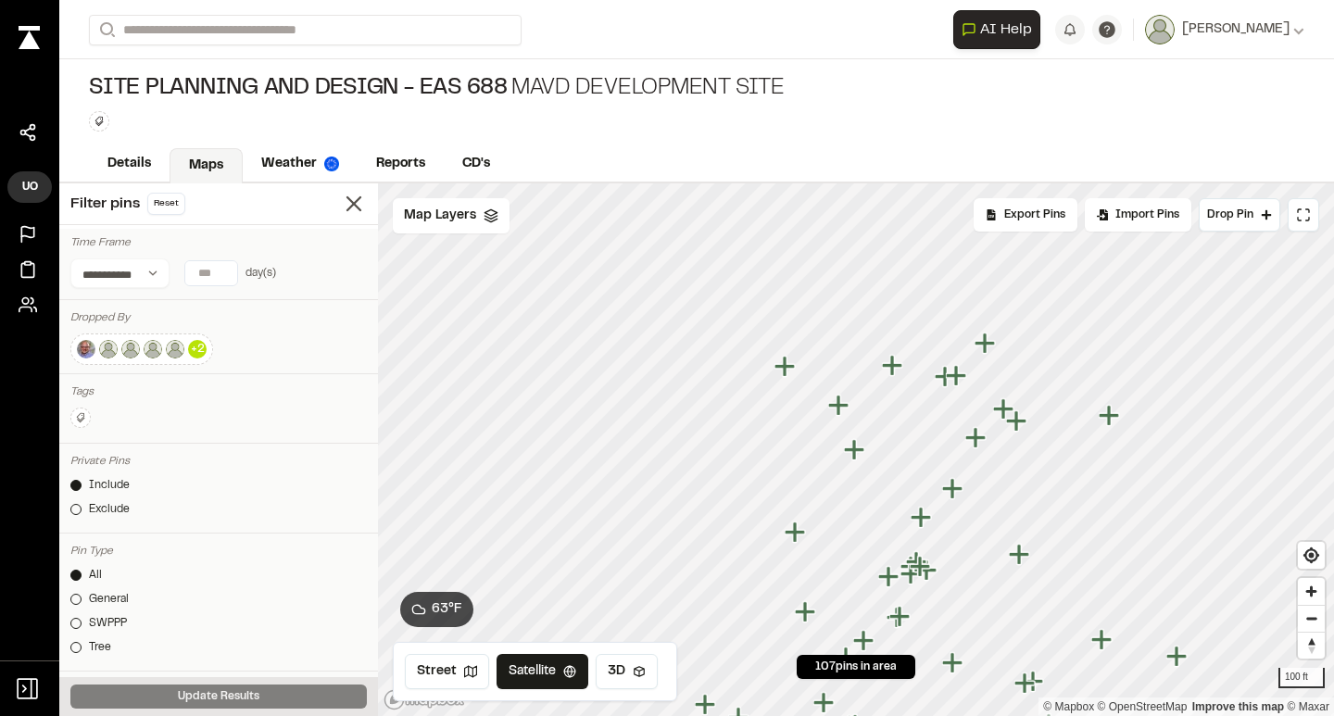
click at [889, 582] on icon "Map marker" at bounding box center [888, 576] width 20 height 20
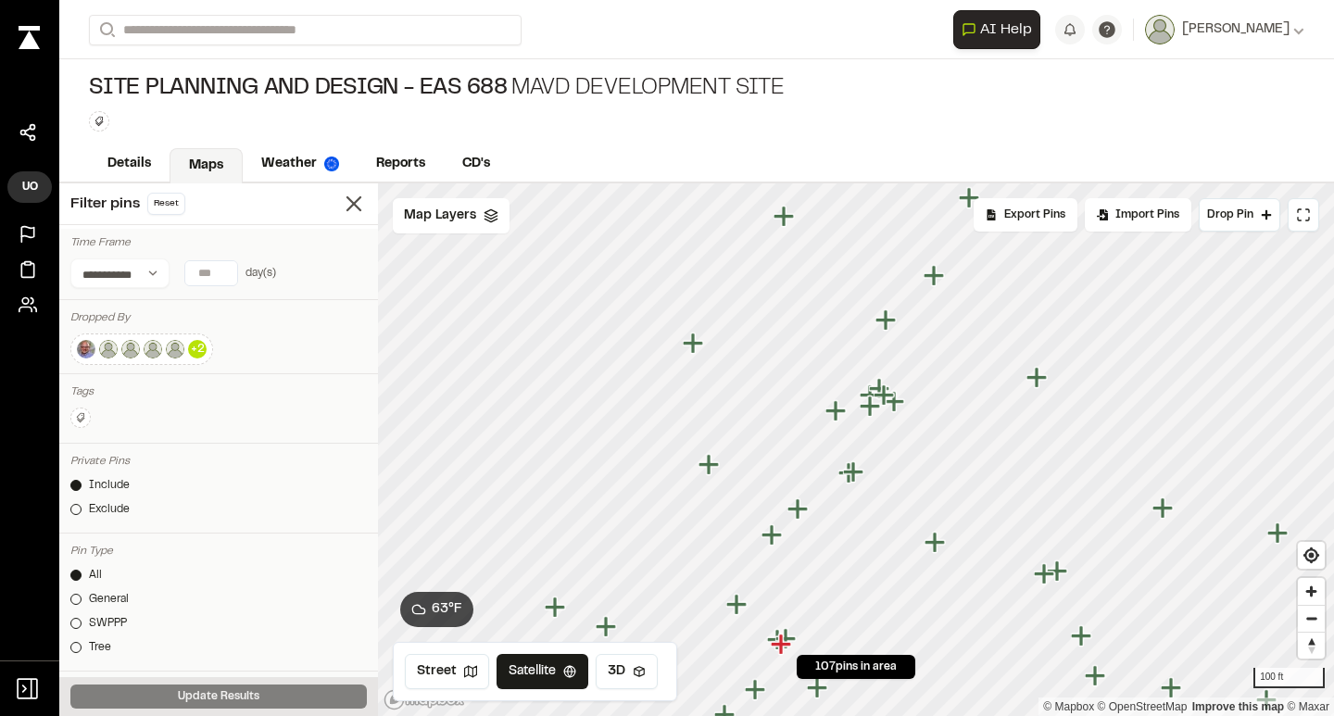
click at [890, 322] on icon "Map marker" at bounding box center [887, 320] width 24 height 24
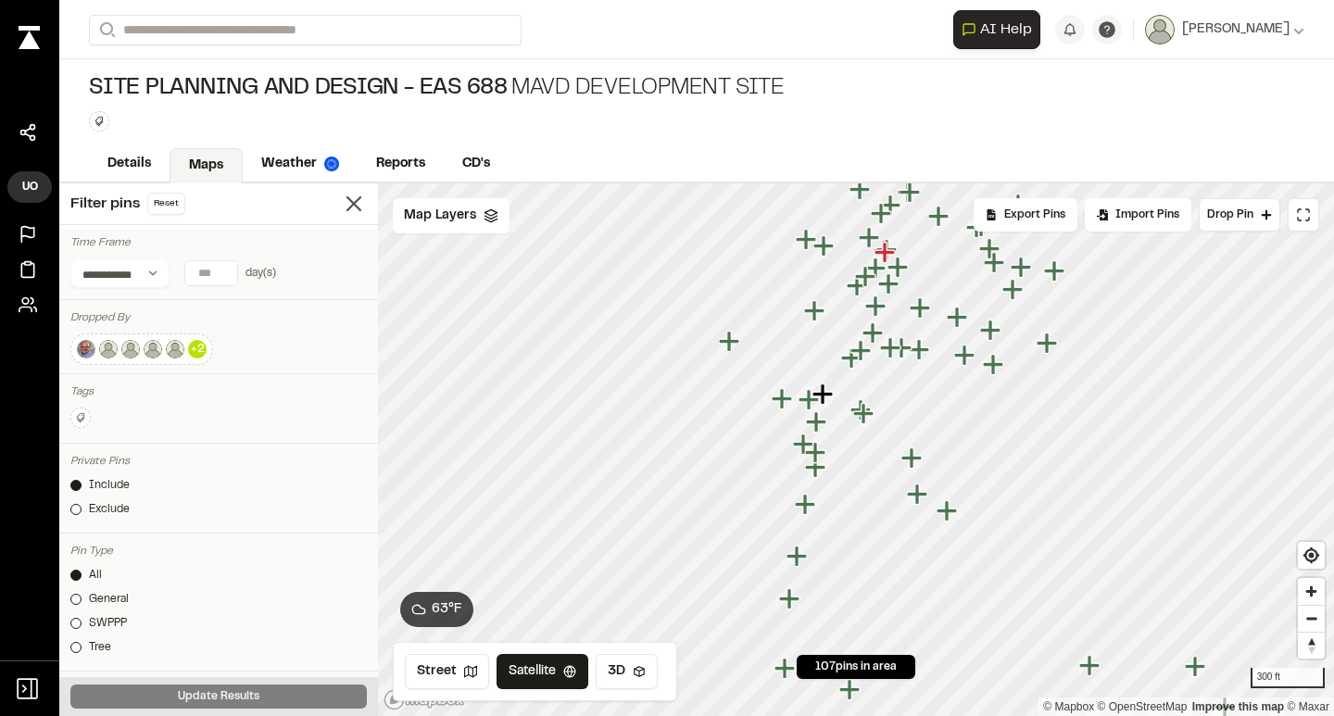
click at [953, 313] on icon "Map marker" at bounding box center [959, 318] width 24 height 24
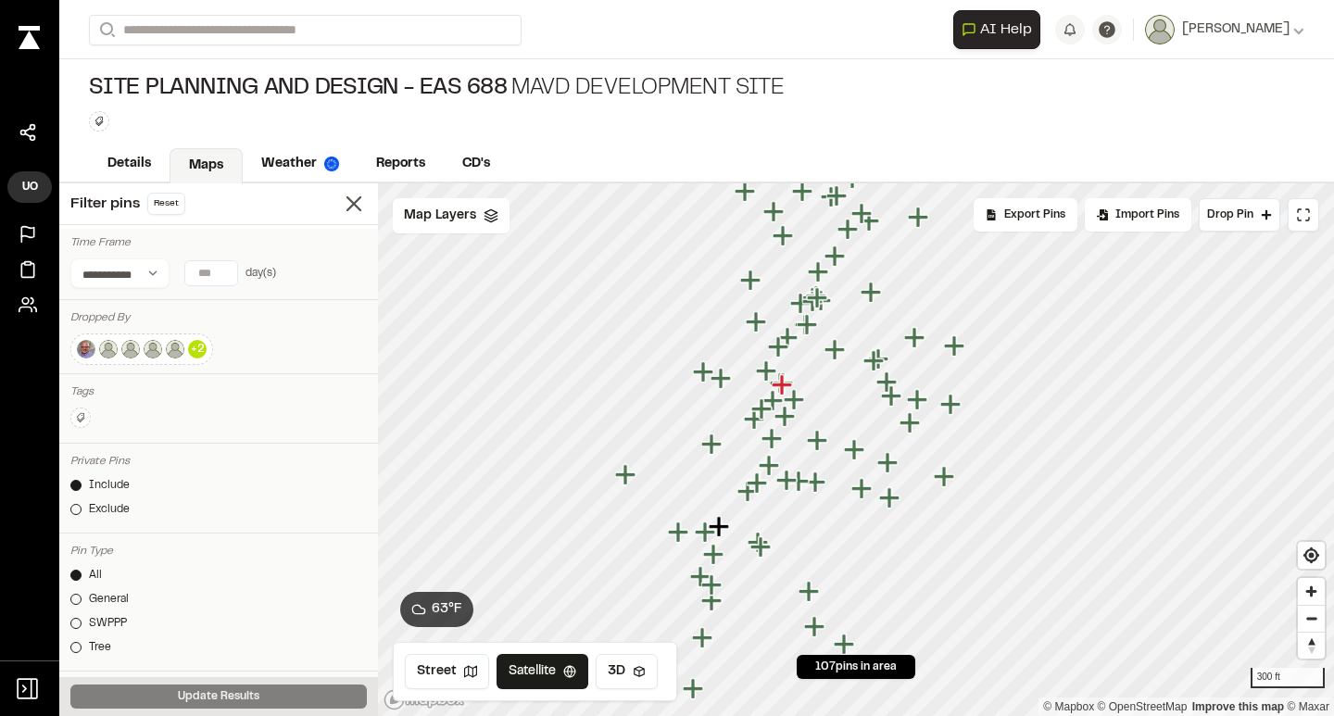
click at [895, 470] on icon "Map marker" at bounding box center [889, 463] width 24 height 24
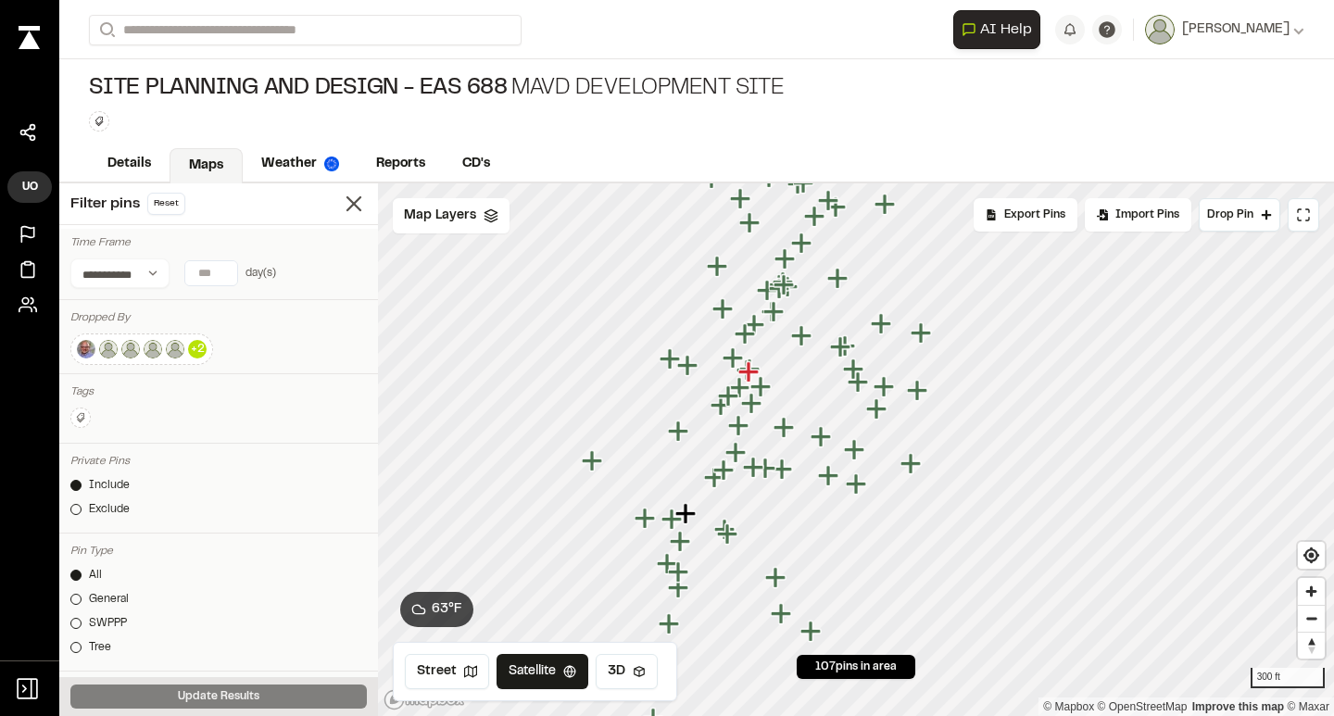
click at [850, 485] on icon "Map marker" at bounding box center [856, 483] width 20 height 20
